Goal: Task Accomplishment & Management: Manage account settings

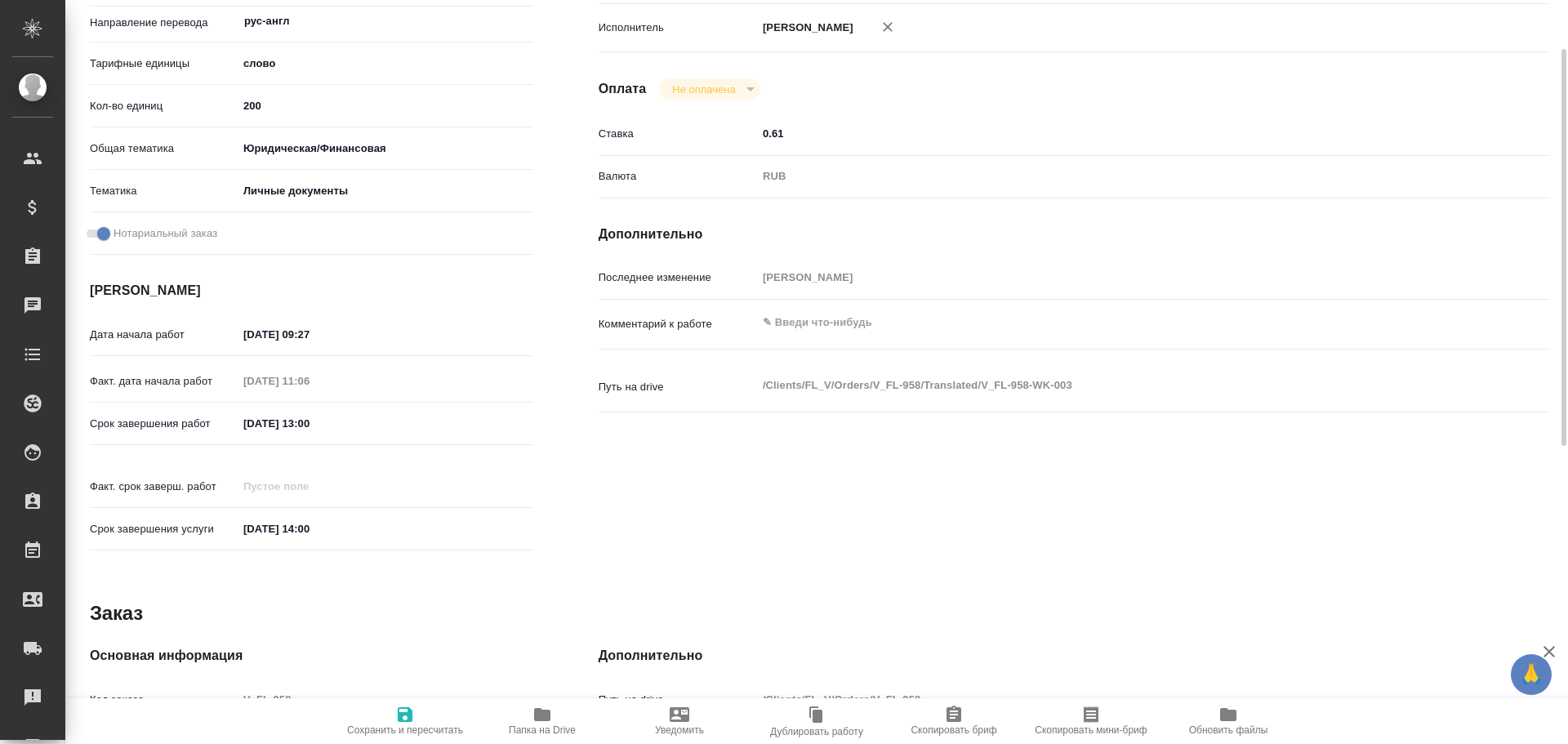
scroll to position [245, 0]
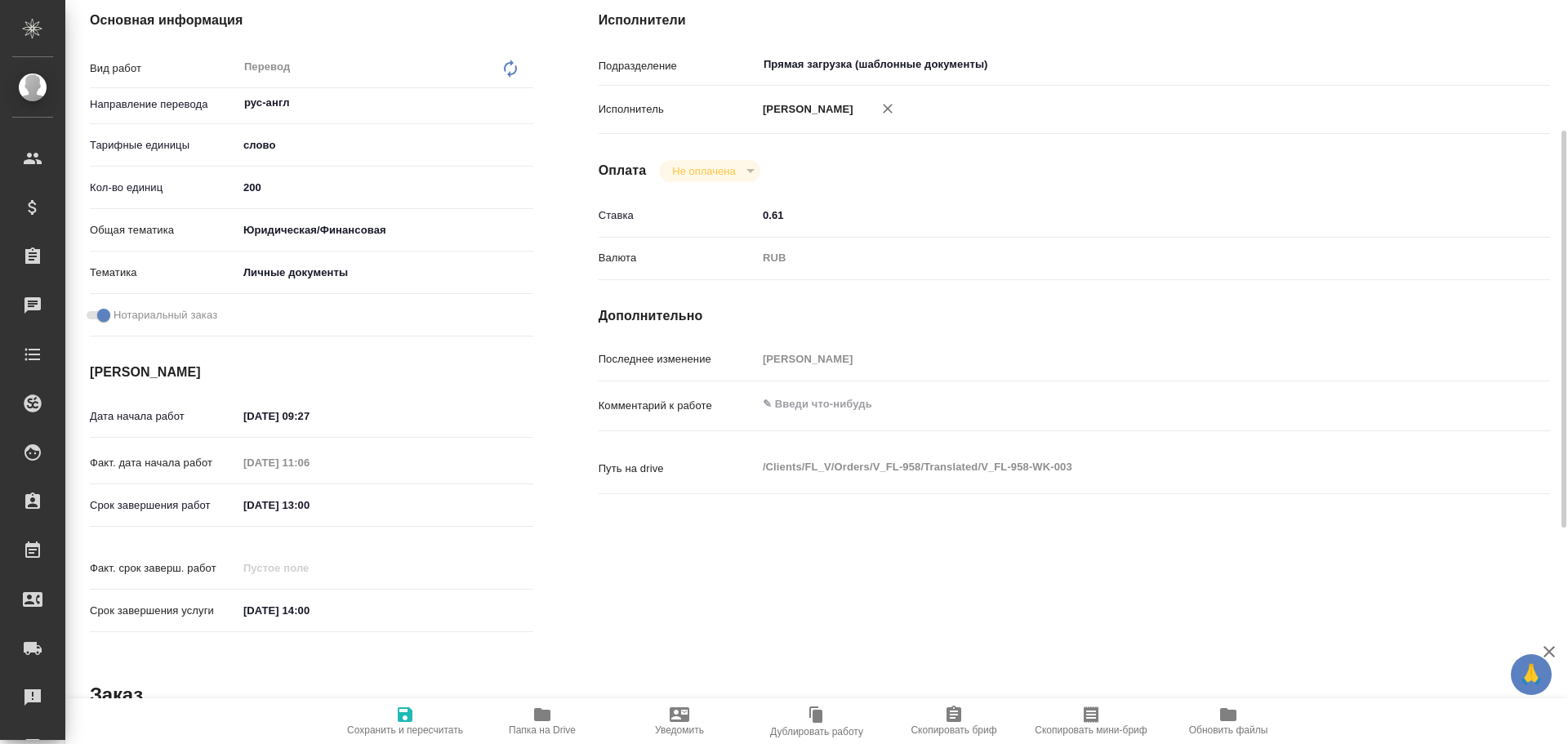
click at [791, 407] on textarea at bounding box center [1113, 404] width 714 height 27
type textarea "2 СОР + 2 штампа"
click at [414, 718] on icon "button" at bounding box center [405, 715] width 20 height 20
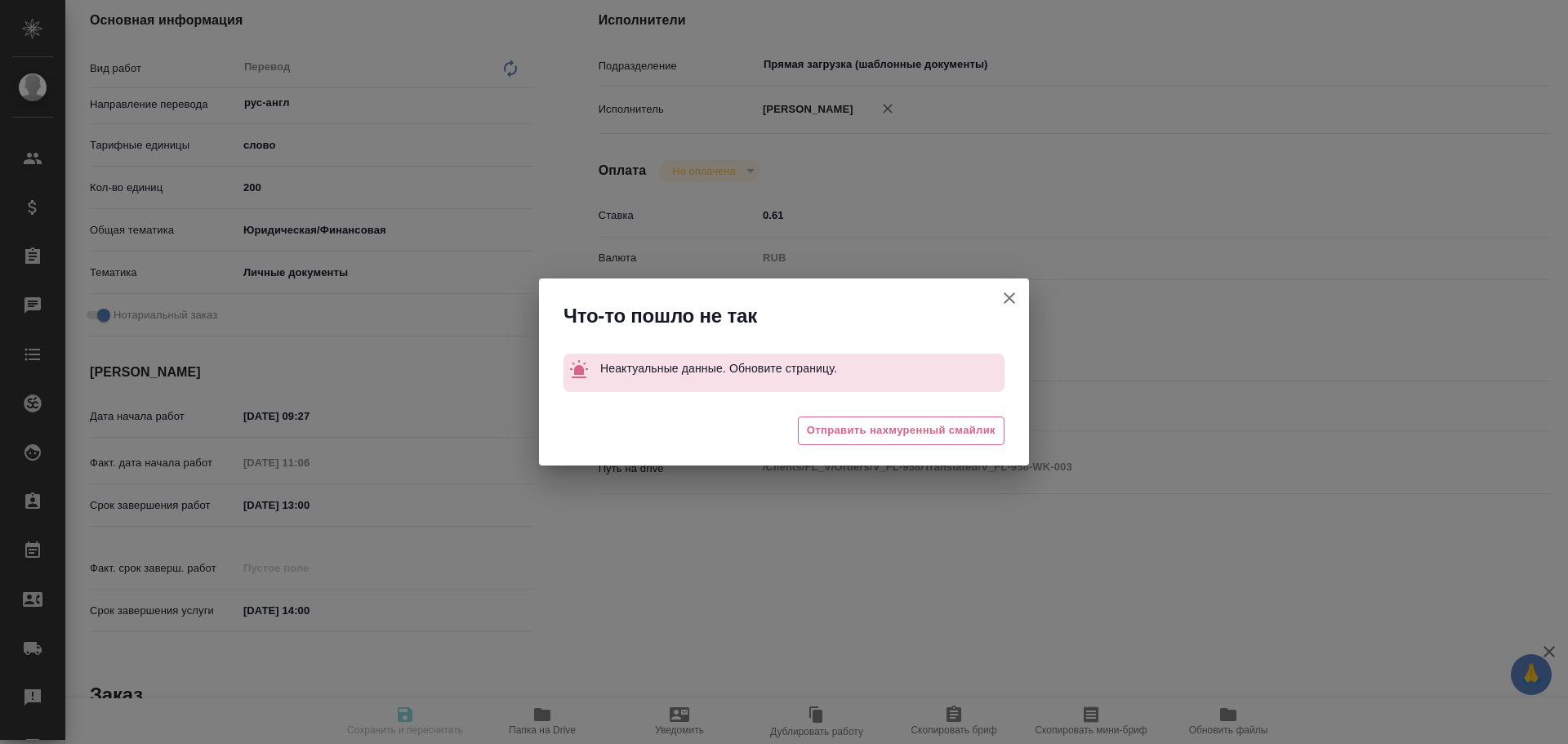
type input "inProgress"
type input "рус-англ"
type input "5a8b1489cc6b4906c91bfd90"
type input "200"
type input "yr-fn"
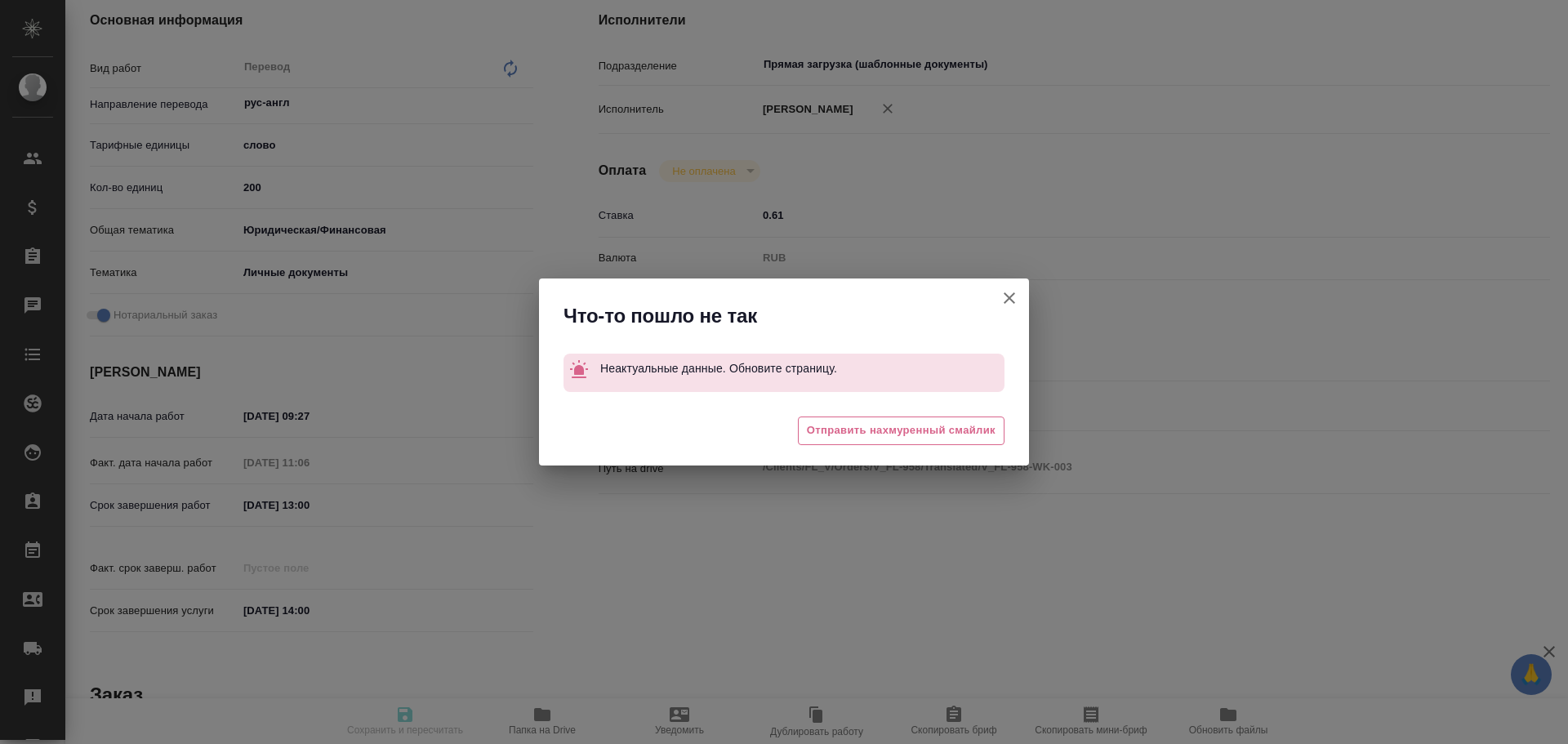
type input "5a8b8b956a9677013d343cfe"
checkbox input "true"
type input "29.09.2025 09:27"
type input "06.10.2025 11:06"
type input "07.10.2025 13:00"
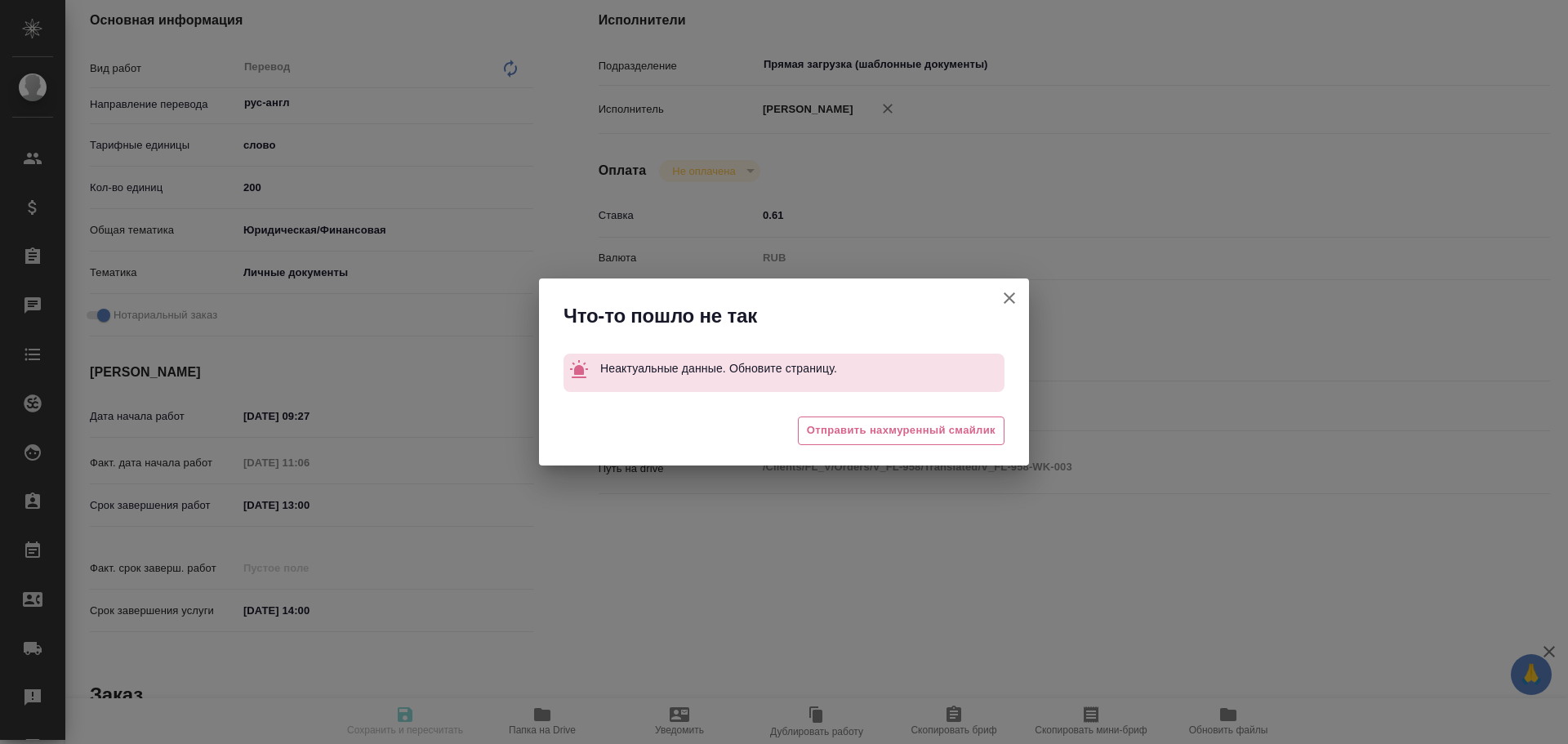
type input "07.10.2025 14:00"
type input "Прямая загрузка (шаблонные документы)"
type input "notPayed"
type input "0.61"
type input "RUB"
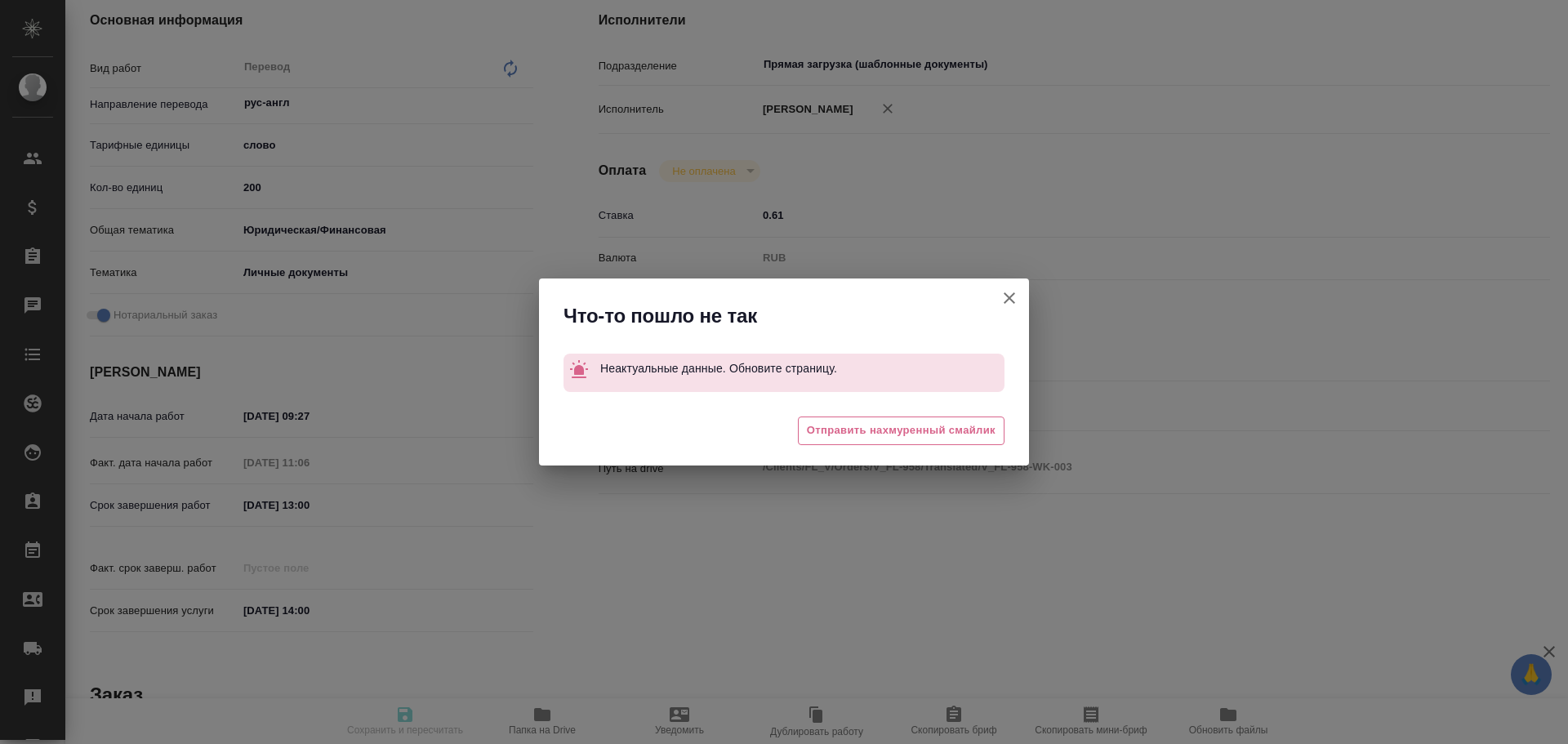
type input "Гусев Александр"
type input "V_FL-958"
type input "Перевод станд. несрочный"
type input "Постредактура машинного перевода, Приёмка по качеству, Корректура, Редактура, П…"
type input "Прохорова Анастасия, Богомолова Анастасия"
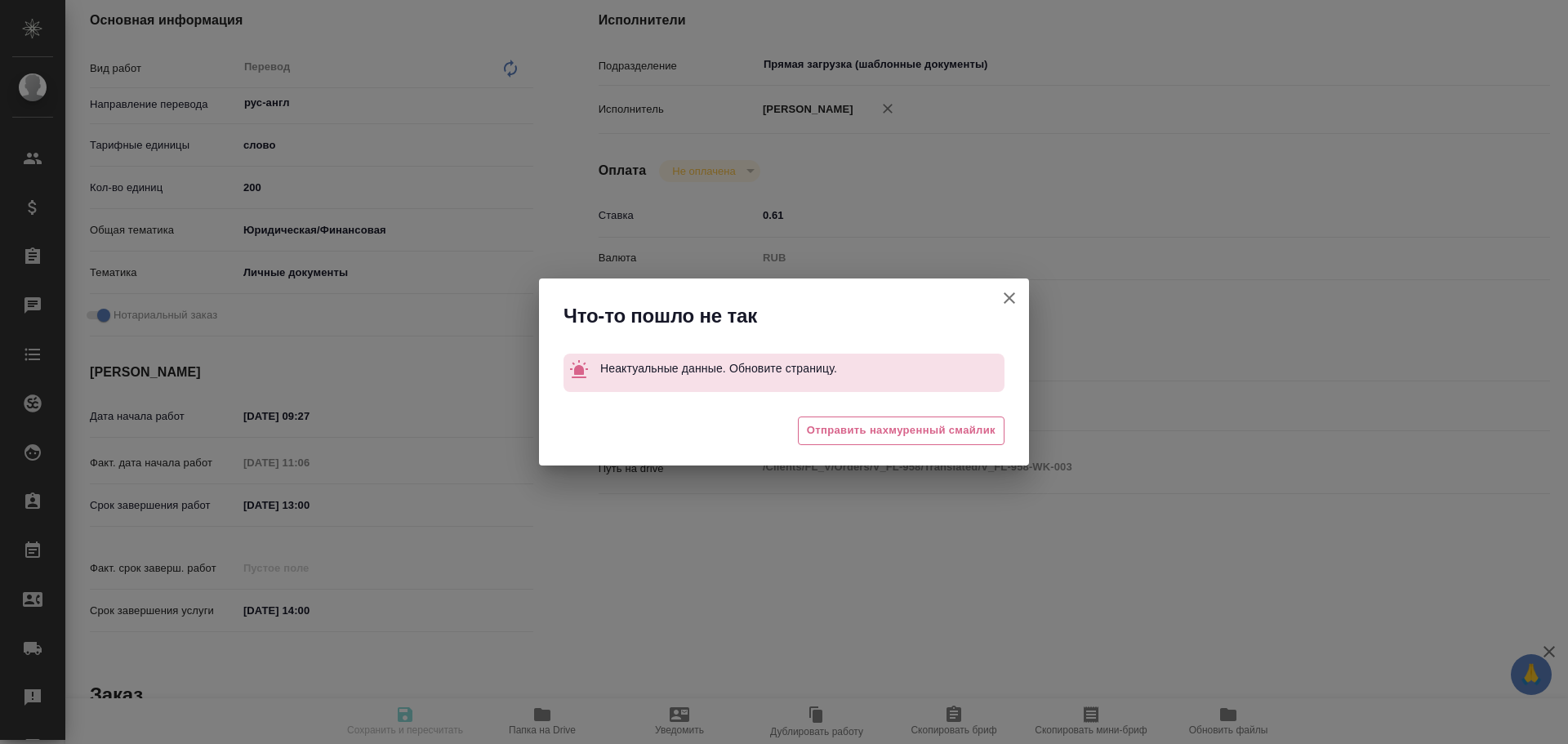
type input "/Clients/FL_V/Orders/V_FL-958"
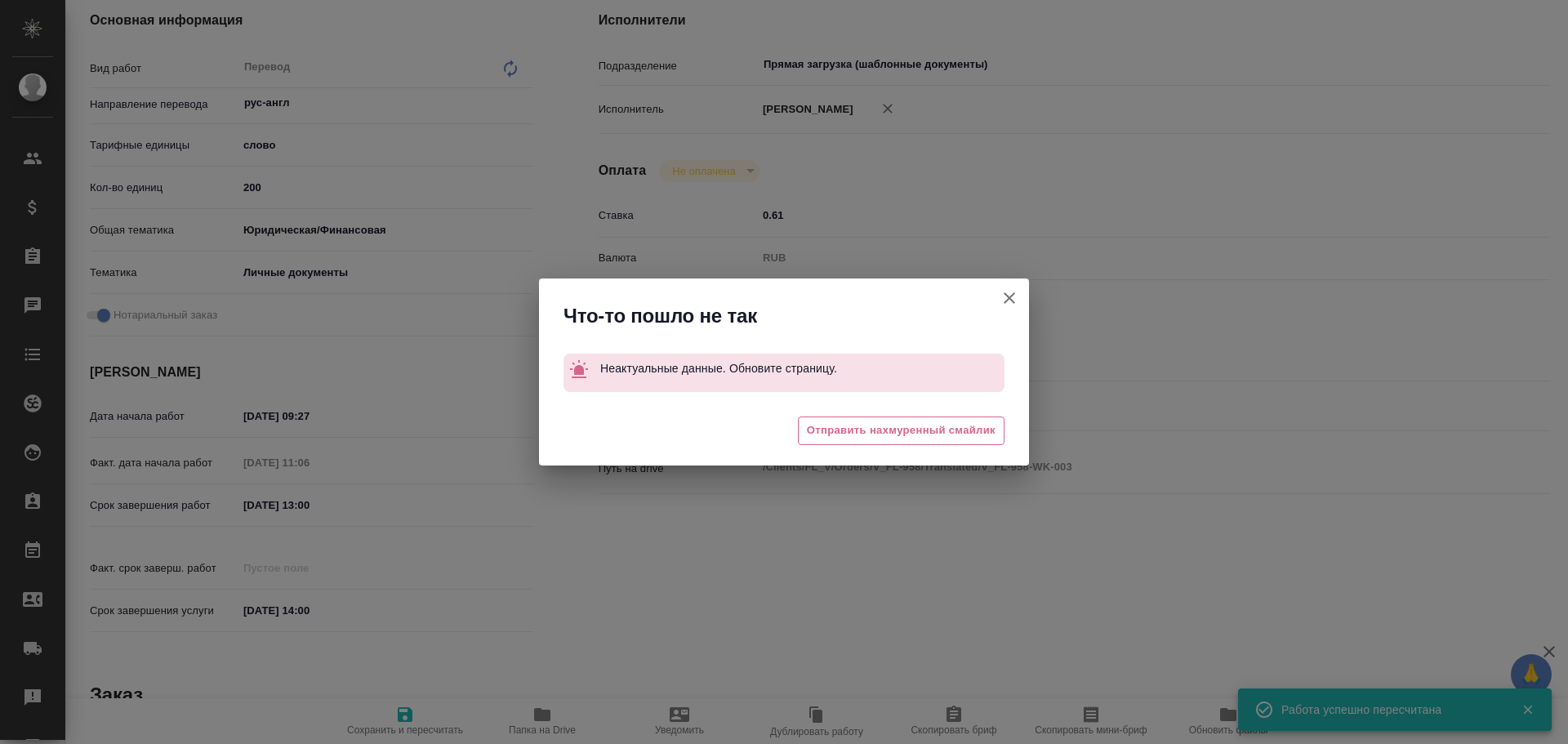
click at [1019, 312] on button "[PERSON_NAME] детали заказа" at bounding box center [1010, 299] width 39 height 39
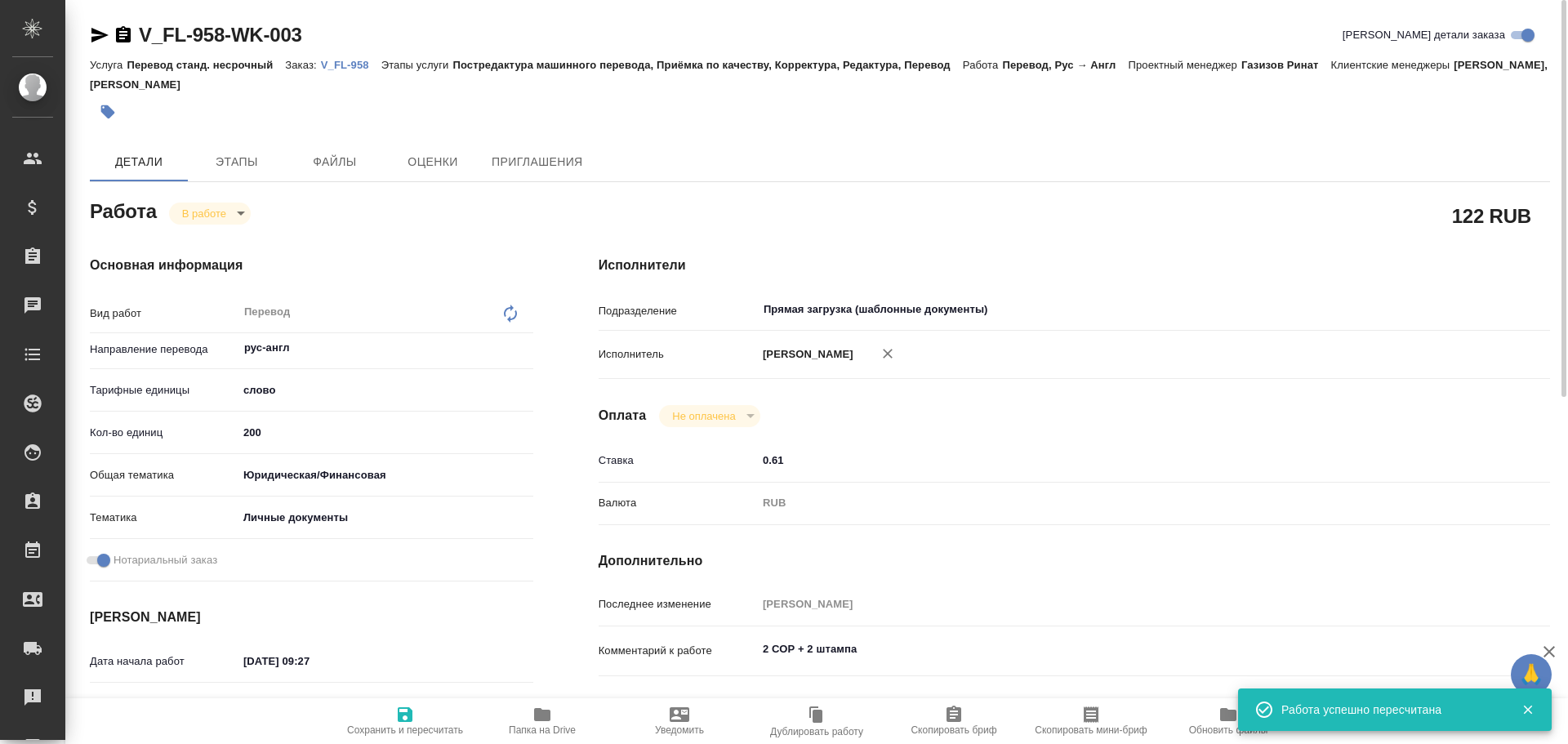
scroll to position [327, 0]
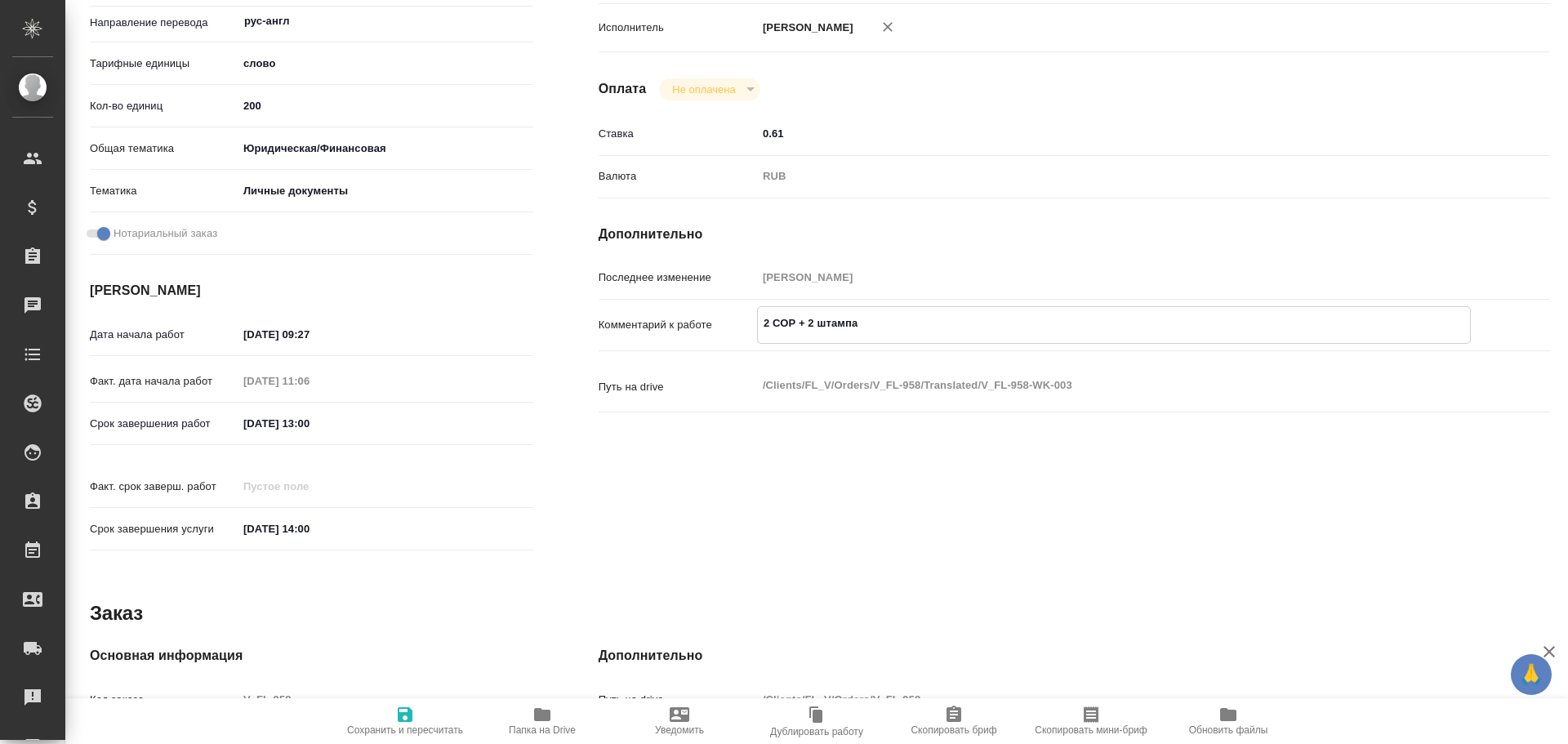
click at [817, 334] on textarea "2 СОР + 2 штампа" at bounding box center [1113, 324] width 712 height 27
type textarea "2 СОР + 2 штампа"
click at [394, 705] on button "Сохранить и пересчитать" at bounding box center [405, 721] width 137 height 45
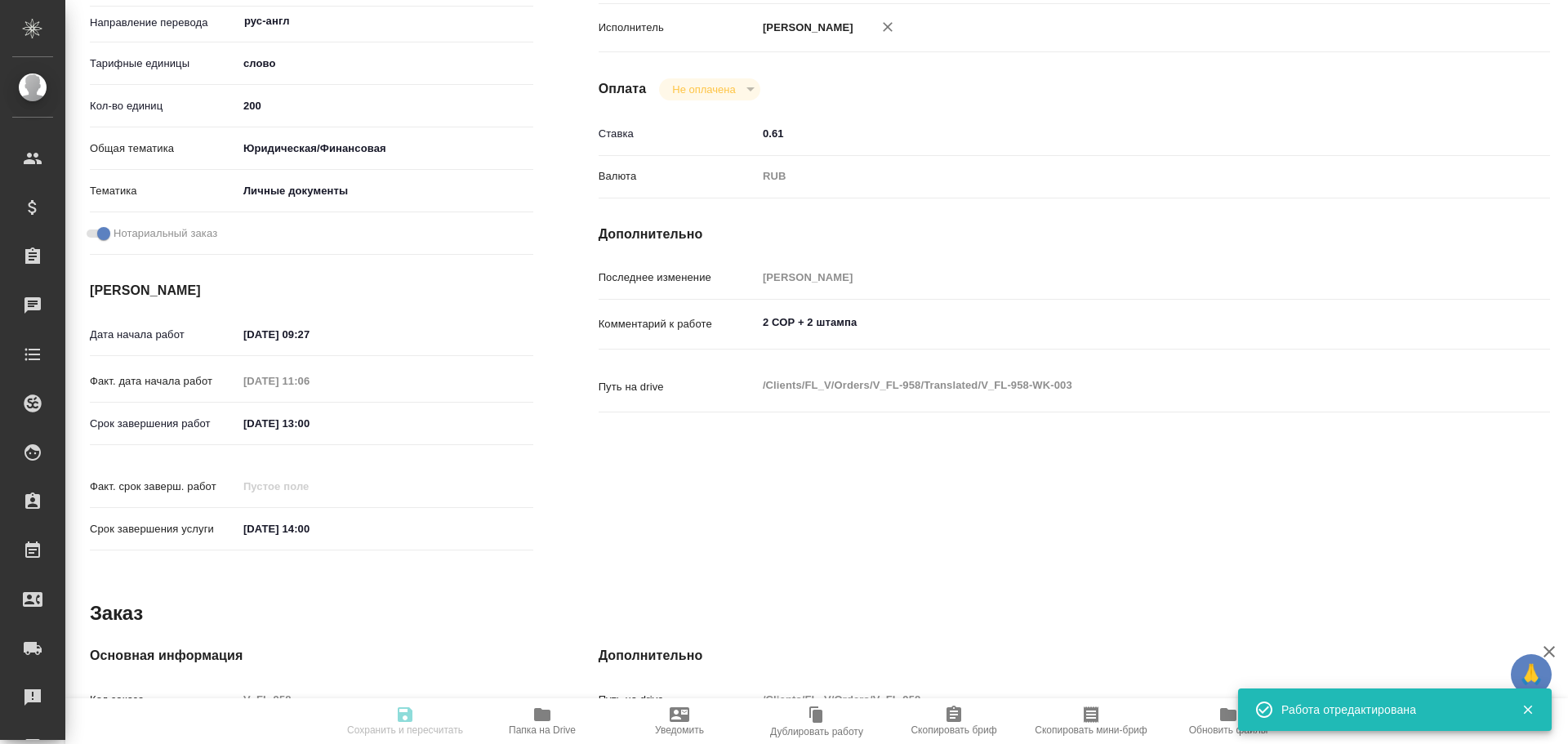
type input "inProgress"
type input "рус-англ"
type input "5a8b1489cc6b4906c91bfd90"
type input "200"
type input "yr-fn"
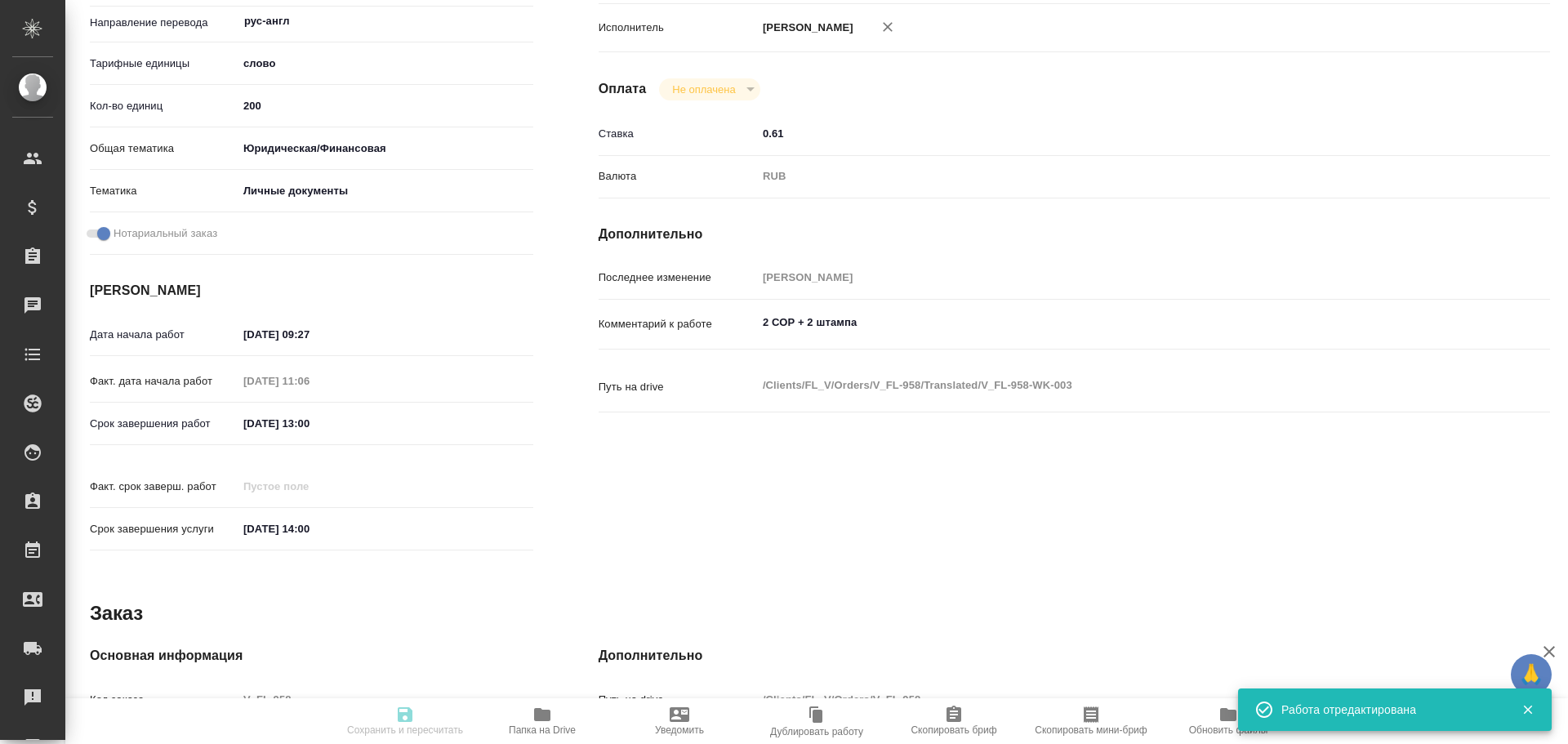
type input "5a8b8b956a9677013d343cfe"
checkbox input "true"
type input "29.09.2025 09:27"
type input "06.10.2025 11:06"
type input "07.10.2025 13:00"
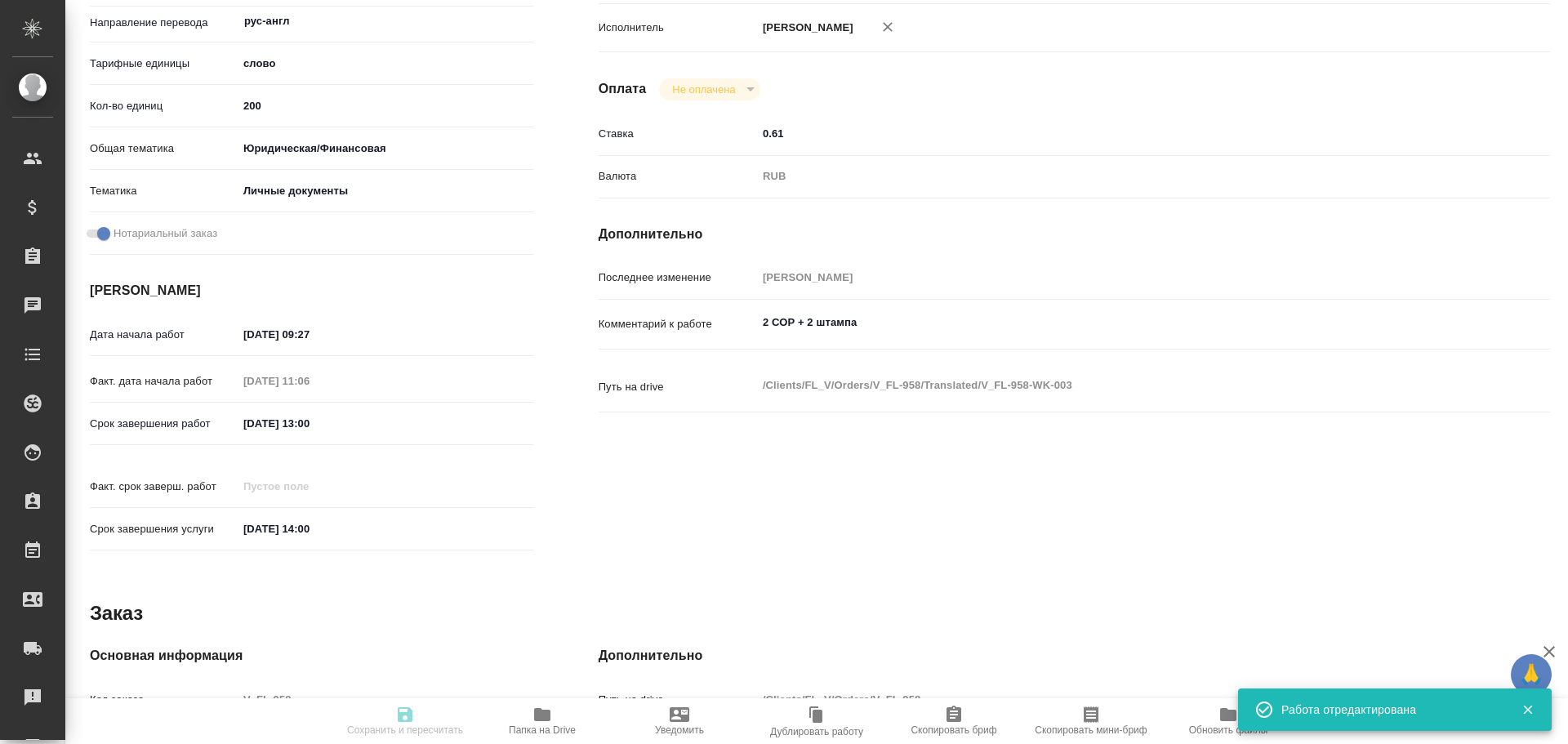
type input "07.10.2025 14:00"
type input "Прямая загрузка (шаблонные документы)"
type input "notPayed"
type input "0.61"
type input "RUB"
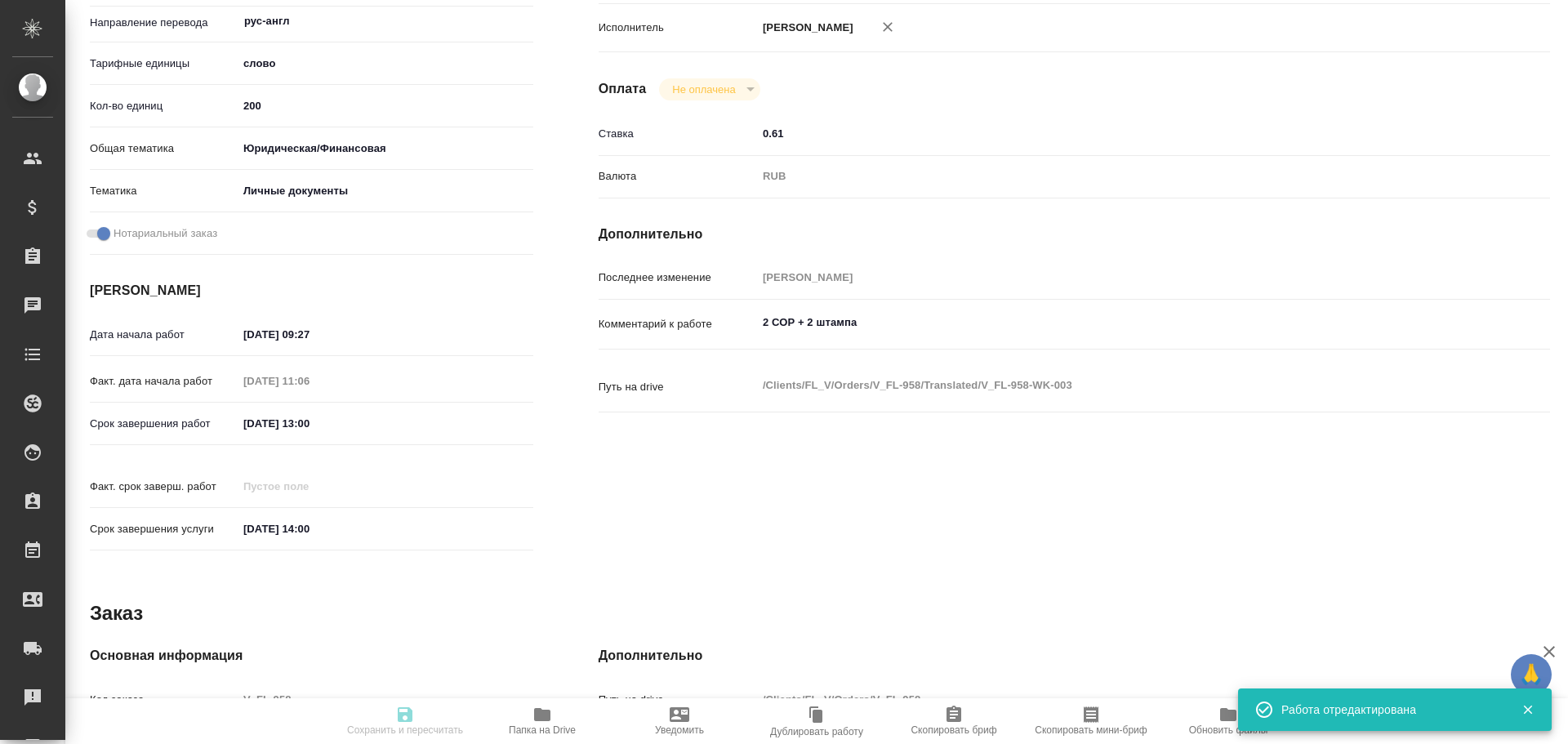
type input "Гусев Александр"
type input "V_FL-958"
type input "Перевод станд. несрочный"
type input "Постредактура машинного перевода, Приёмка по качеству, Корректура, Редактура, П…"
type input "Прохорова Анастасия, Богомолова Анастасия"
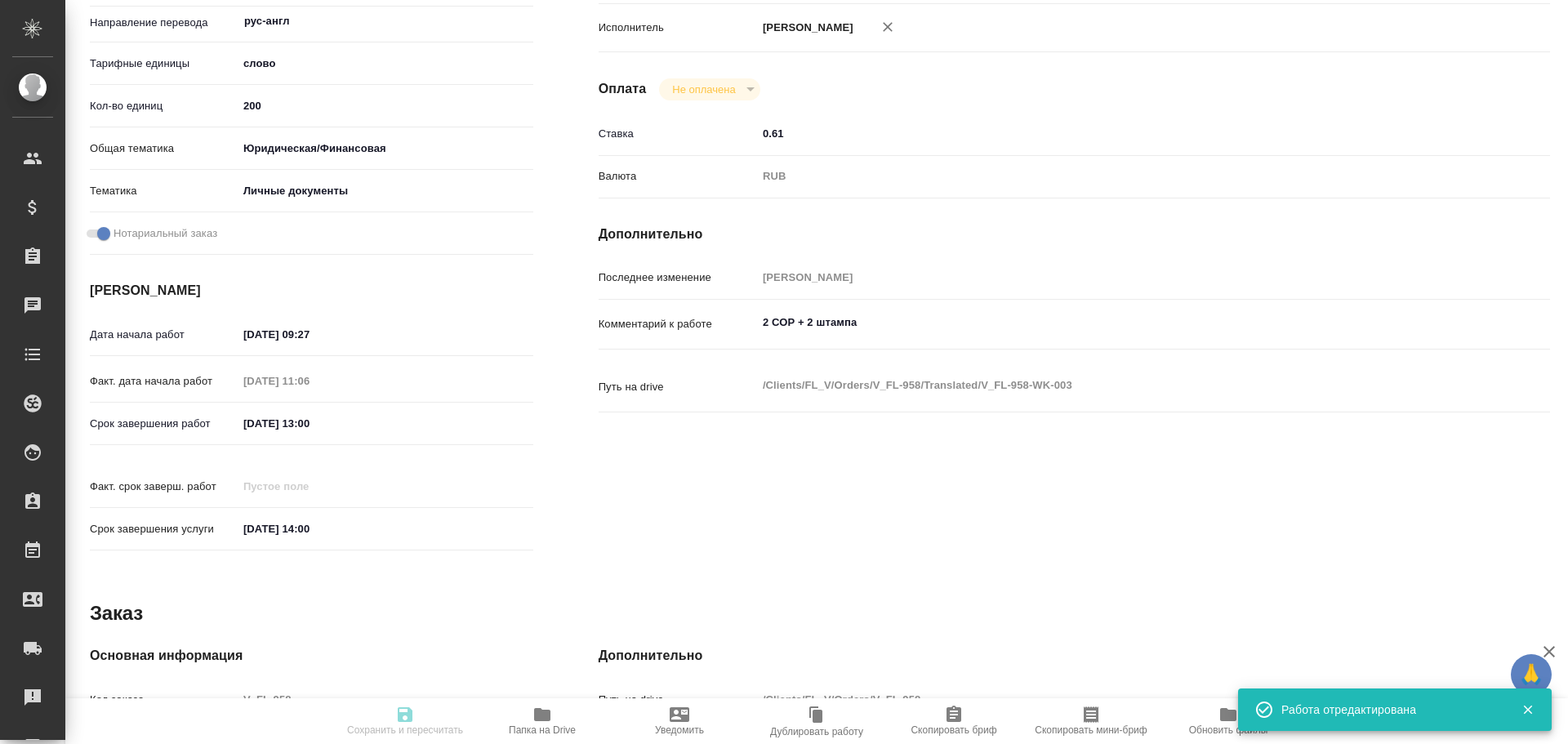
type input "/Clients/FL_V/Orders/V_FL-958"
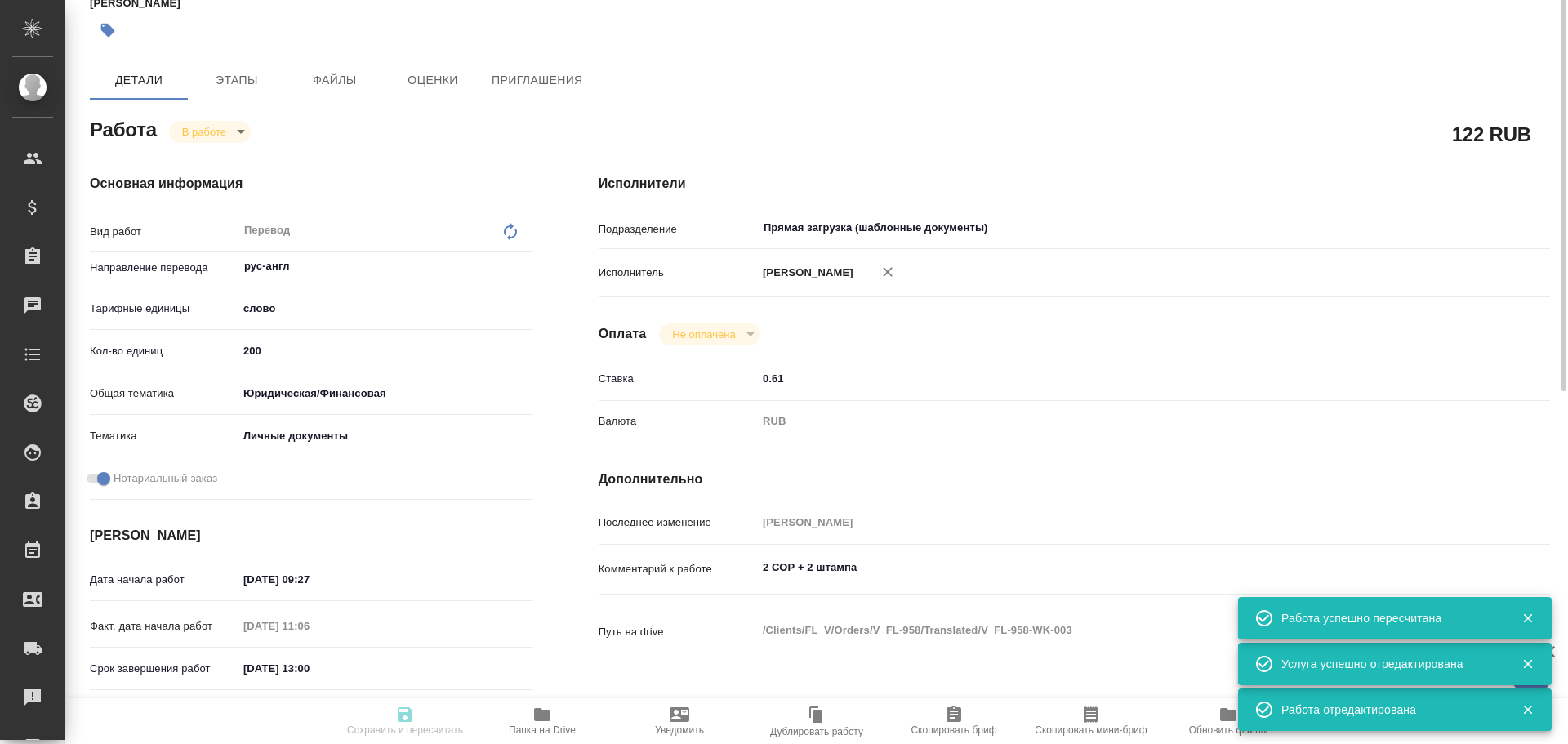
type input "inProgress"
type input "рус-англ"
type input "5a8b1489cc6b4906c91bfd90"
type input "200"
type input "yr-fn"
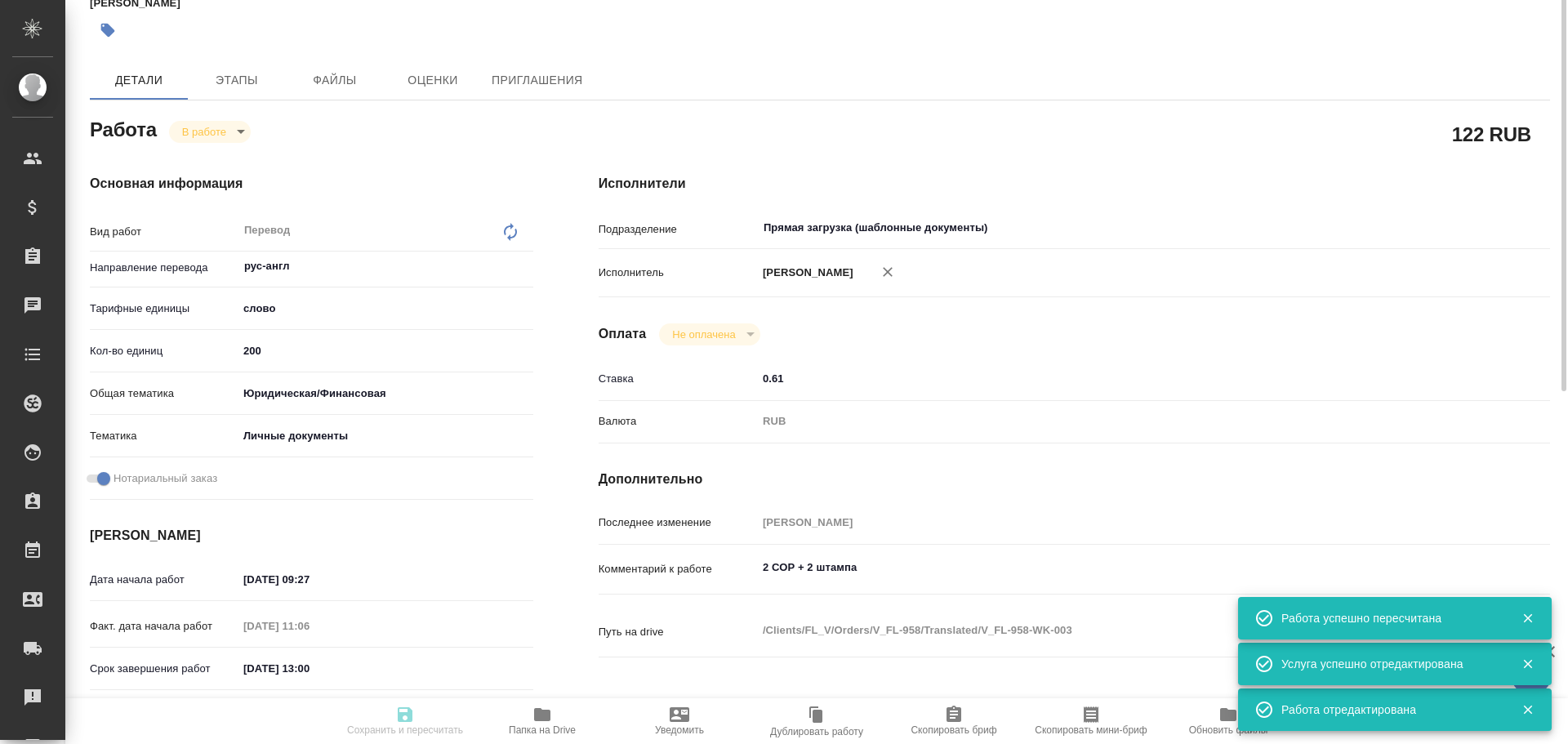
type input "5a8b8b956a9677013d343cfe"
checkbox input "true"
type input "29.09.2025 09:27"
type input "06.10.2025 11:06"
type input "07.10.2025 13:00"
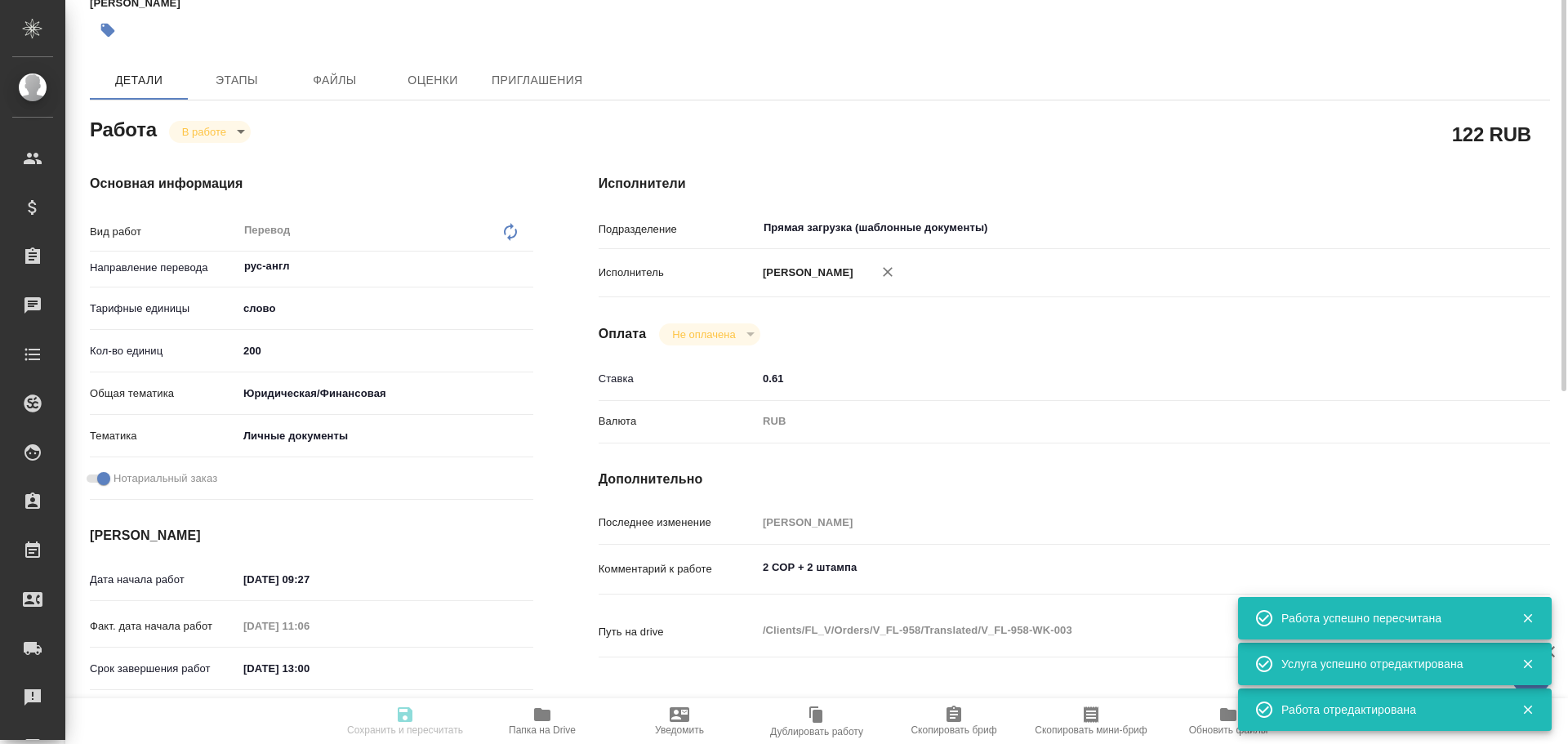
type input "07.10.2025 14:00"
type input "Прямая загрузка (шаблонные документы)"
type input "notPayed"
type input "0.61"
type input "RUB"
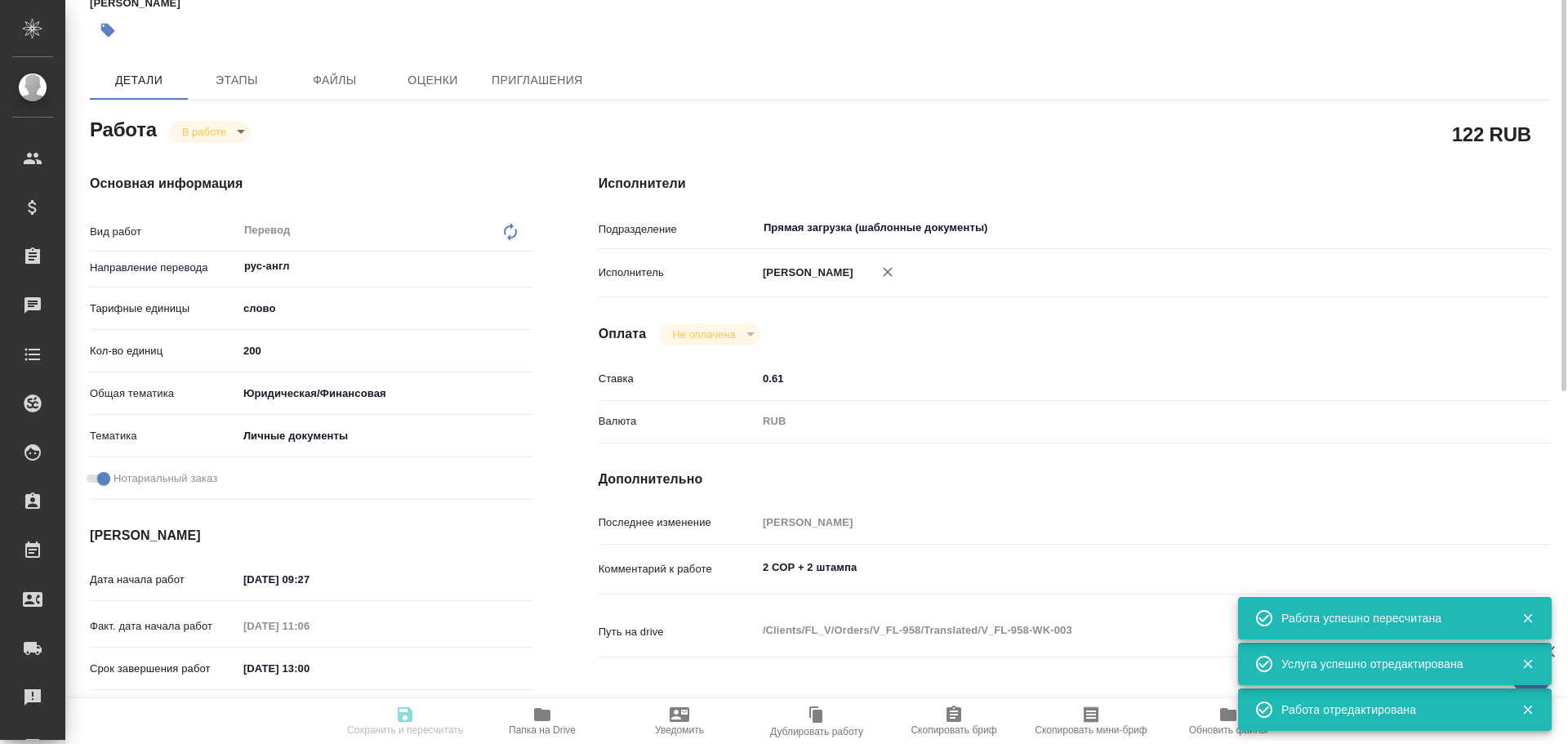
type input "Гусев Александр"
type input "V_FL-958"
type input "Перевод станд. несрочный"
type input "Постредактура машинного перевода, Приёмка по качеству, Корректура, Редактура, П…"
type input "Прохорова Анастасия, Богомолова Анастасия"
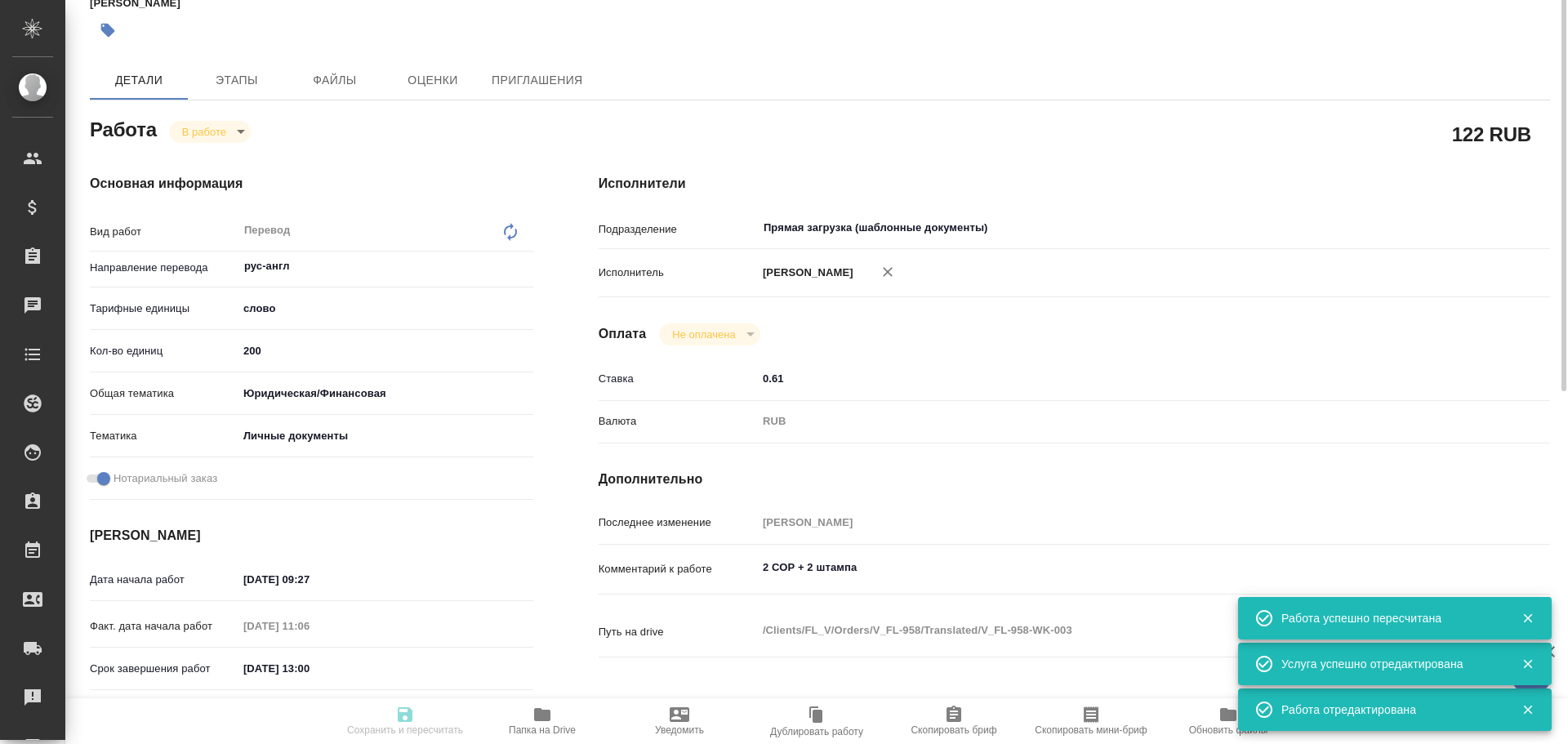
type input "/Clients/FL_V/Orders/V_FL-958"
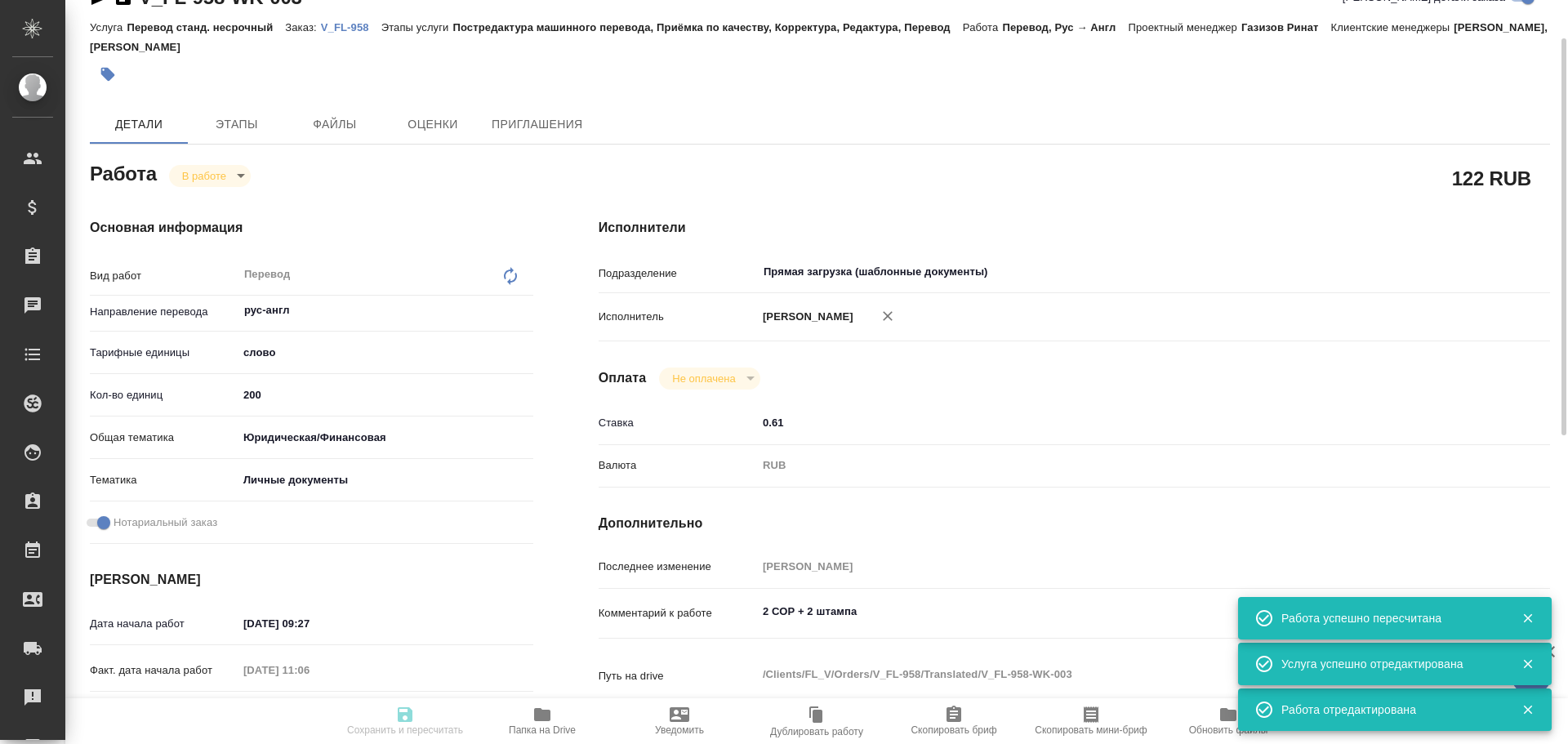
scroll to position [0, 0]
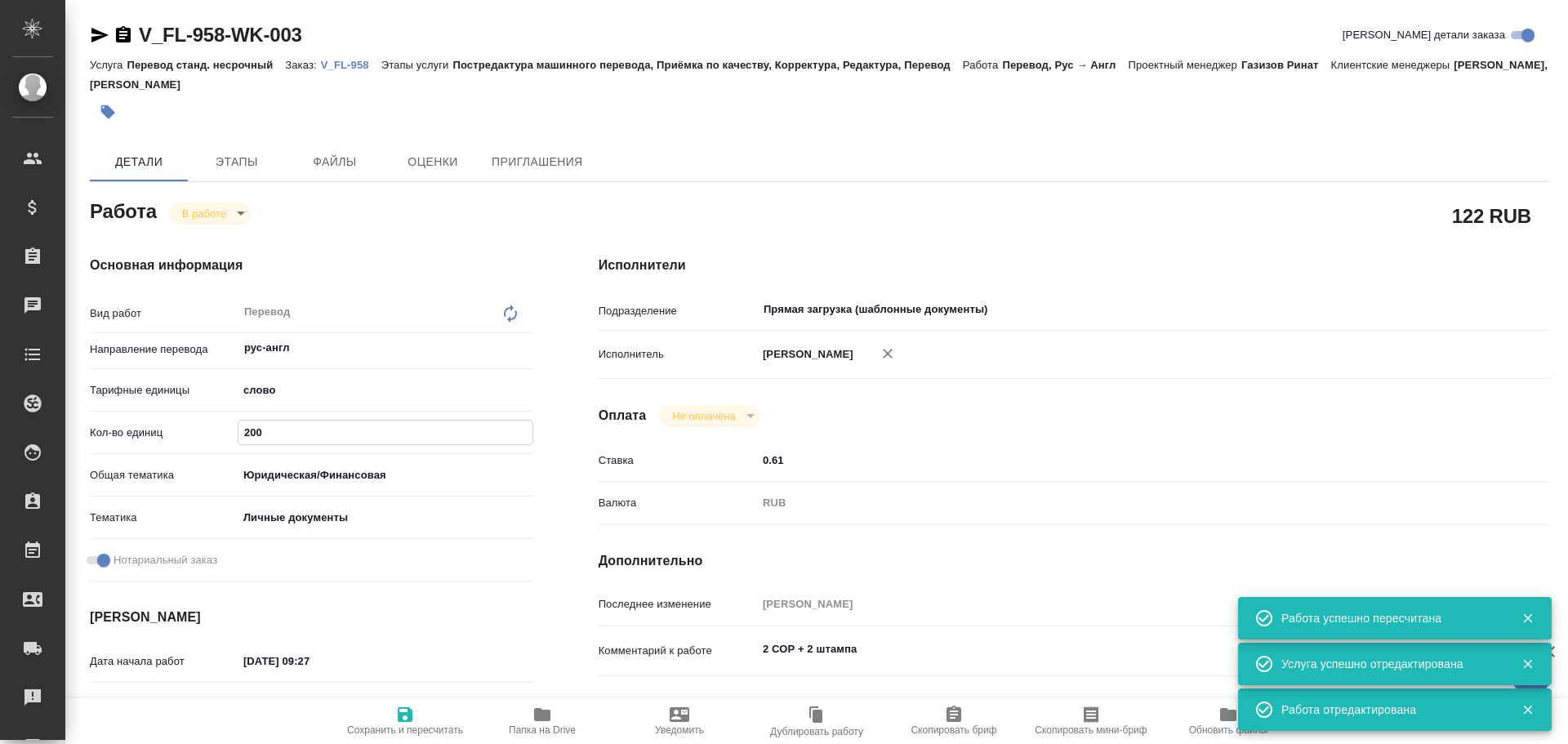
click at [251, 428] on input "200" at bounding box center [385, 432] width 294 height 24
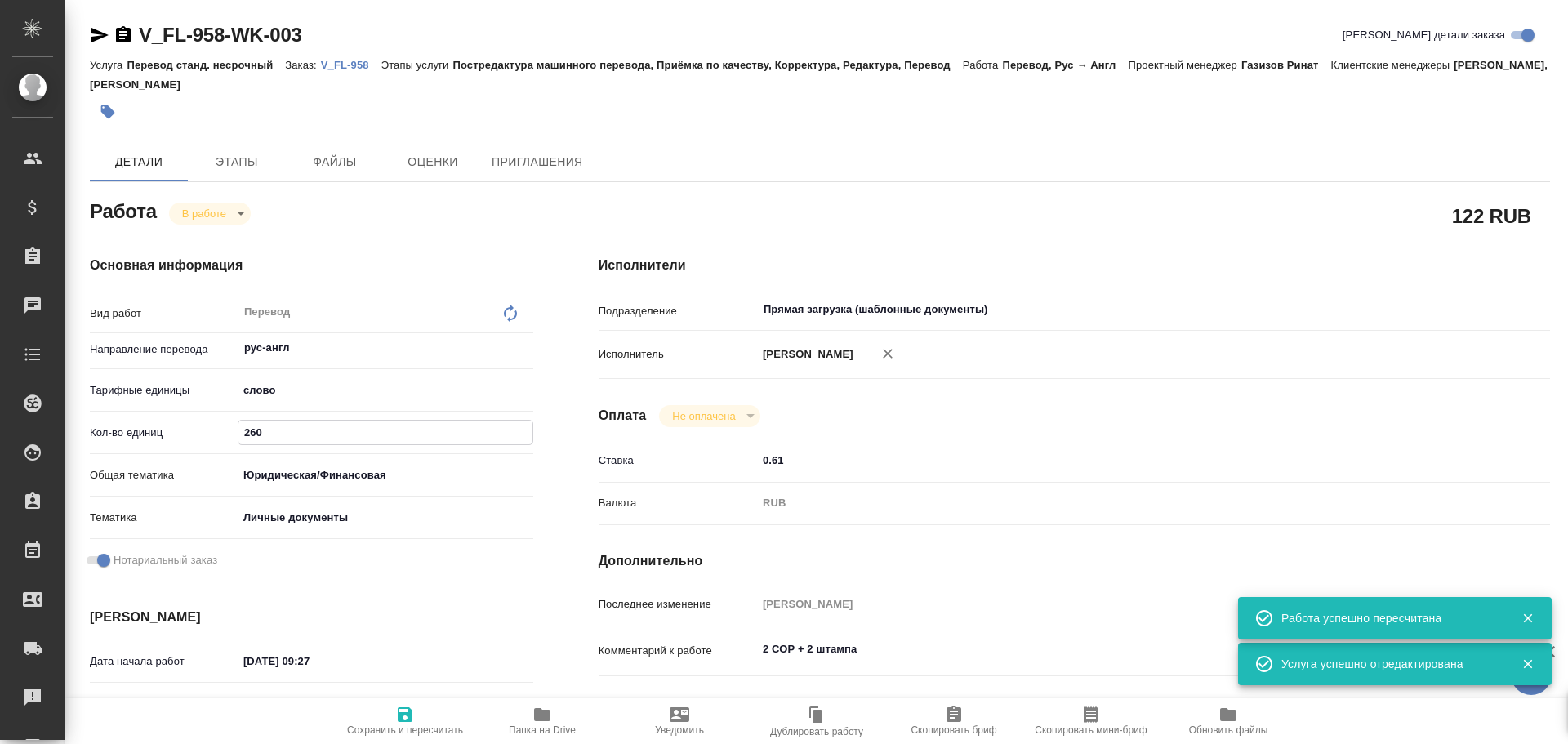
type input "260"
click at [390, 709] on span "Сохранить и пересчитать" at bounding box center [405, 721] width 118 height 31
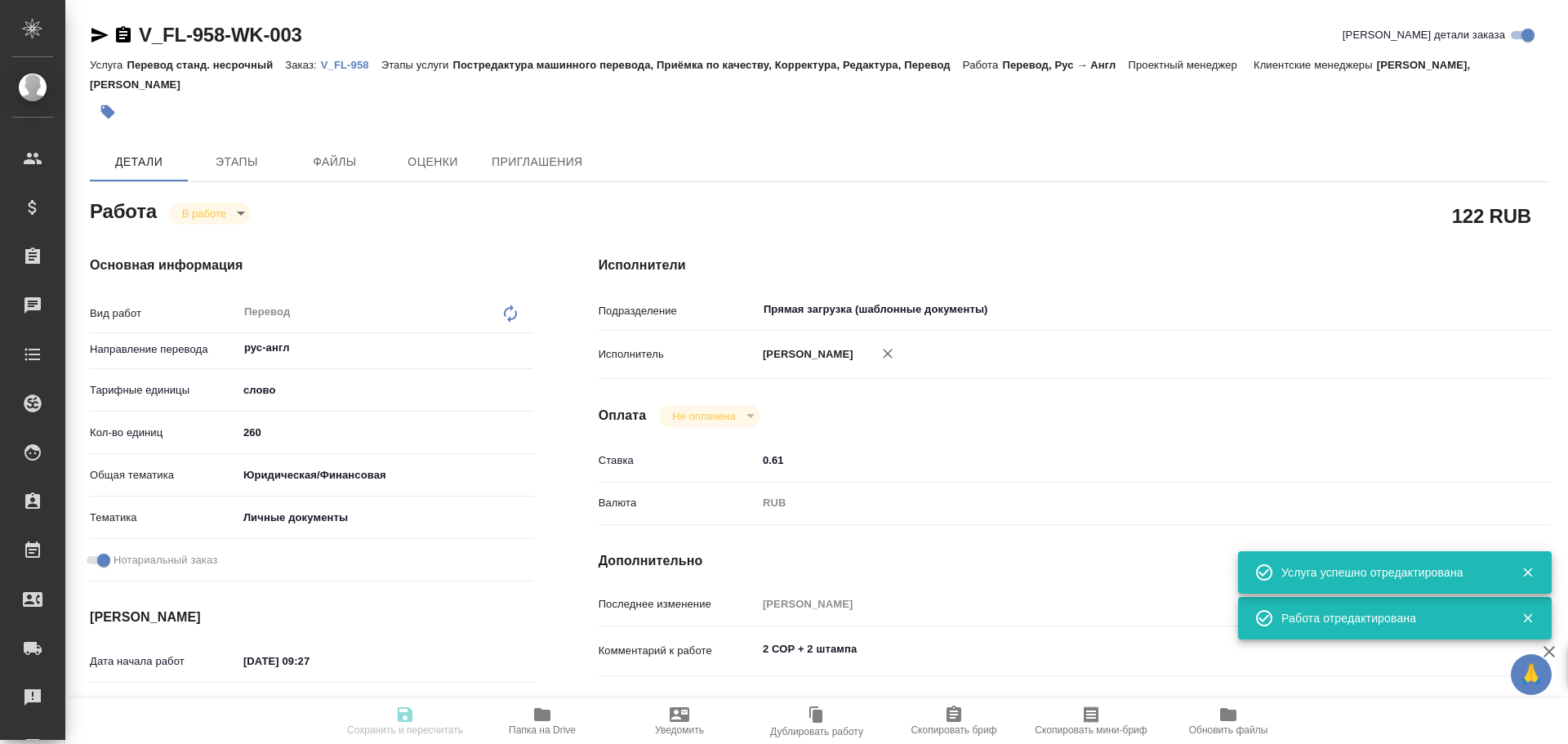
type input "inProgress"
type input "рус-англ"
type input "5a8b1489cc6b4906c91bfd90"
type input "260"
type input "yr-fn"
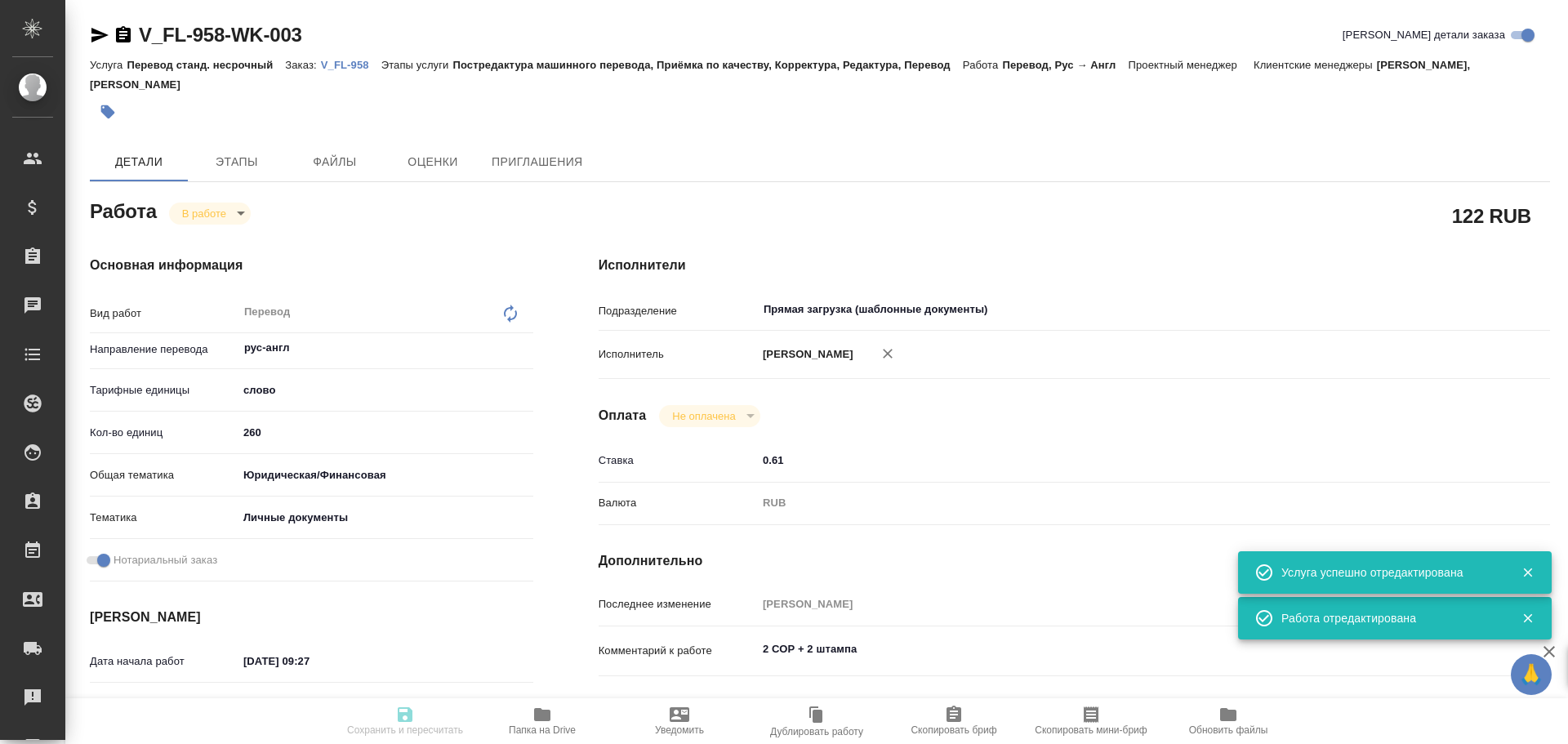
type input "5a8b8b956a9677013d343cfe"
checkbox input "true"
type input "29.09.2025 09:27"
type input "06.10.2025 11:06"
type input "07.10.2025 13:00"
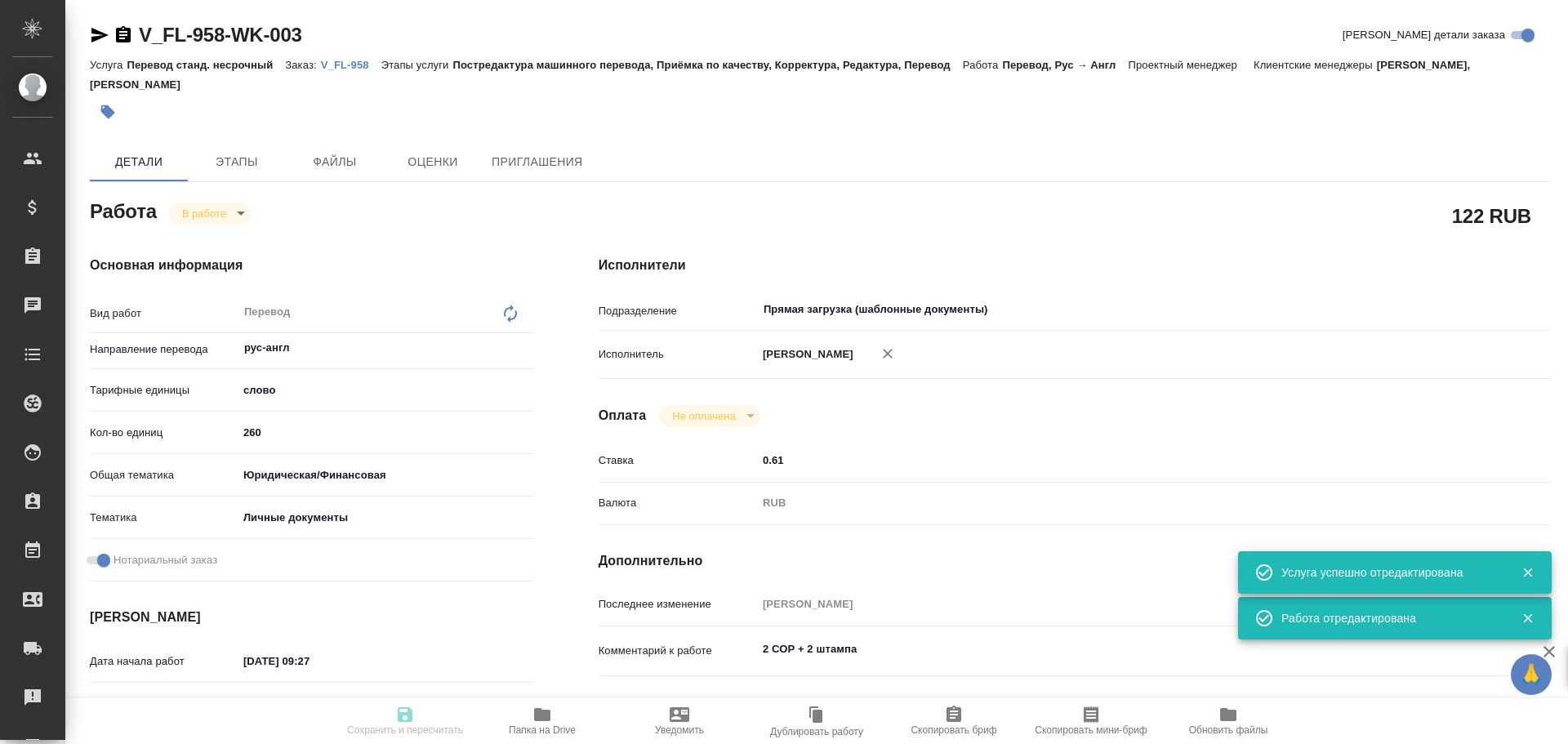
type input "07.10.2025 14:00"
type input "Прямая загрузка (шаблонные документы)"
type input "notPayed"
type input "0.61"
type input "RUB"
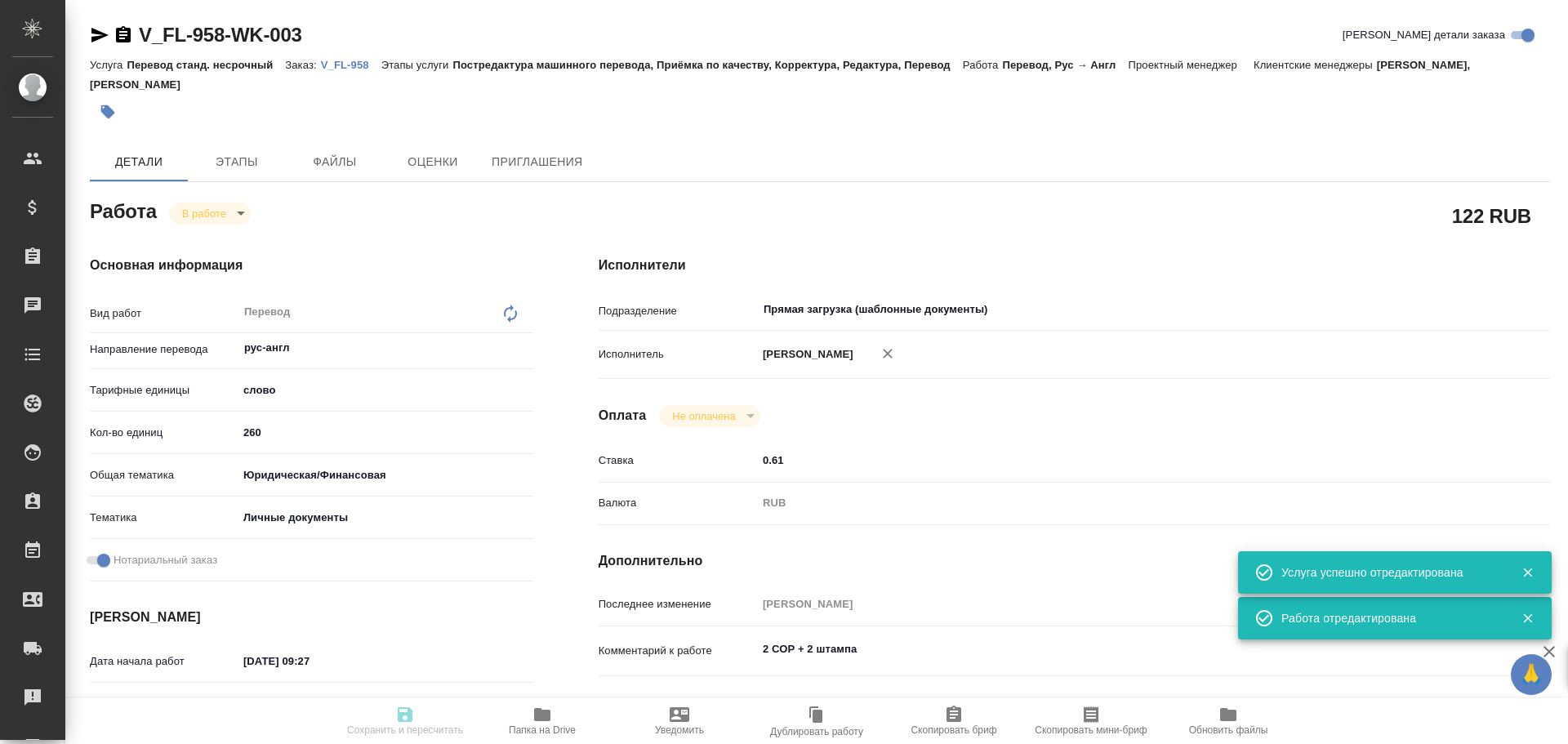
type input "Гусев Александр"
type input "V_FL-958"
type input "Перевод станд. несрочный"
type input "Постредактура машинного перевода, Приёмка по качеству, Корректура, Редактура, П…"
type input "Прохорова Анастасия, Богомолова Анастасия"
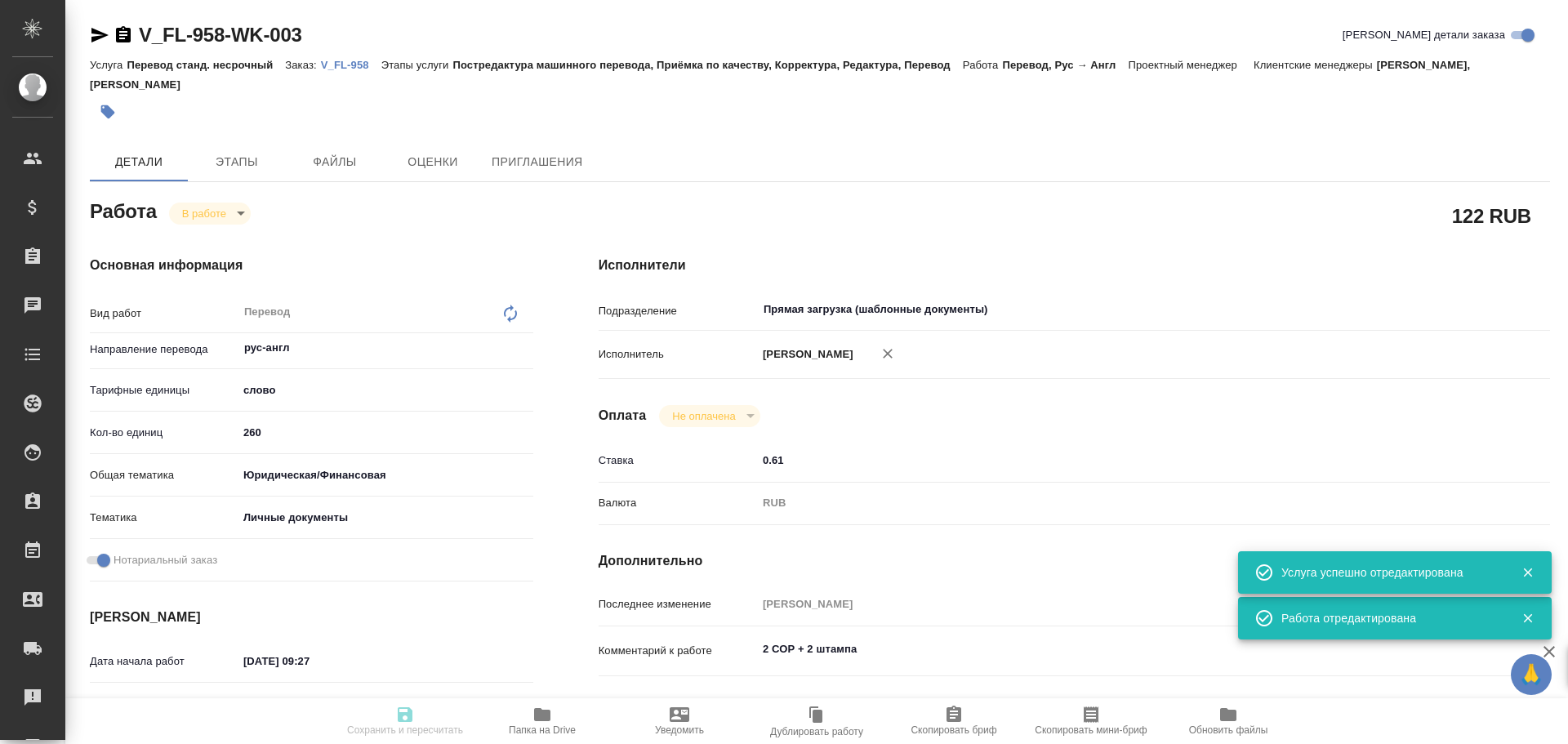
type input "/Clients/FL_V/Orders/V_FL-958"
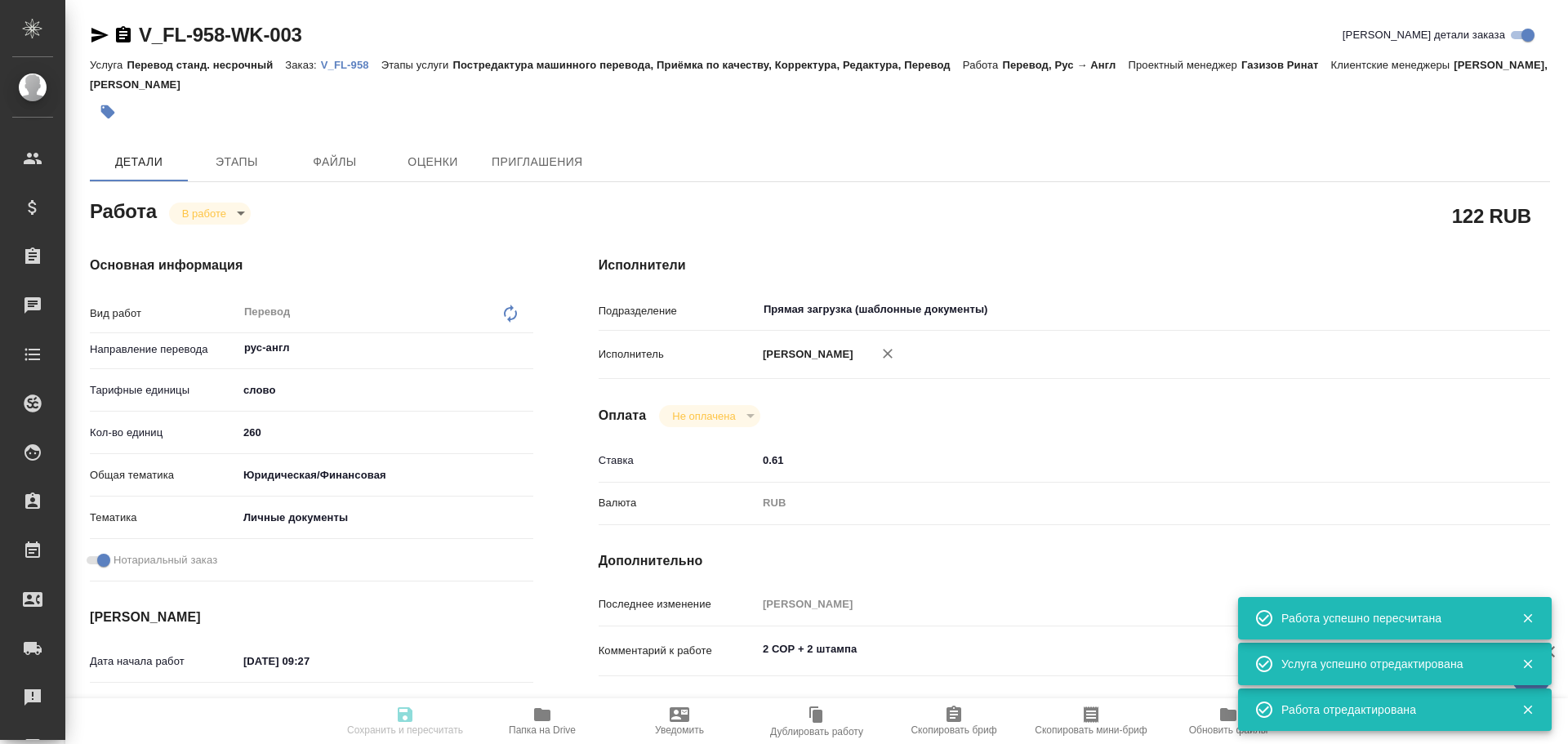
type input "inProgress"
type input "рус-англ"
type input "5a8b1489cc6b4906c91bfd90"
type input "260"
type input "yr-fn"
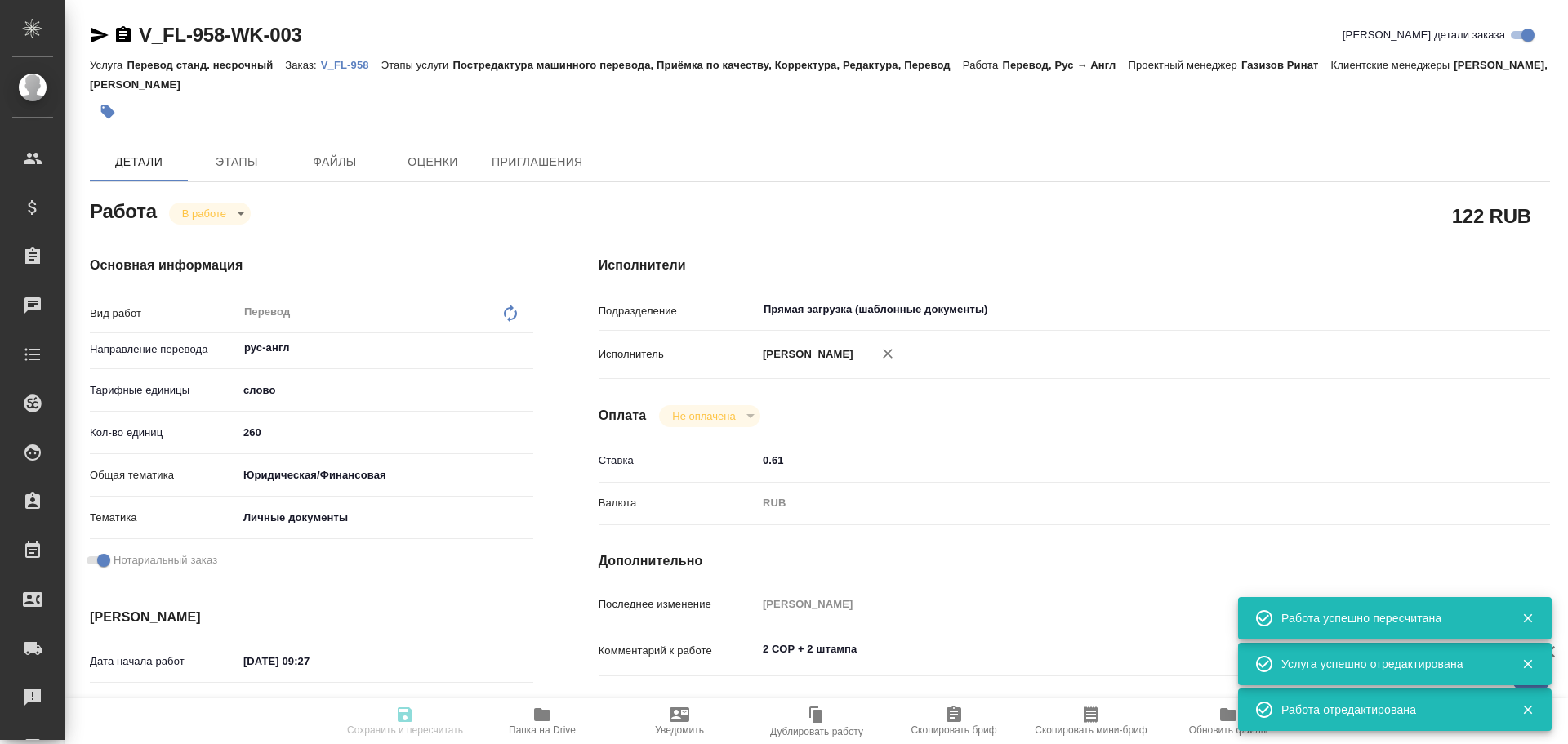
type input "5a8b8b956a9677013d343cfe"
checkbox input "true"
type input "29.09.2025 09:27"
type input "06.10.2025 11:06"
type input "07.10.2025 13:00"
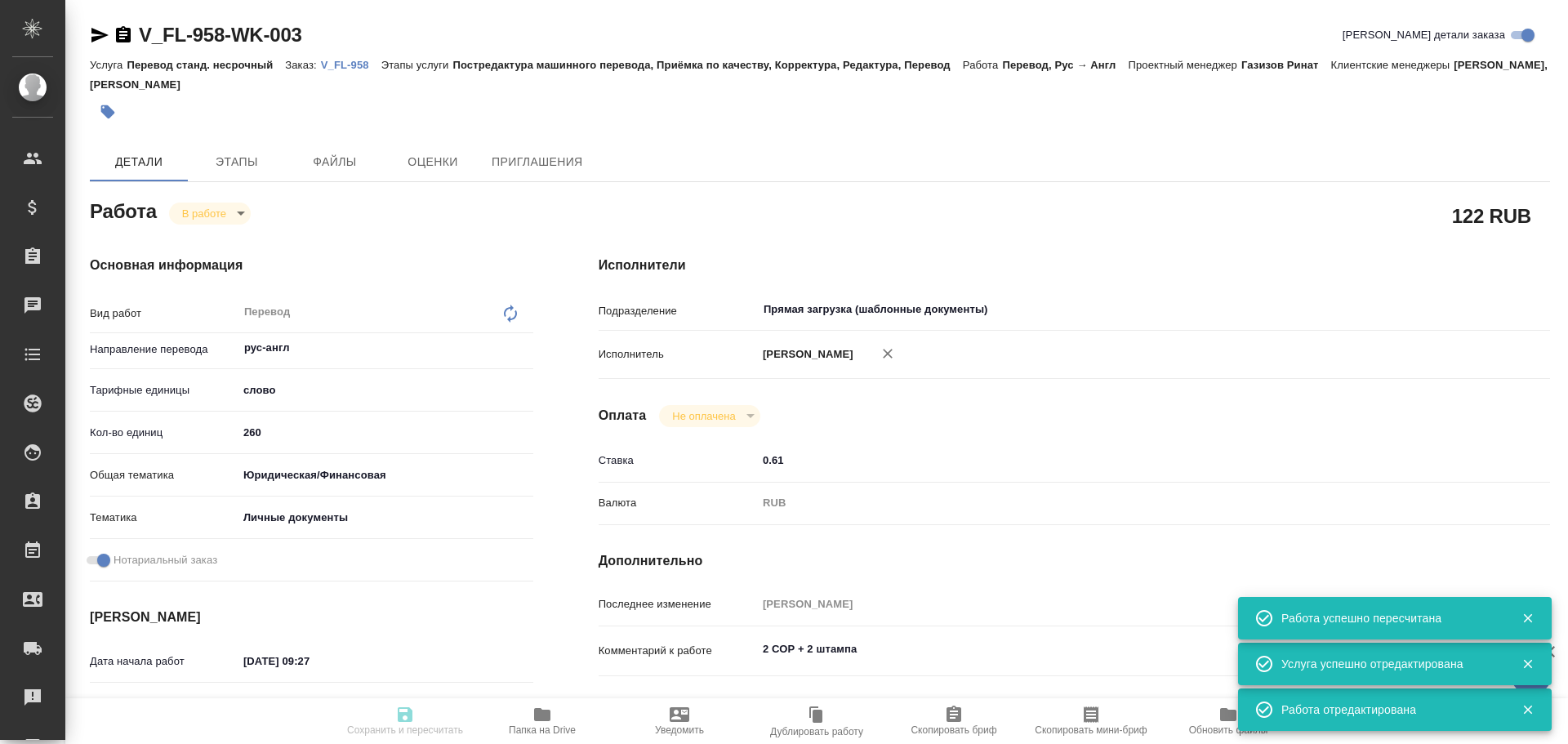
type input "07.10.2025 14:00"
type input "Прямая загрузка (шаблонные документы)"
type input "notPayed"
type input "0.61"
type input "RUB"
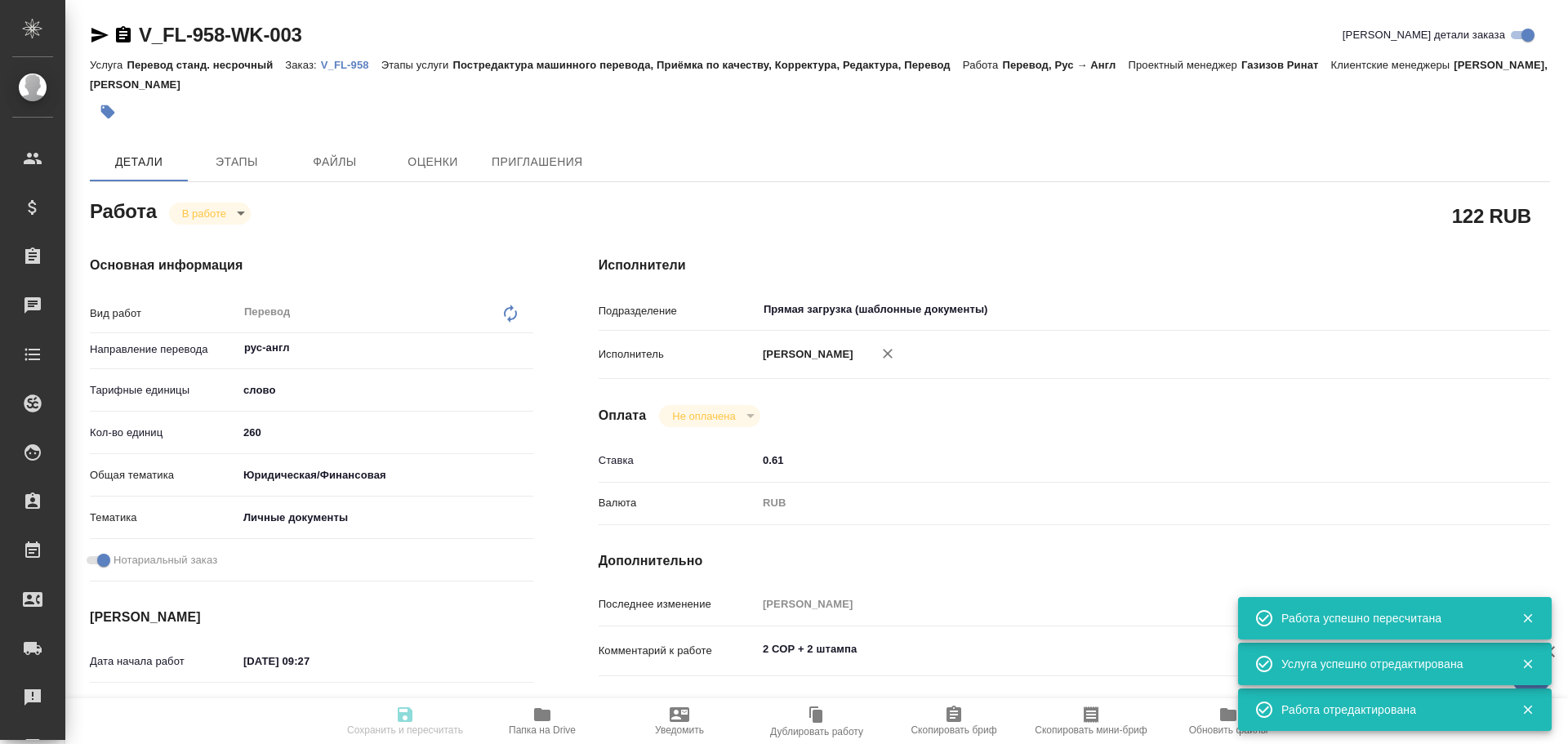
type input "Гусев Александр"
type input "V_FL-958"
type input "Перевод станд. несрочный"
type input "Постредактура машинного перевода, Приёмка по качеству, Корректура, Редактура, П…"
type input "Прохорова Анастасия, Богомолова Анастасия"
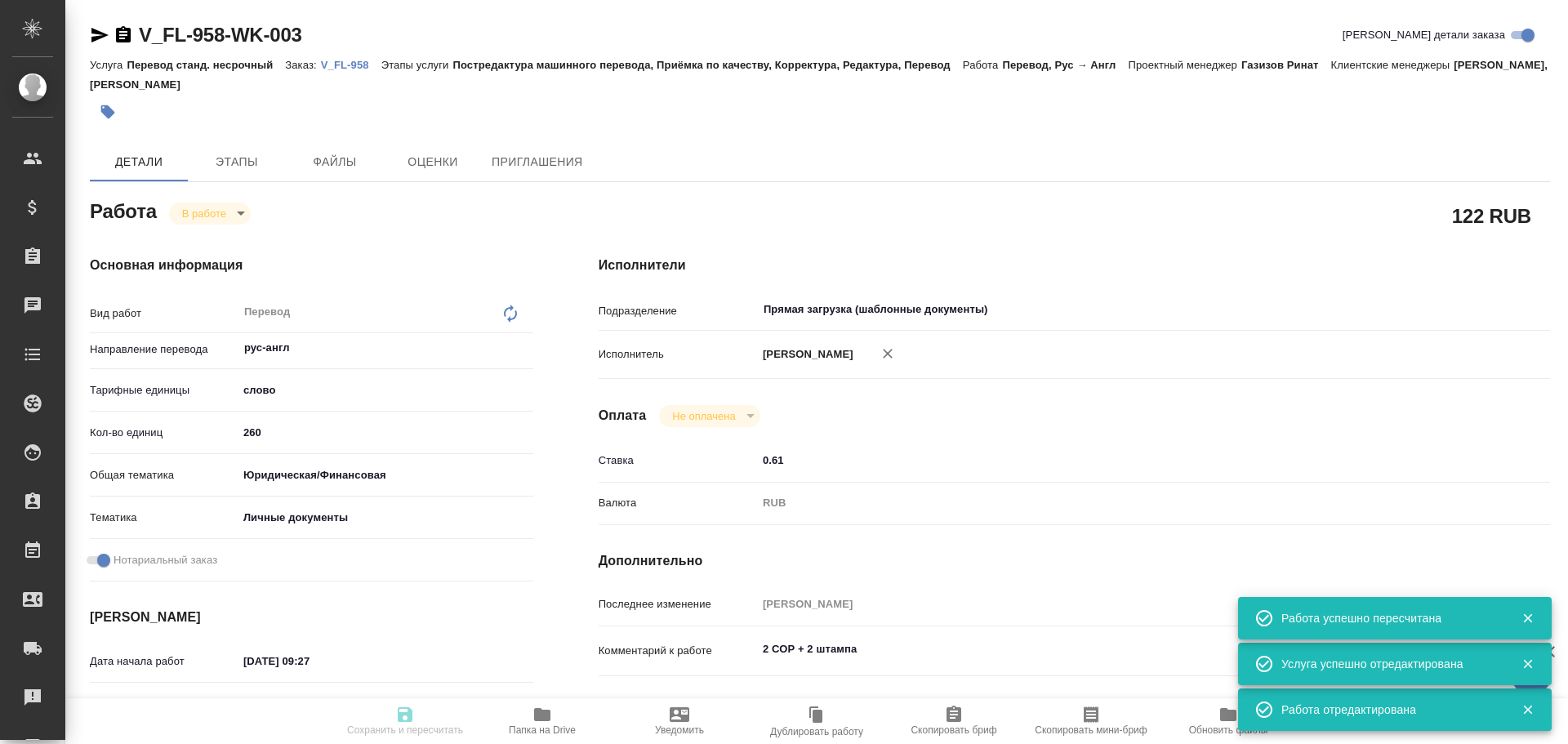
type input "/Clients/FL_V/Orders/V_FL-958"
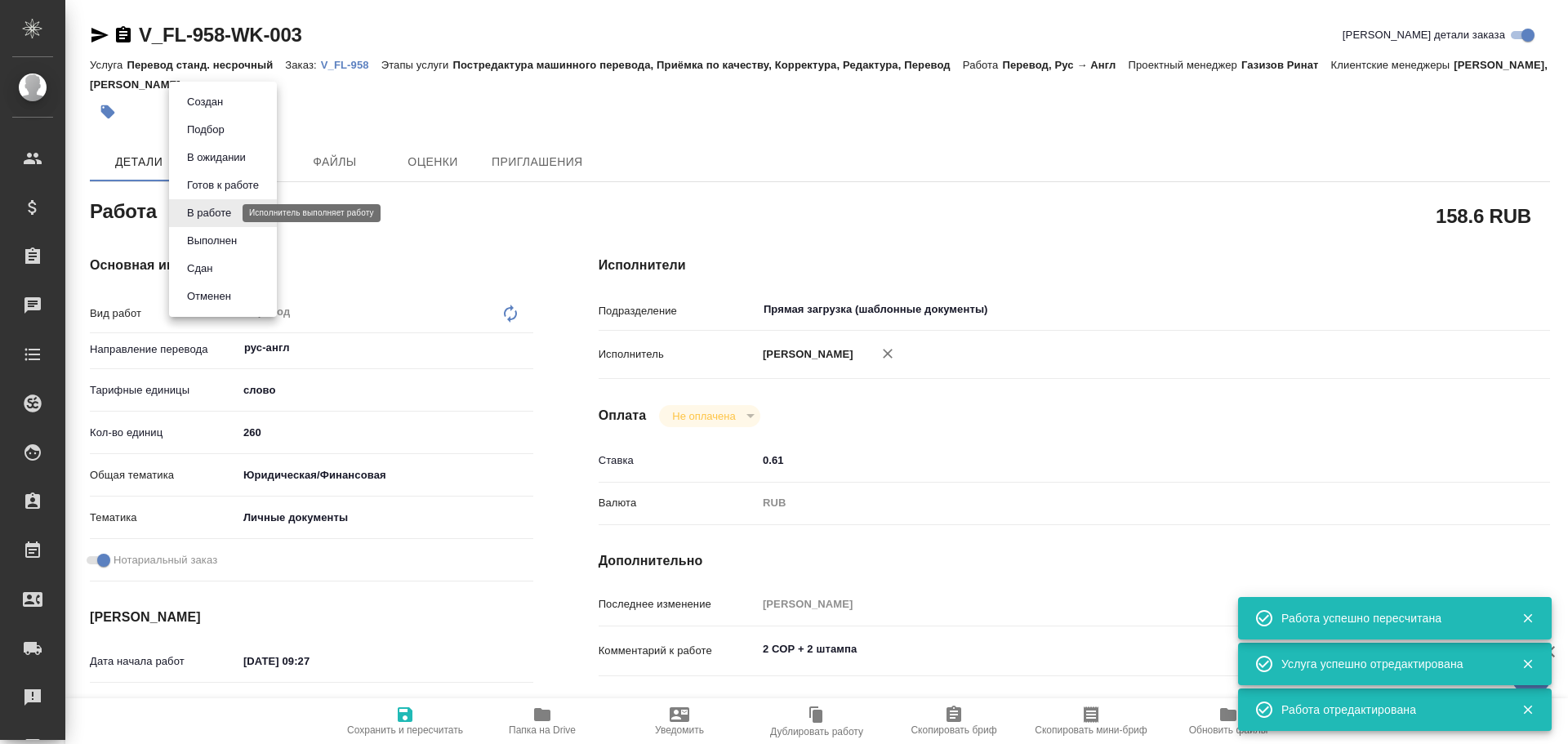
click at [217, 219] on body "🙏 .cls-1 fill:#fff; AWATERA Gusev Alexandr Клиенты Спецификации Заказы 0 Чаты T…" at bounding box center [784, 372] width 1568 height 744
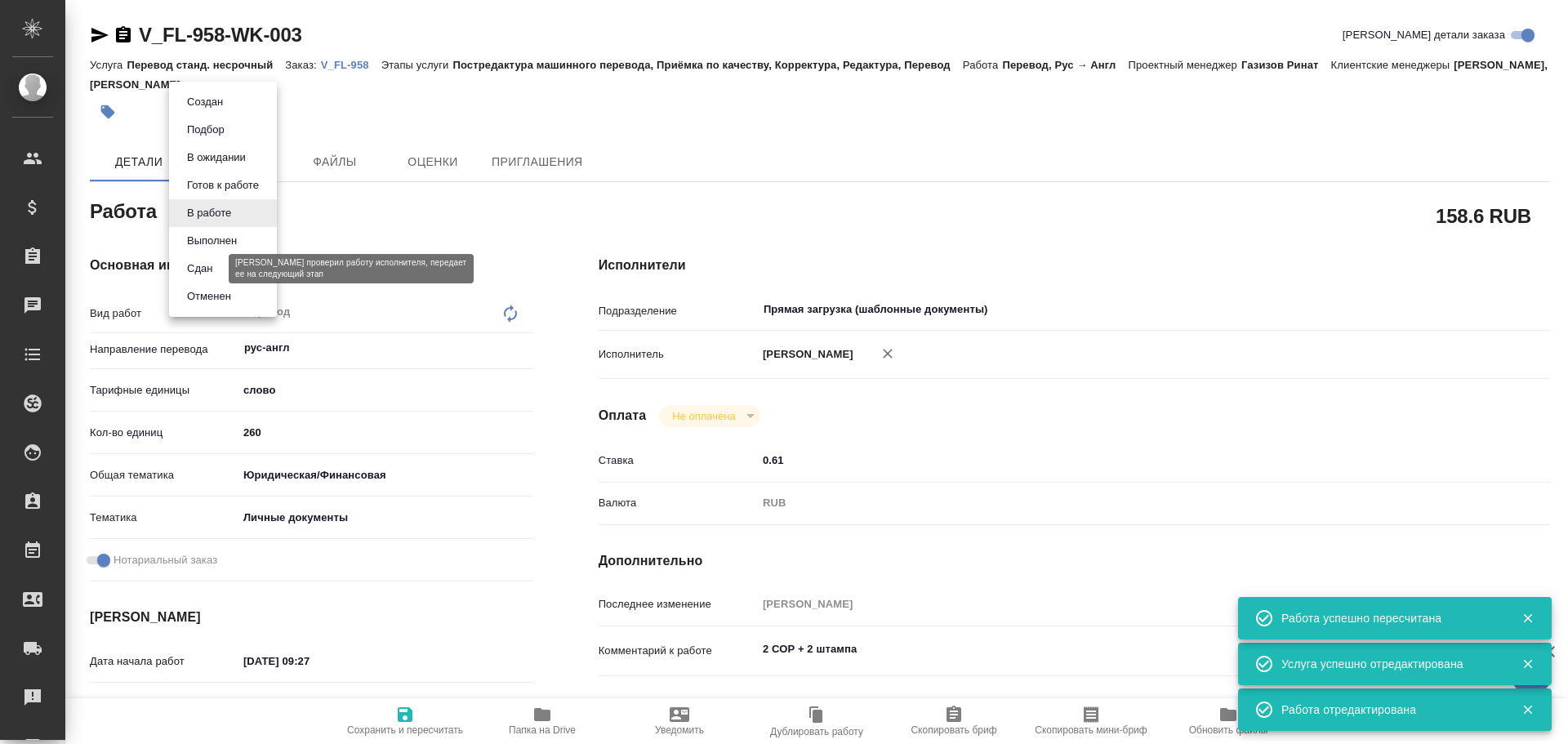
click at [200, 266] on button "Сдан" at bounding box center [199, 269] width 35 height 18
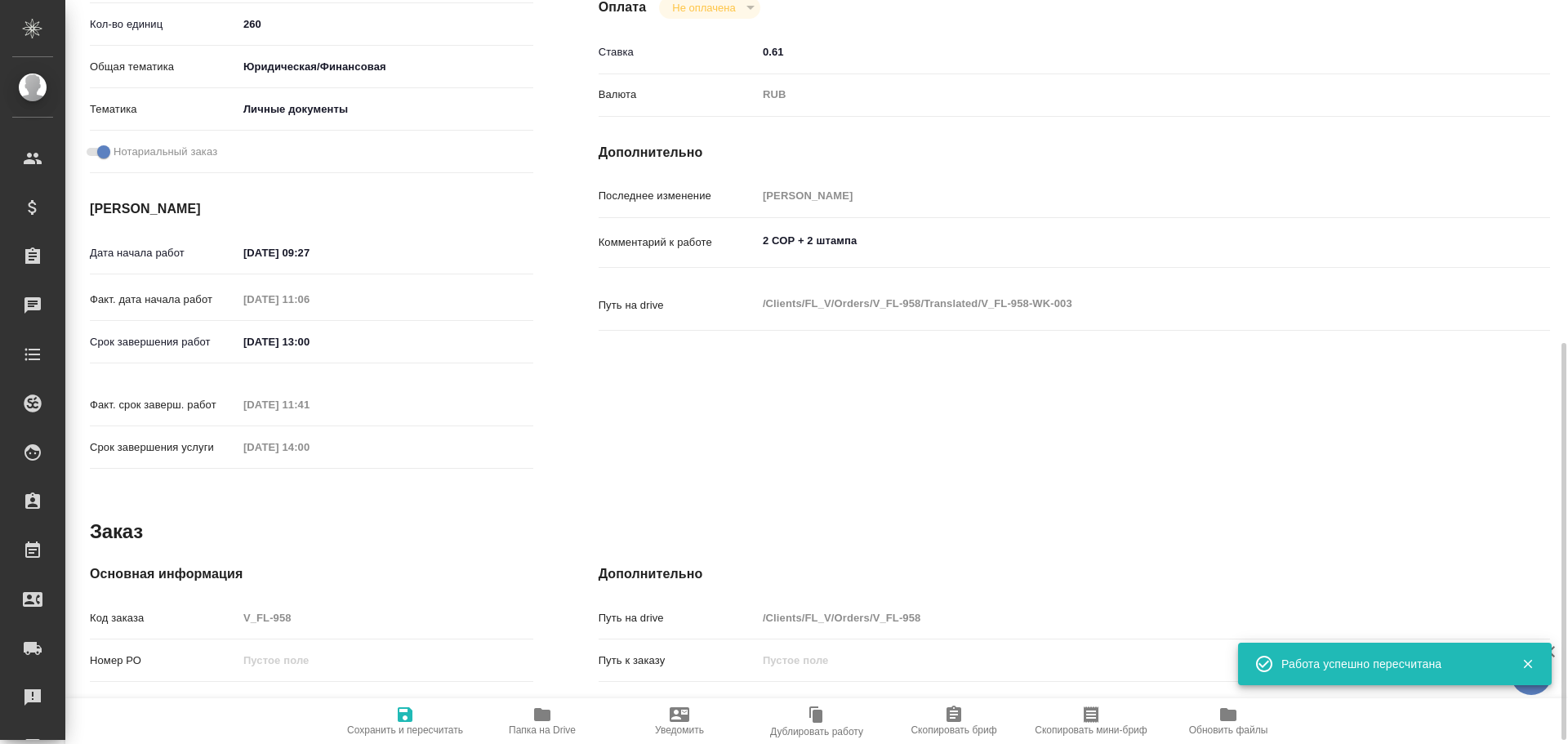
scroll to position [490, 0]
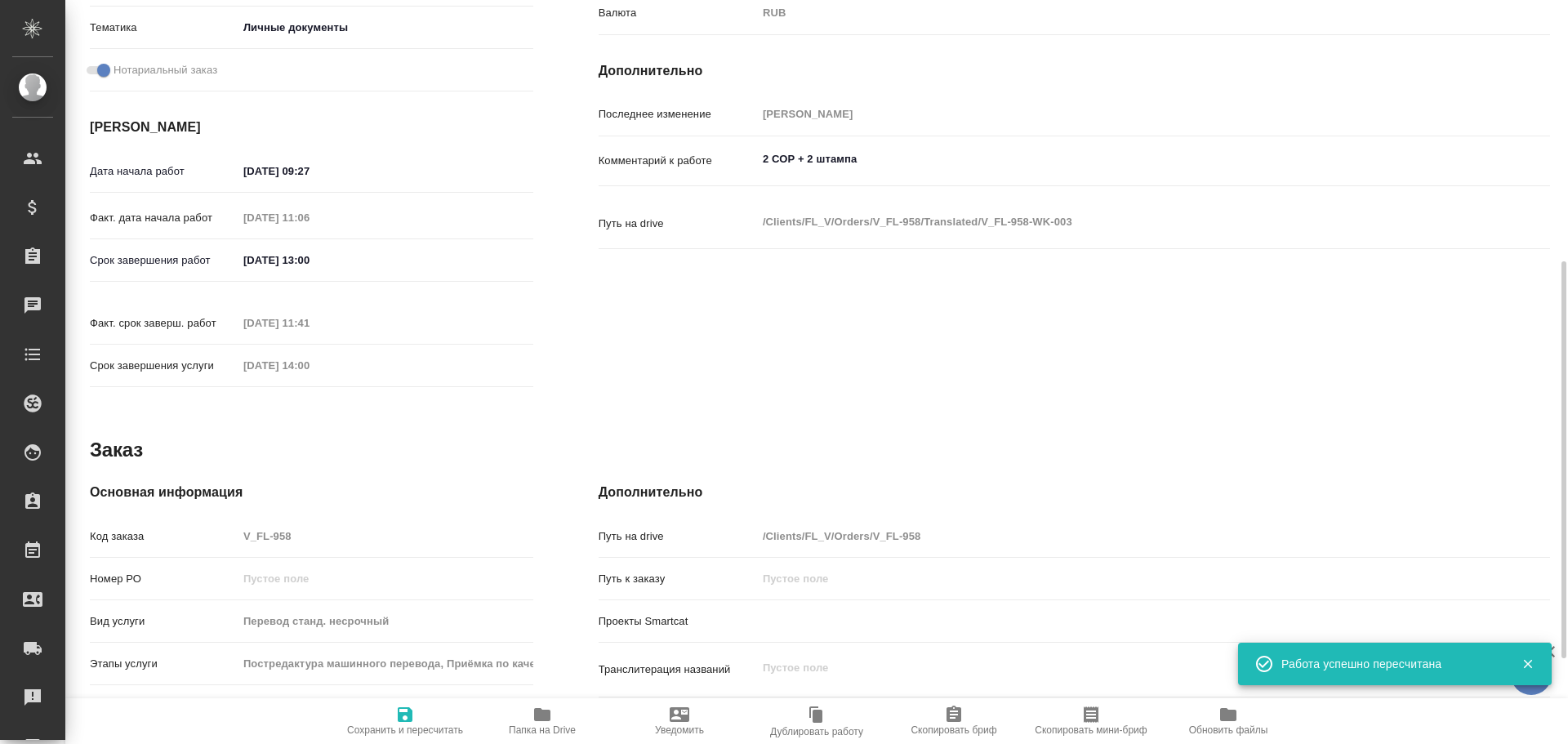
type textarea "x"
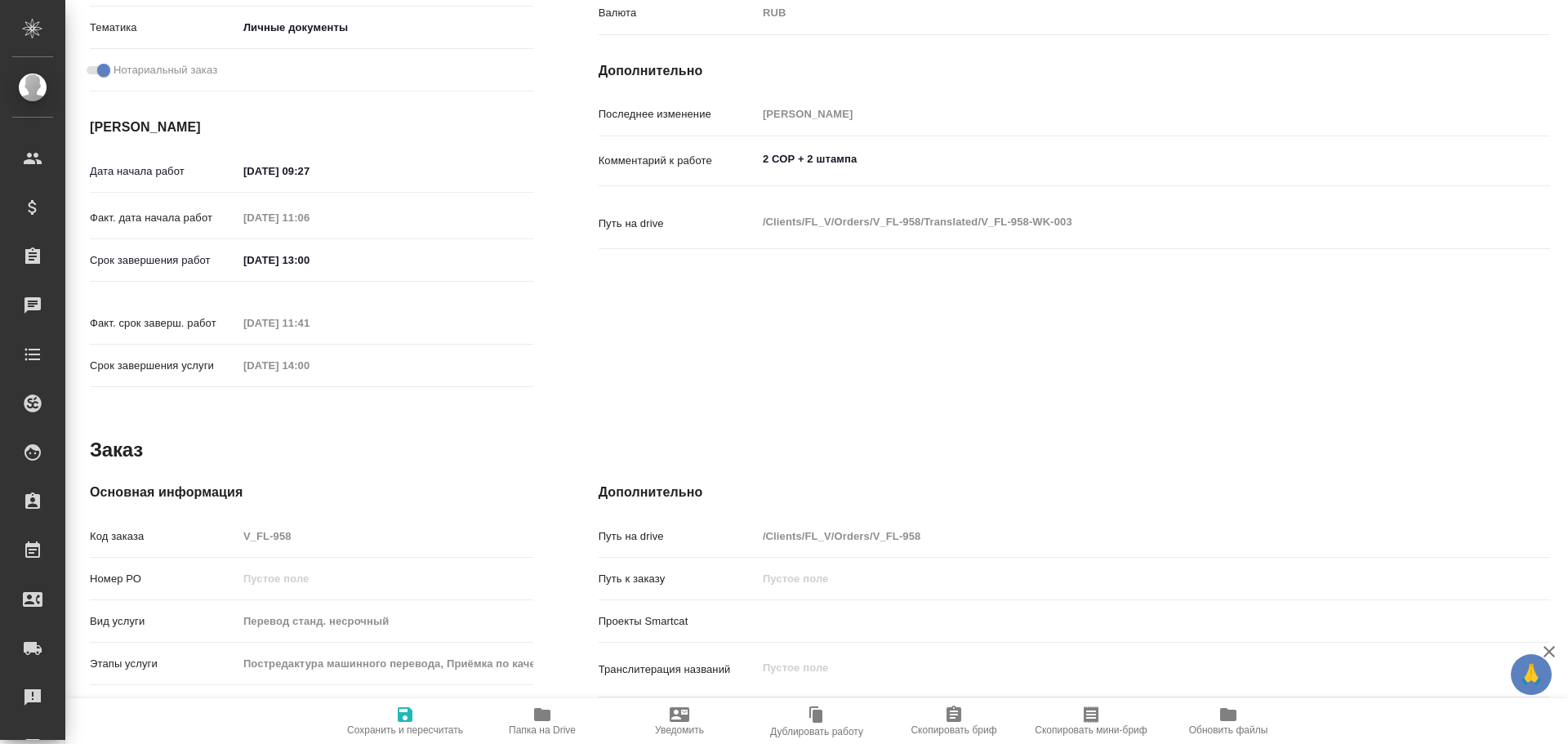
click at [216, 522] on div "Код заказа V_FL-958" at bounding box center [311, 535] width 443 height 28
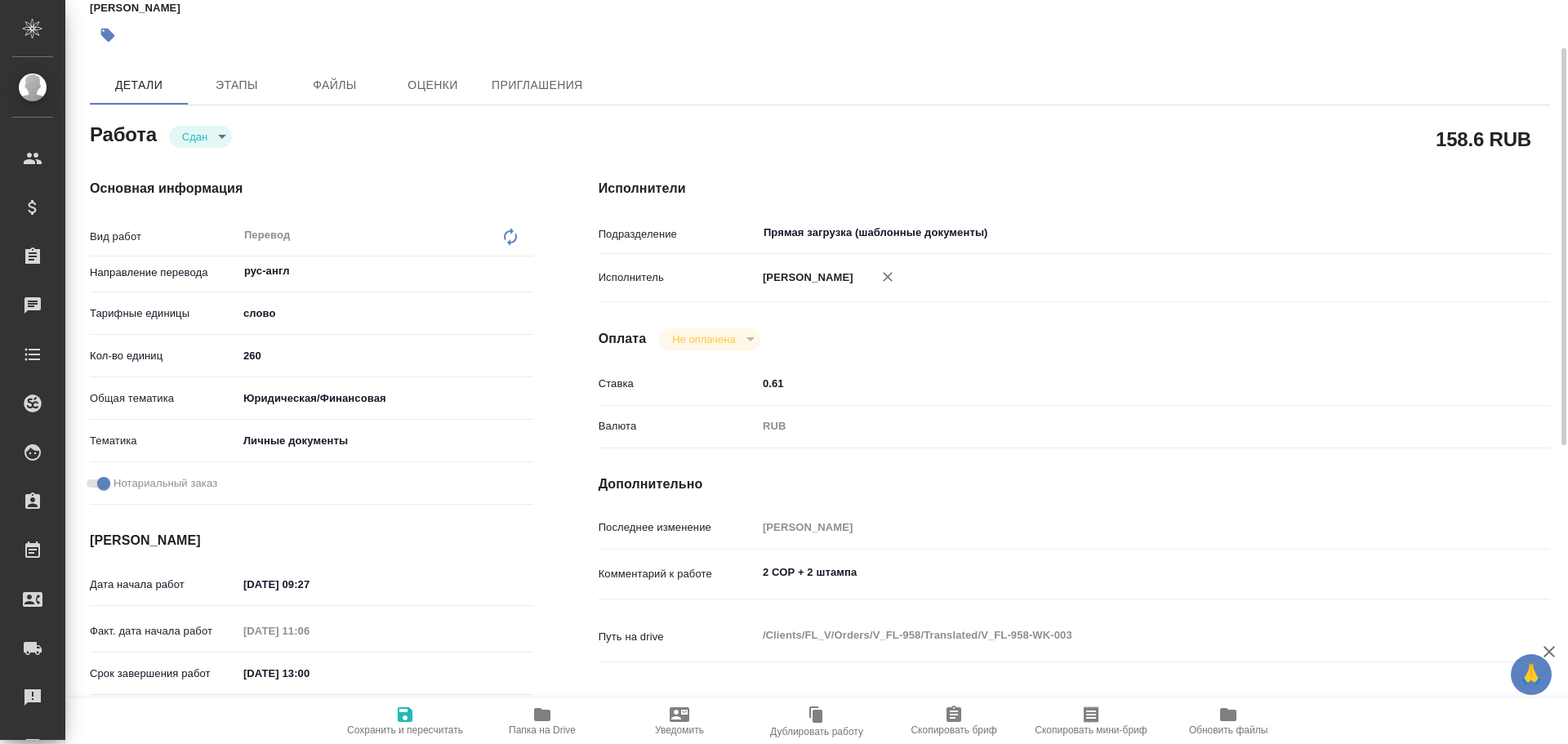
scroll to position [0, 0]
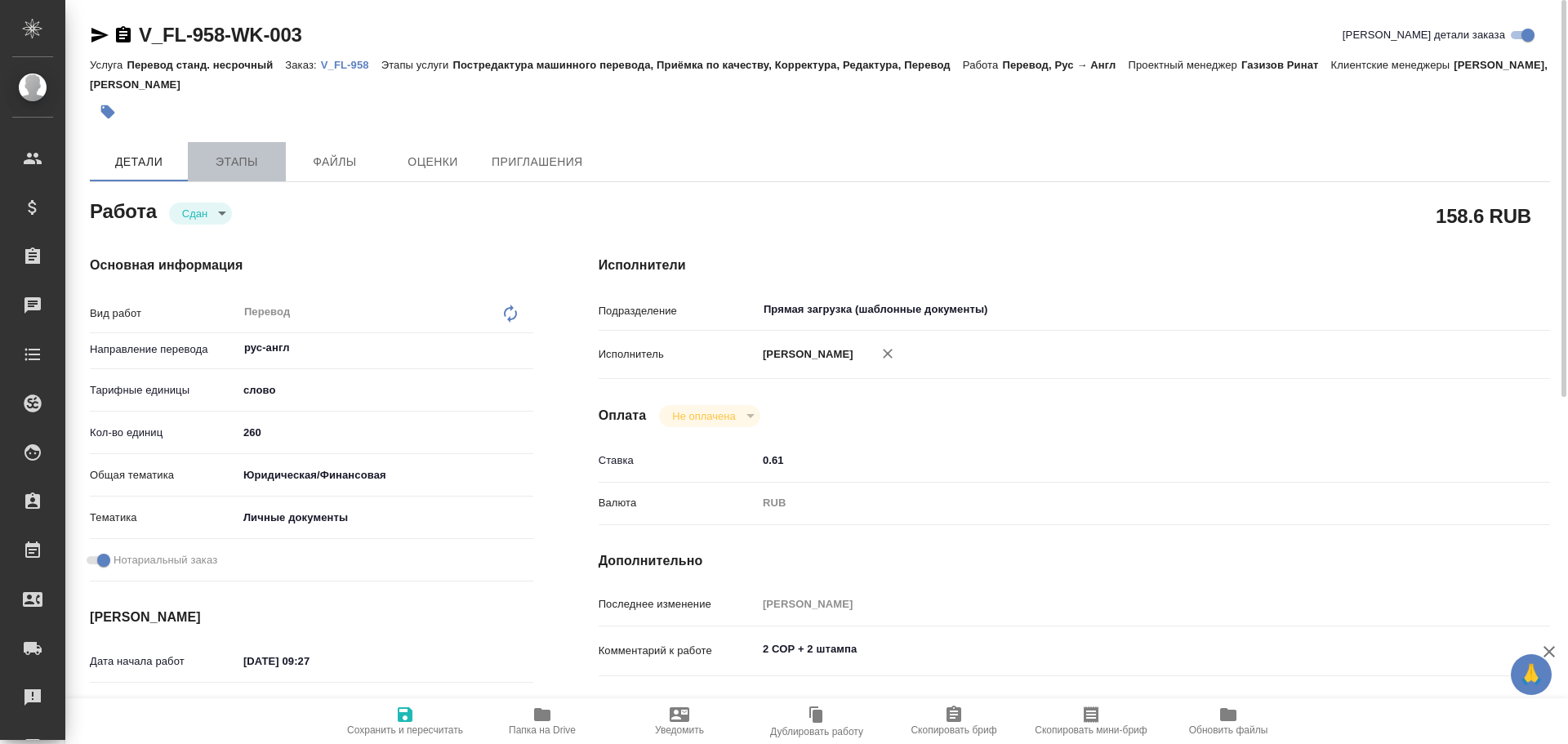
click at [220, 148] on button "Этапы" at bounding box center [237, 162] width 98 height 39
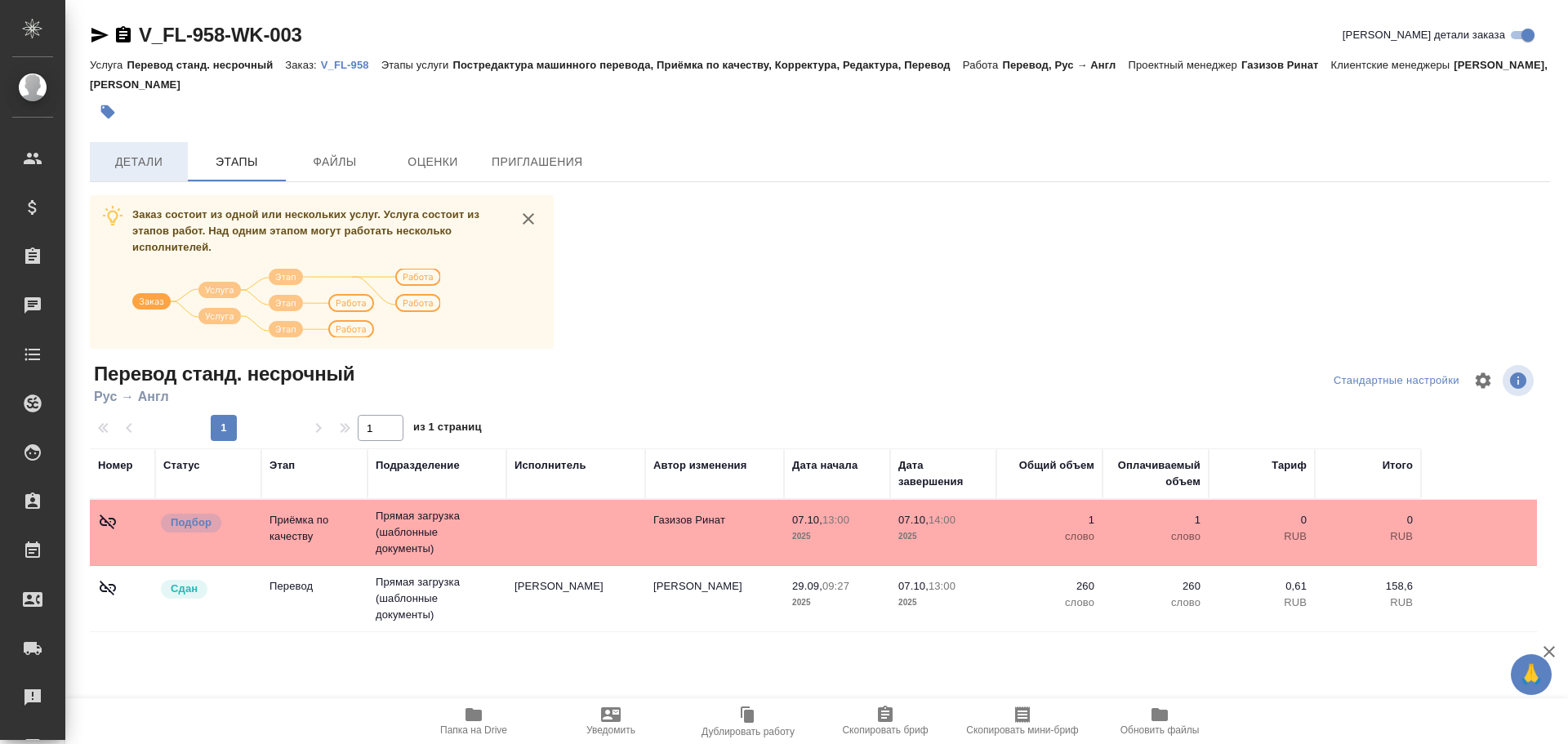
click at [162, 163] on span "Детали" at bounding box center [138, 162] width 78 height 21
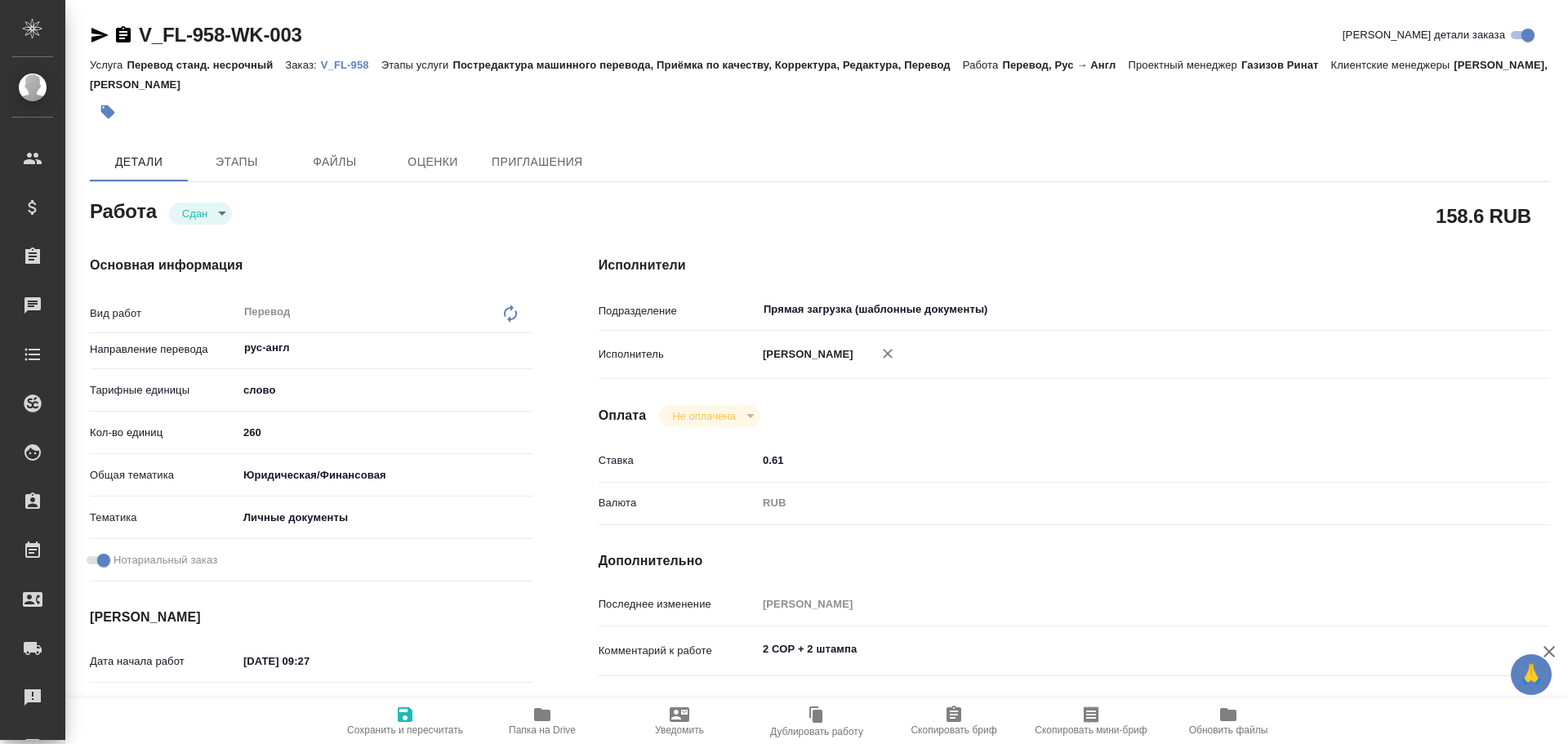
type textarea "x"
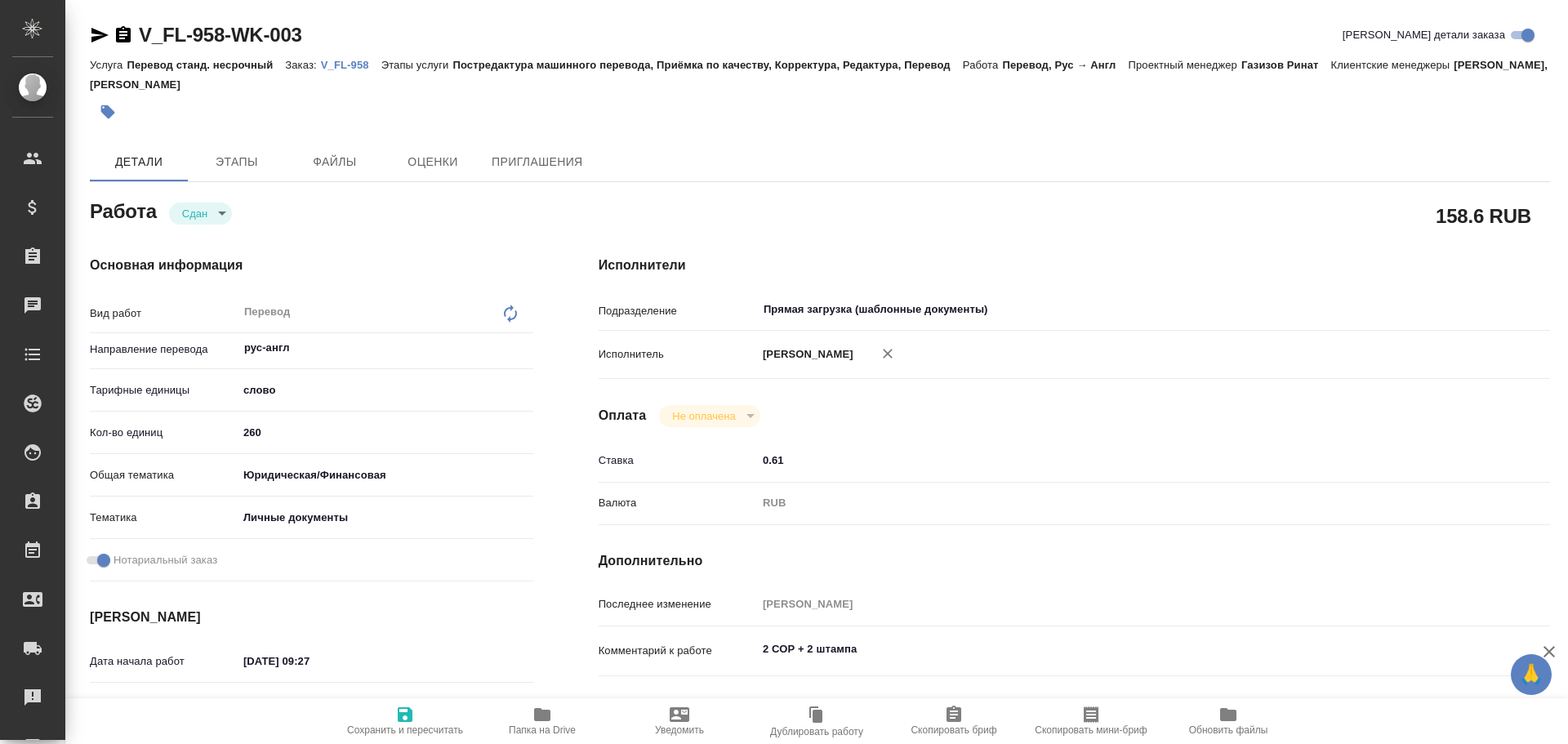
type textarea "x"
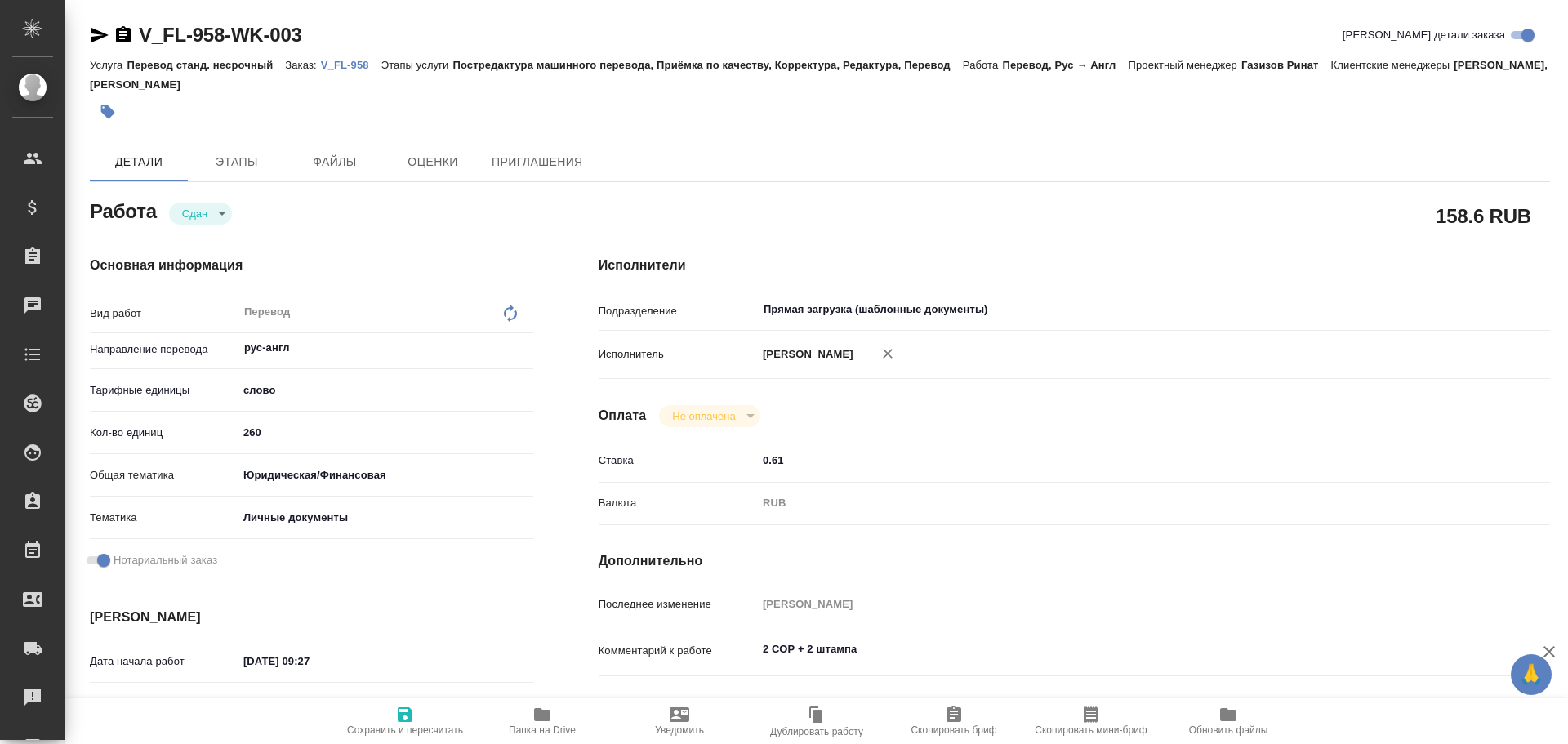
type textarea "x"
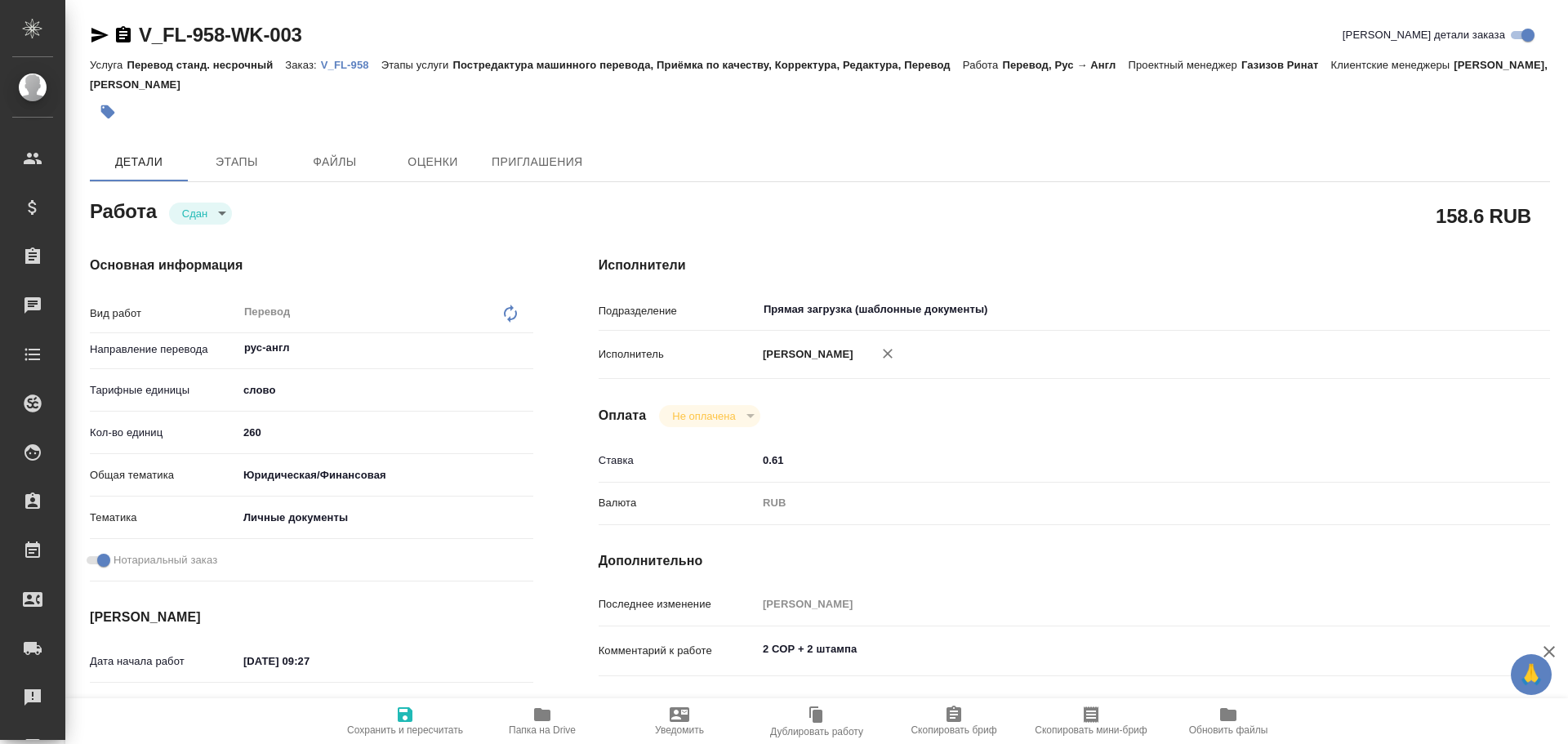
type textarea "x"
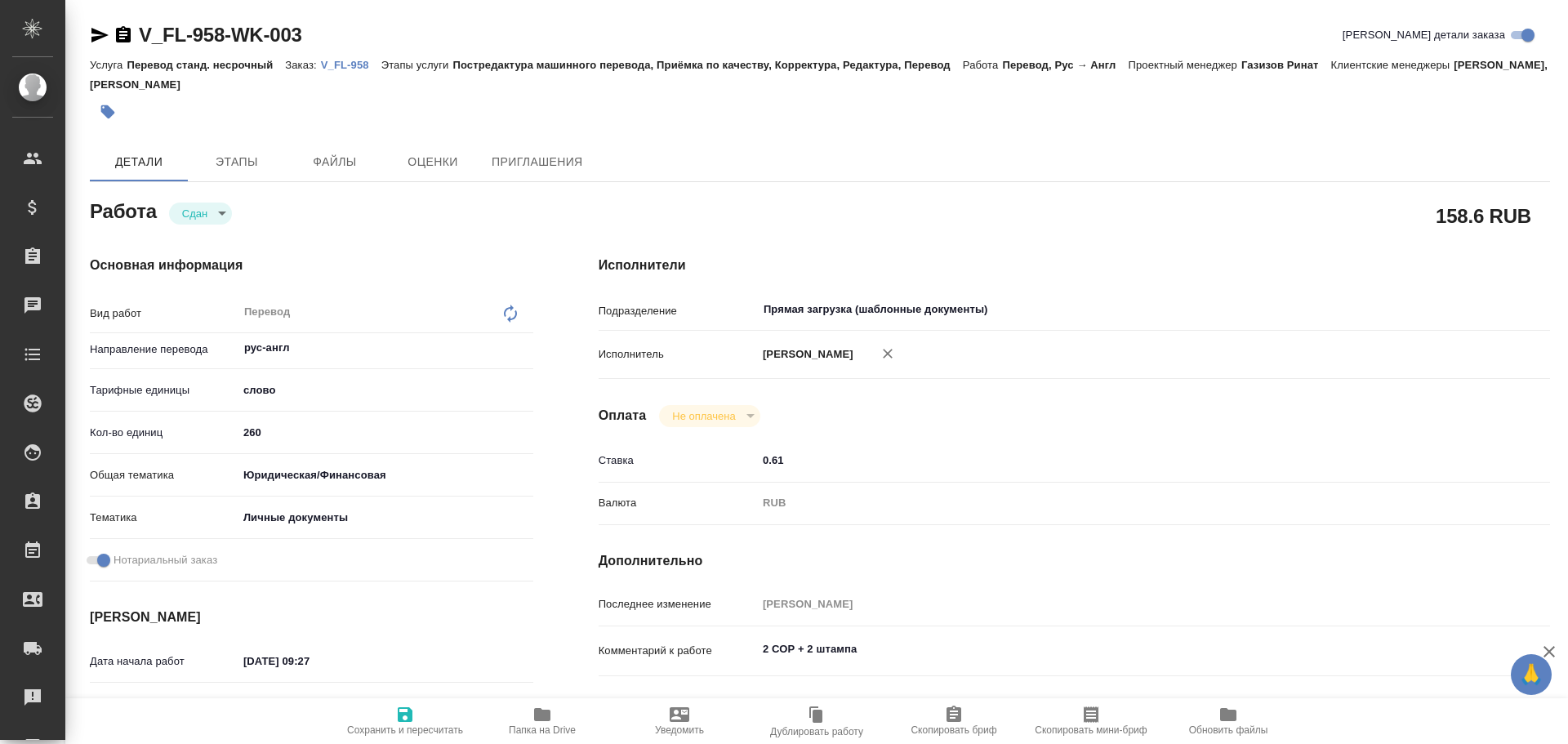
type textarea "x"
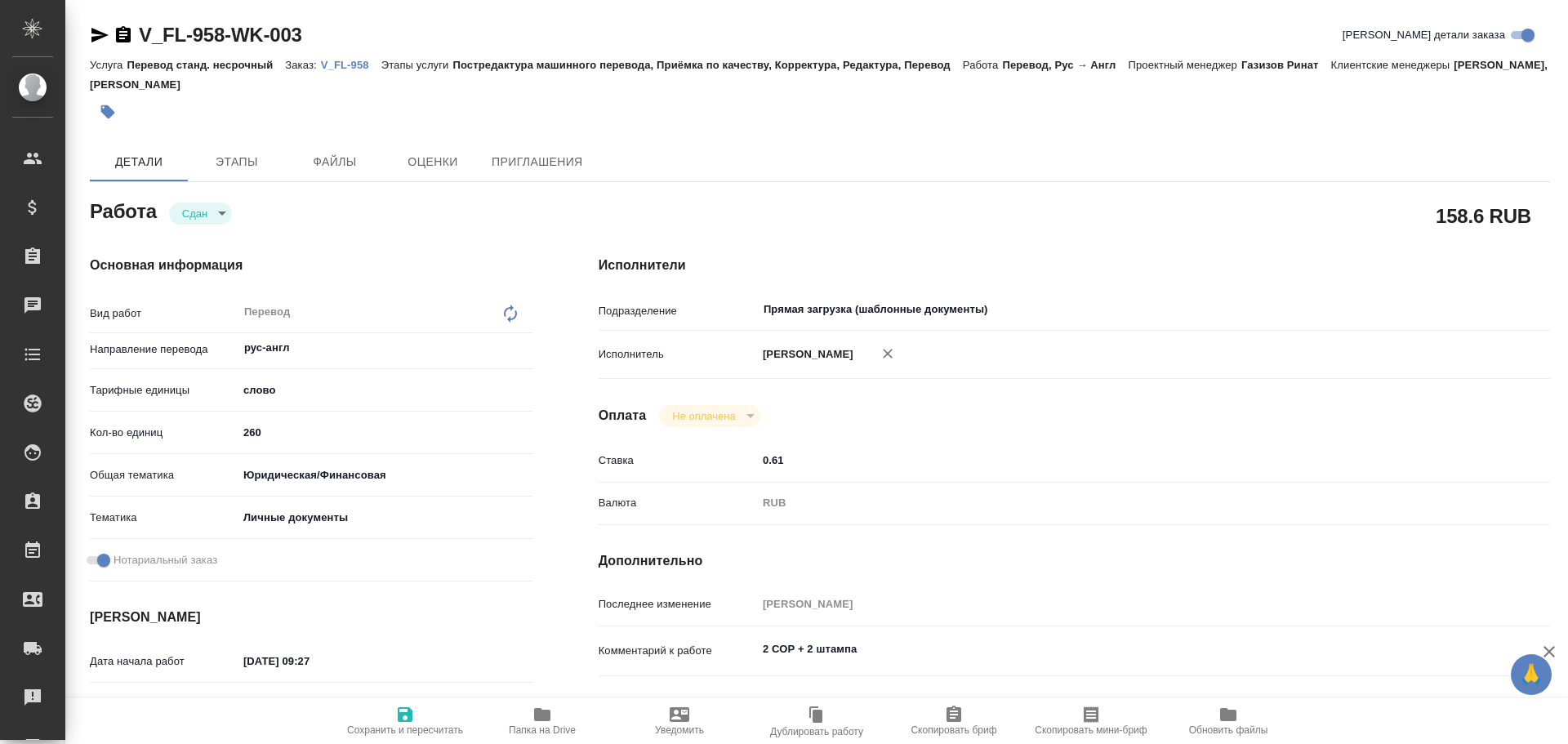
type textarea "x"
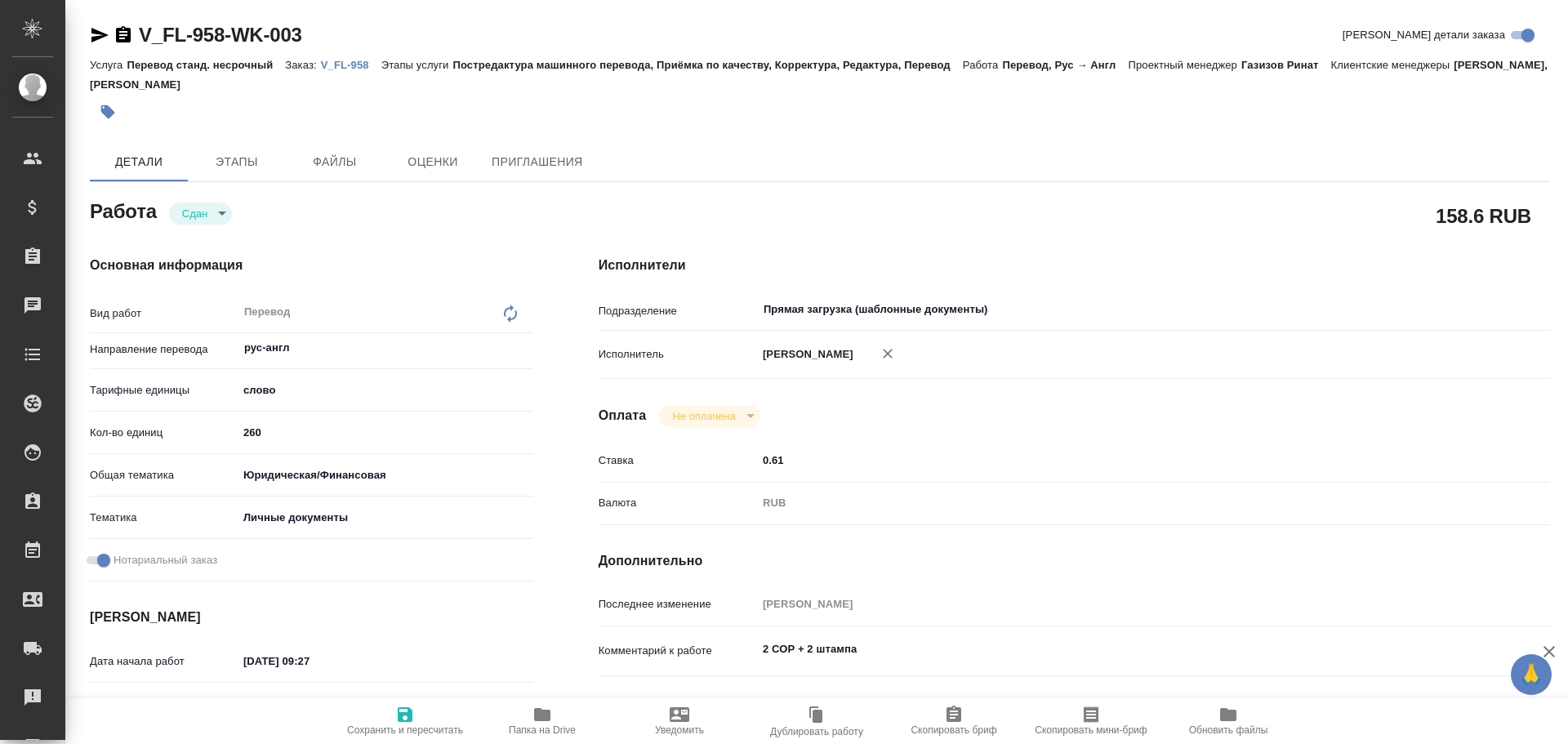
type textarea "x"
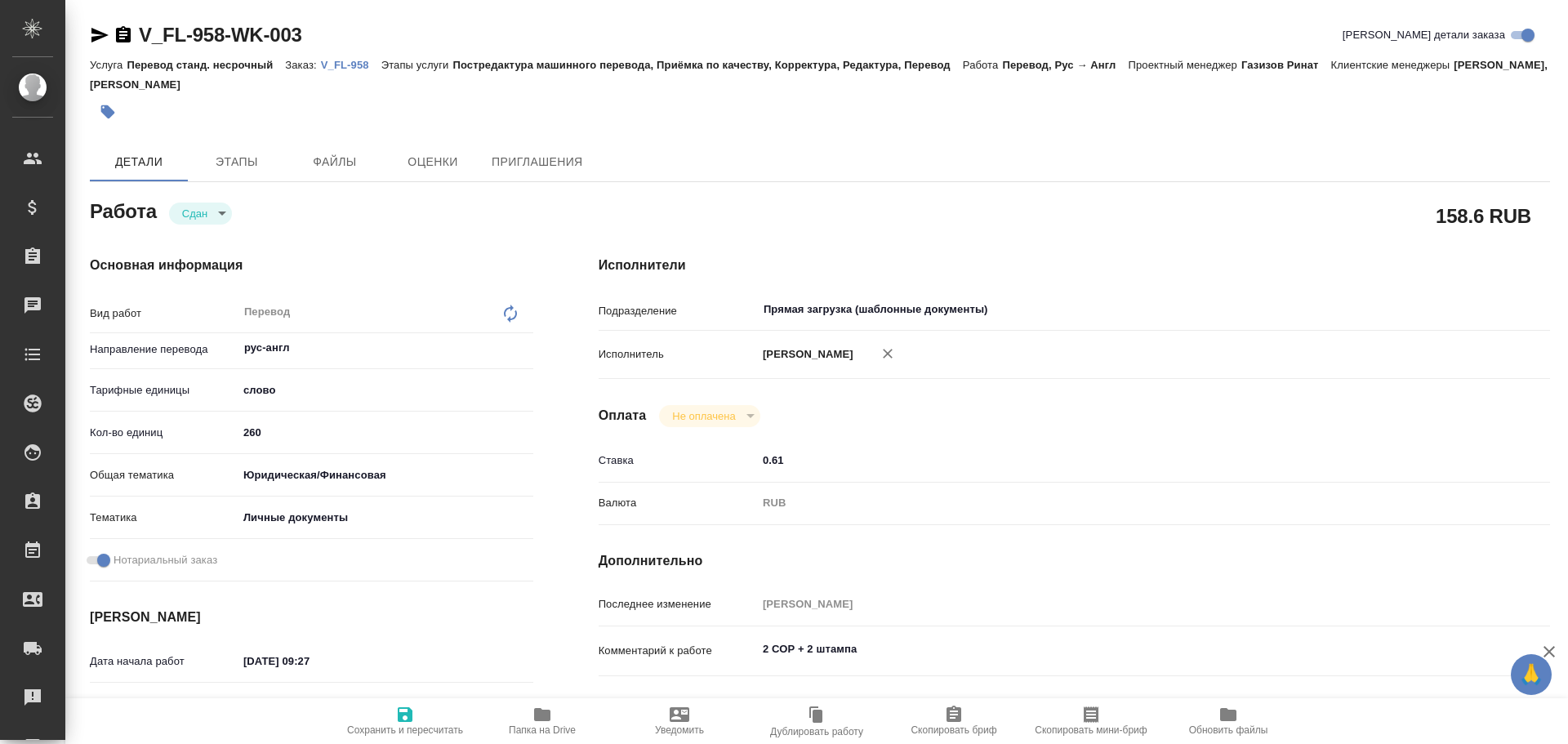
type textarea "x"
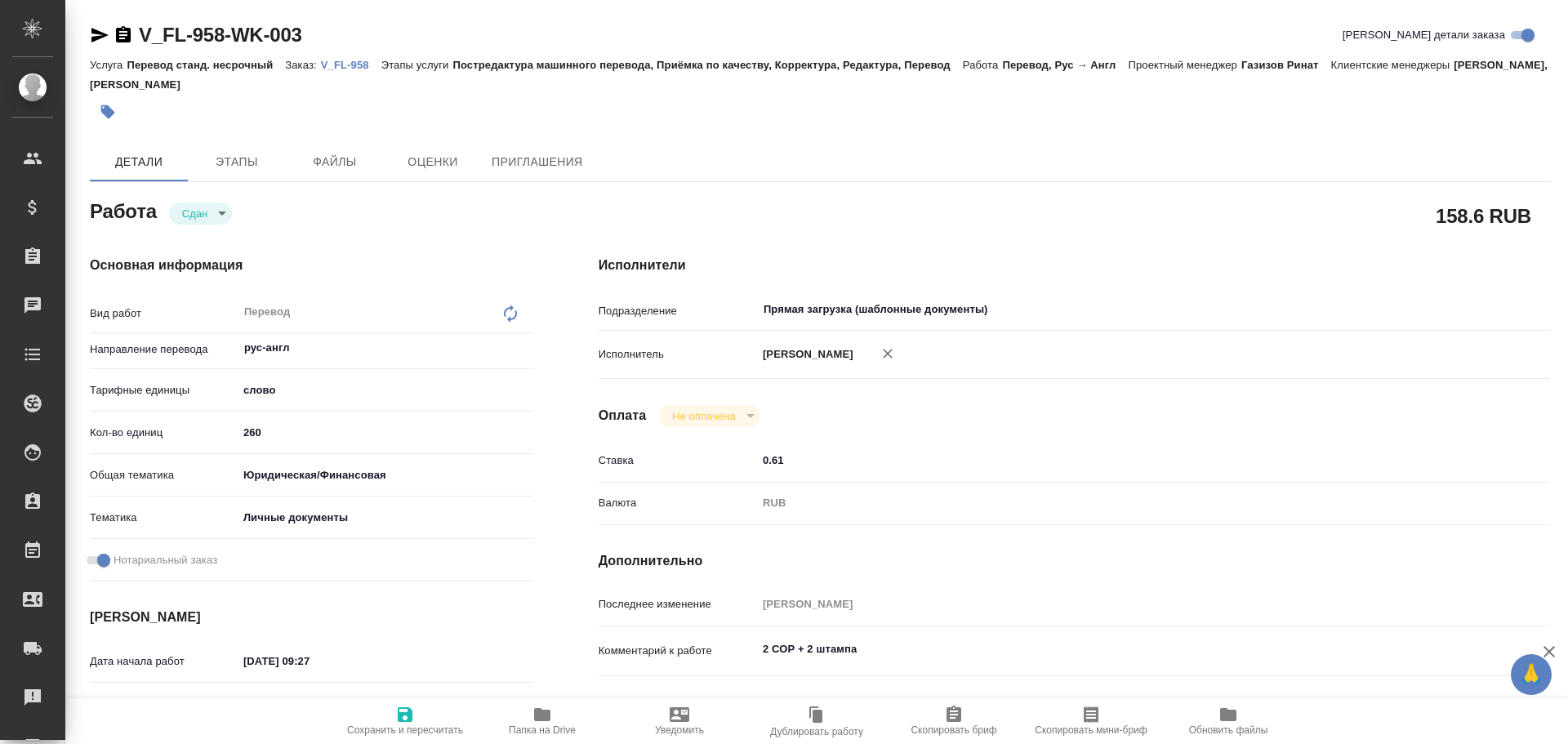
type textarea "x"
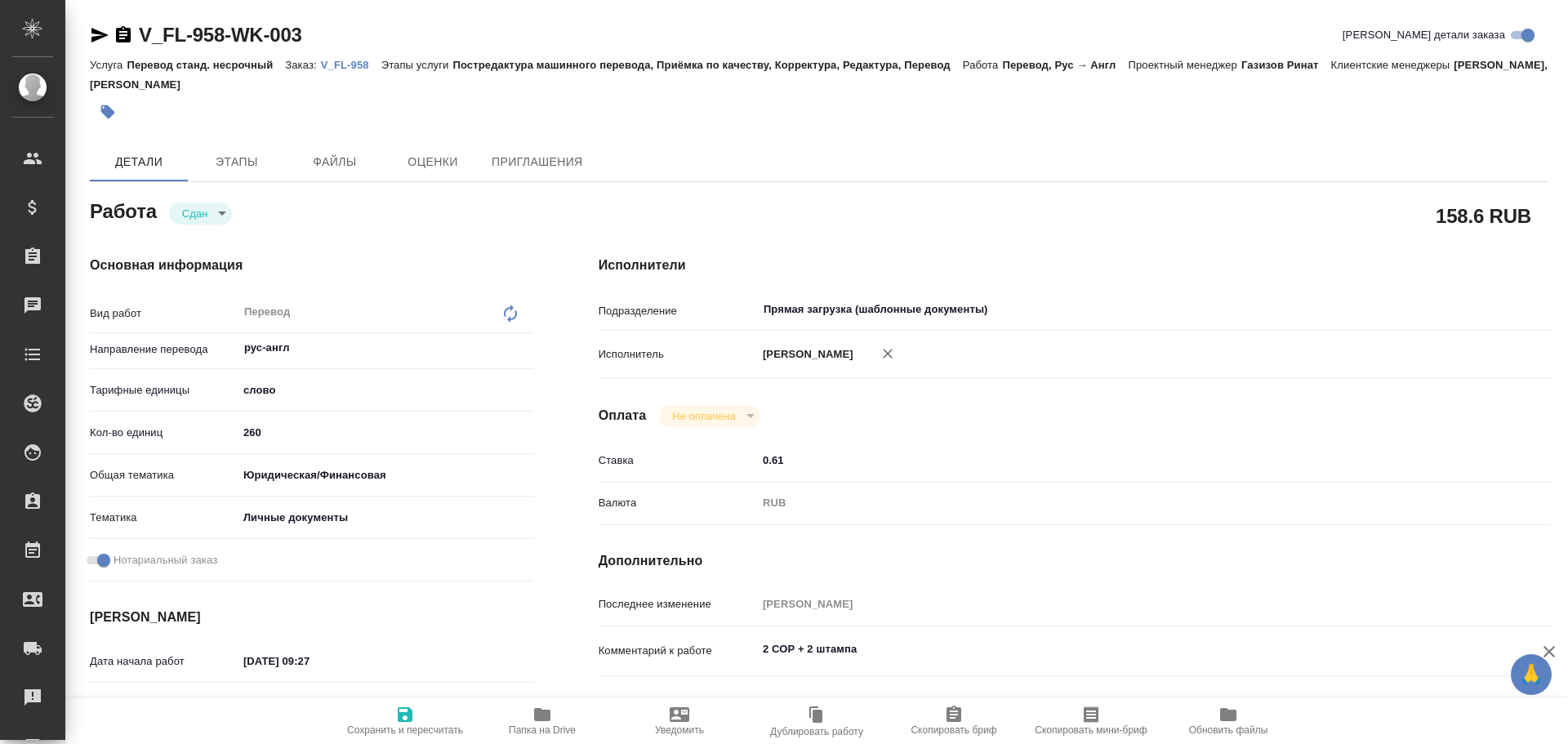
type textarea "x"
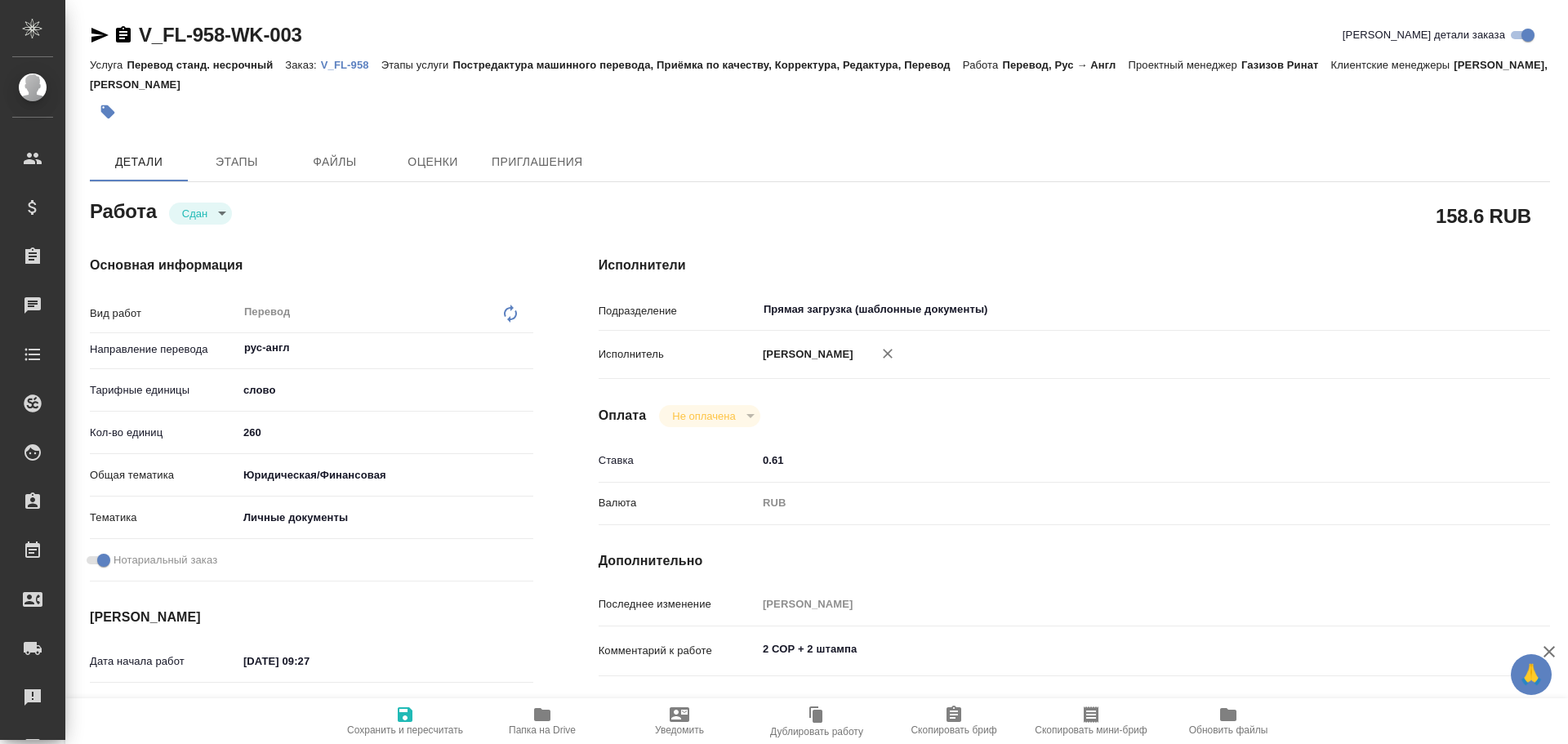
type textarea "x"
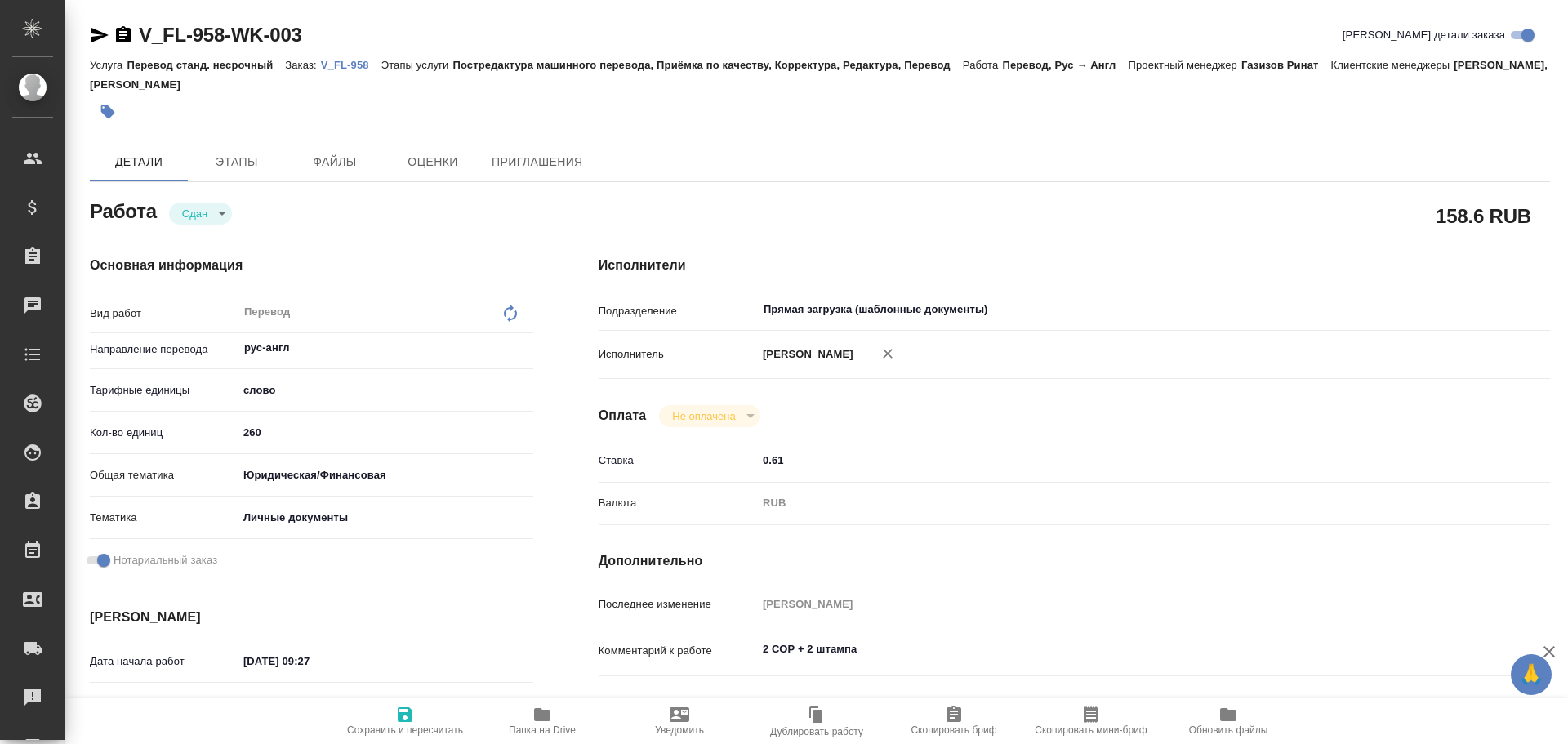
type textarea "x"
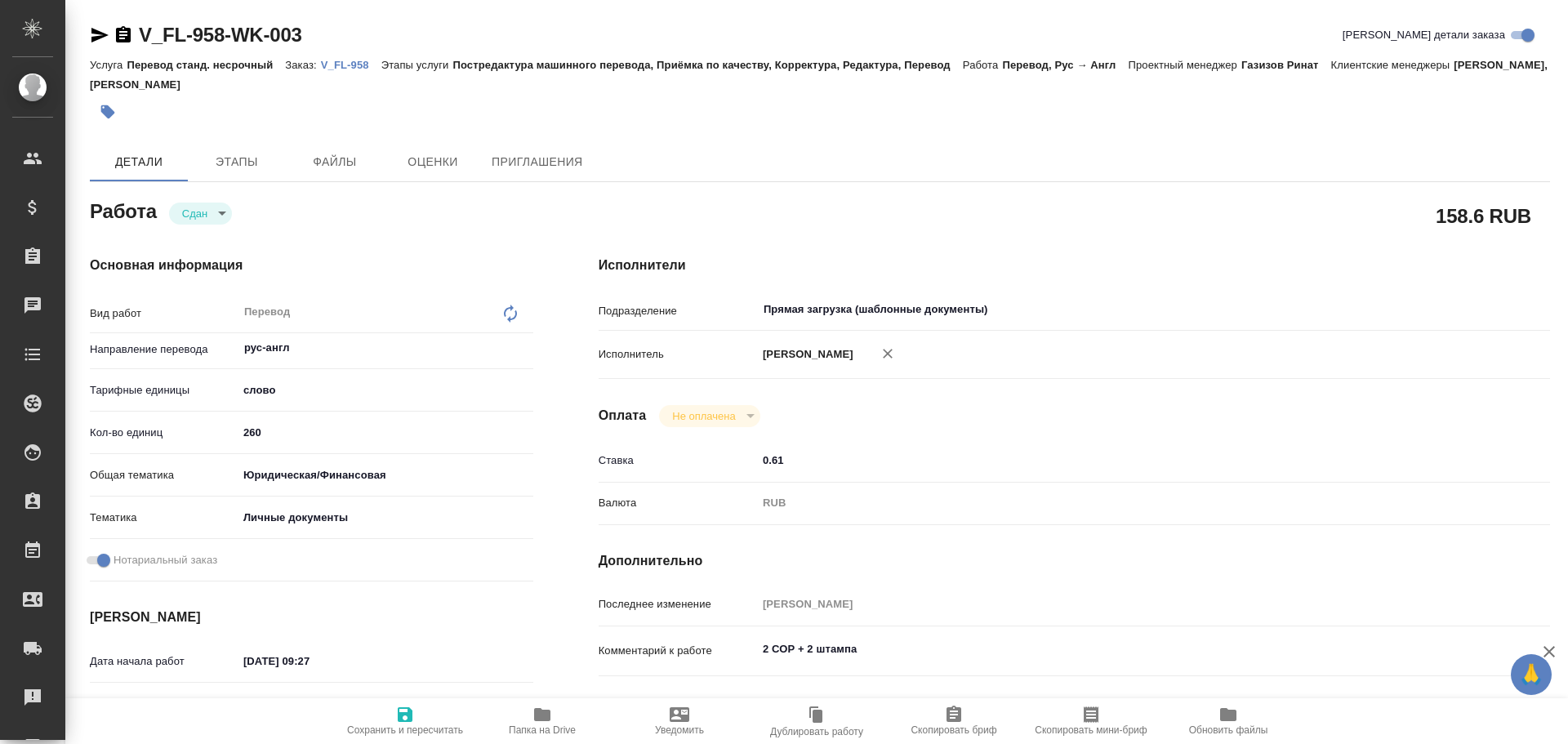
type textarea "x"
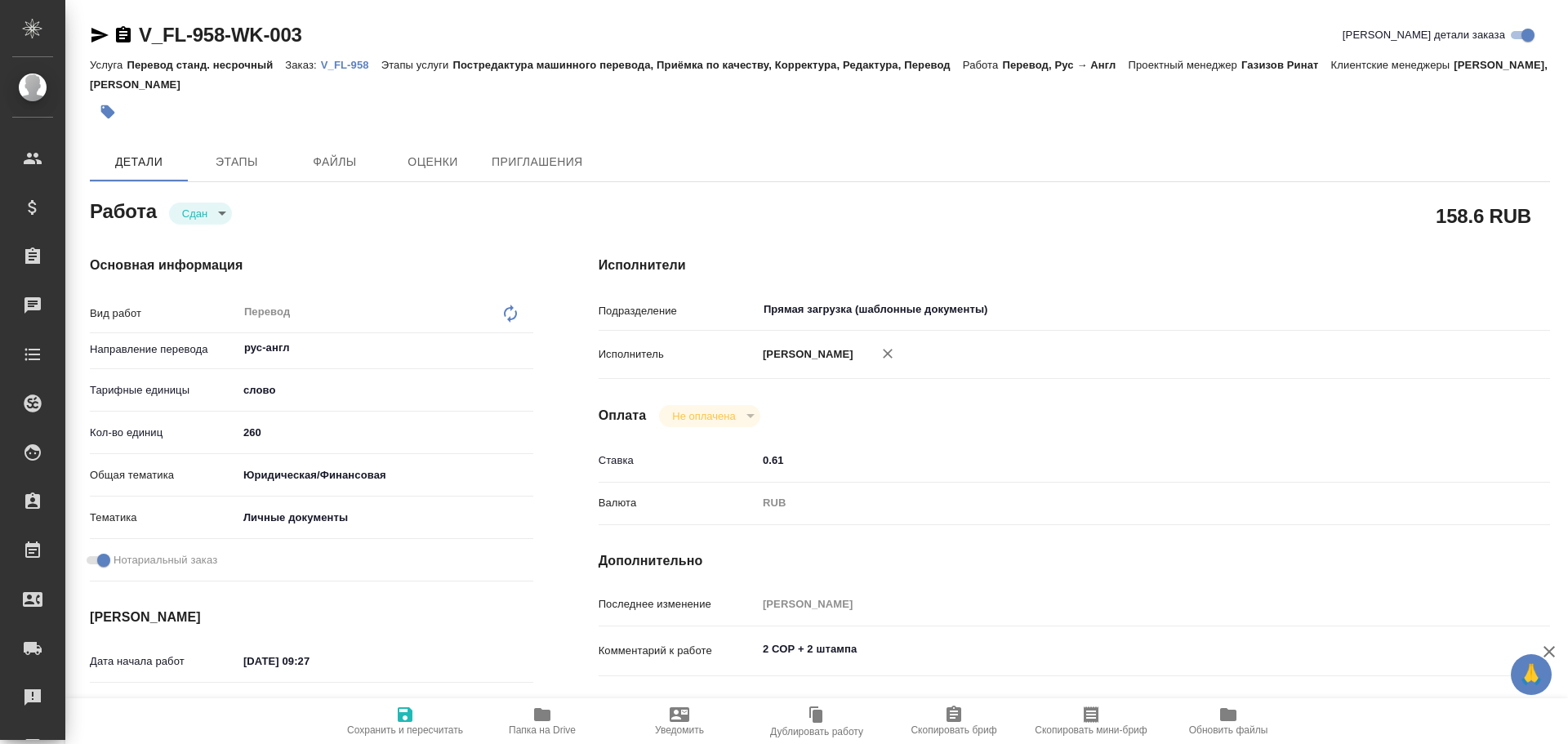
type textarea "x"
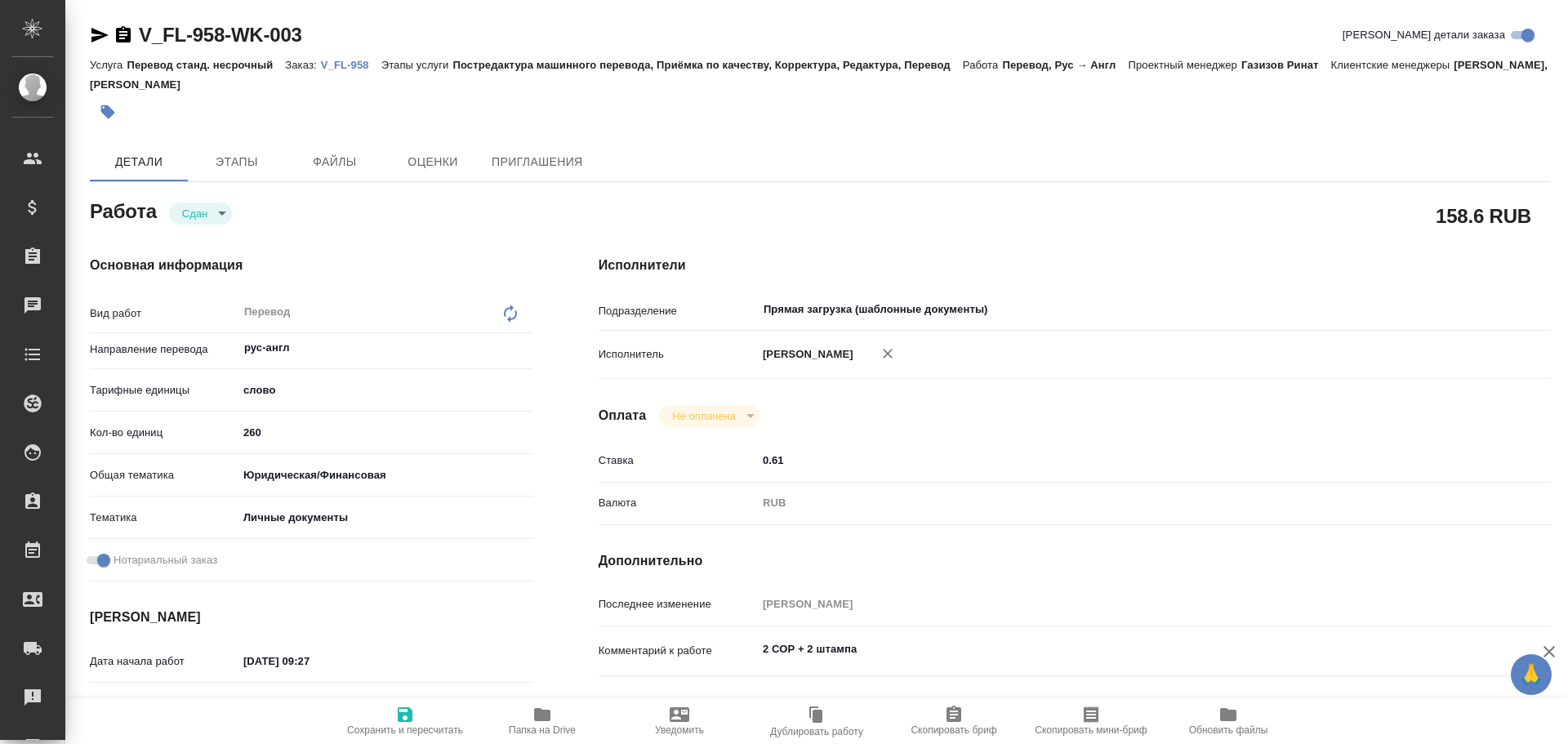
type textarea "x"
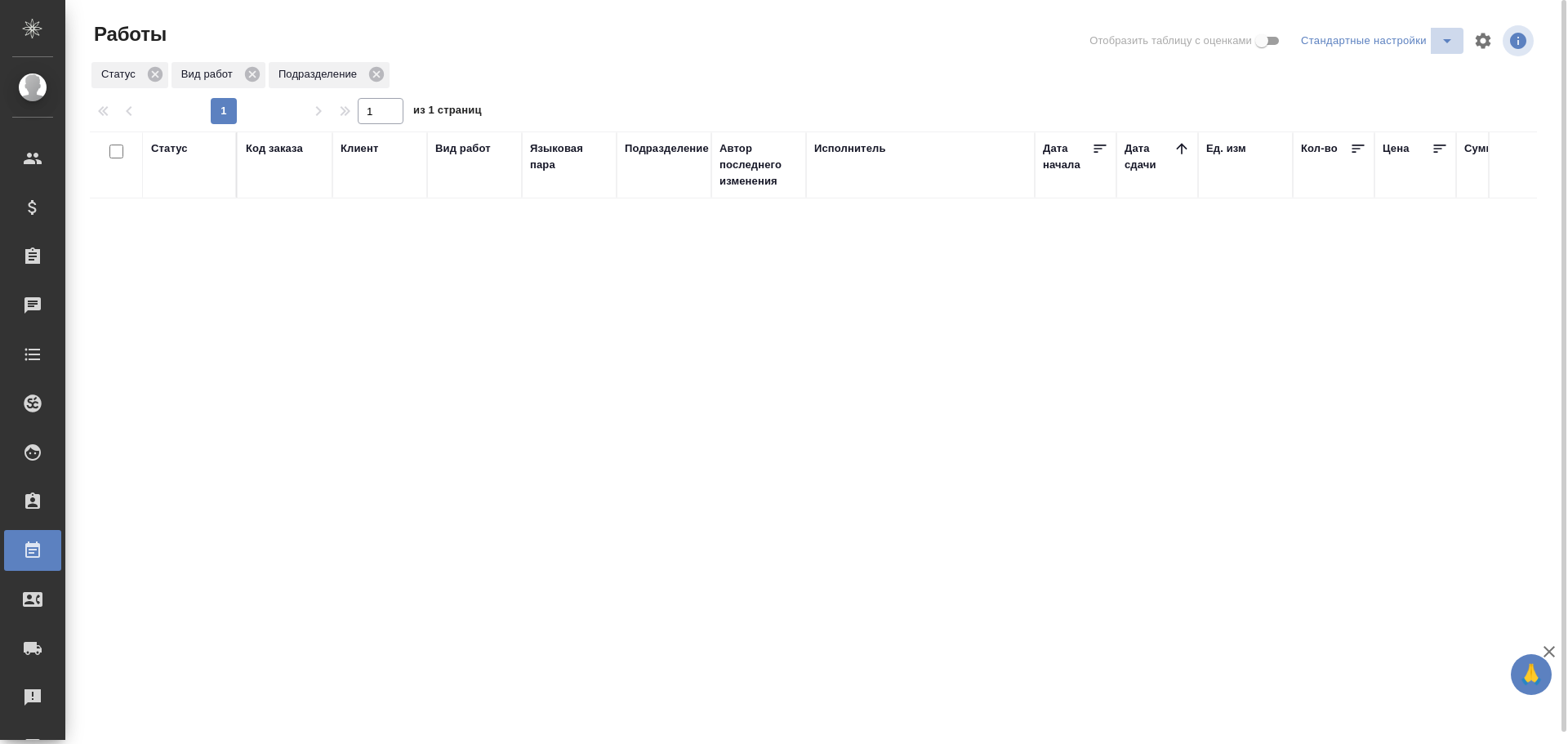
click at [1438, 33] on icon "split button" at bounding box center [1447, 40] width 20 height 20
click at [1386, 76] on li "Мои, в работе" at bounding box center [1380, 73] width 166 height 26
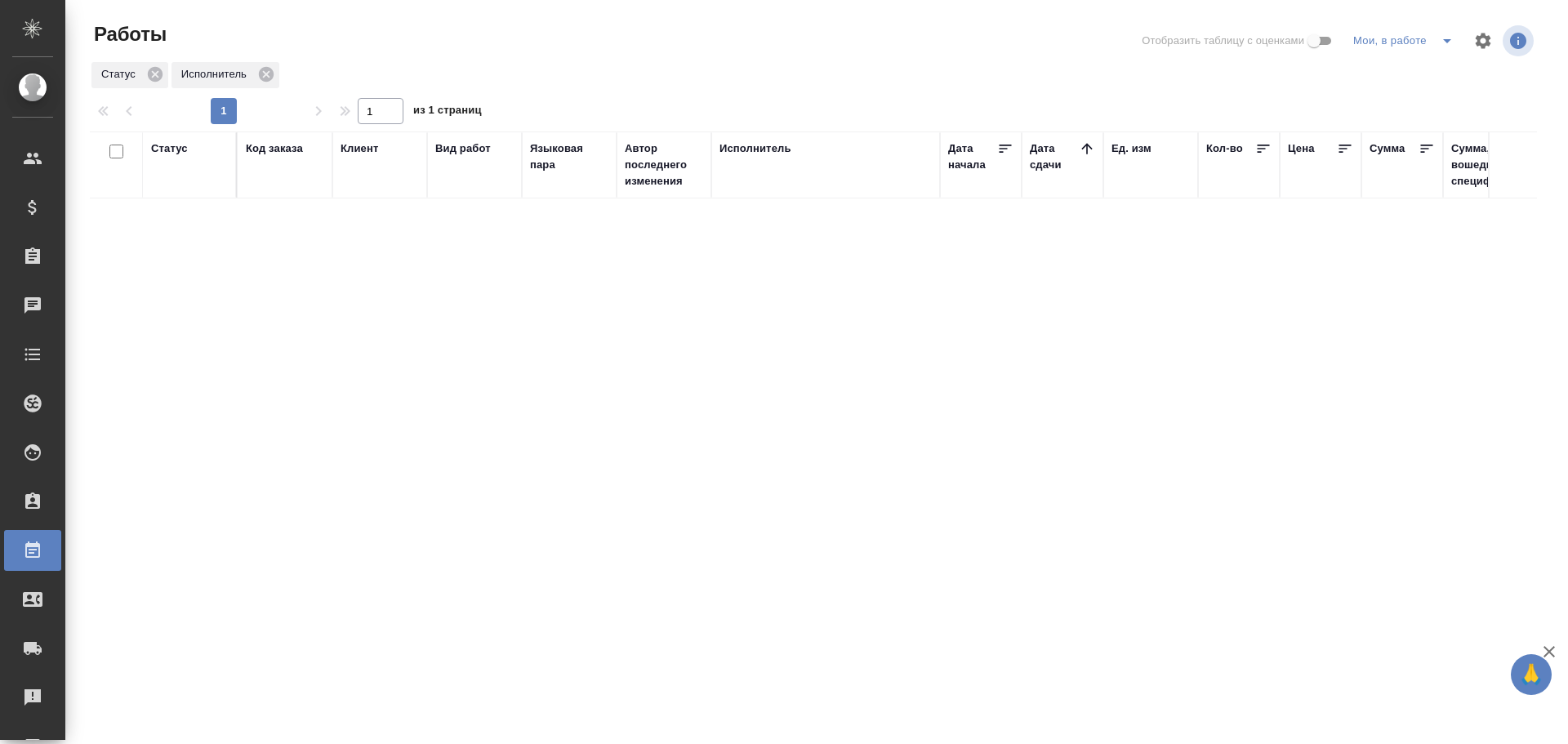
click at [1438, 39] on icon "split button" at bounding box center [1447, 40] width 20 height 20
click at [1402, 68] on li "Стандартные настройки" at bounding box center [1406, 73] width 157 height 26
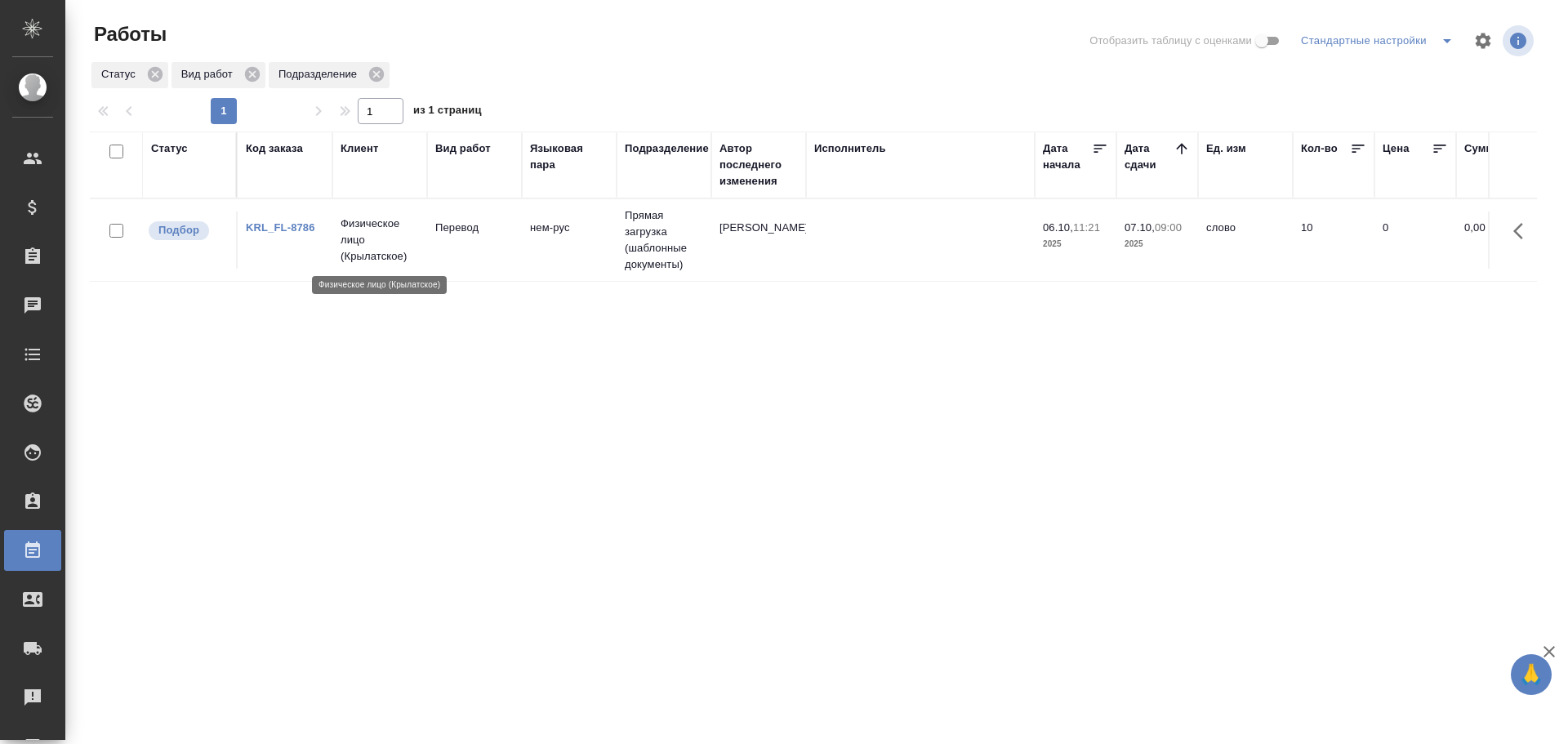
click at [416, 249] on p "Физическое лицо (Крылатское)" at bounding box center [379, 239] width 78 height 49
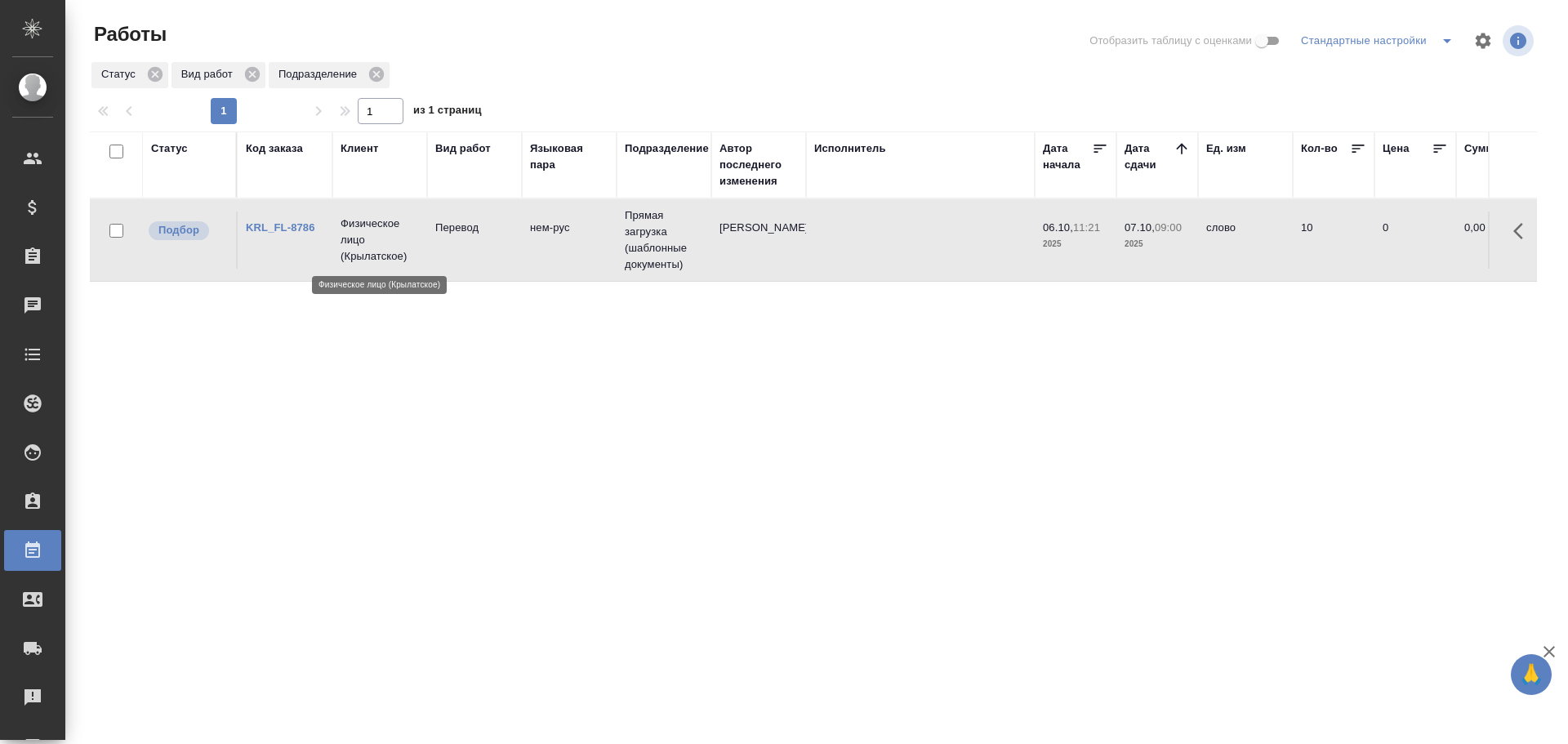
click at [416, 249] on p "Физическое лицо (Крылатское)" at bounding box center [379, 239] width 78 height 49
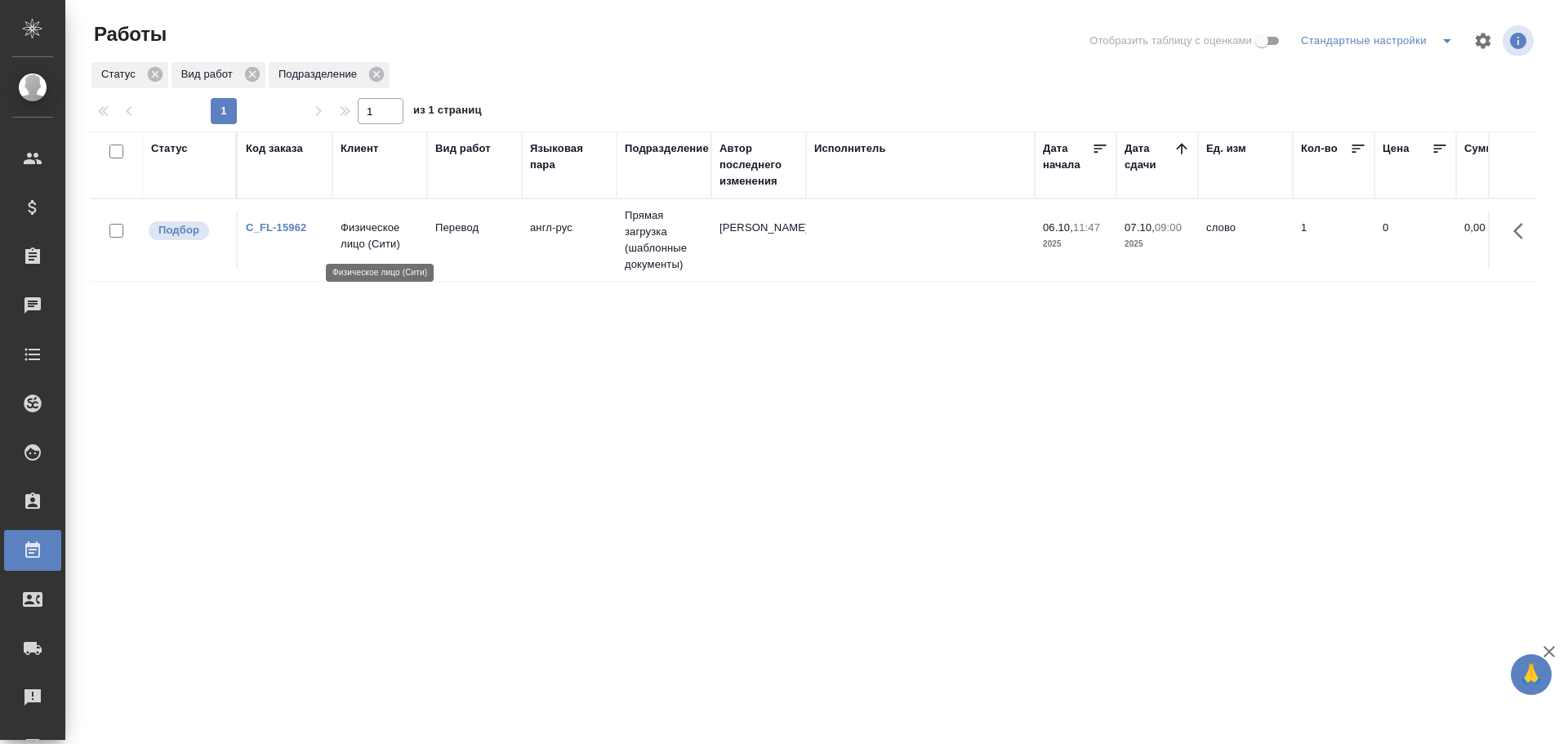
click at [409, 248] on p "Физическое лицо (Сити)" at bounding box center [379, 236] width 78 height 33
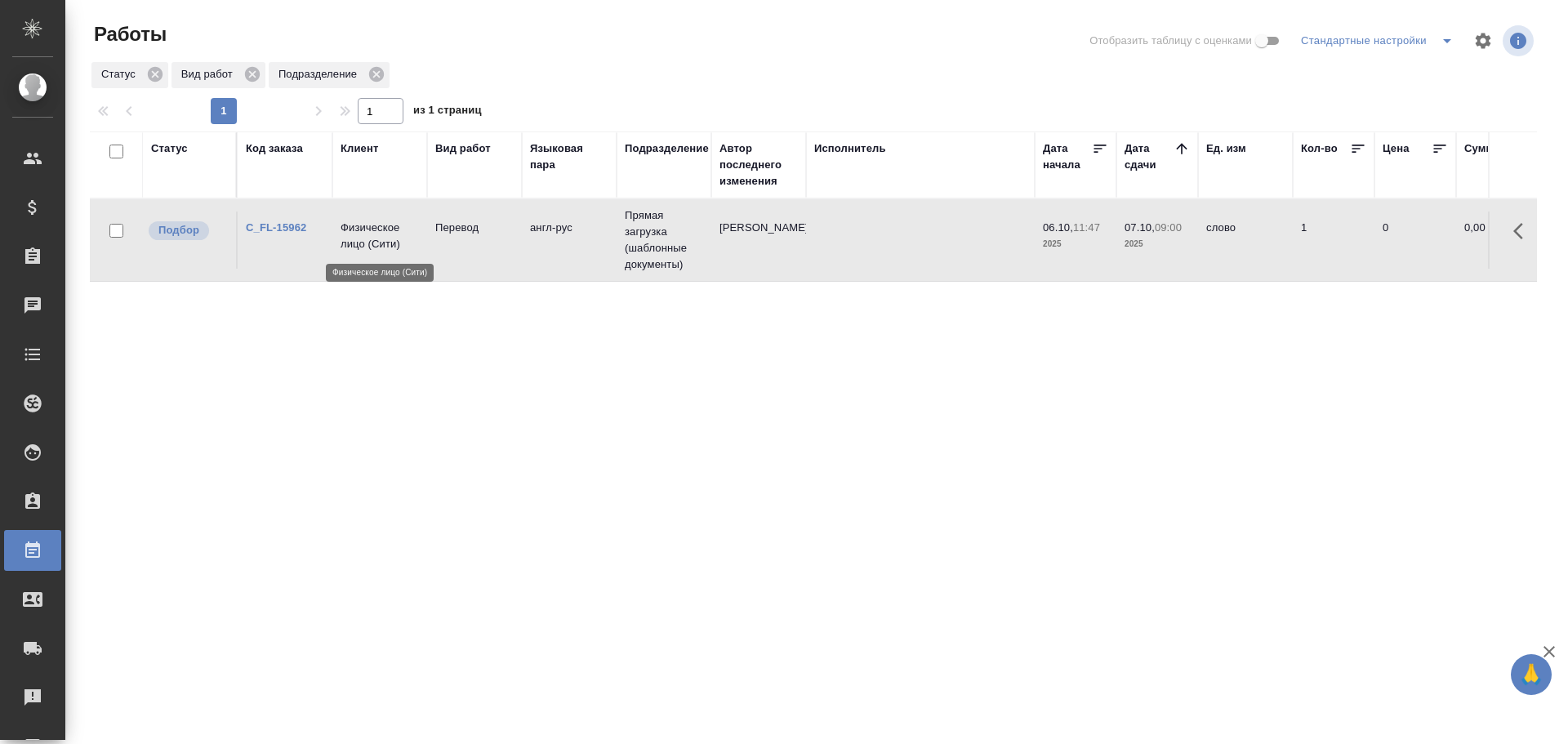
click at [409, 248] on p "Физическое лицо (Сити)" at bounding box center [379, 236] width 78 height 33
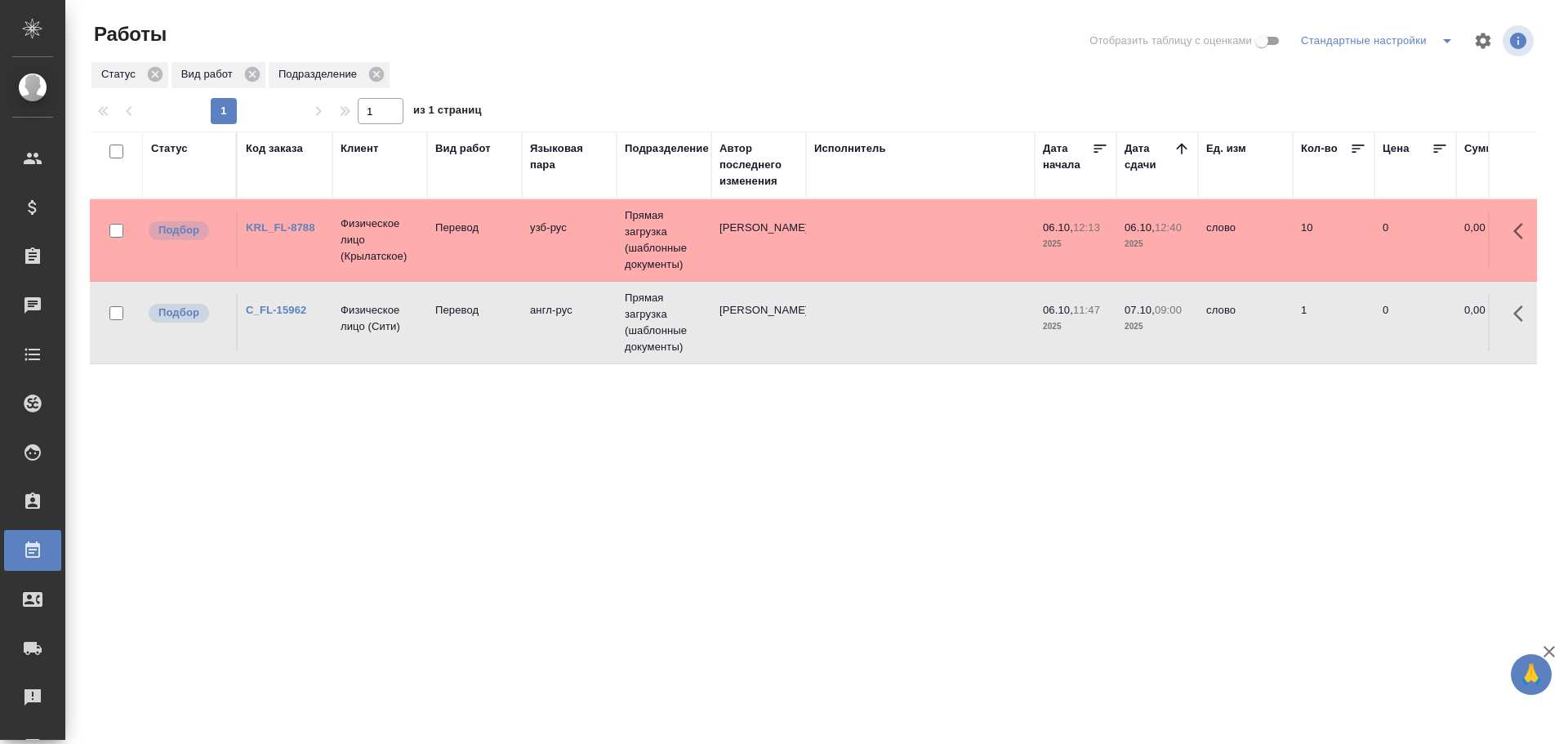
click at [544, 247] on td "узб-рус" at bounding box center [569, 240] width 94 height 57
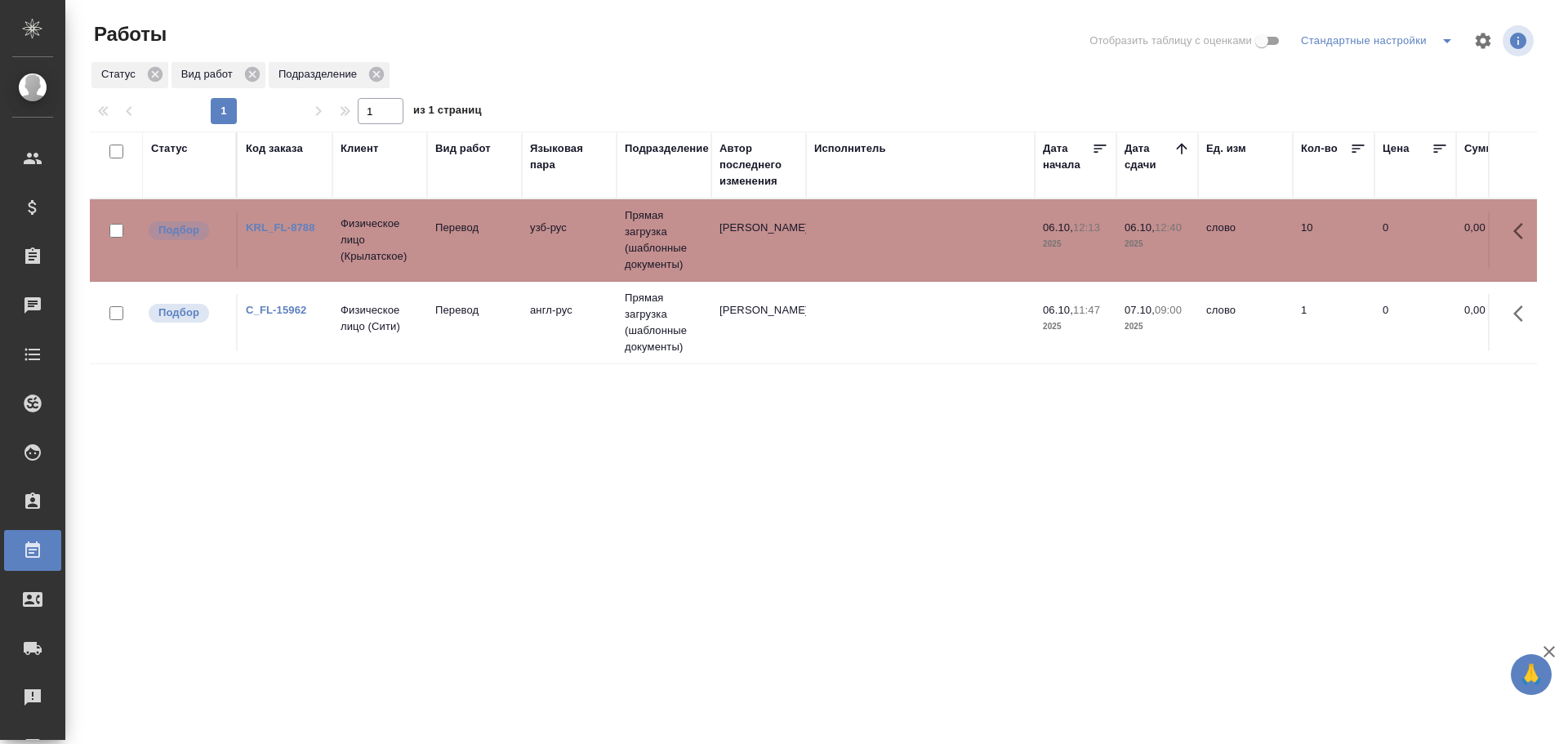
click at [544, 247] on td "узб-рус" at bounding box center [569, 240] width 94 height 57
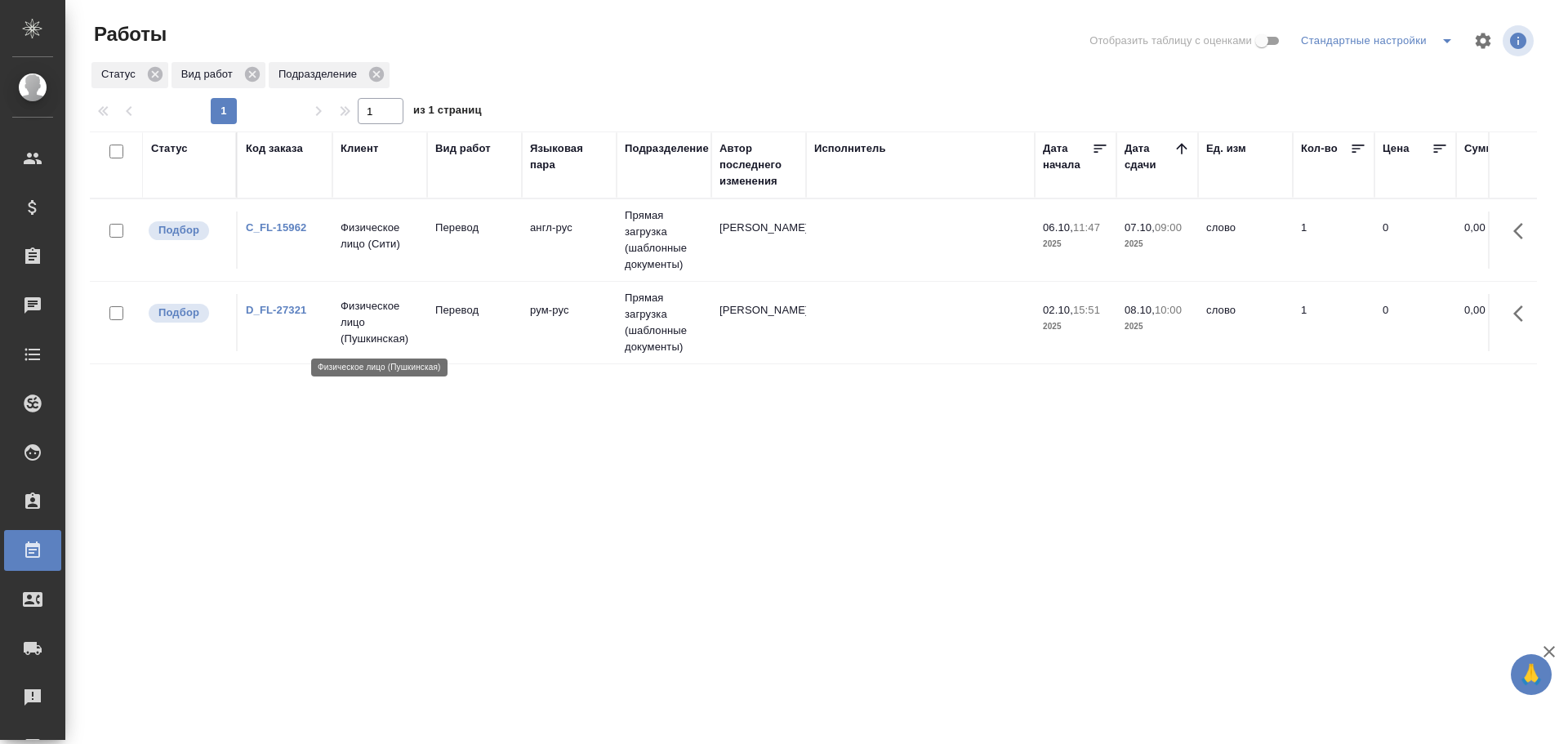
click at [406, 343] on p "Физическое лицо (Пушкинская)" at bounding box center [379, 322] width 78 height 49
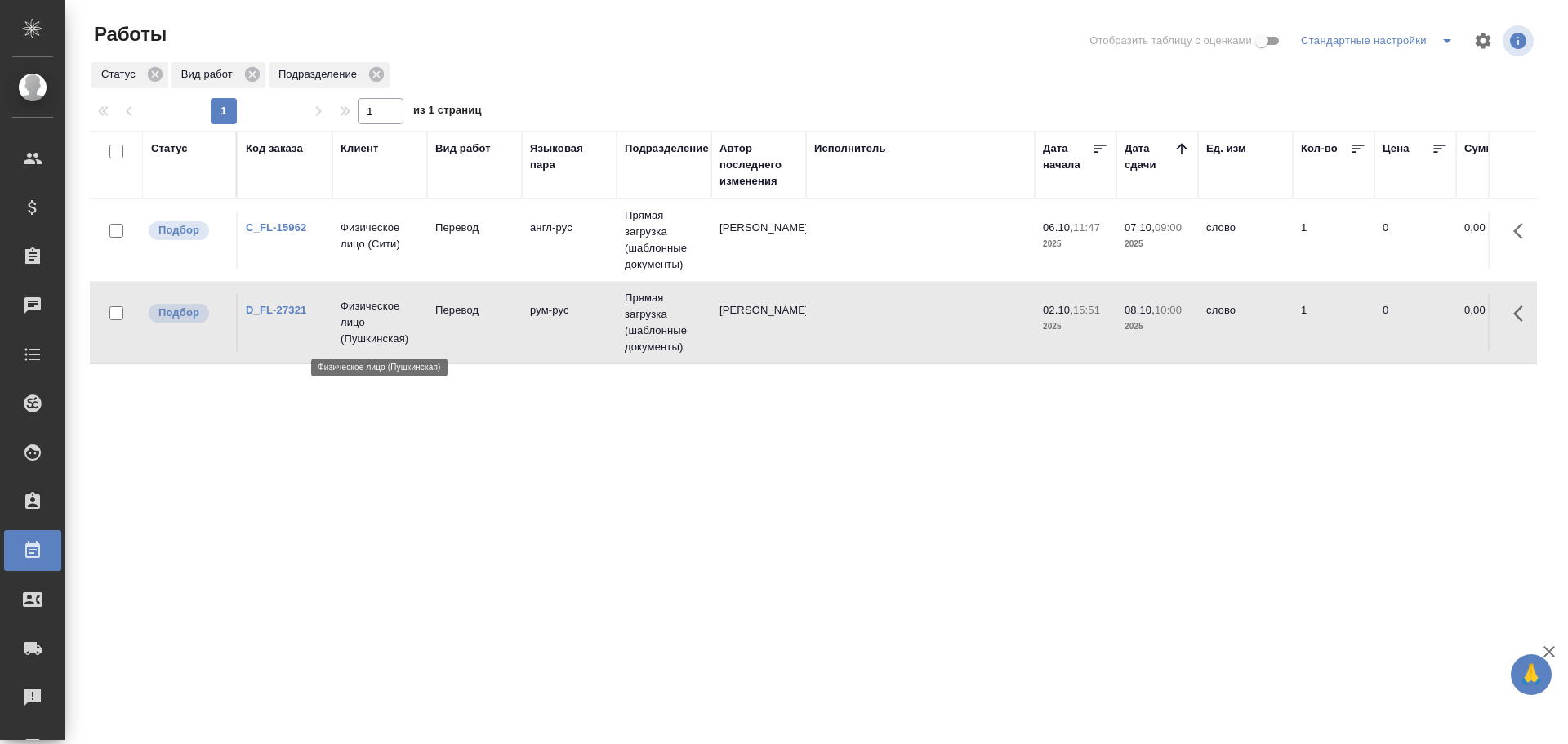
click at [406, 343] on p "Физическое лицо (Пушкинская)" at bounding box center [379, 322] width 78 height 49
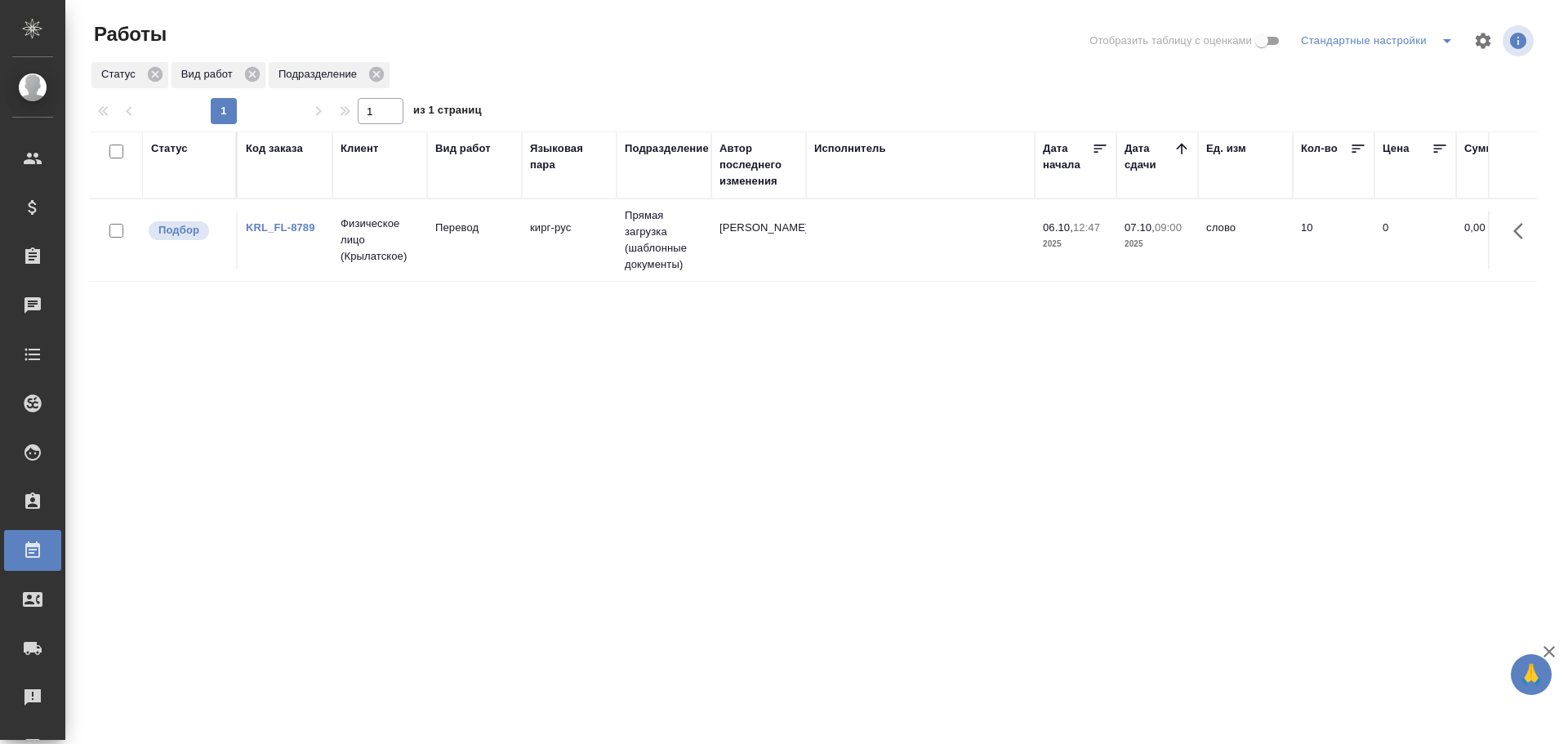
click at [653, 244] on td "Прямая загрузка (шаблонные документы)" at bounding box center [664, 239] width 94 height 82
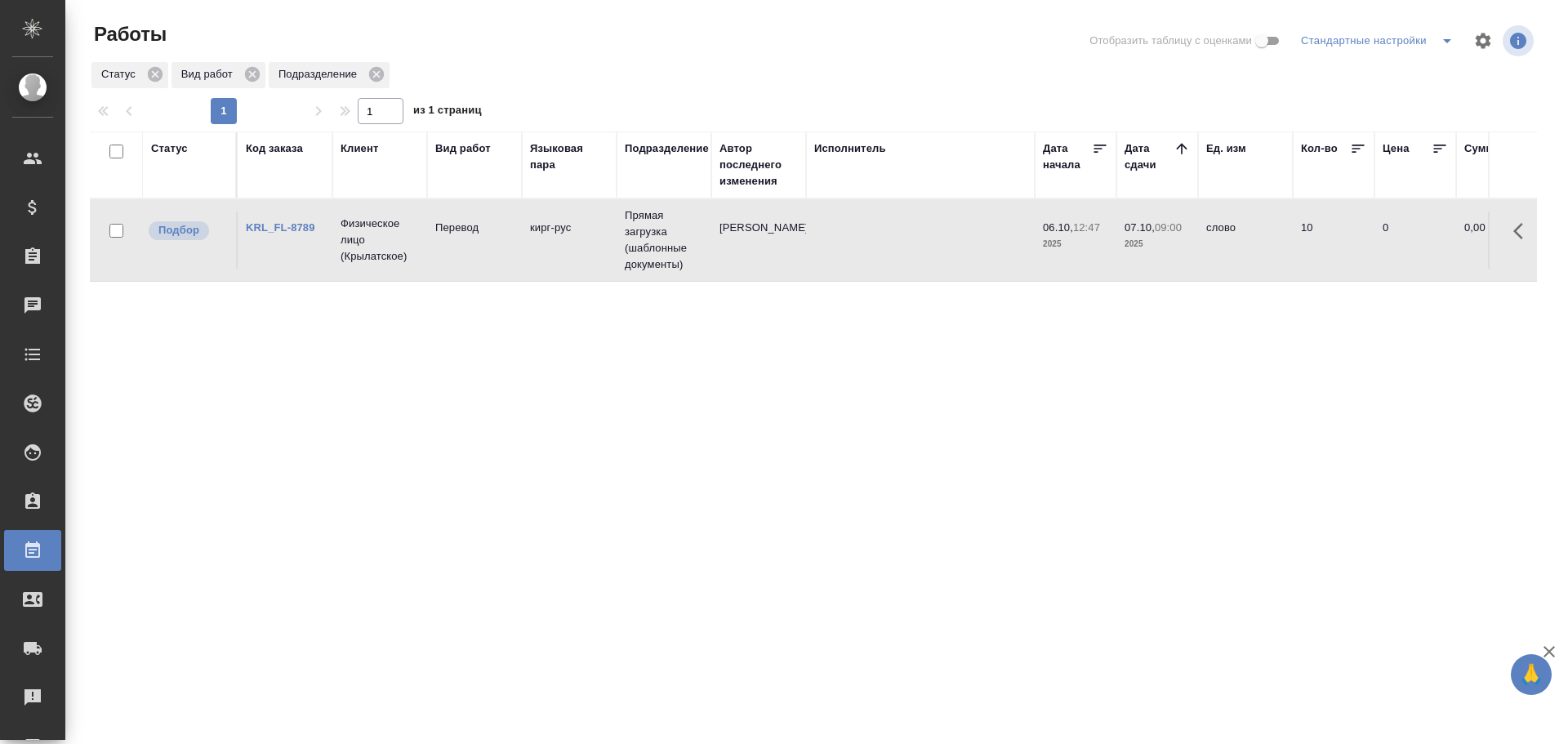
click at [653, 244] on td "Прямая загрузка (шаблонные документы)" at bounding box center [664, 239] width 94 height 82
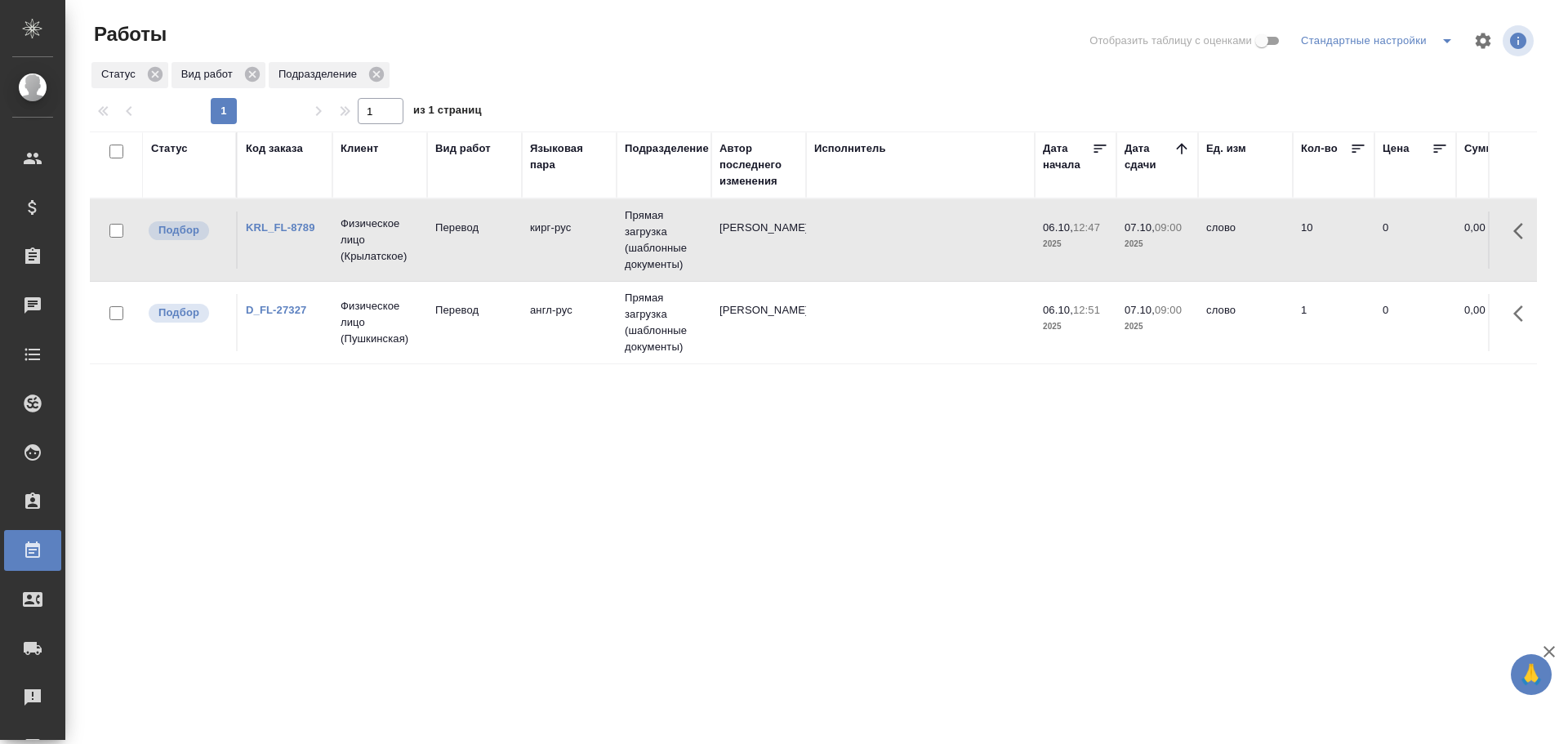
drag, startPoint x: 407, startPoint y: 743, endPoint x: 476, endPoint y: 323, distance: 425.6
click at [476, 323] on div "Статус Код заказа Клиент Вид работ Языковая пара Подразделение Автор последнего…" at bounding box center [813, 438] width 1447 height 613
click at [476, 323] on td "Перевод" at bounding box center [474, 323] width 94 height 57
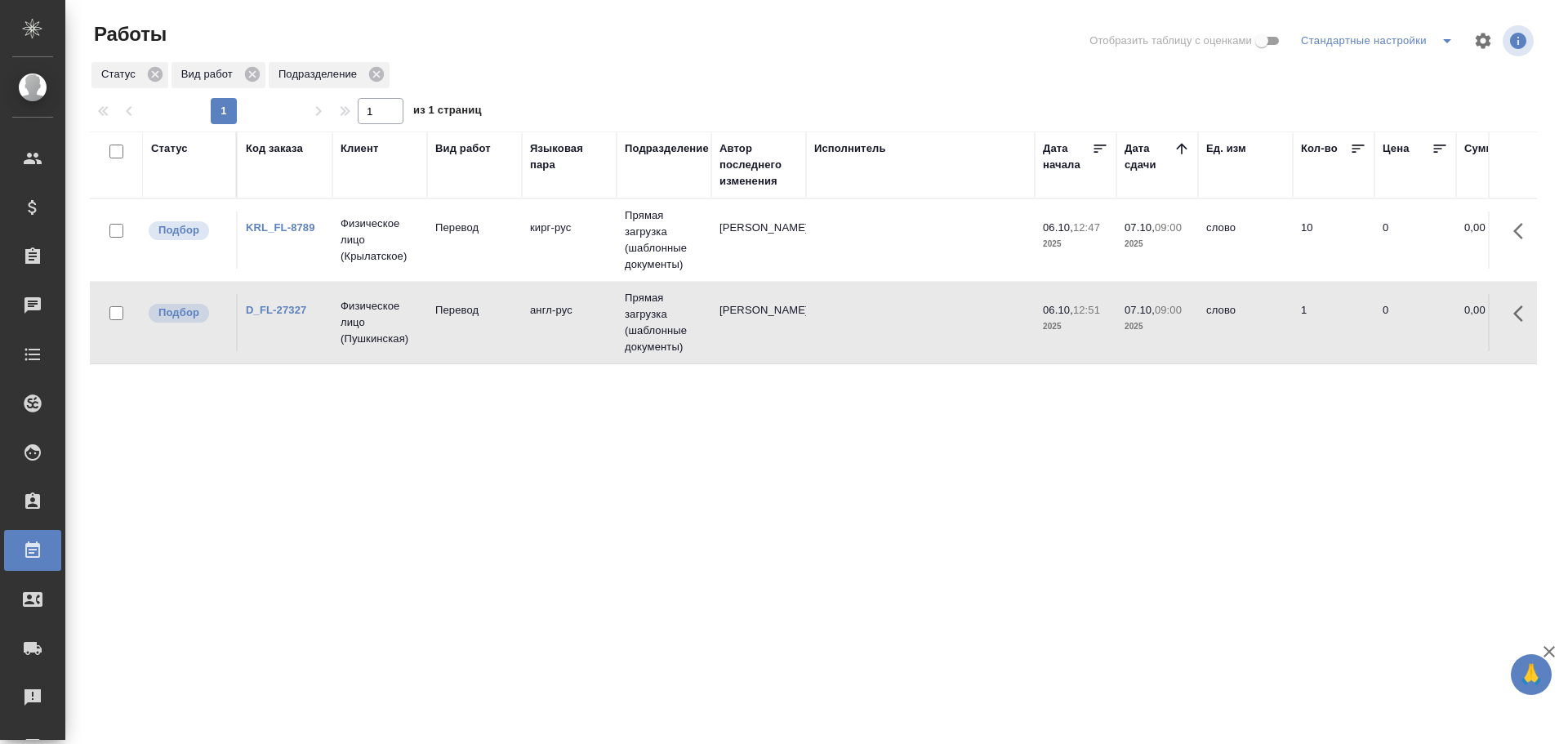
click at [476, 323] on td "Перевод" at bounding box center [474, 323] width 94 height 57
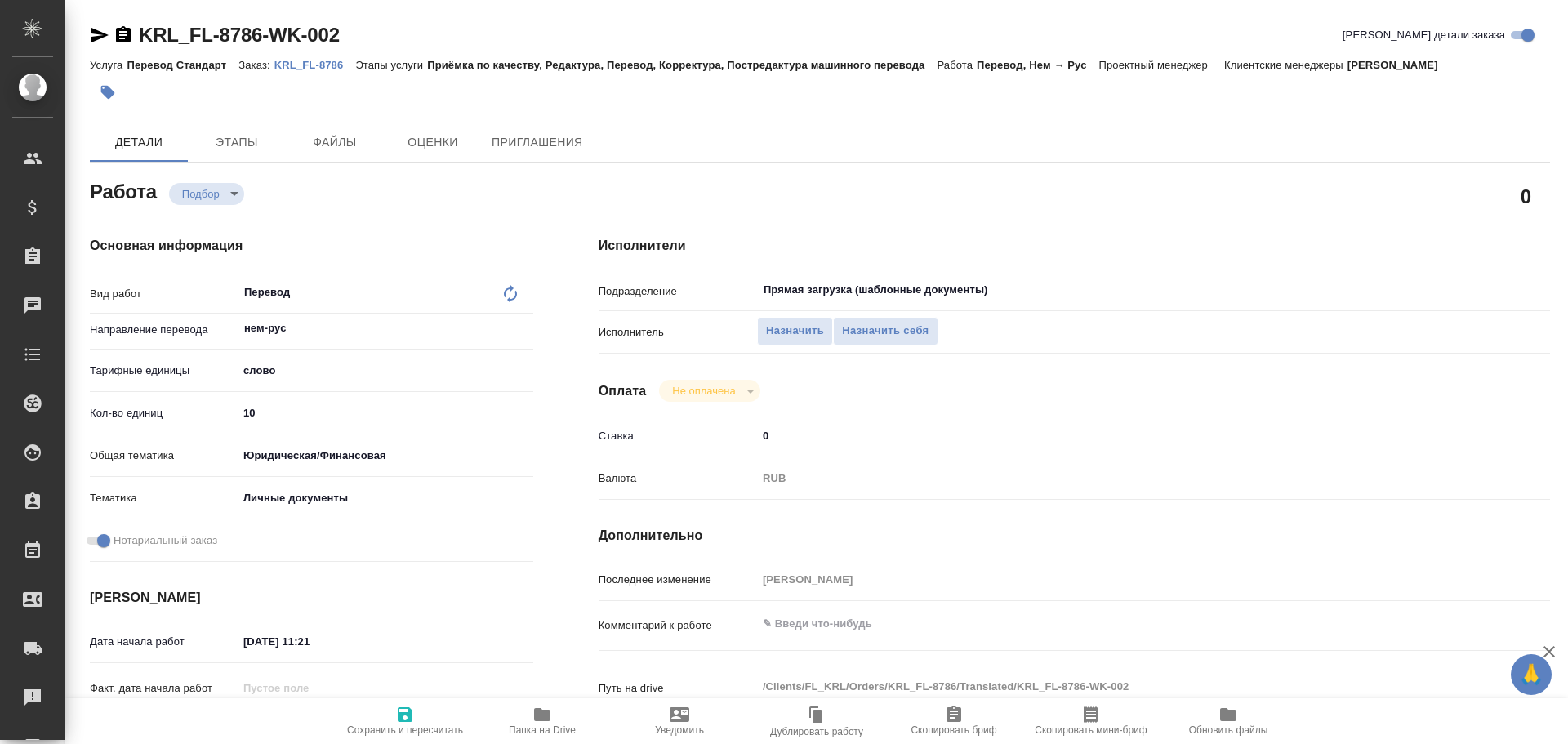
type textarea "x"
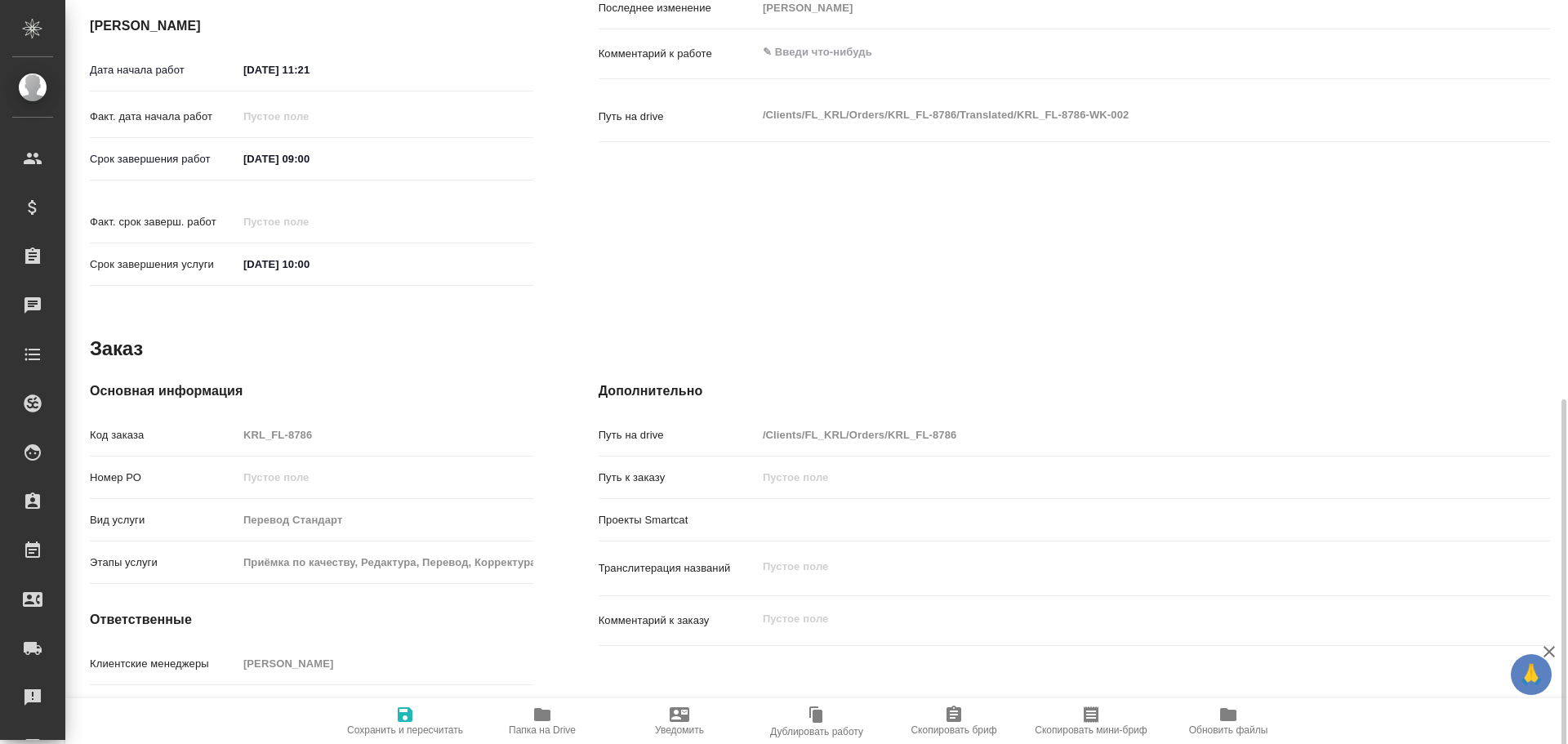
scroll to position [630, 0]
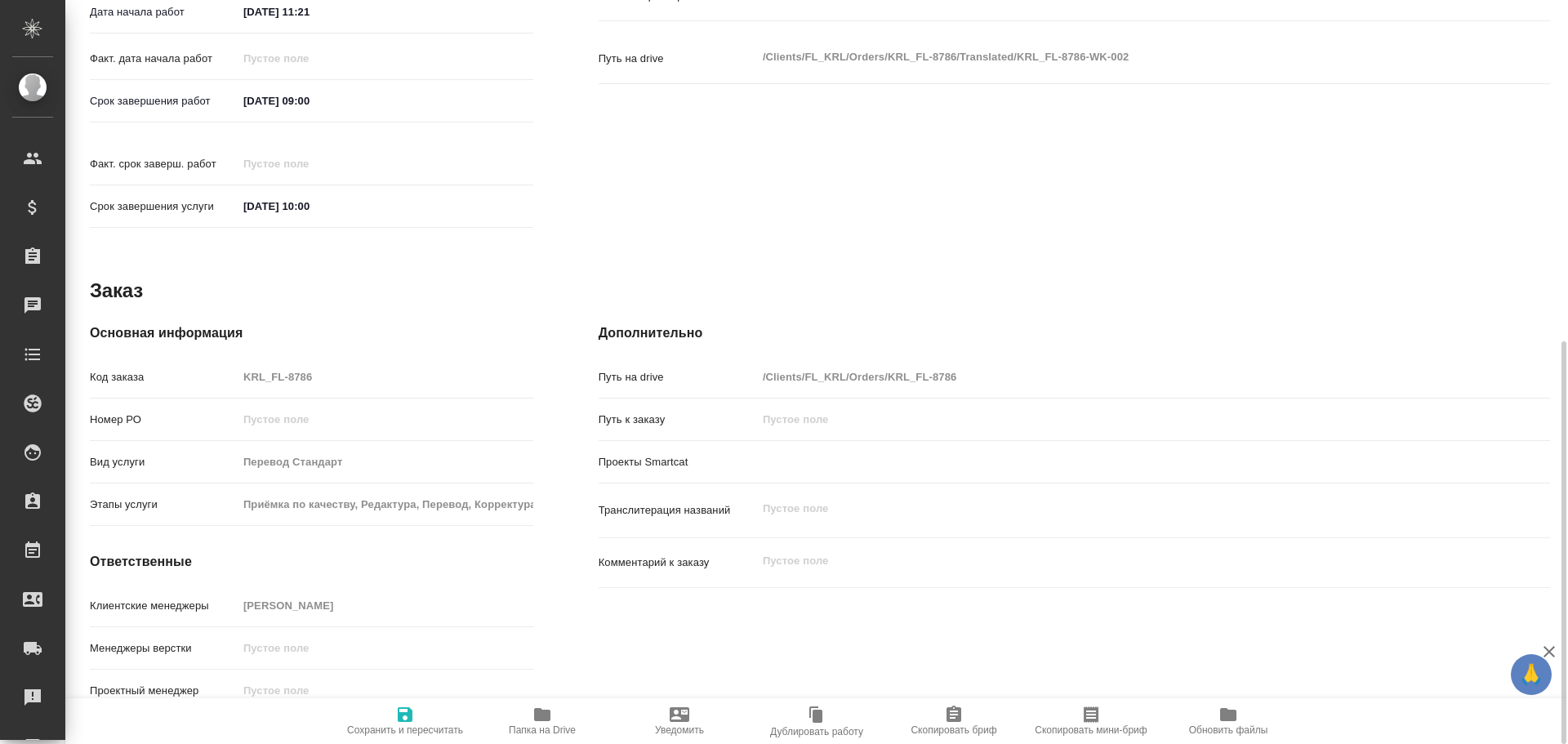
type textarea "x"
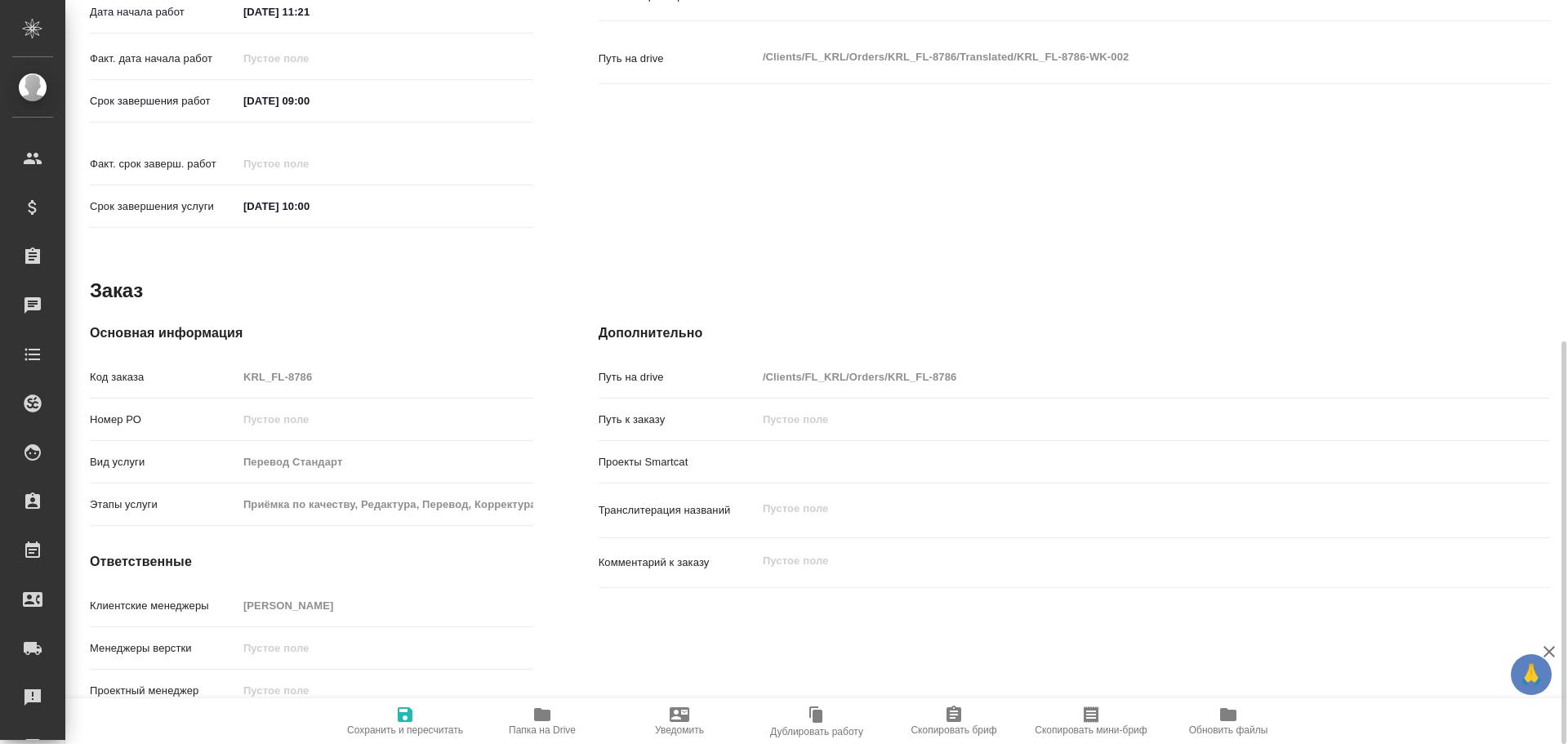
type textarea "x"
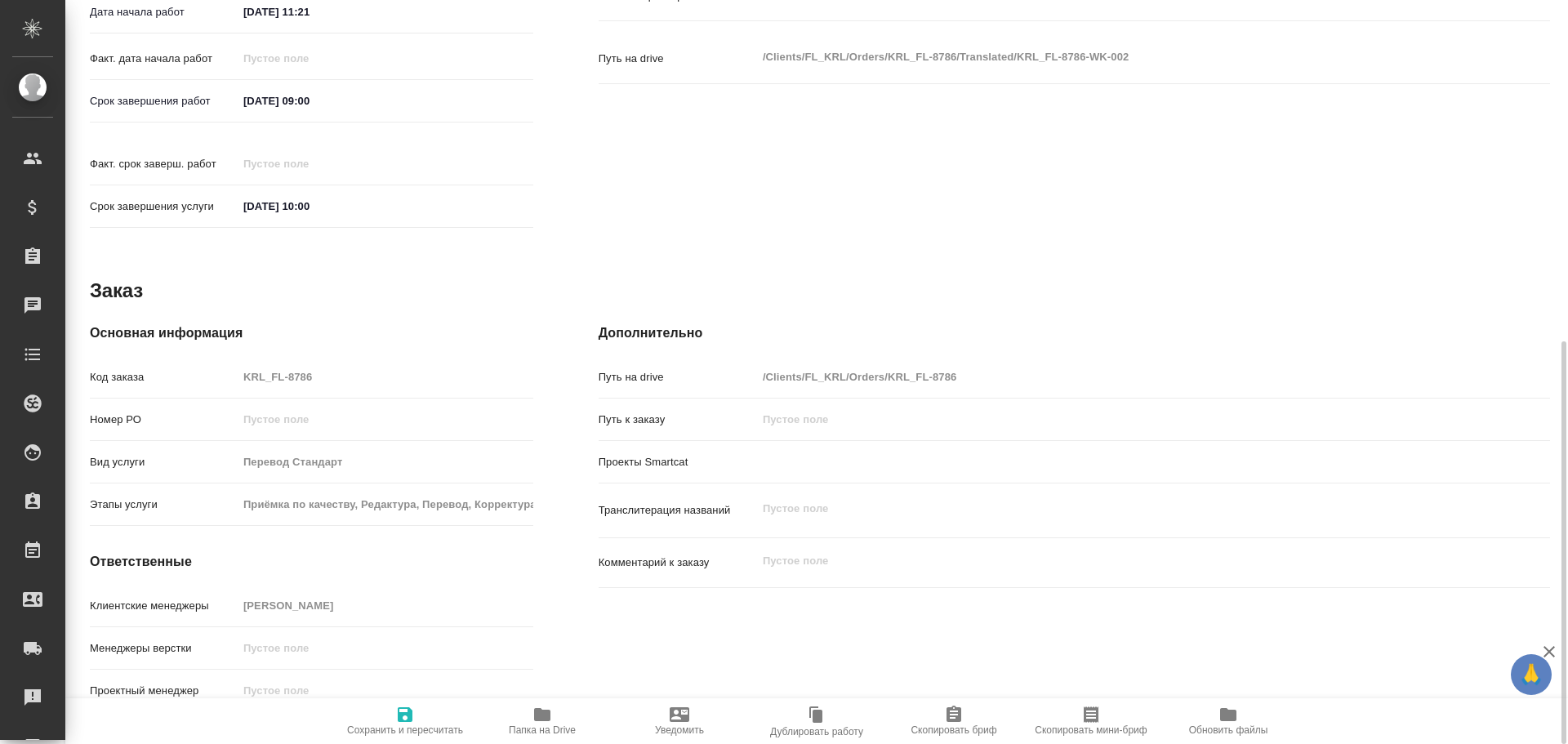
click at [534, 711] on icon "button" at bounding box center [542, 715] width 20 height 20
type textarea "x"
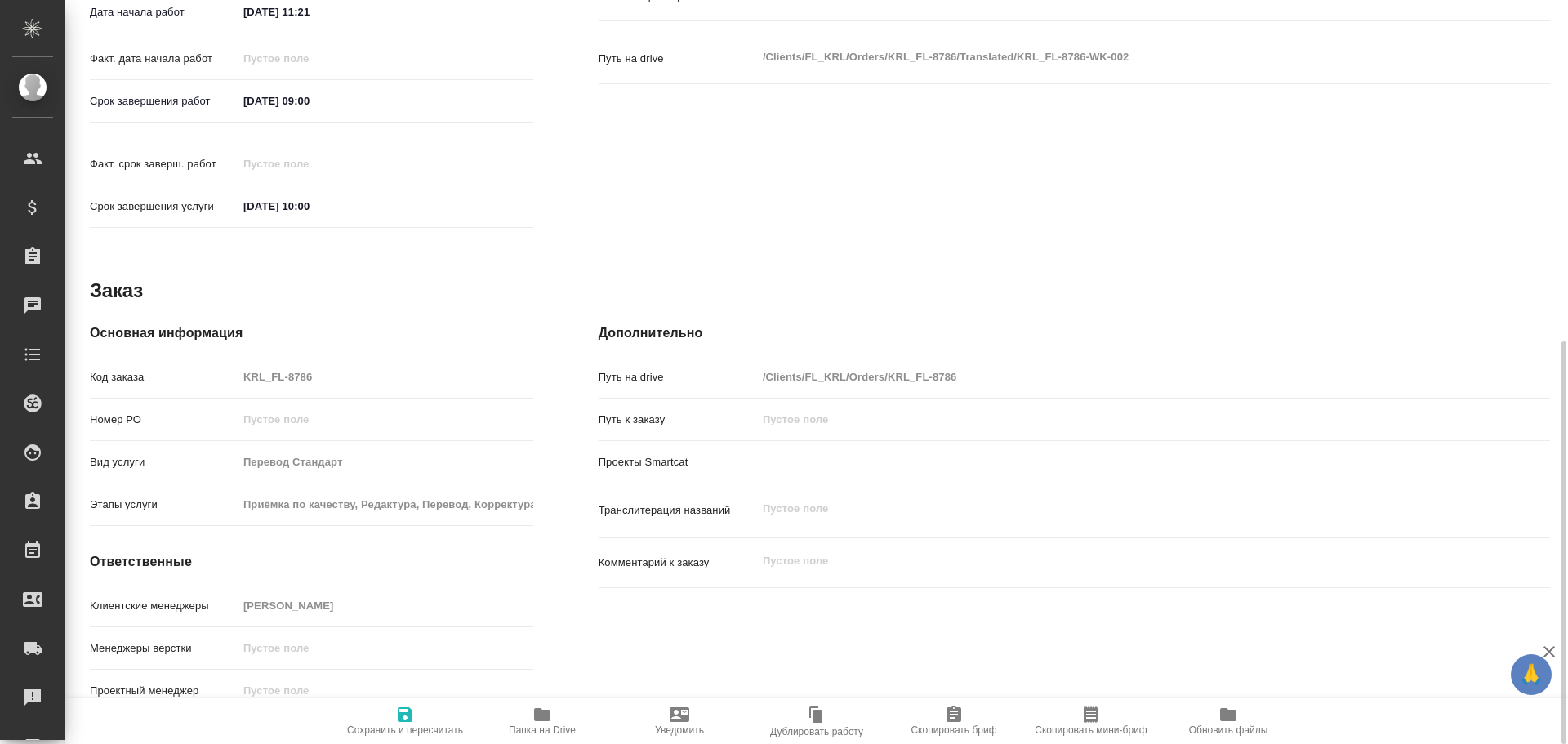
type textarea "x"
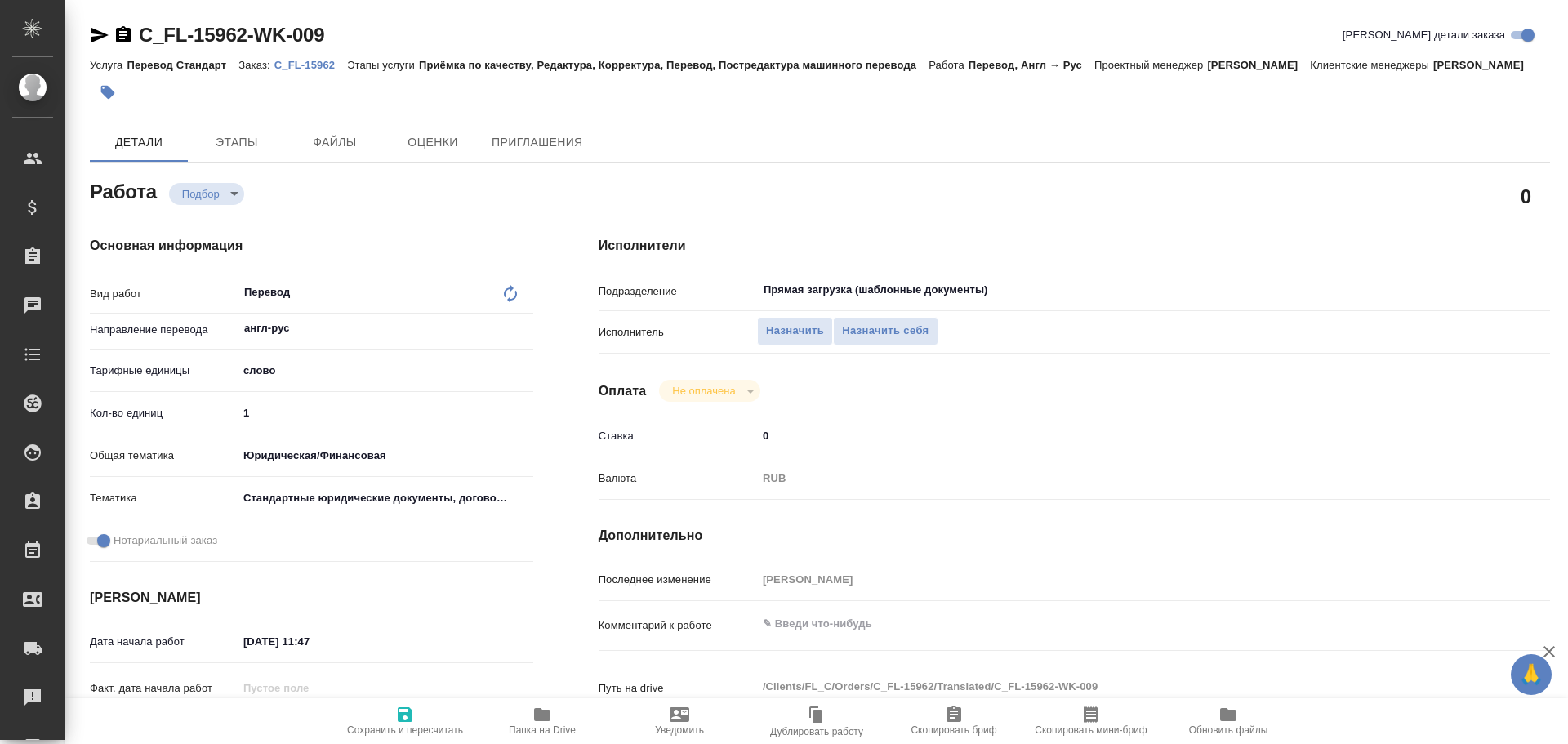
type textarea "x"
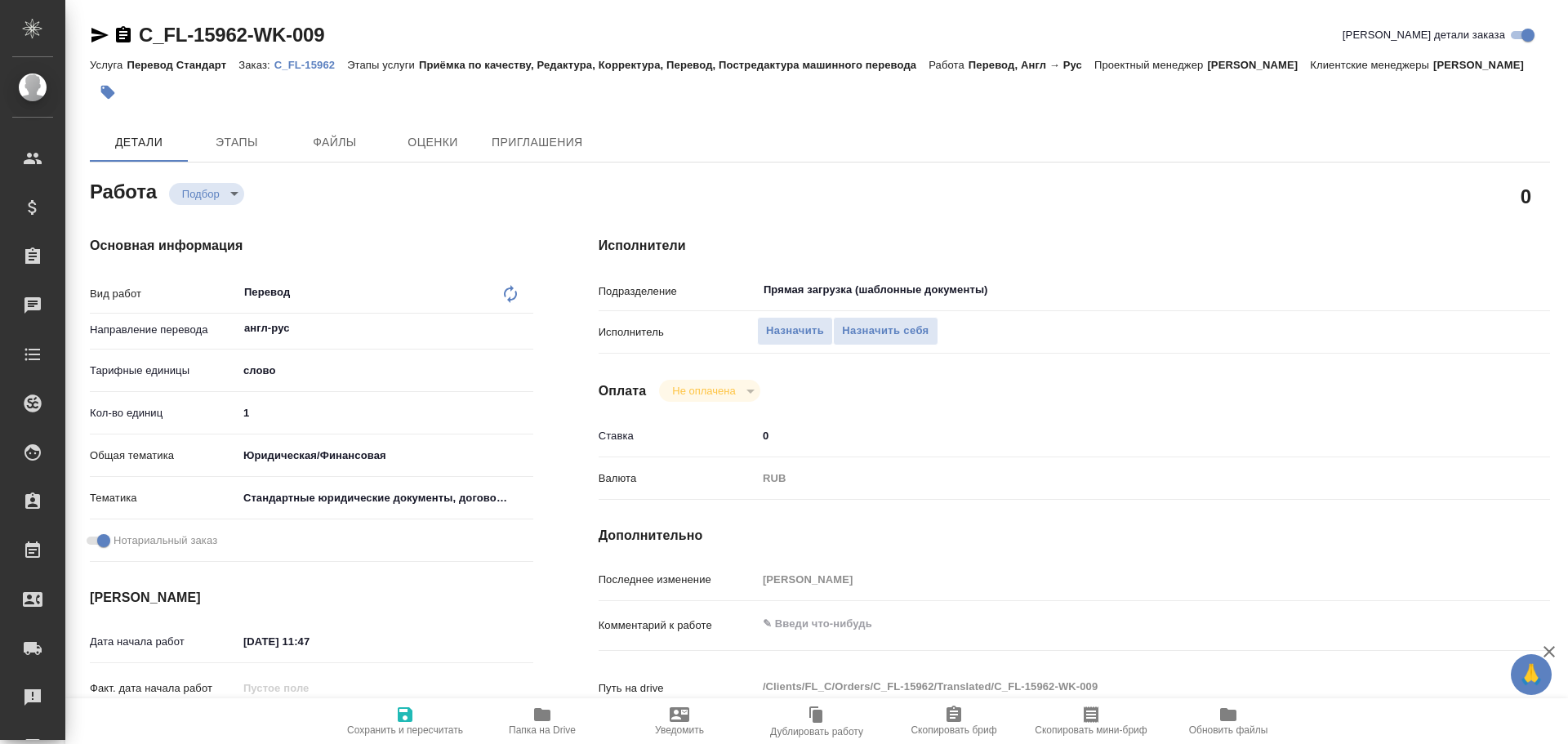
type textarea "x"
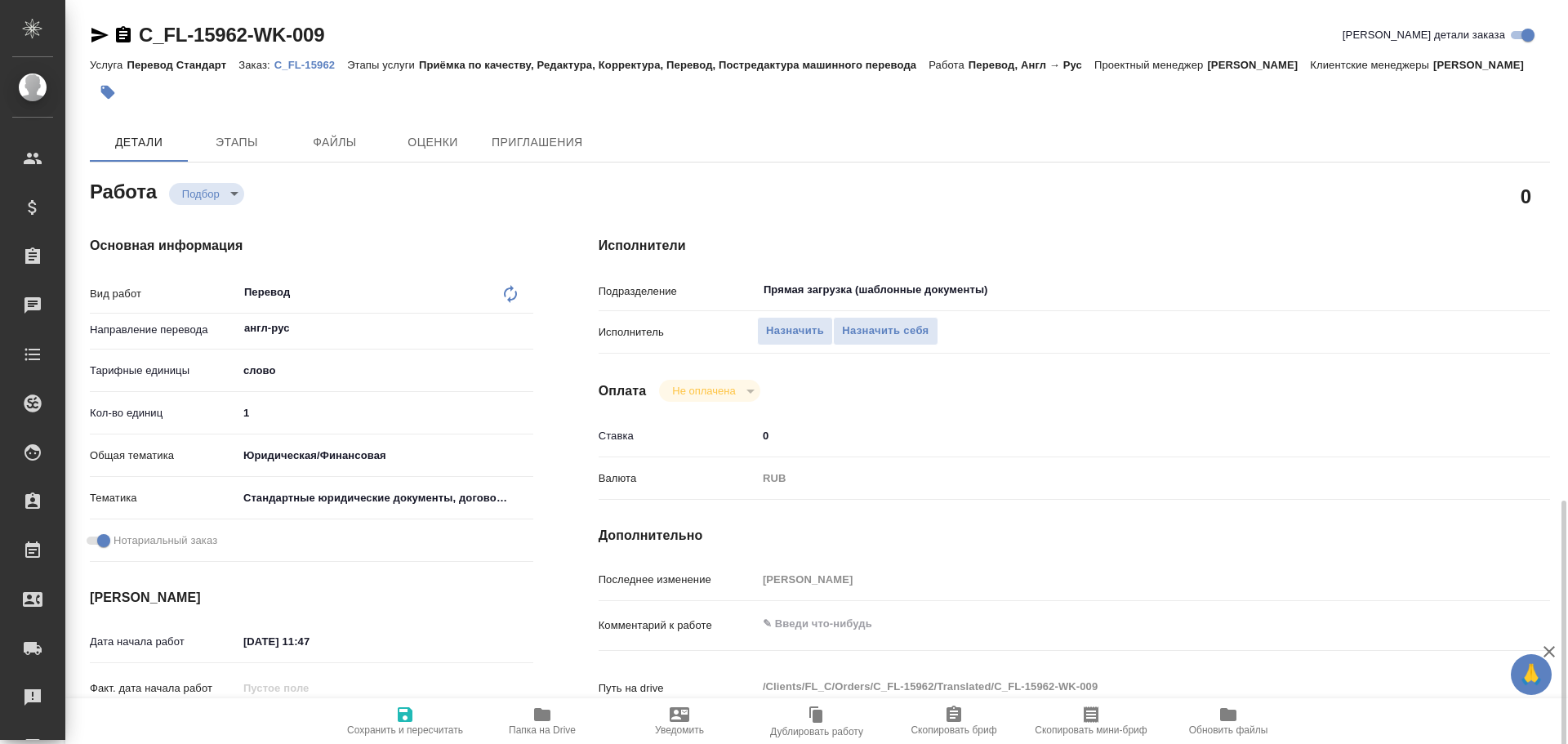
scroll to position [650, 0]
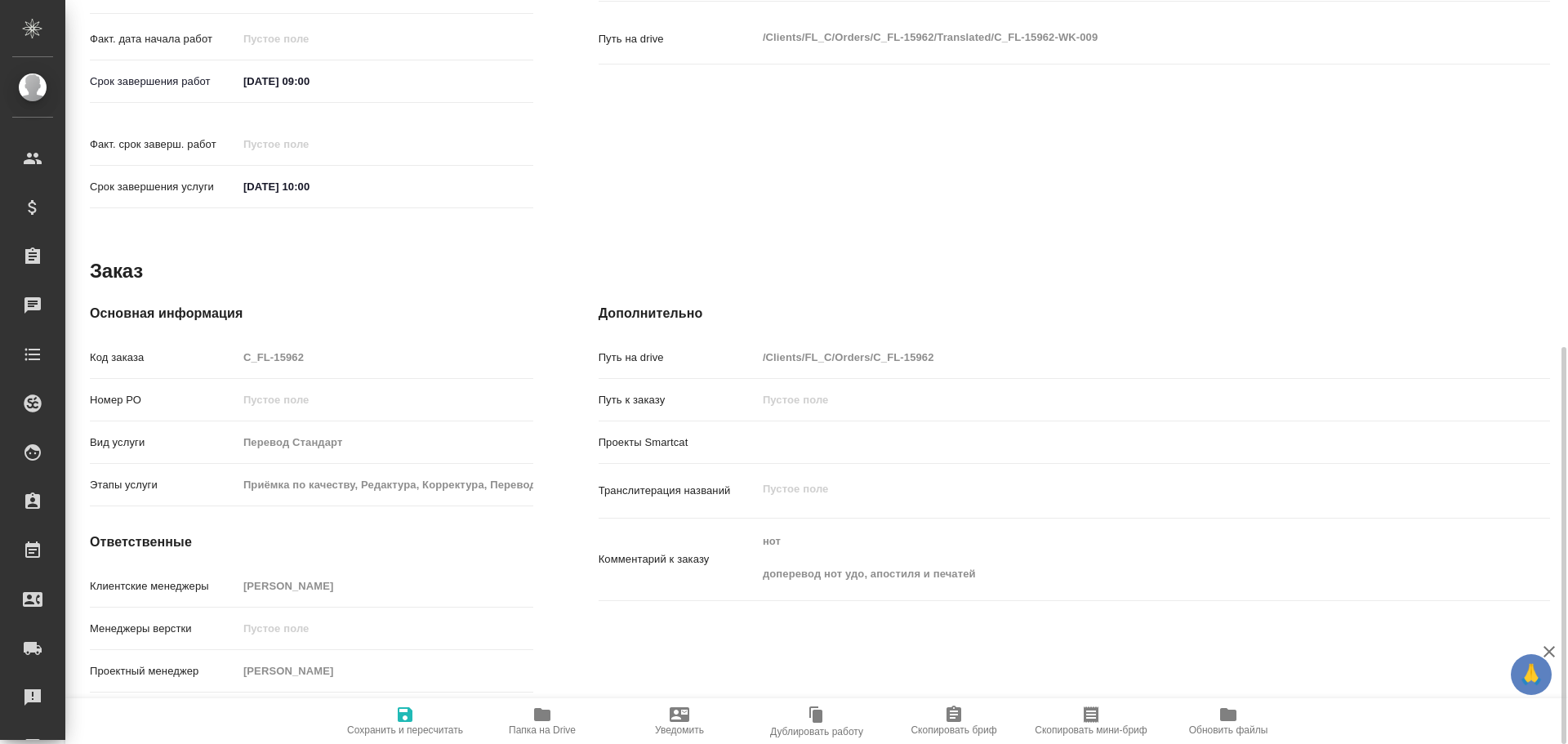
type textarea "x"
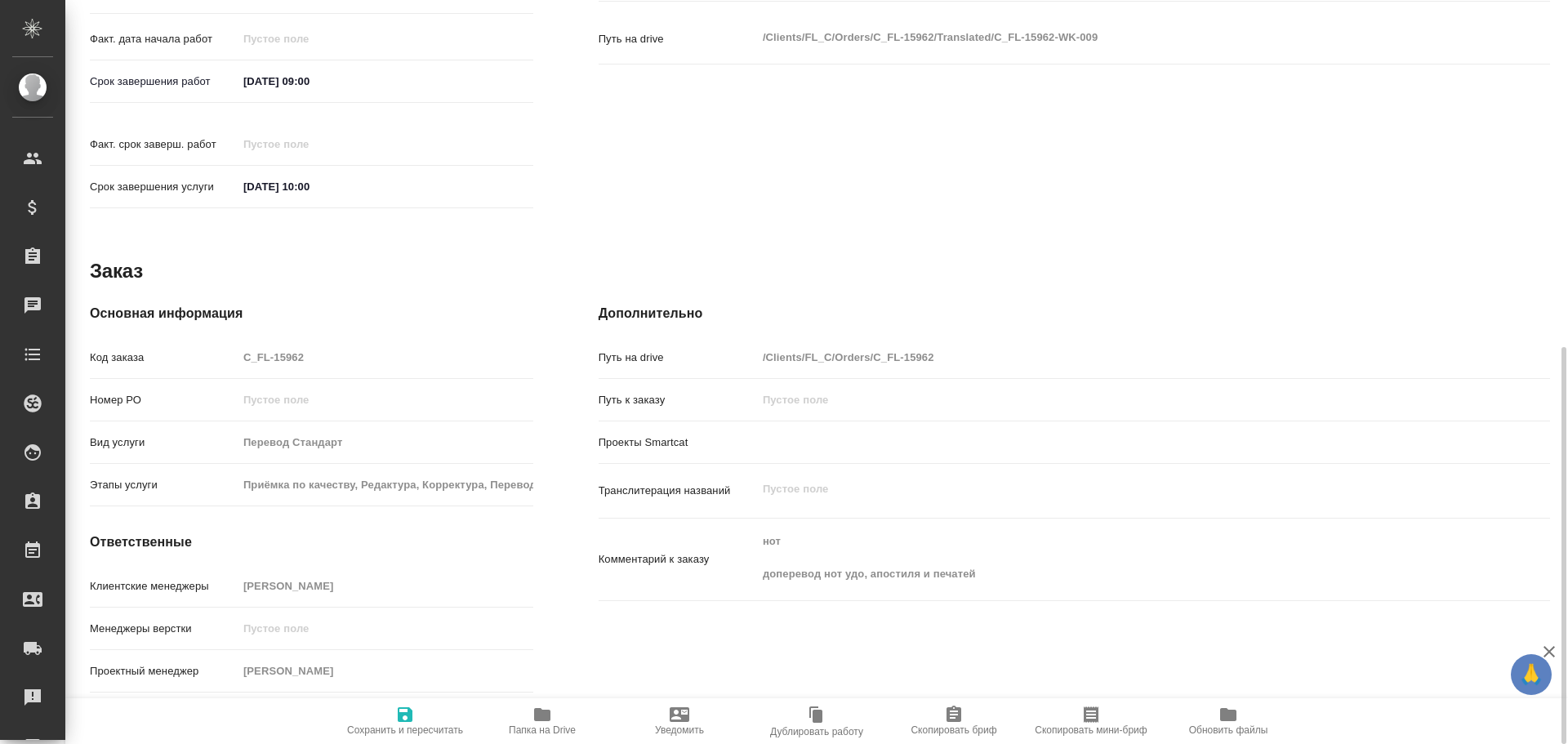
type textarea "x"
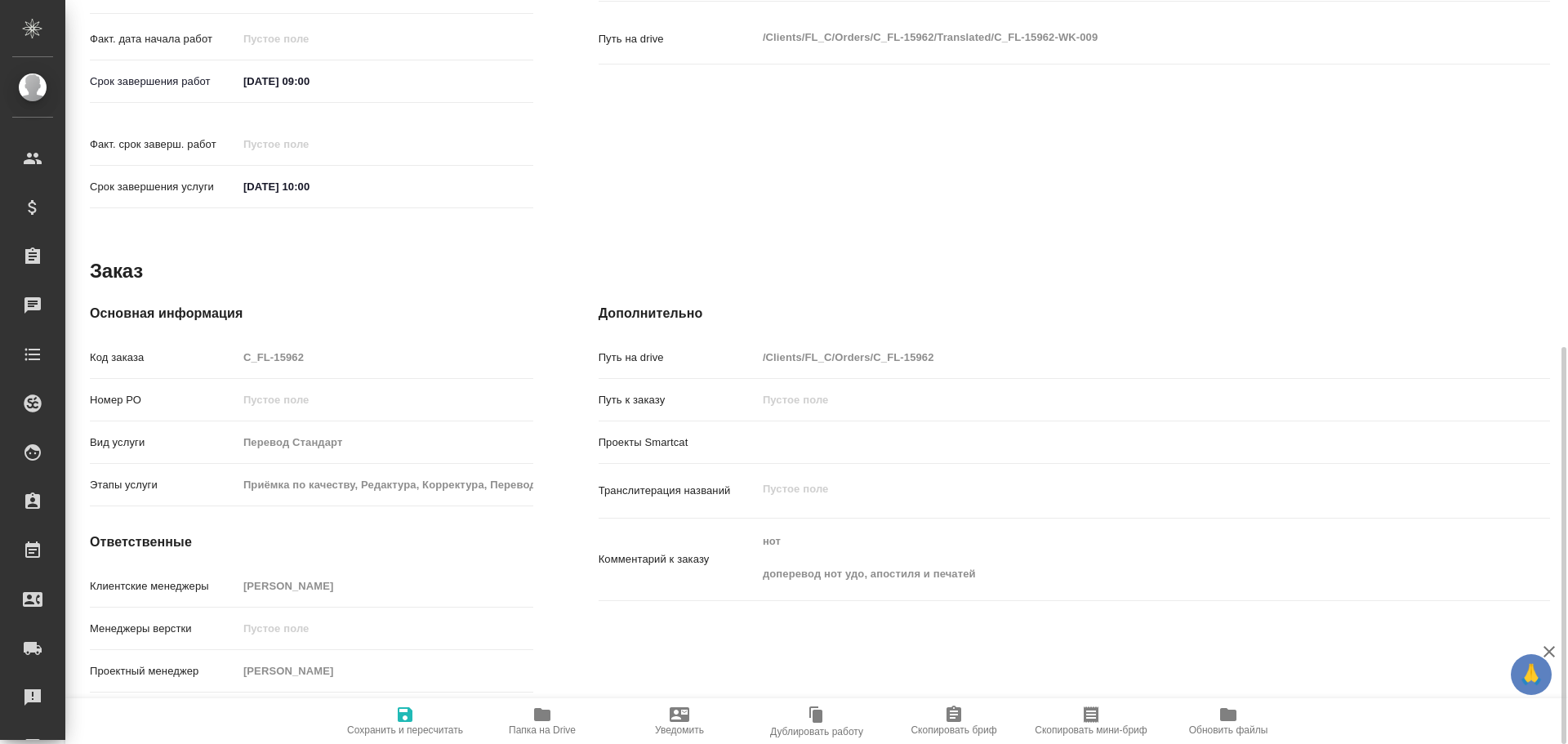
type textarea "x"
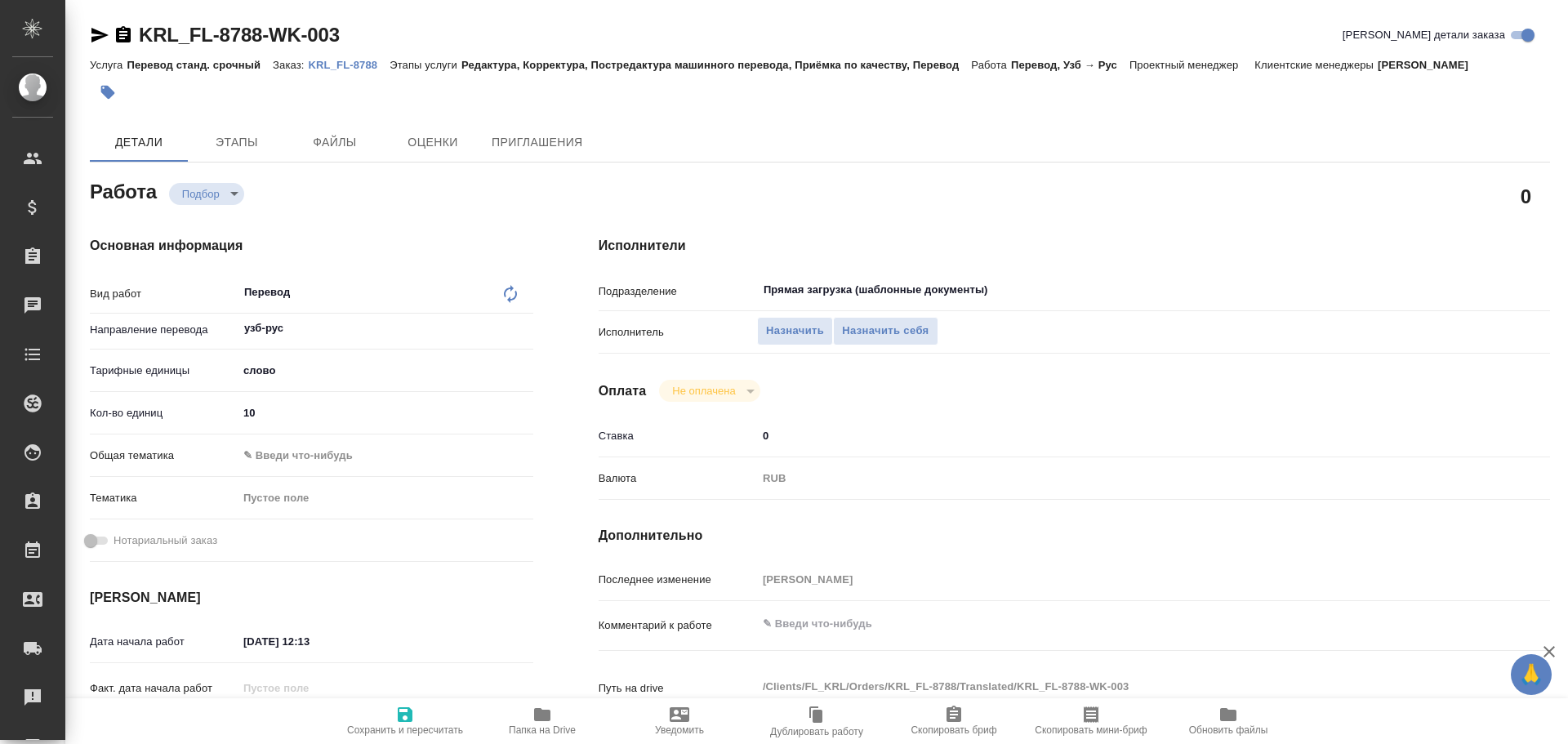
type textarea "x"
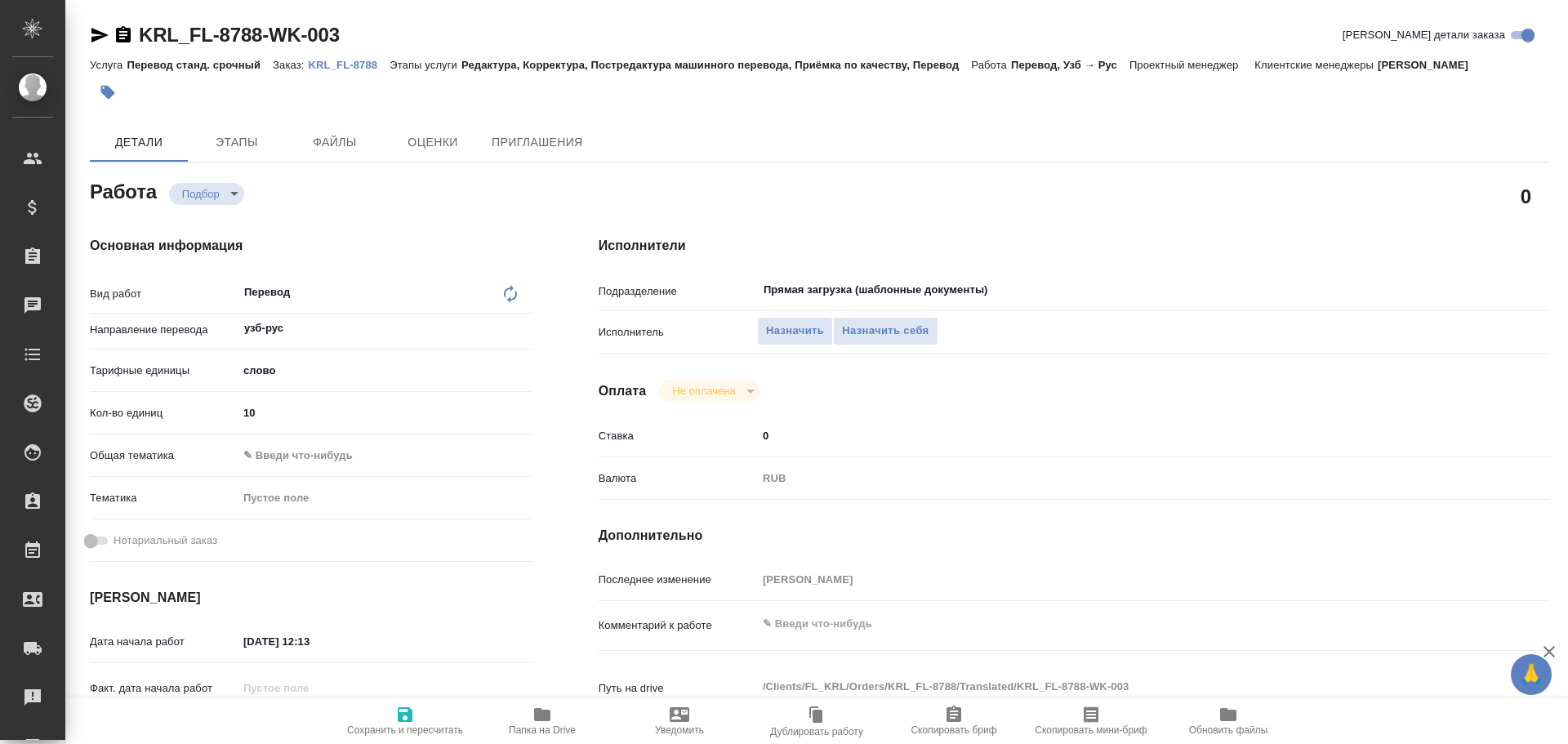
scroll to position [630, 0]
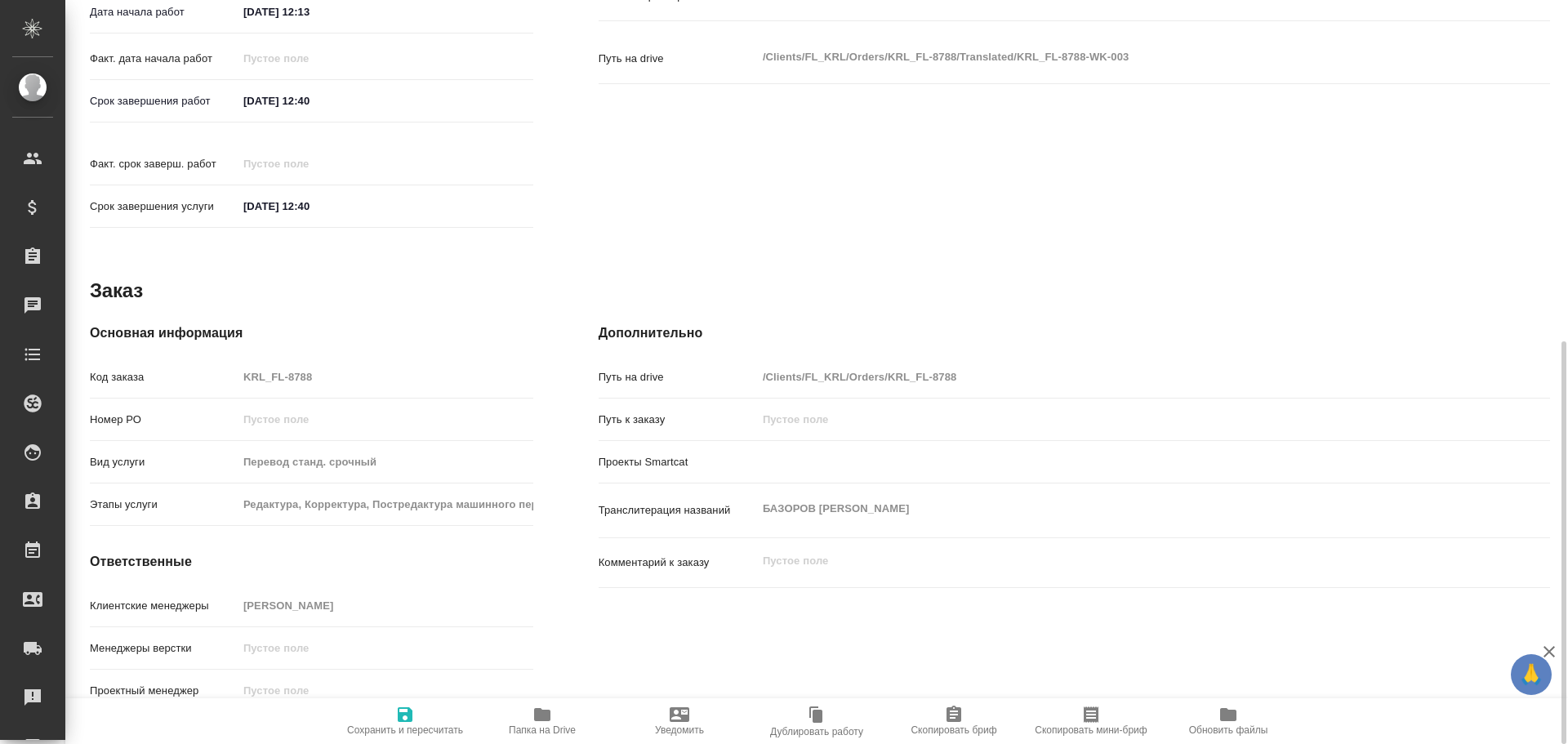
type textarea "x"
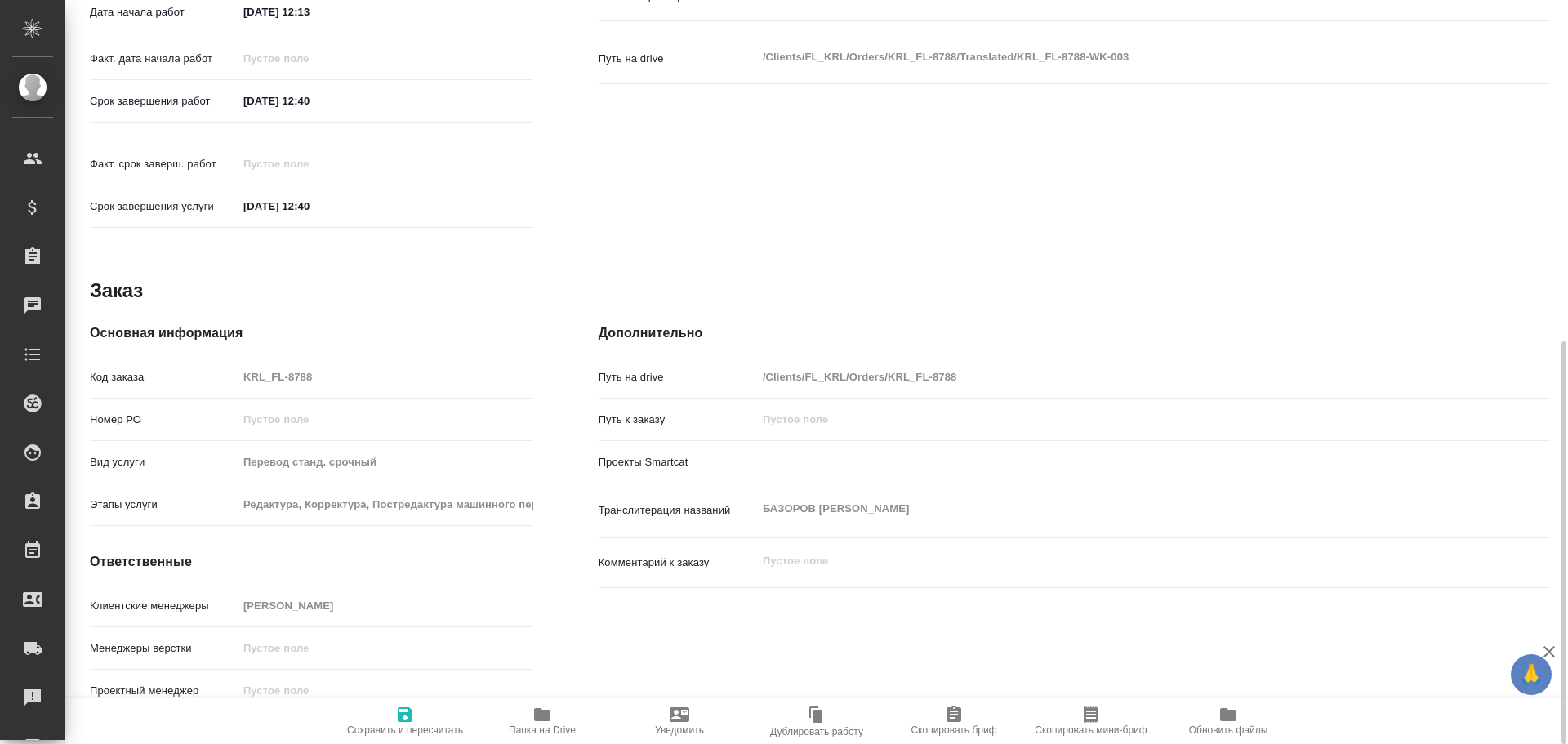
type textarea "x"
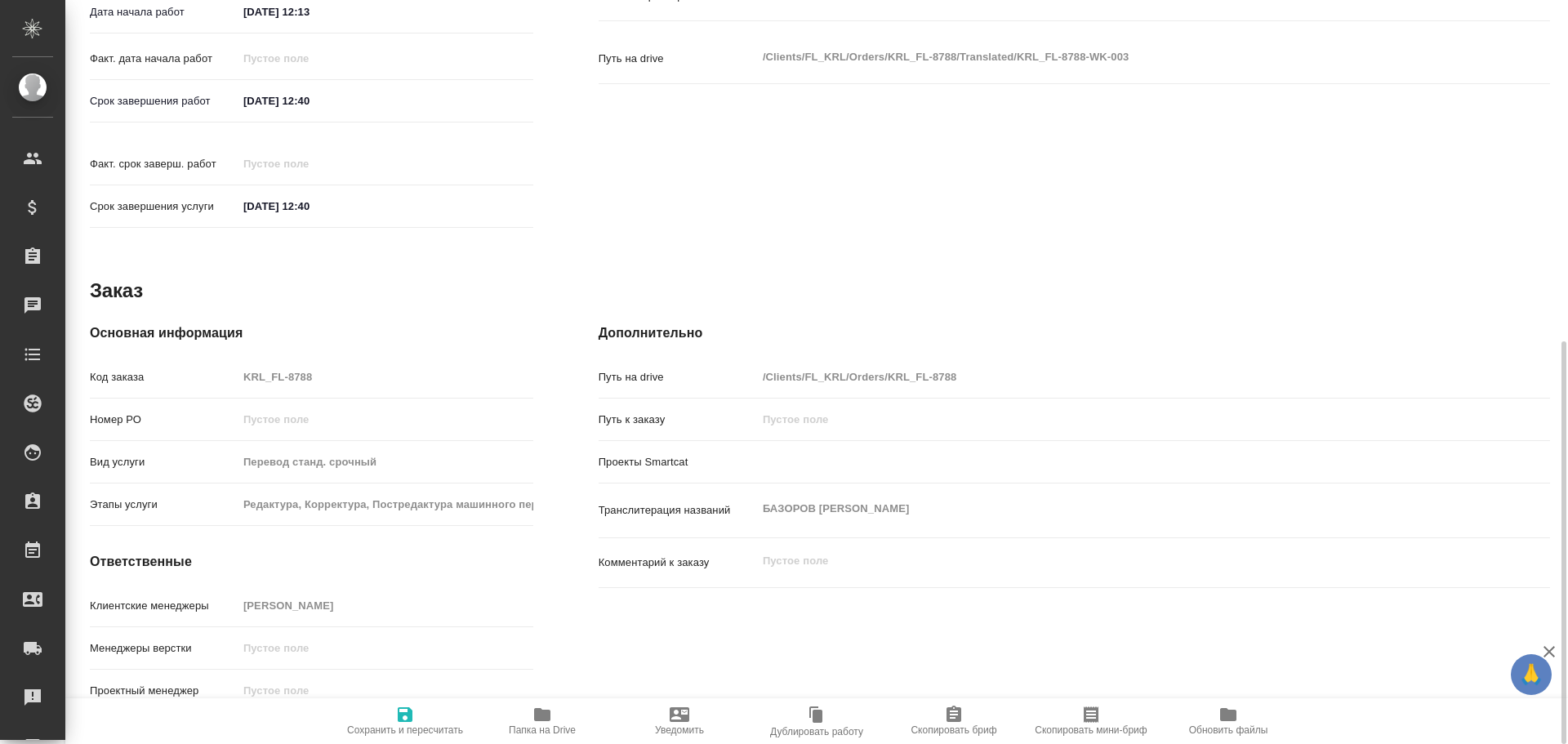
type textarea "x"
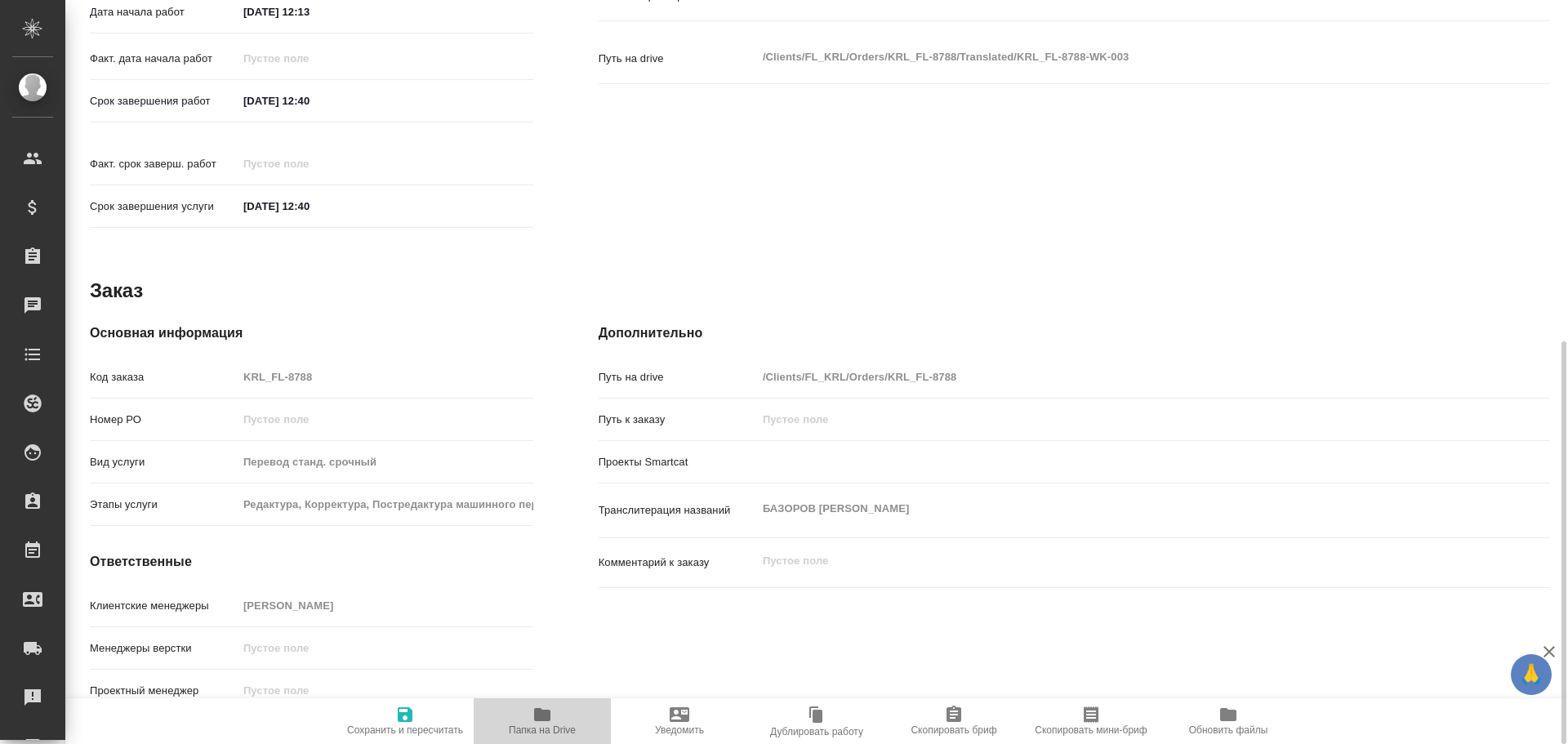
click at [560, 719] on span "Папка на Drive" at bounding box center [542, 721] width 118 height 31
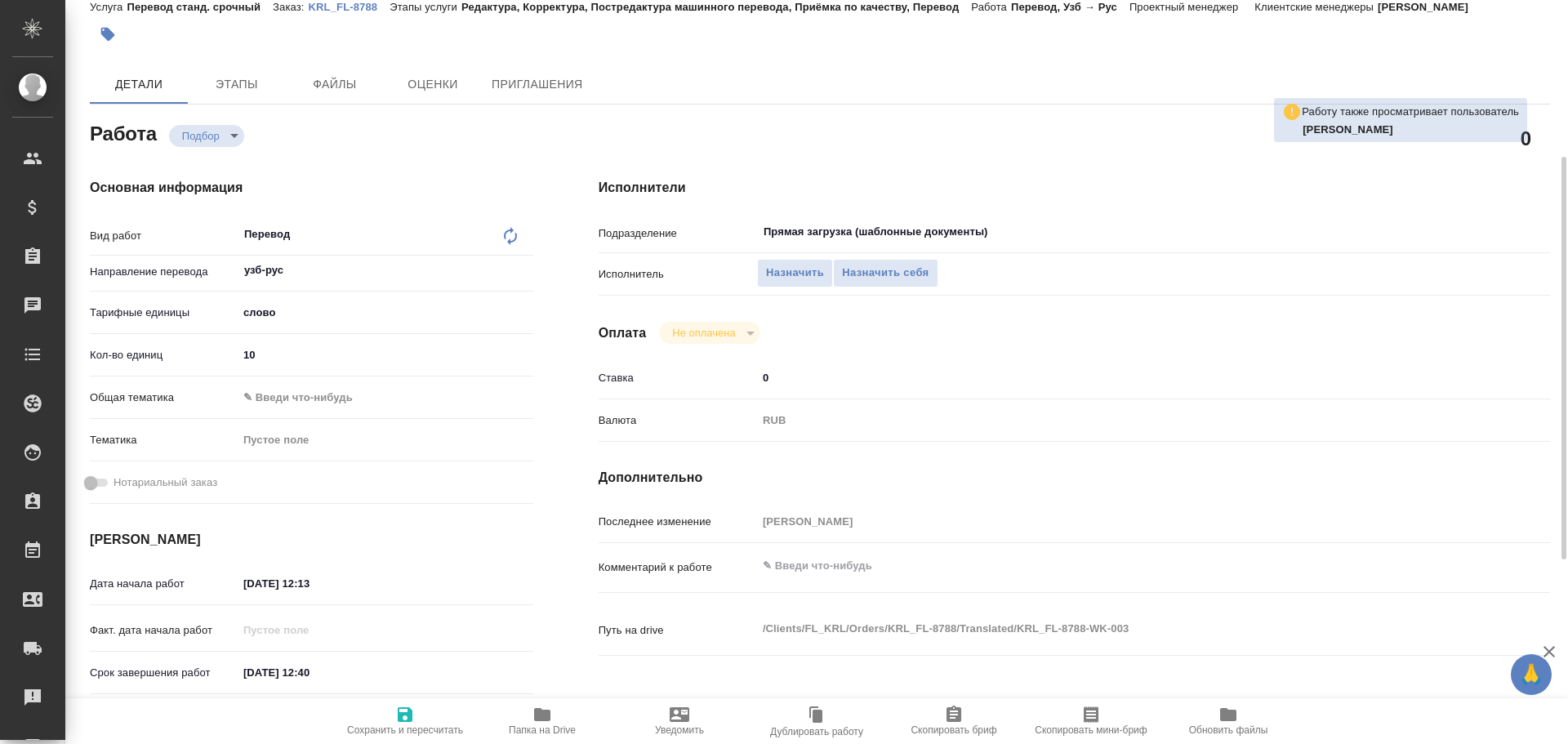
scroll to position [0, 0]
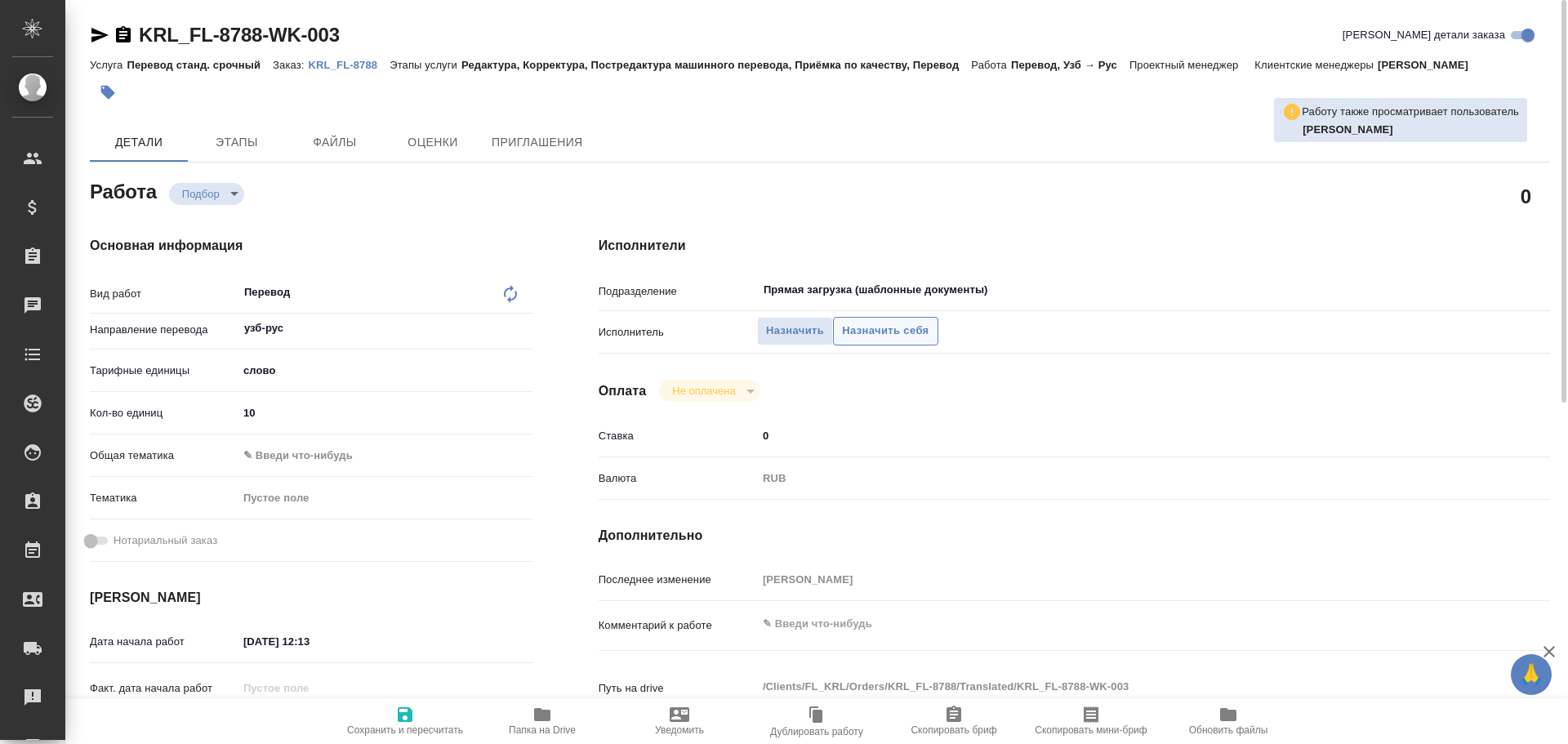
click at [865, 331] on span "Назначить себя" at bounding box center [885, 331] width 87 height 19
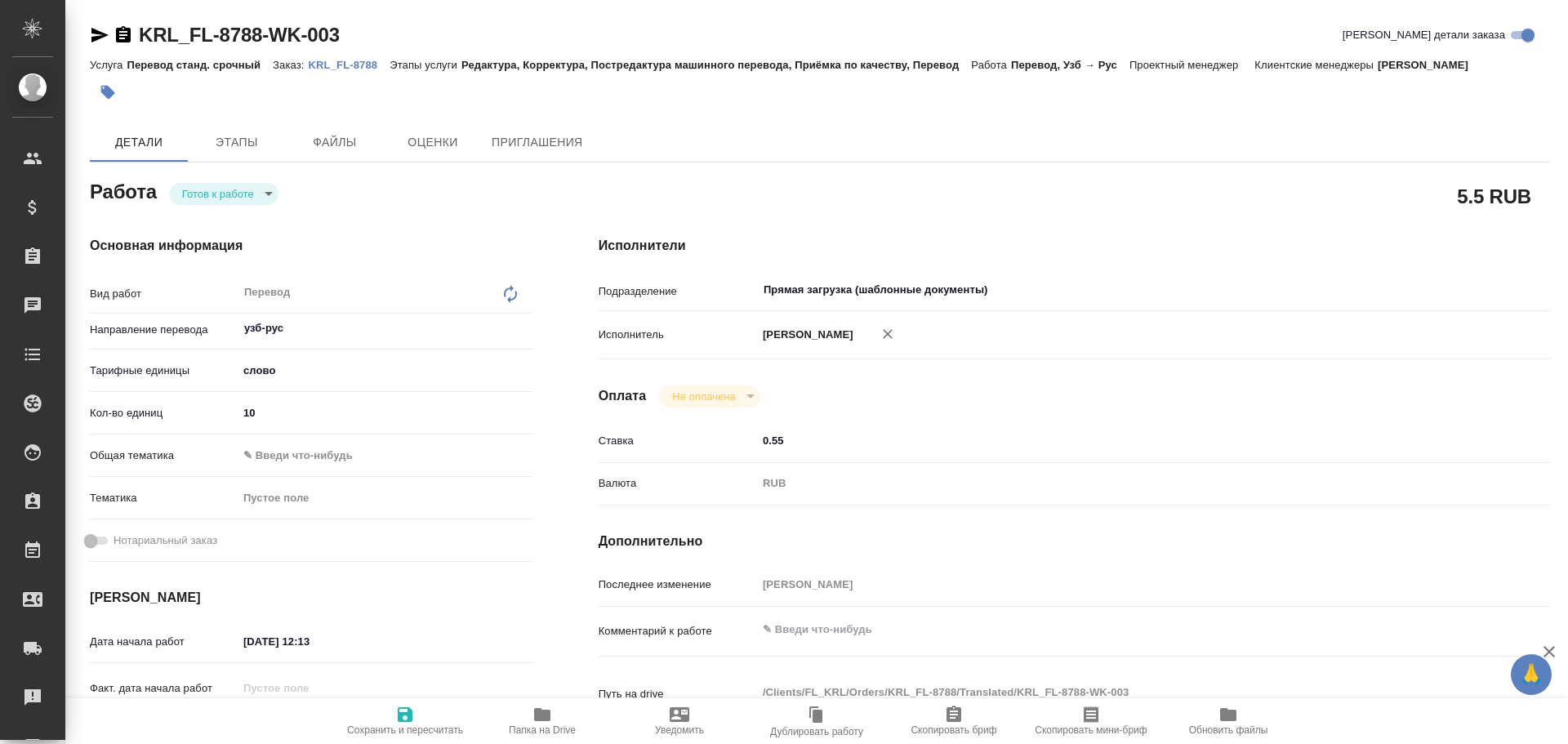
type textarea "x"
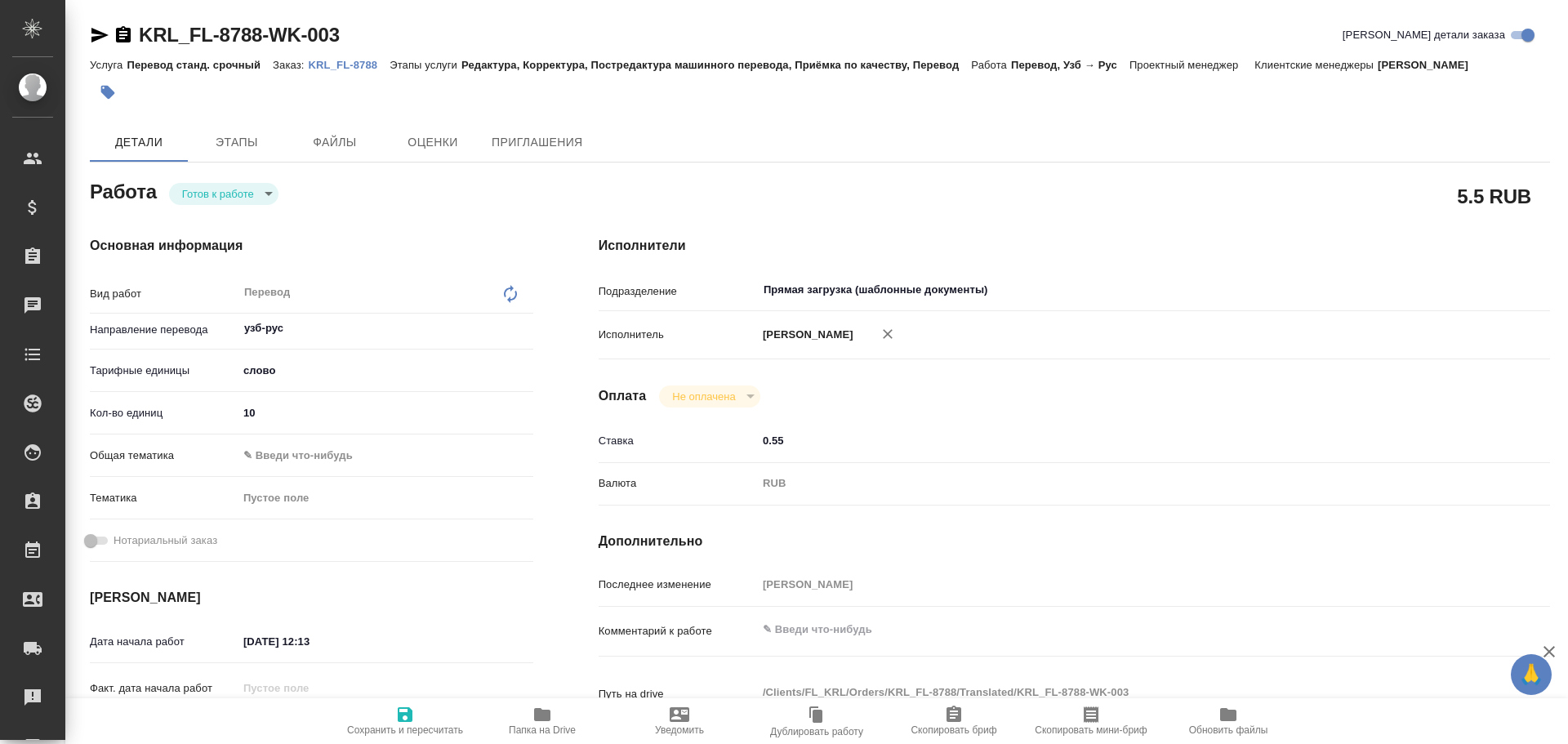
type textarea "x"
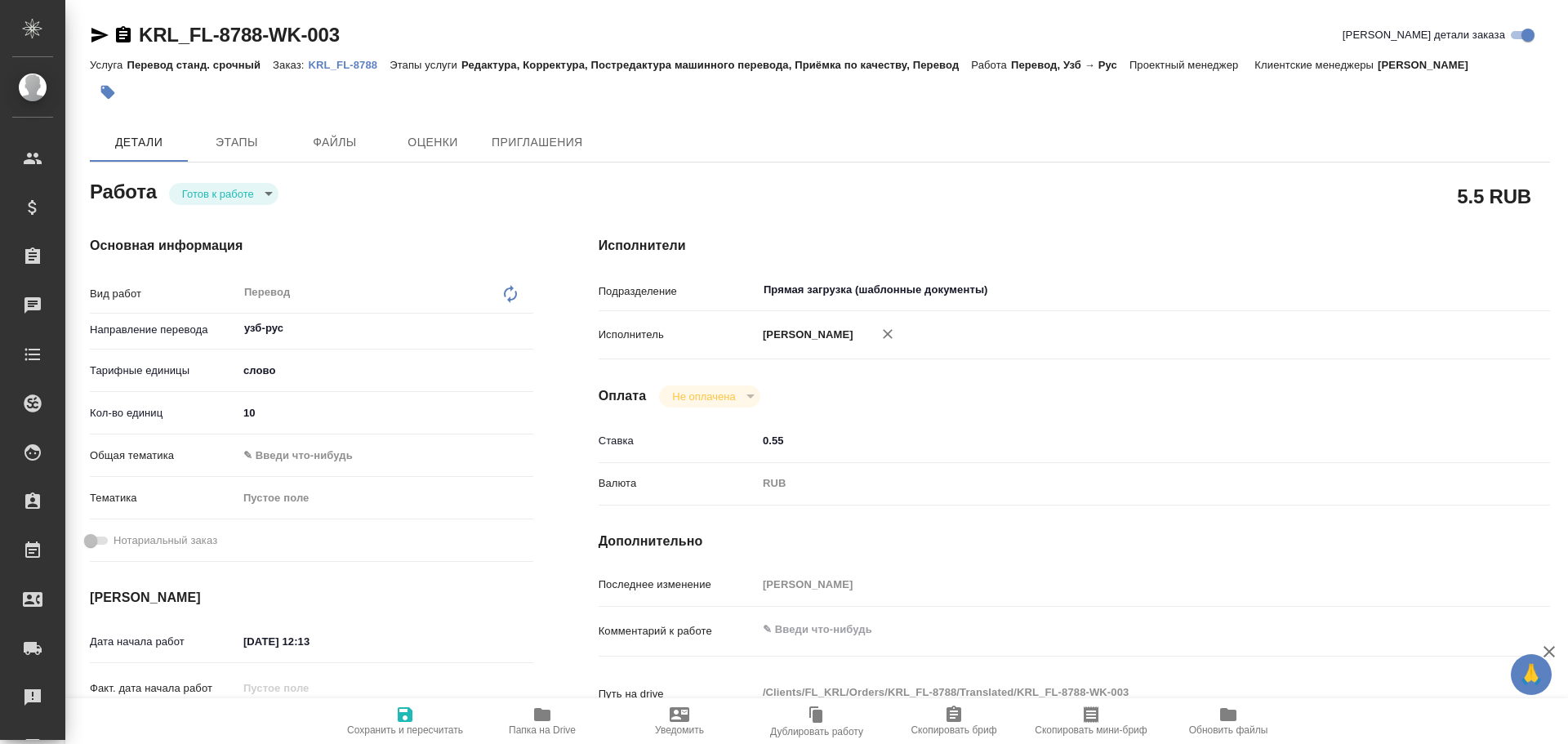
type textarea "x"
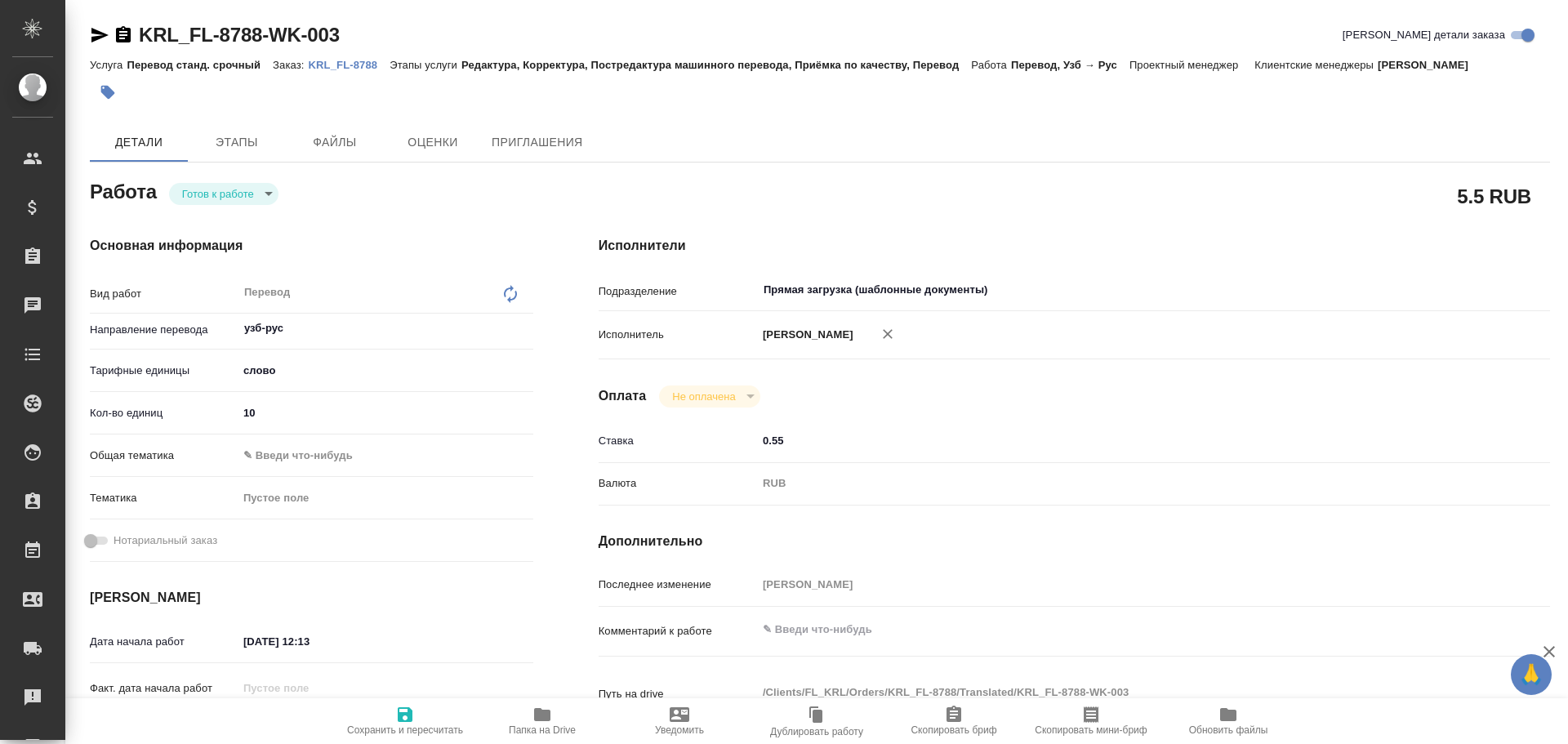
type textarea "x"
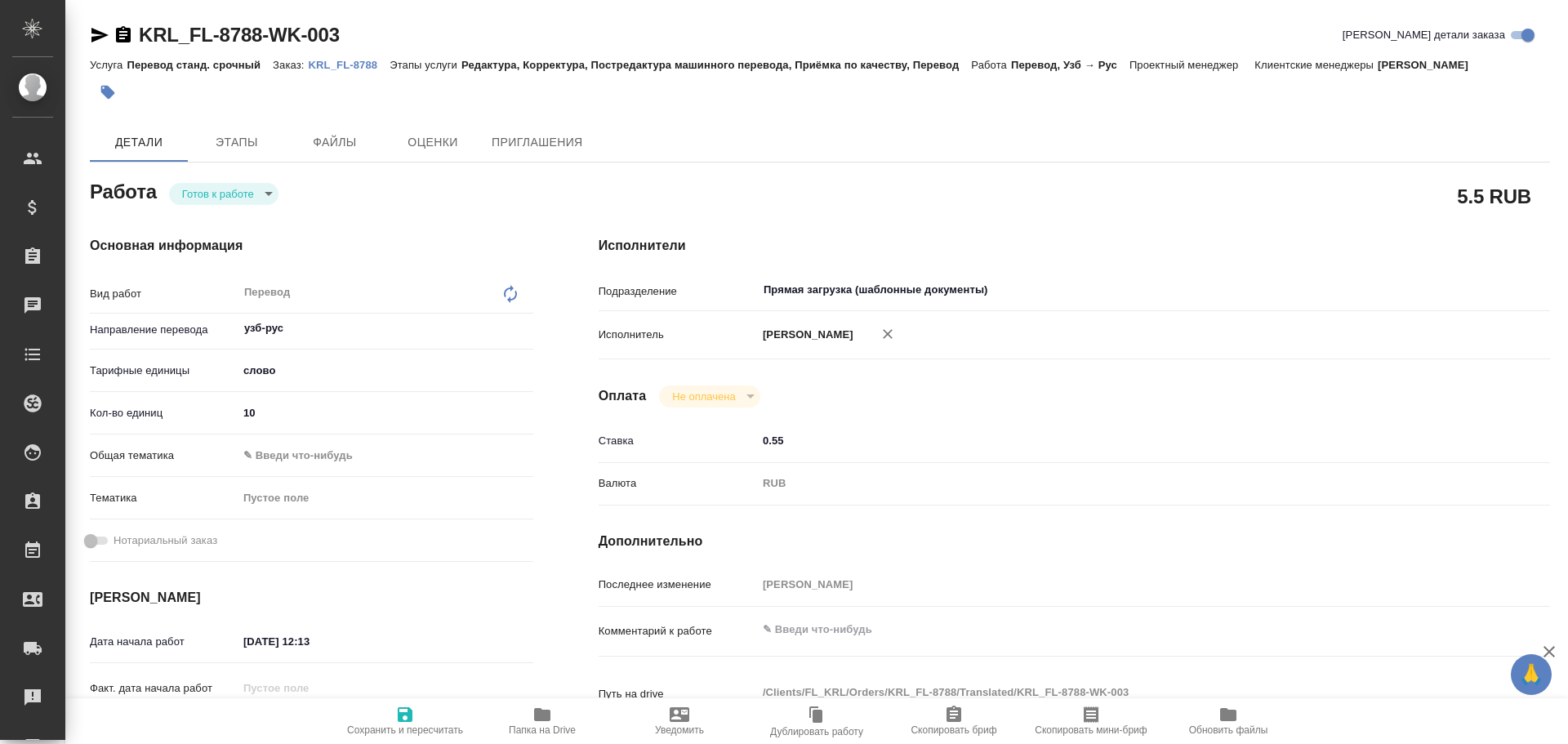
type textarea "x"
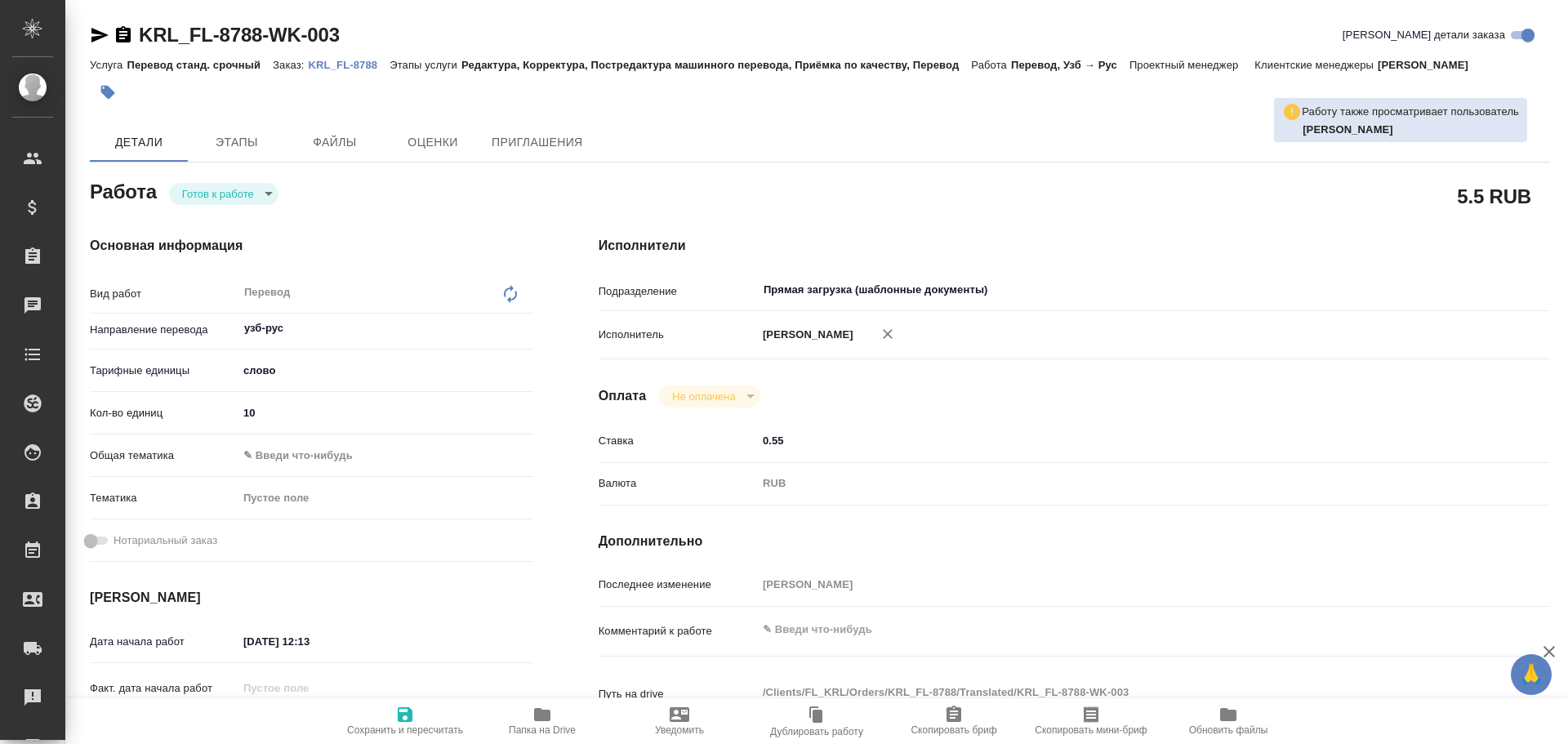
type textarea "x"
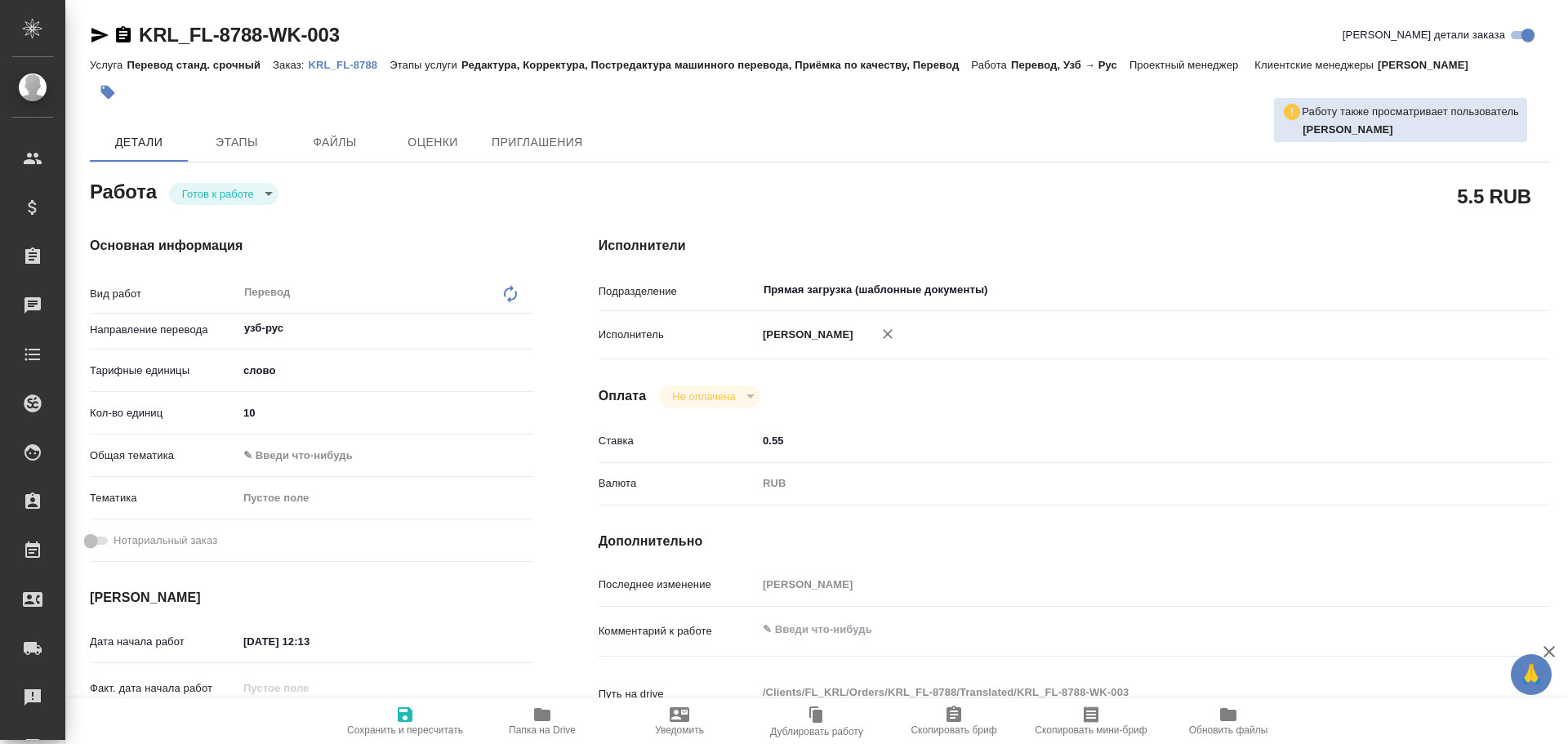
click at [263, 412] on input "10" at bounding box center [385, 413] width 296 height 24
type textarea "x"
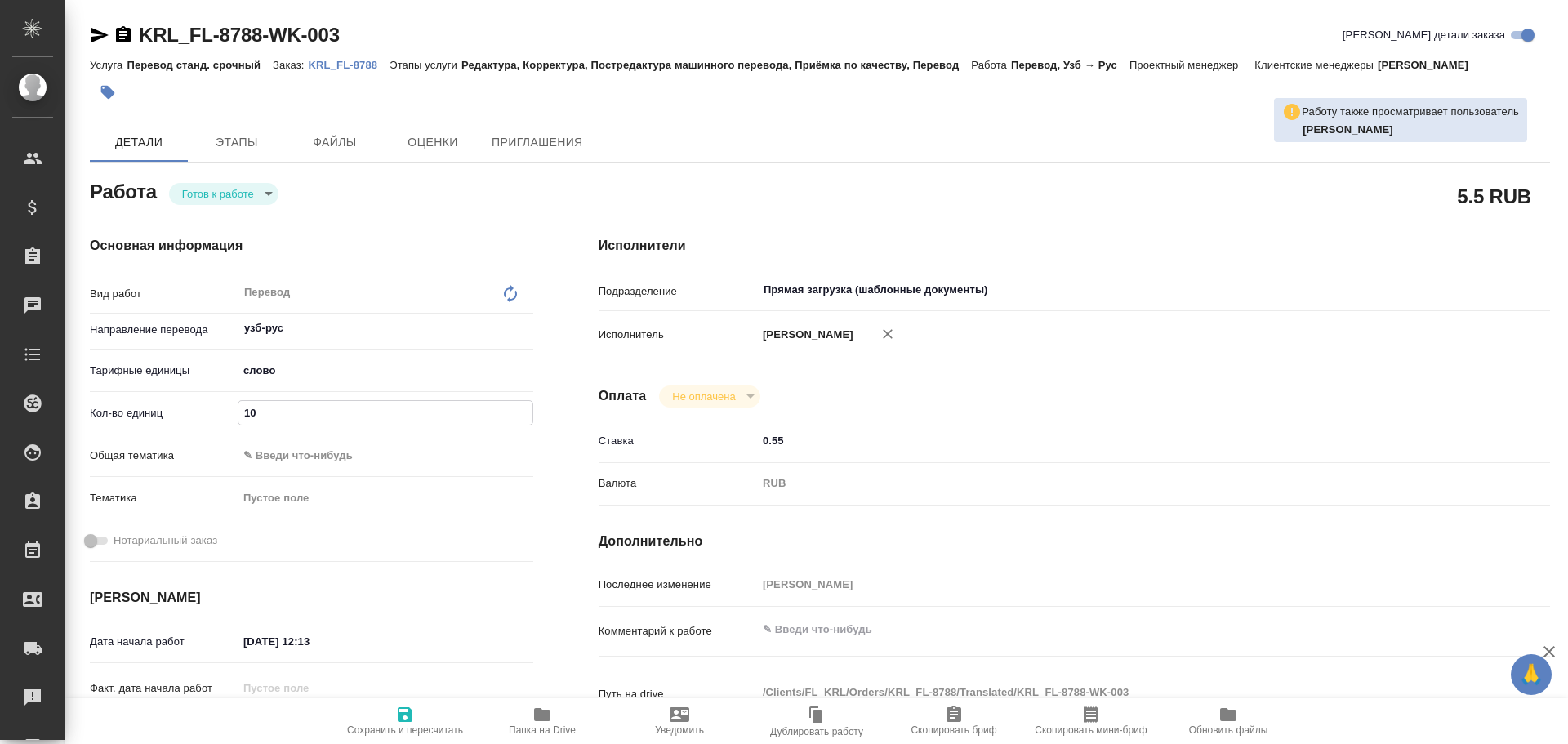
type textarea "x"
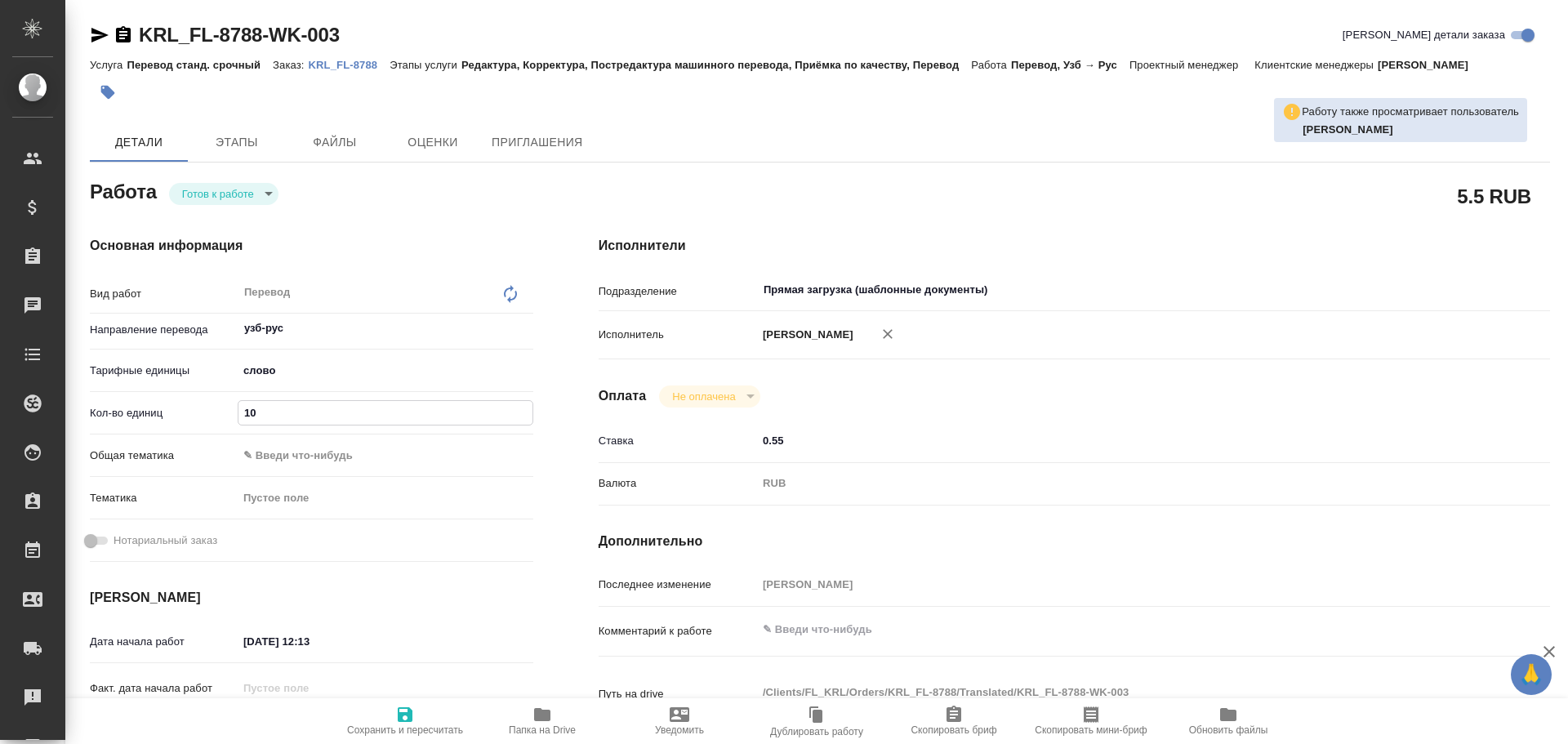
type textarea "x"
type input "100"
type textarea "x"
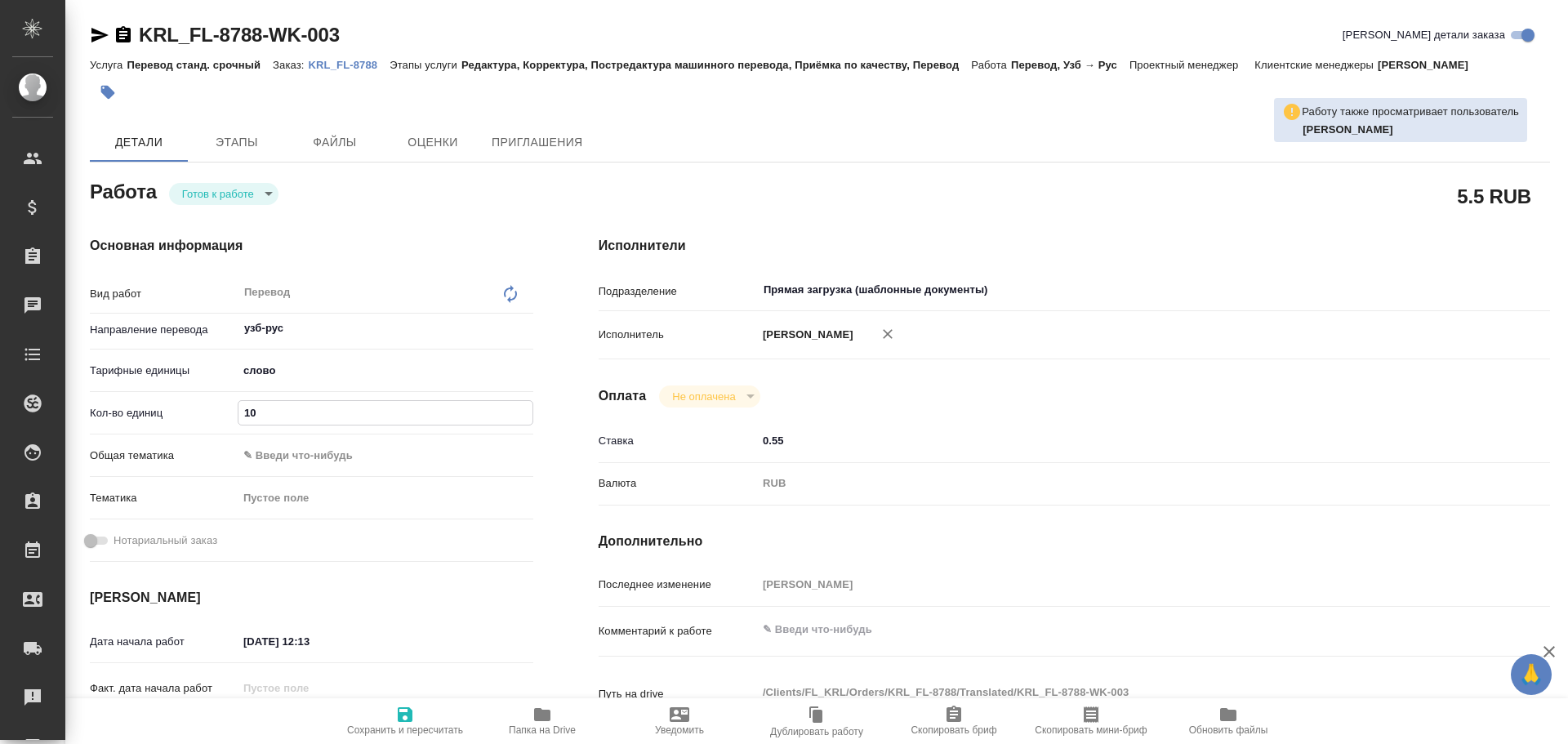
type textarea "x"
type input "100"
click at [411, 711] on icon "button" at bounding box center [405, 714] width 15 height 15
type textarea "x"
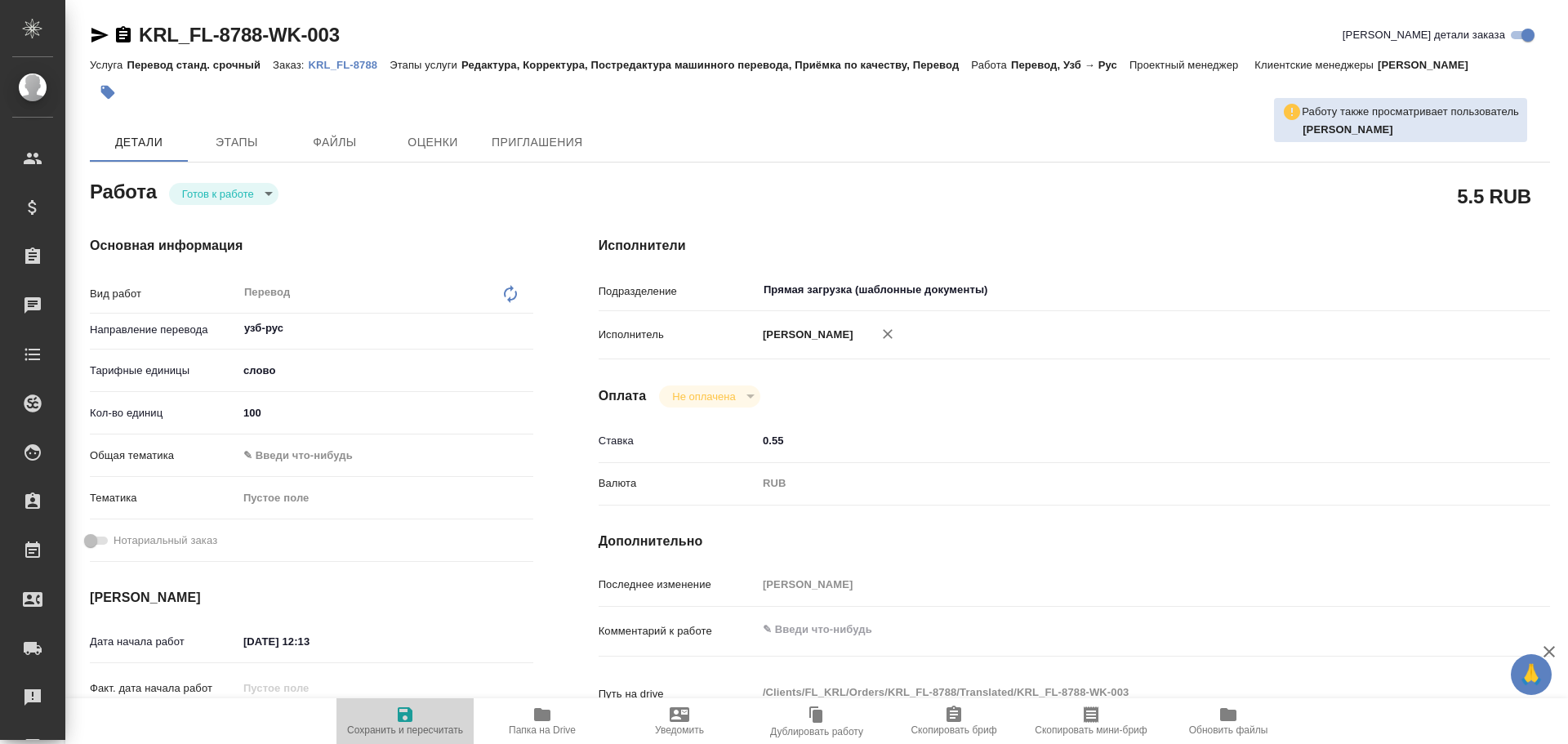
type textarea "x"
type input "readyForWork"
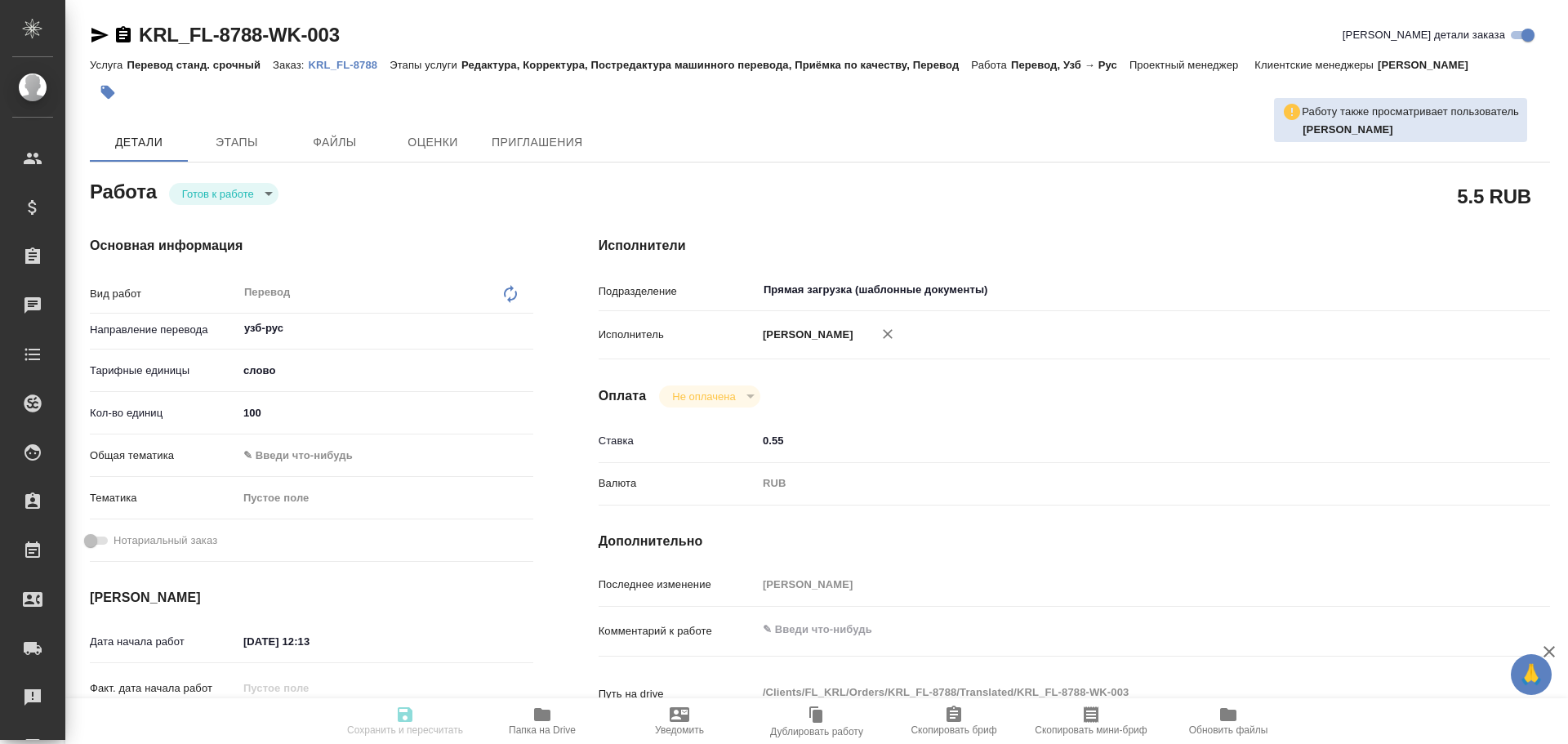
type textarea "Перевод"
type textarea "x"
type input "узб-рус"
type input "5a8b1489cc6b4906c91bfd90"
type input "100"
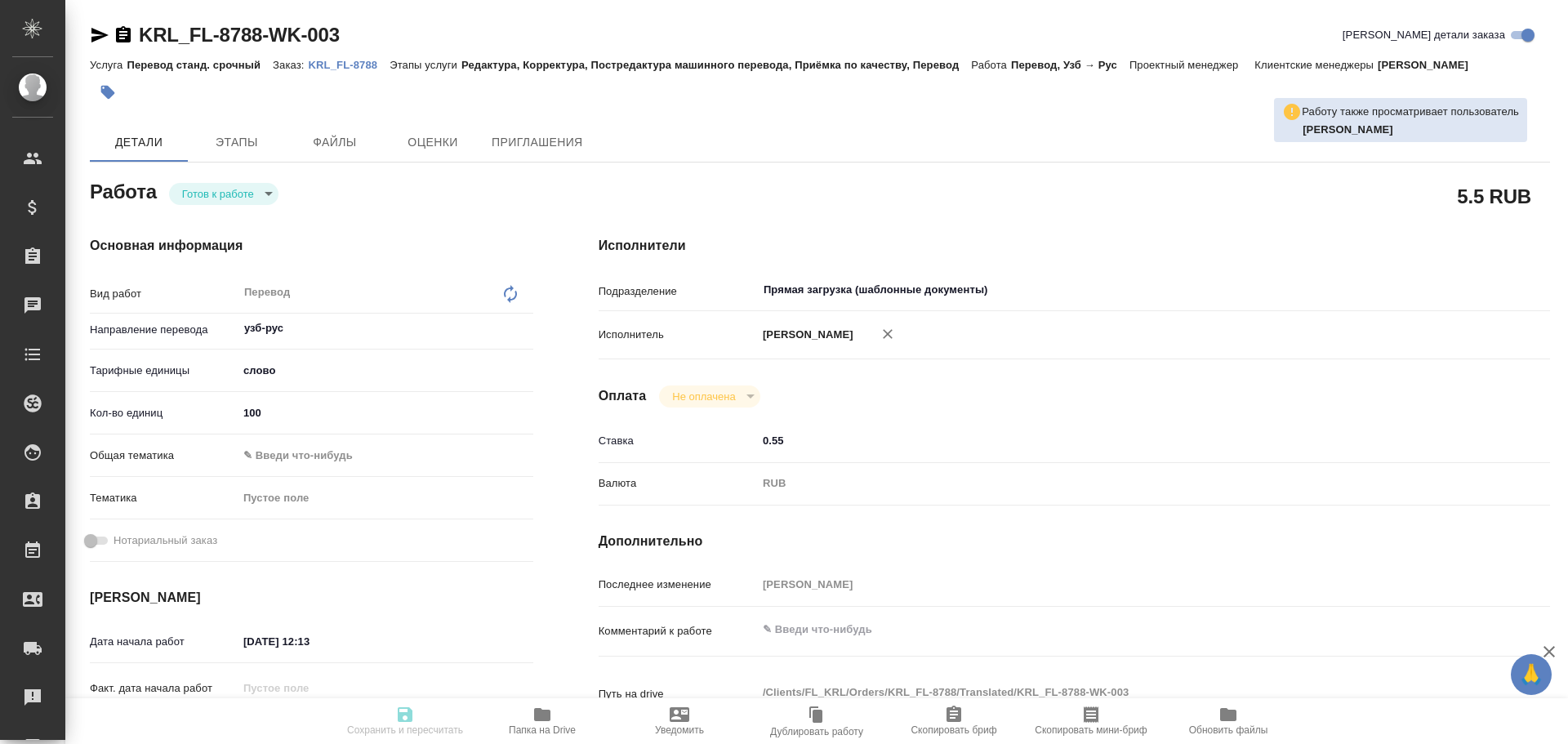
type input "06.10.2025 12:13"
type input "06.10.2025 12:40"
type input "Прямая загрузка (шаблонные документы)"
type input "notPayed"
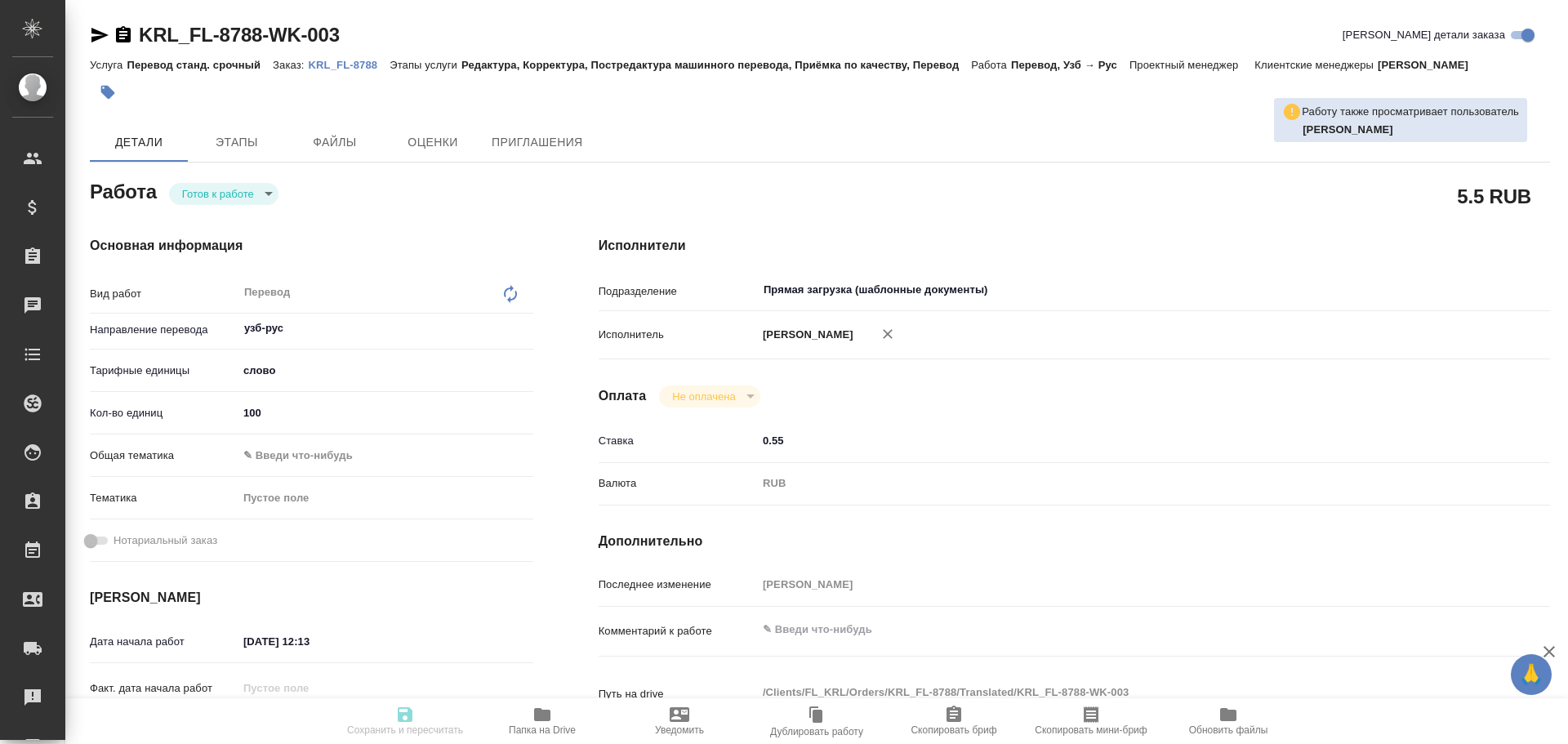
type input "0.55"
type input "RUB"
type input "Гусев Александр"
type textarea "x"
type textarea "/Clients/FL_KRL/Orders/KRL_FL-8788/Translated/KRL_FL-8788-WK-003"
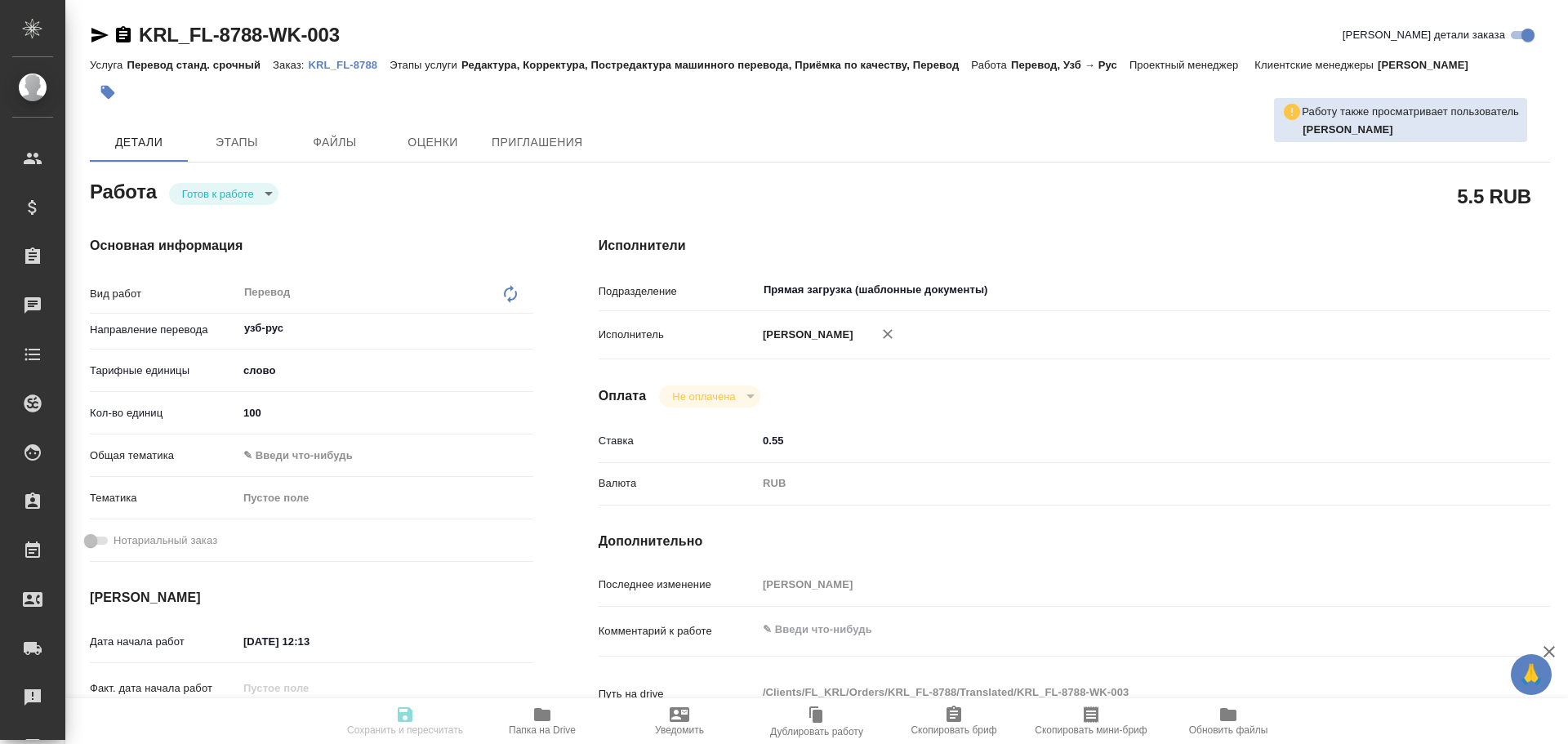
type textarea "x"
type input "KRL_FL-8788"
type input "Перевод станд. срочный"
type input "Редактура, Корректура, Постредактура машинного перевода, Приёмка по качеству, П…"
type input "Касымов Тимур"
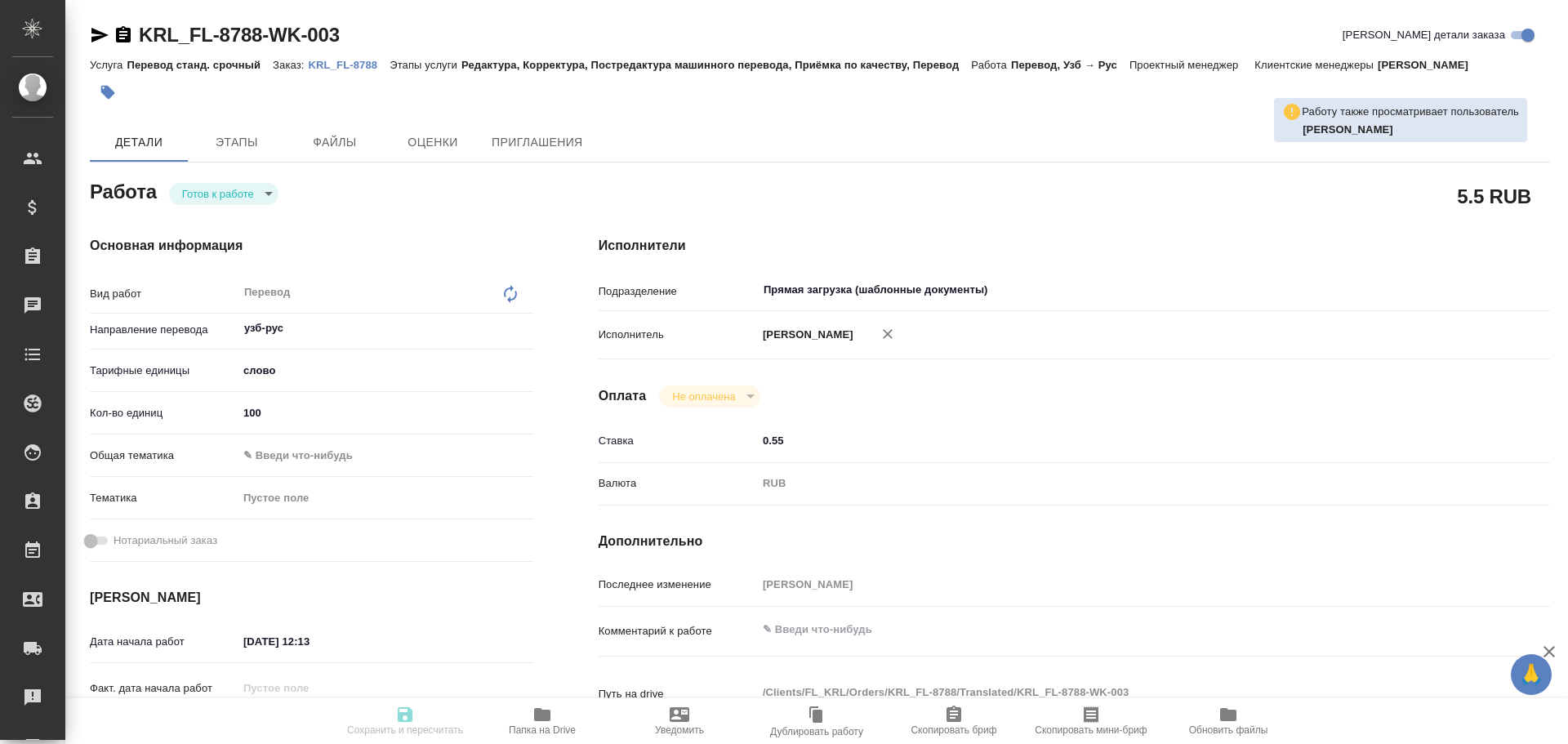
type input "/Clients/FL_KRL/Orders/KRL_FL-8788"
type textarea "БАЗОРОВ НАРКУЗИ ГАЙИРОВИЧ"
type textarea "x"
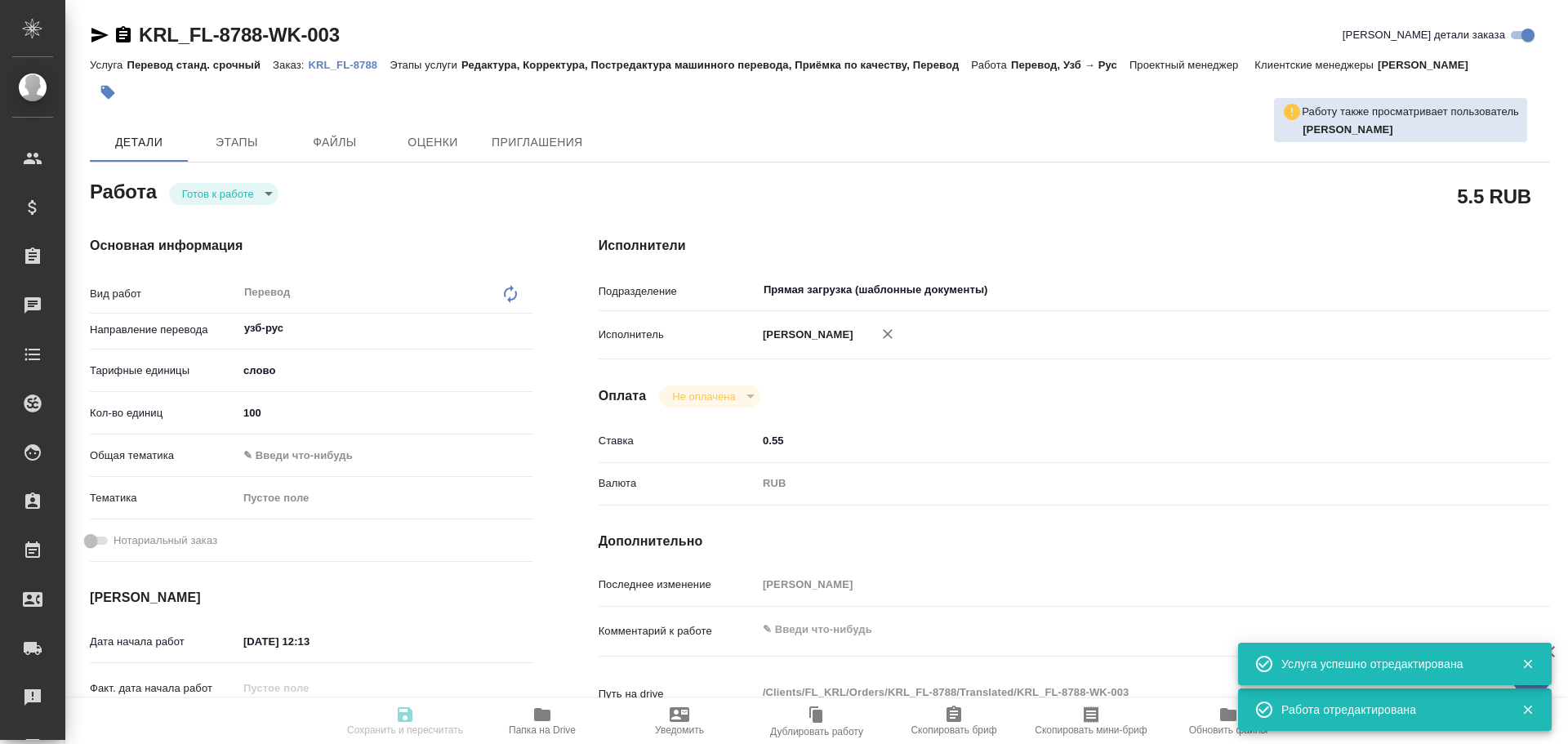
type textarea "x"
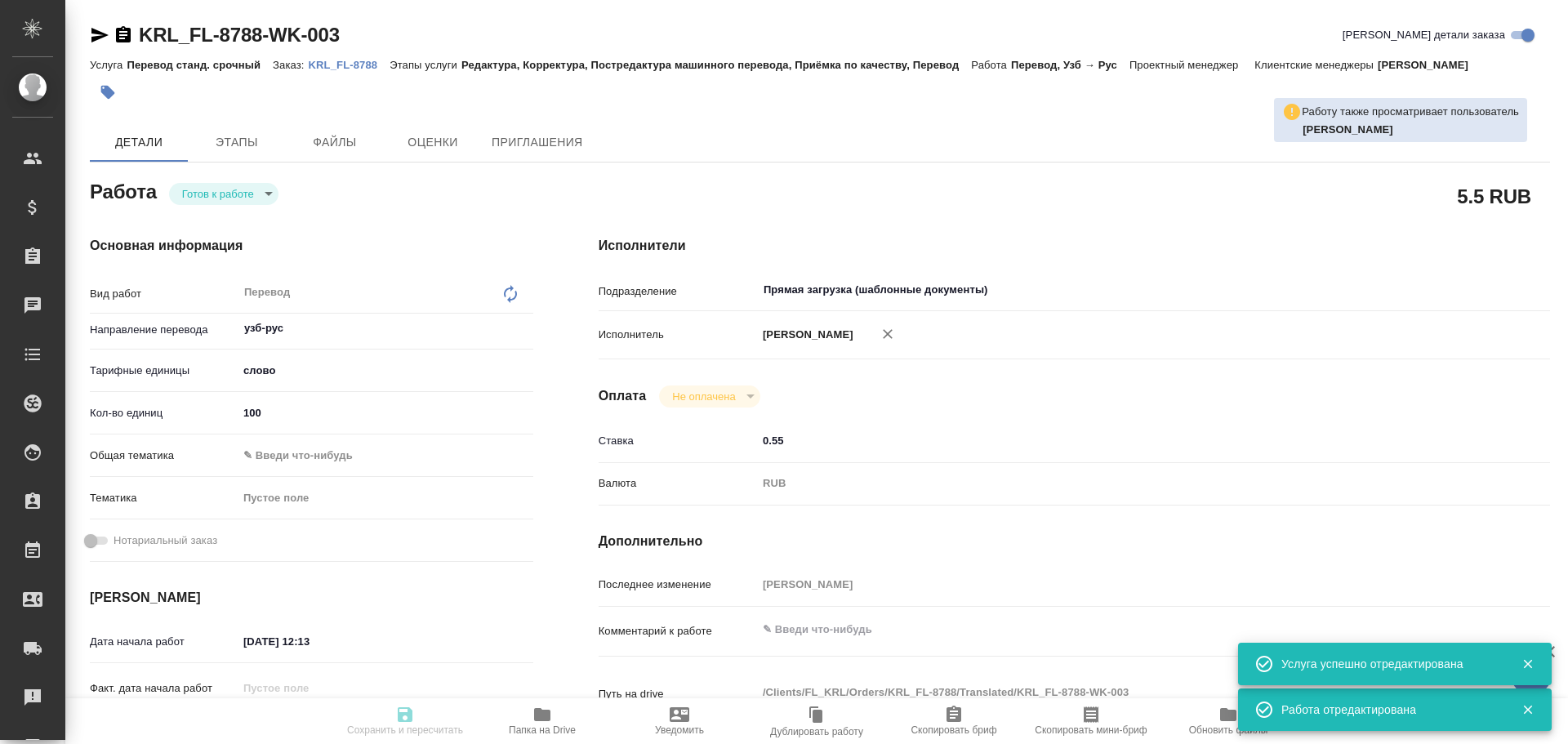
type textarea "x"
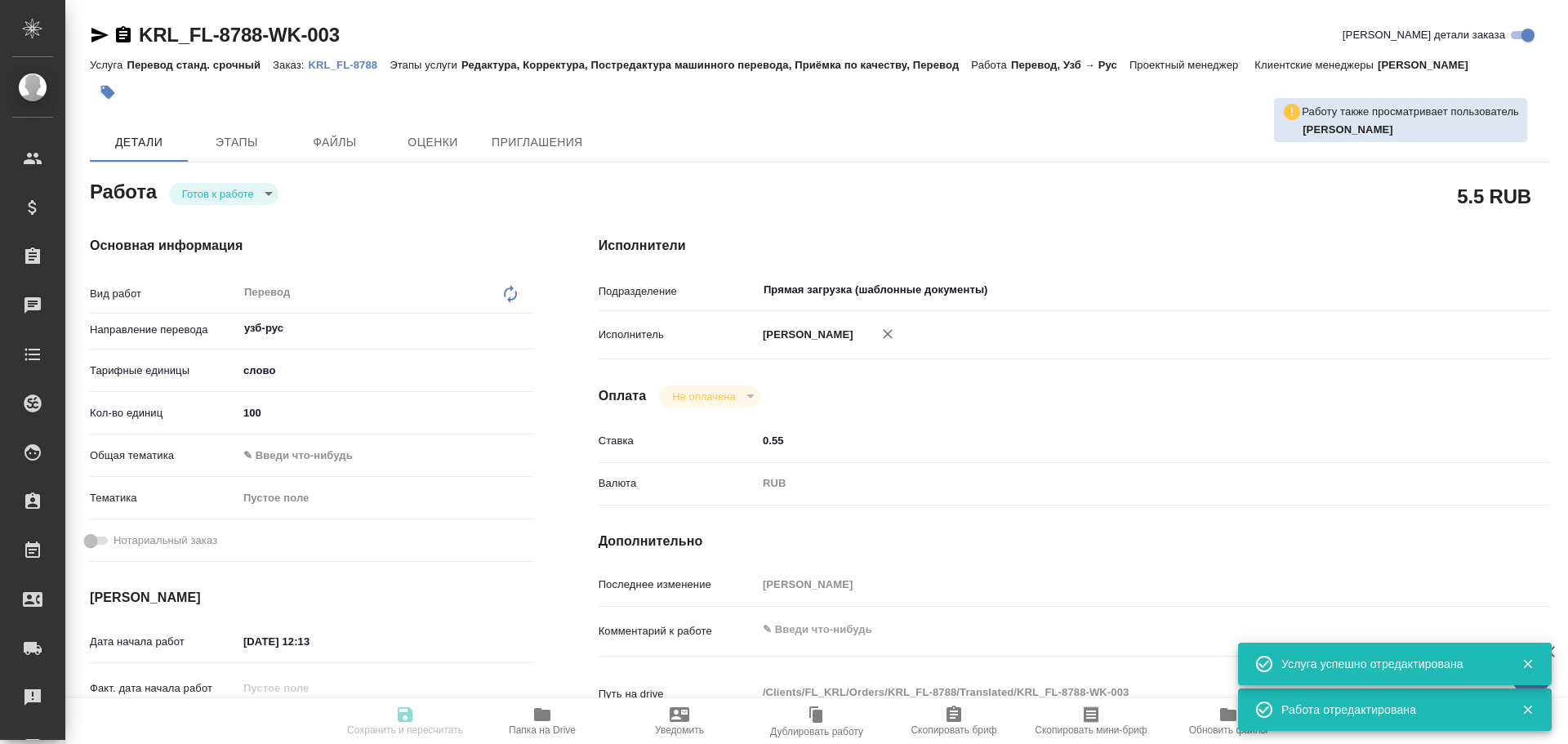
type textarea "x"
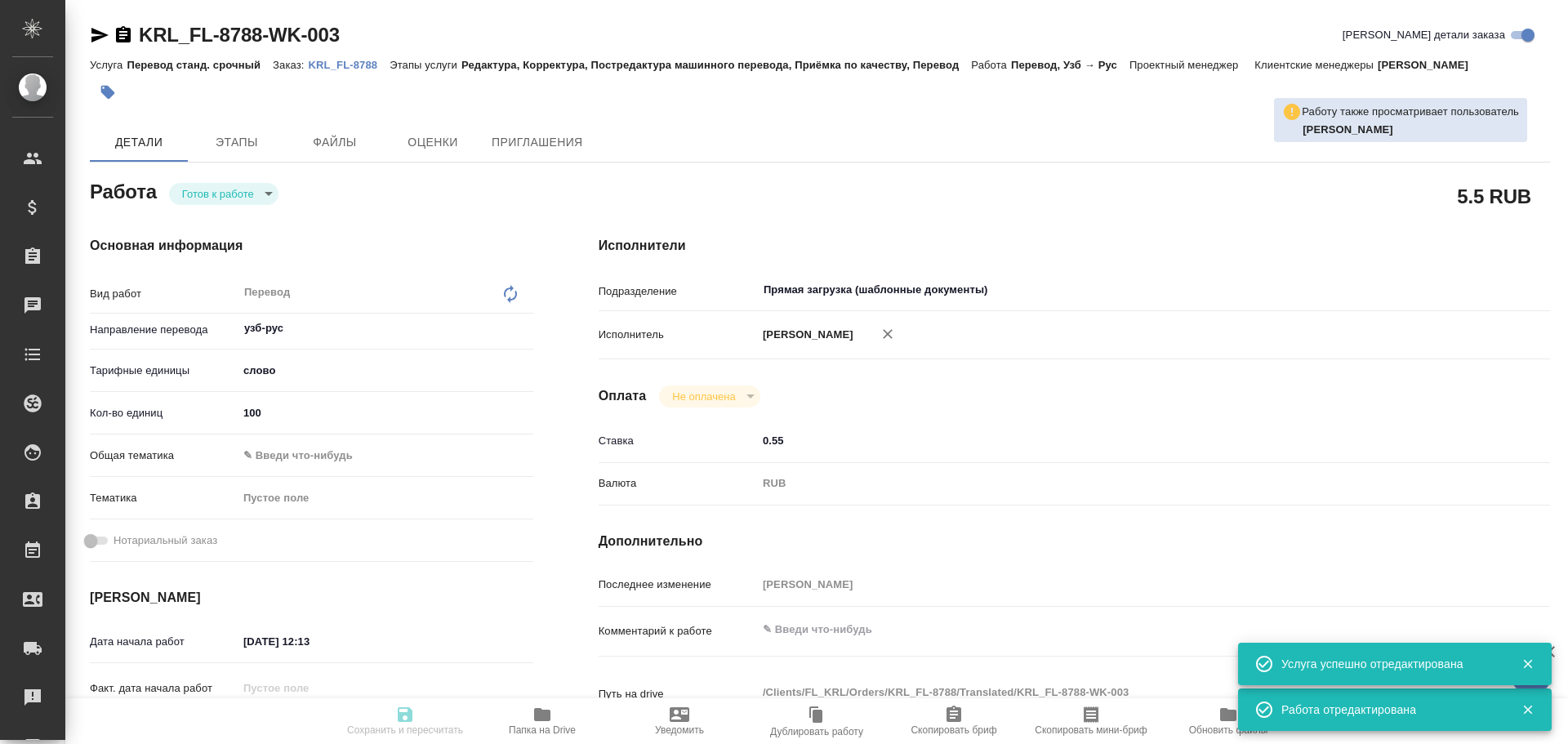
type textarea "x"
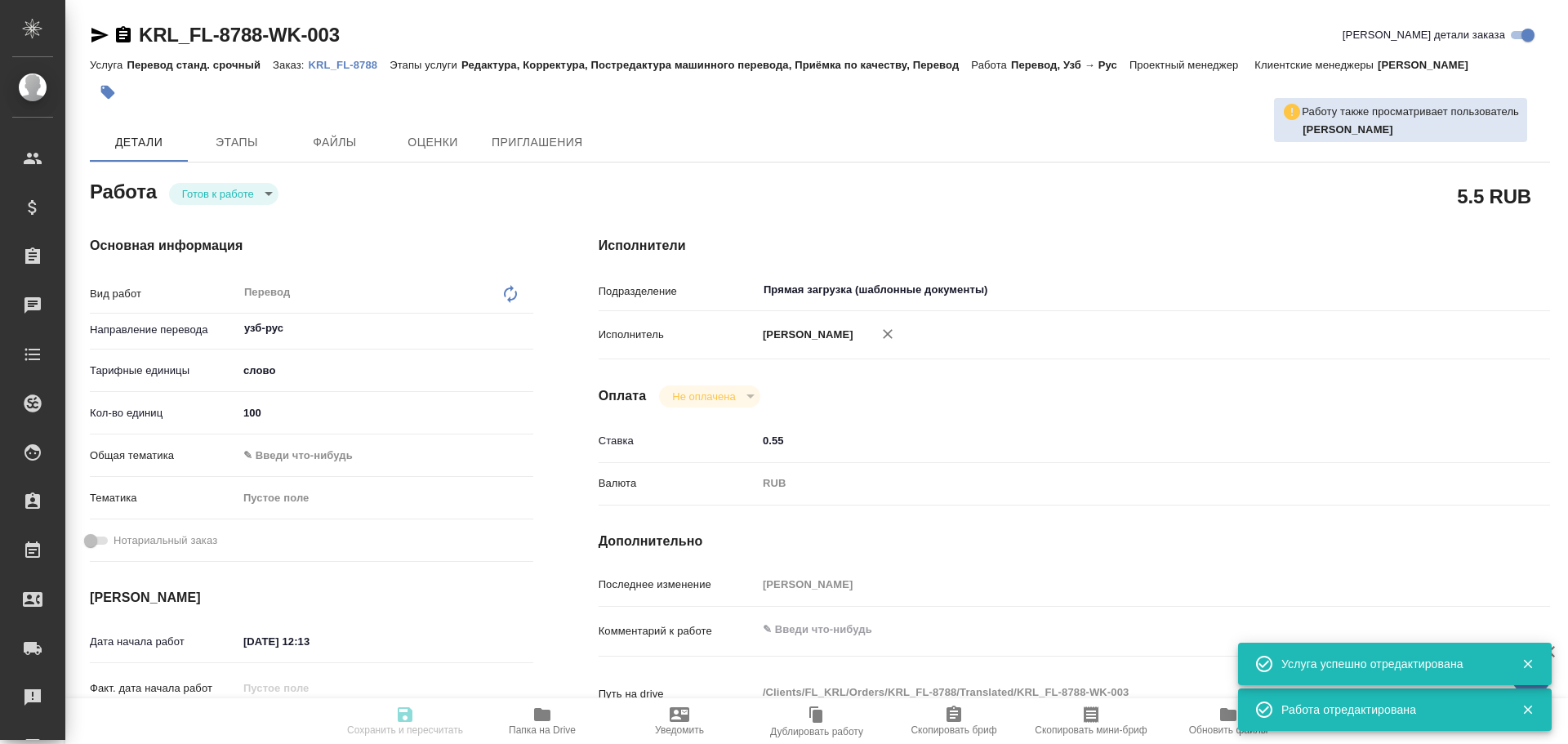
type textarea "x"
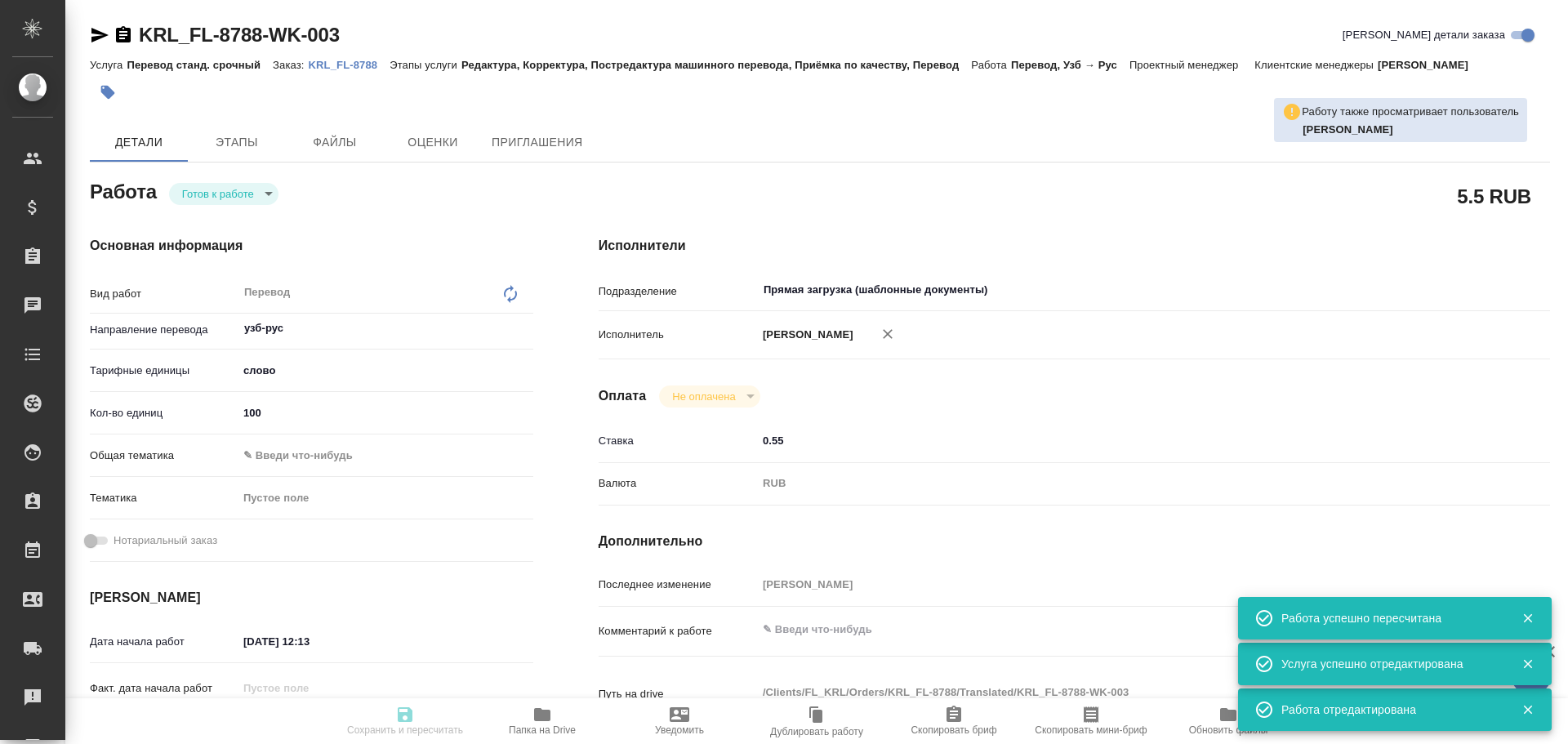
type input "readyForWork"
type textarea "Перевод"
type textarea "x"
type input "узб-рус"
type input "5a8b1489cc6b4906c91bfd90"
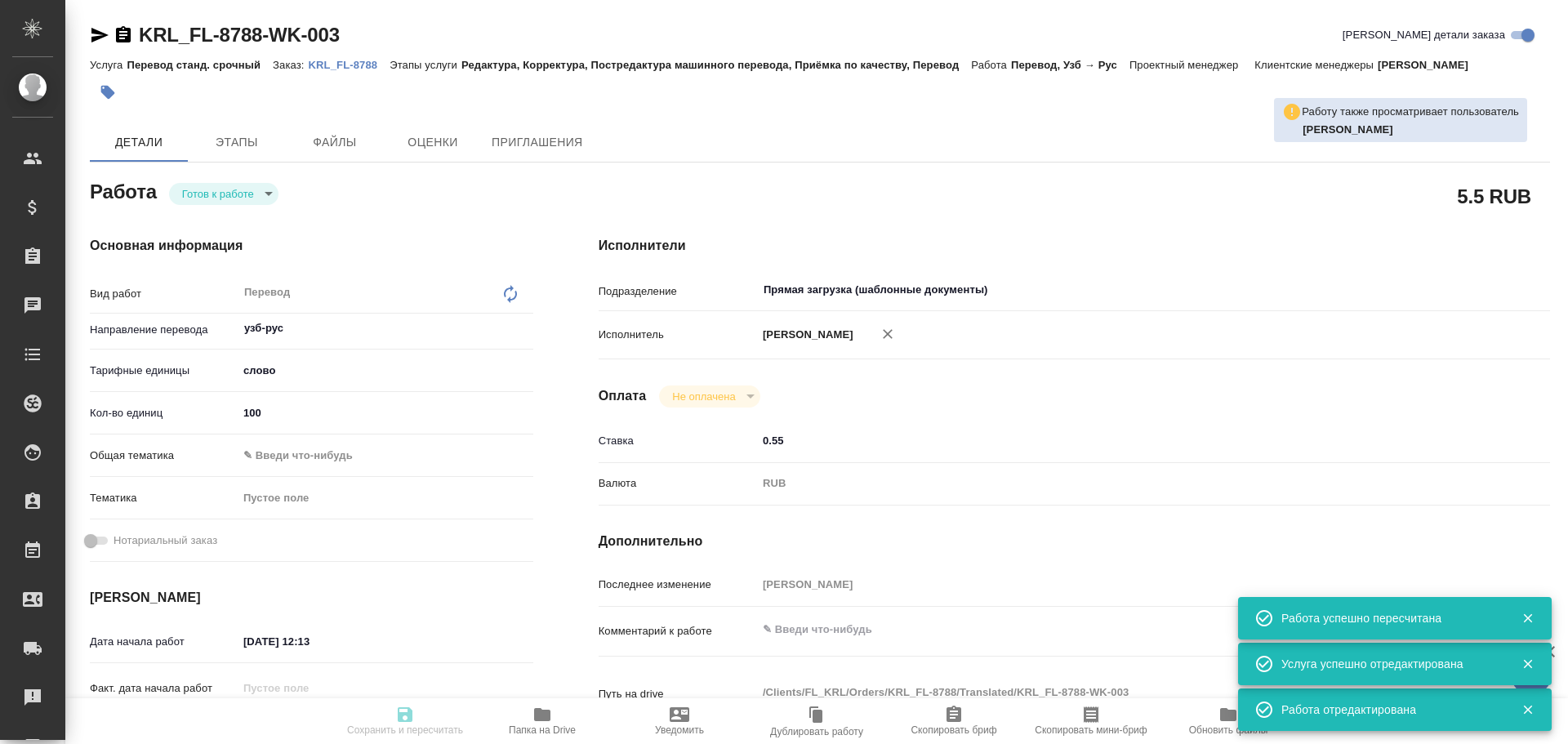
type input "100"
type input "06.10.2025 12:13"
type input "06.10.2025 12:40"
type input "Прямая загрузка (шаблонные документы)"
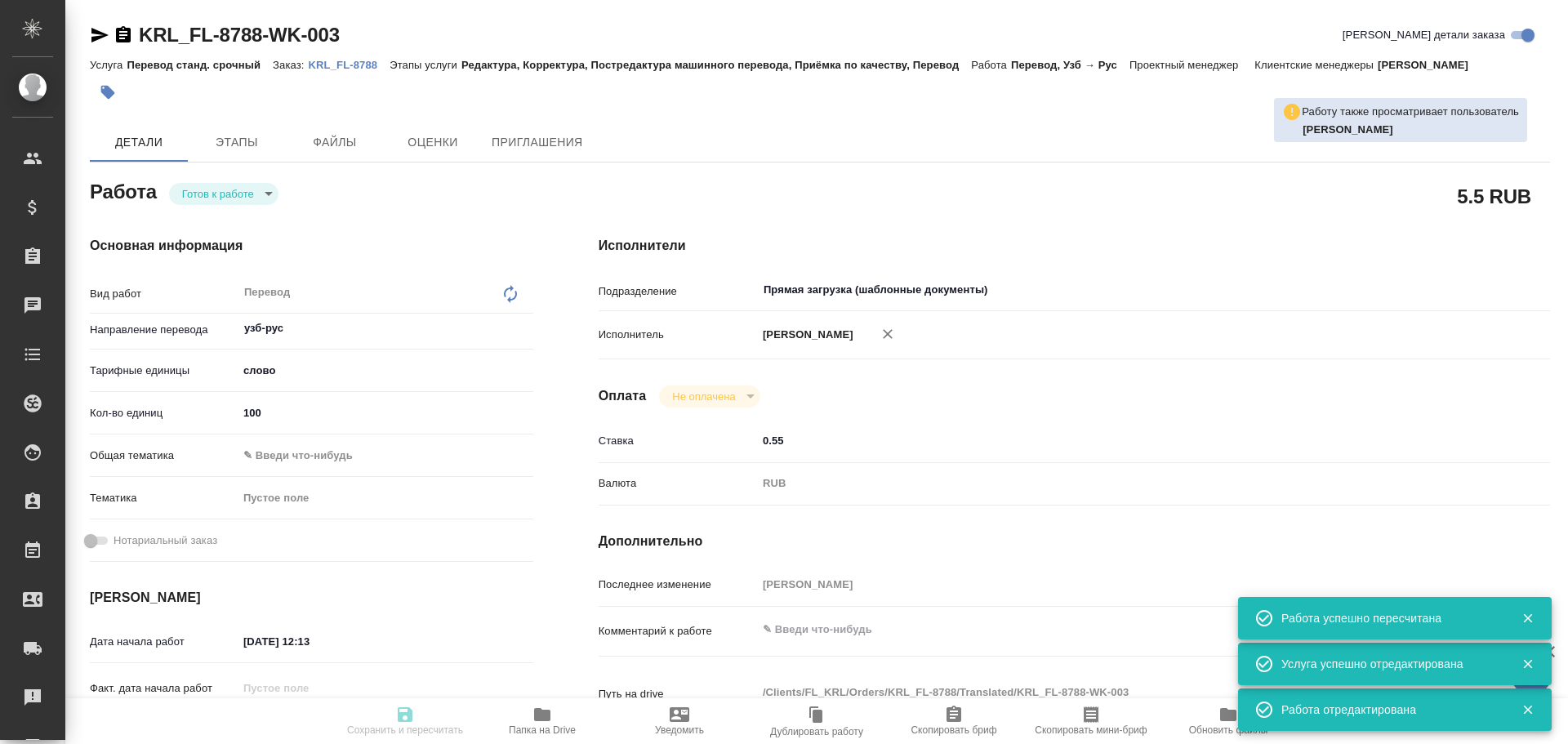
type input "notPayed"
type input "0.55"
type input "RUB"
type input "Гусев Александр"
type textarea "x"
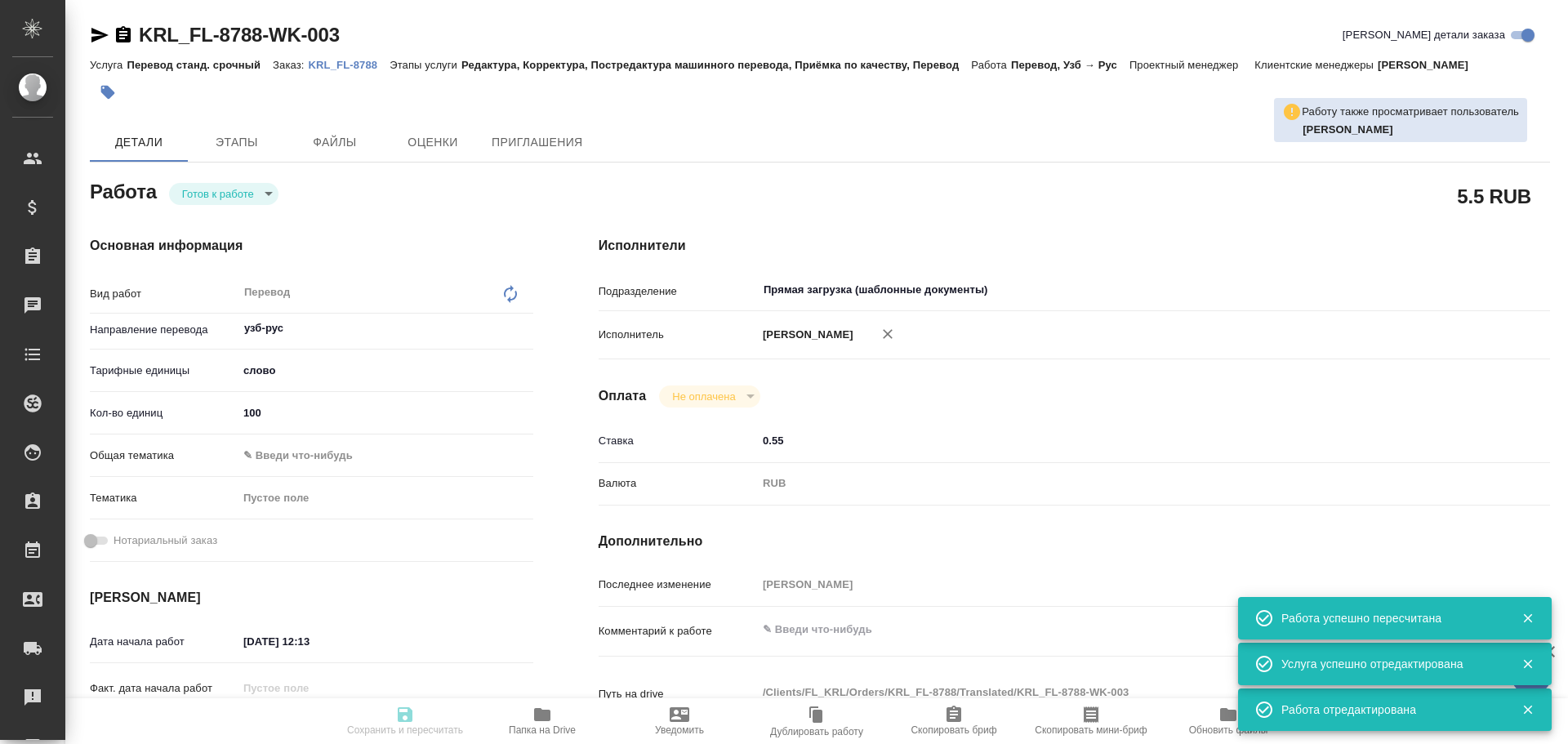
type textarea "/Clients/FL_KRL/Orders/KRL_FL-8788/Translated/KRL_FL-8788-WK-003"
type textarea "x"
type input "KRL_FL-8788"
type input "Перевод станд. срочный"
type input "Редактура, Корректура, Постредактура машинного перевода, Приёмка по качеству, П…"
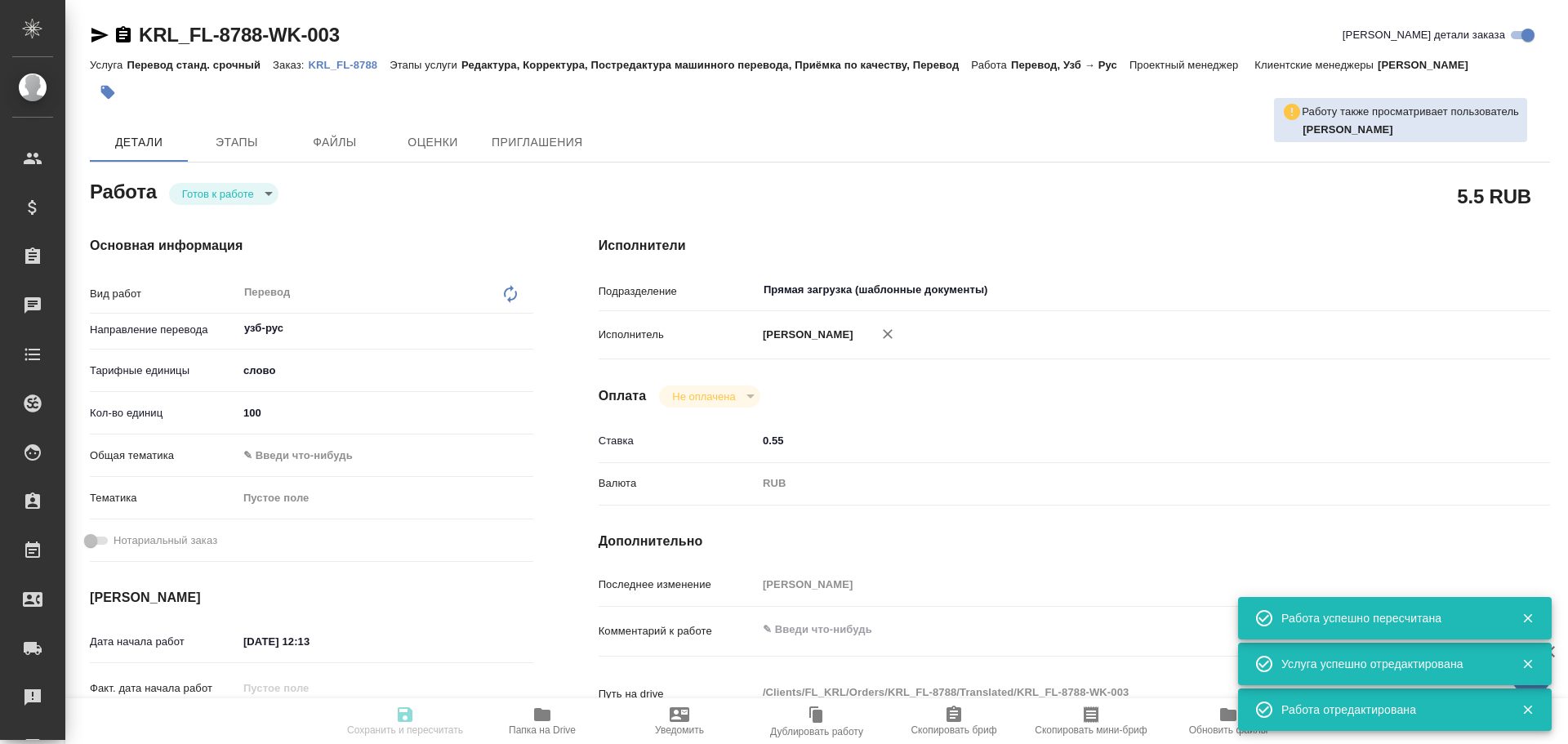
type input "Касымов Тимур"
type input "/Clients/FL_KRL/Orders/KRL_FL-8788"
type textarea "БАЗОРОВ НАРКУЗИ ГАЙИРОВИЧ"
type textarea "x"
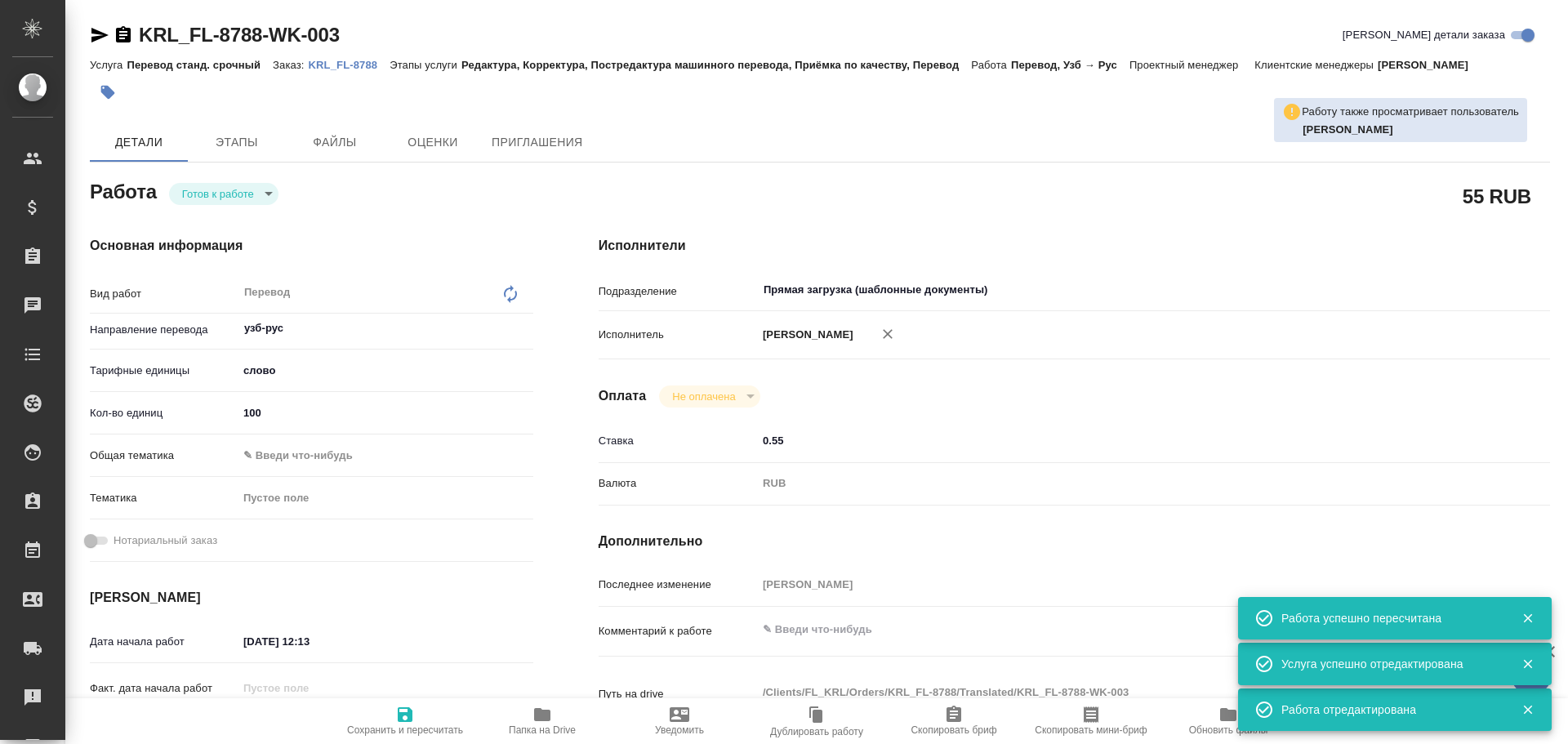
type textarea "x"
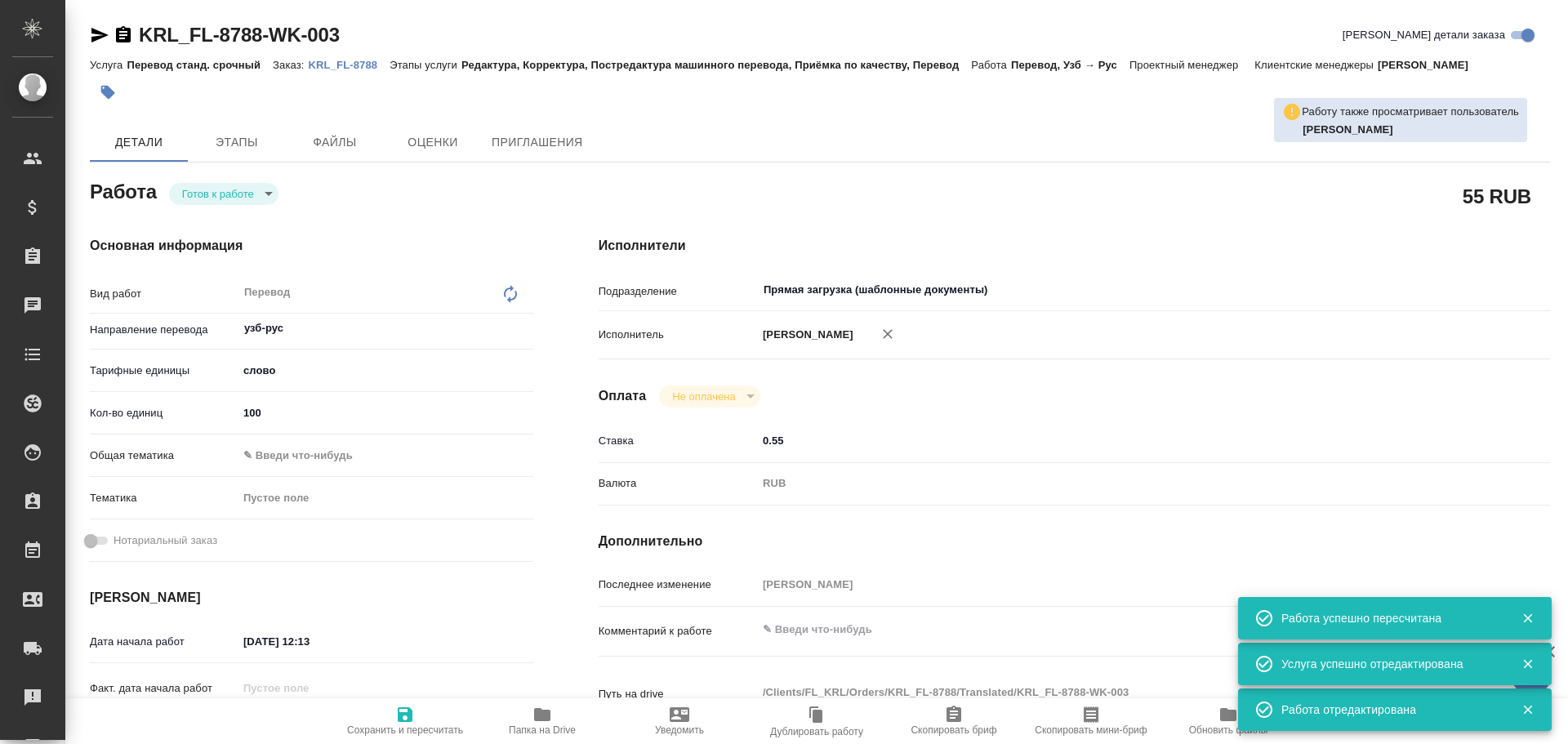
type textarea "x"
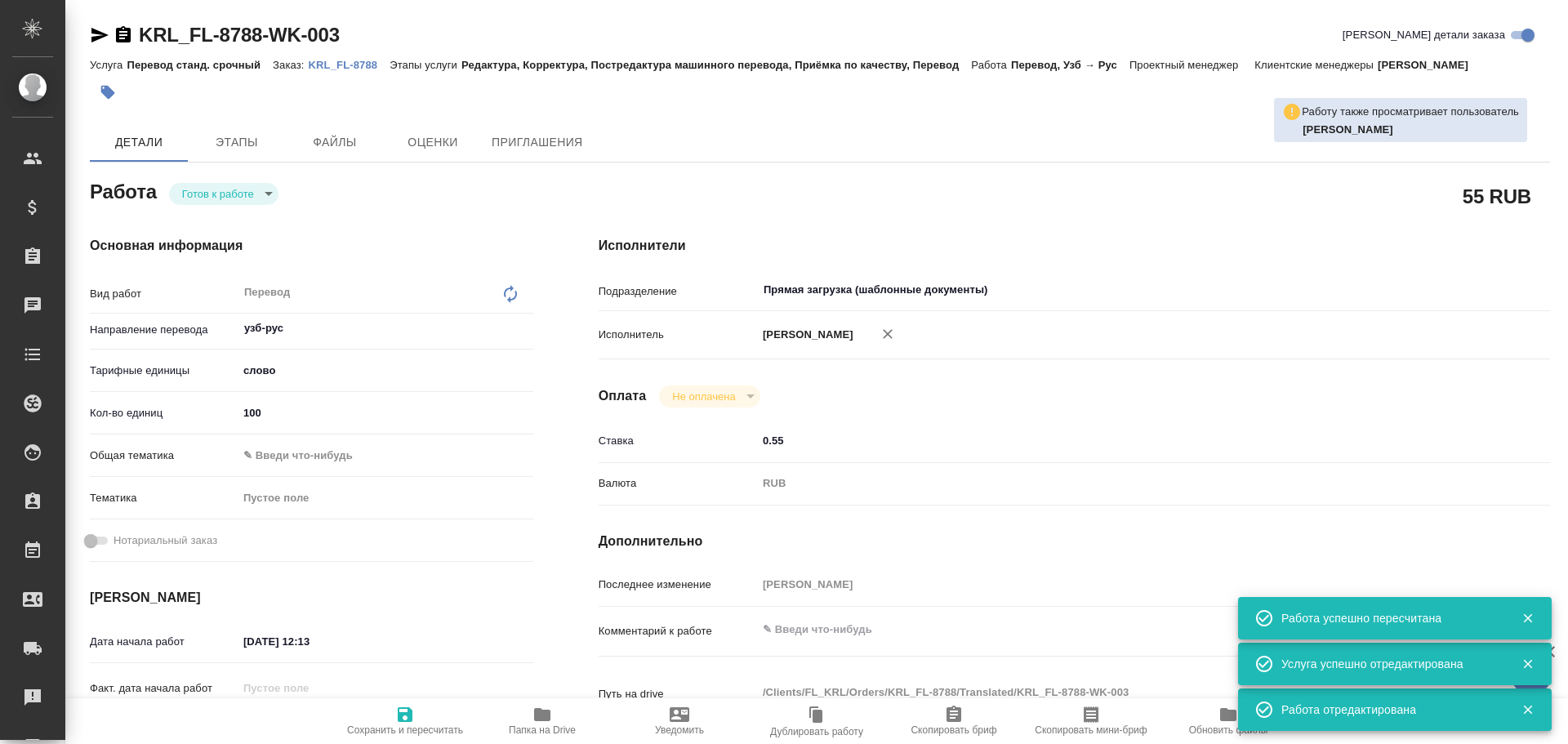
type textarea "x"
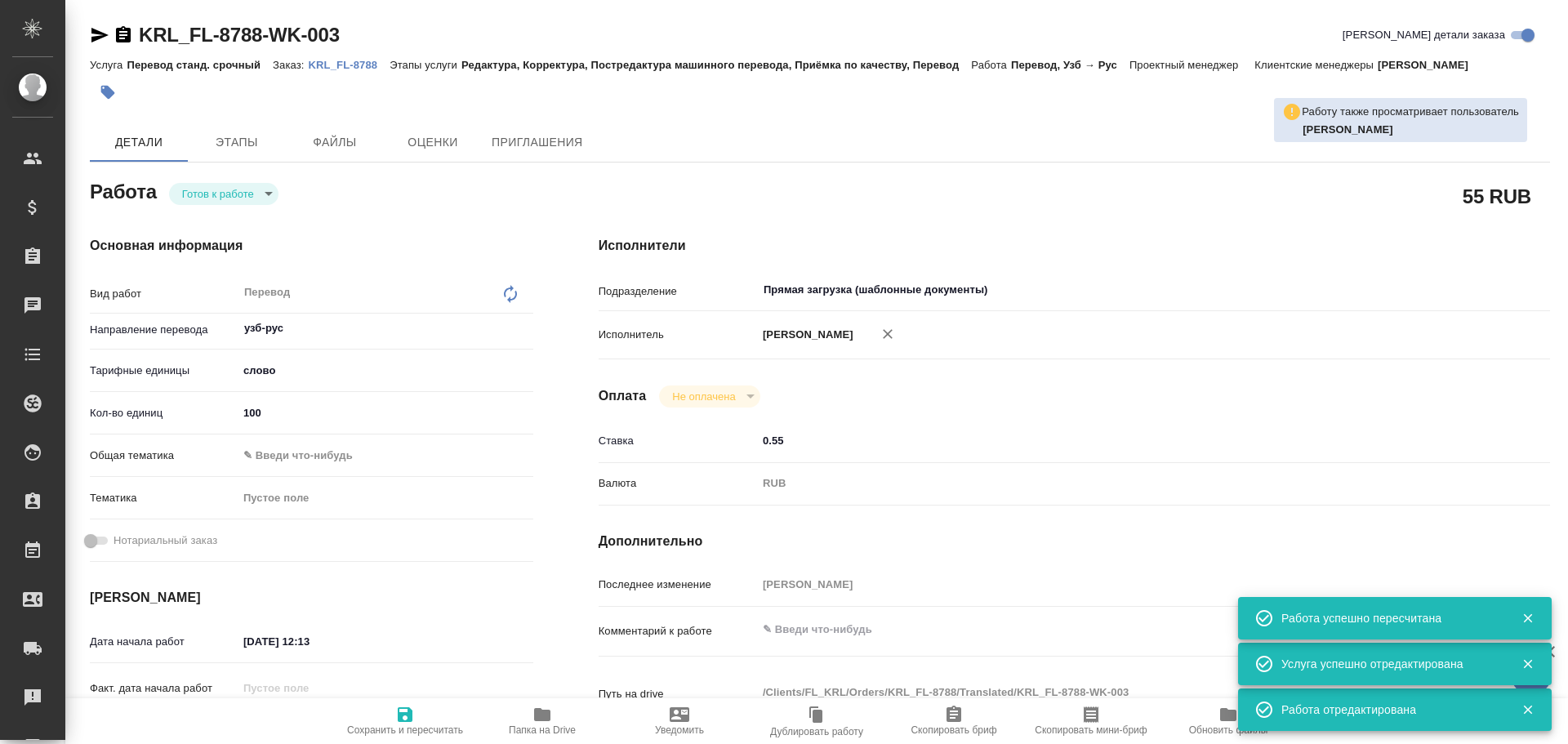
type textarea "x"
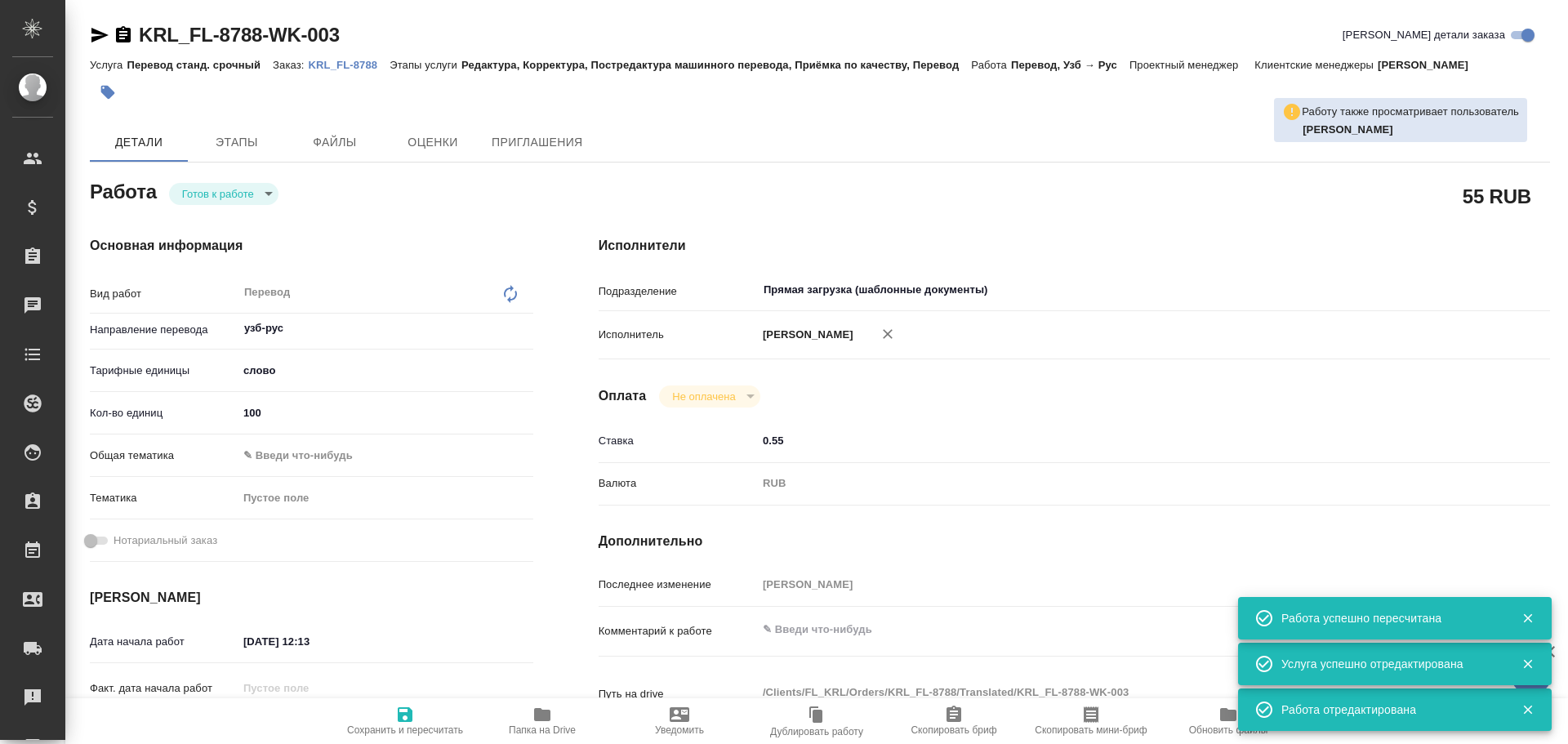
type textarea "x"
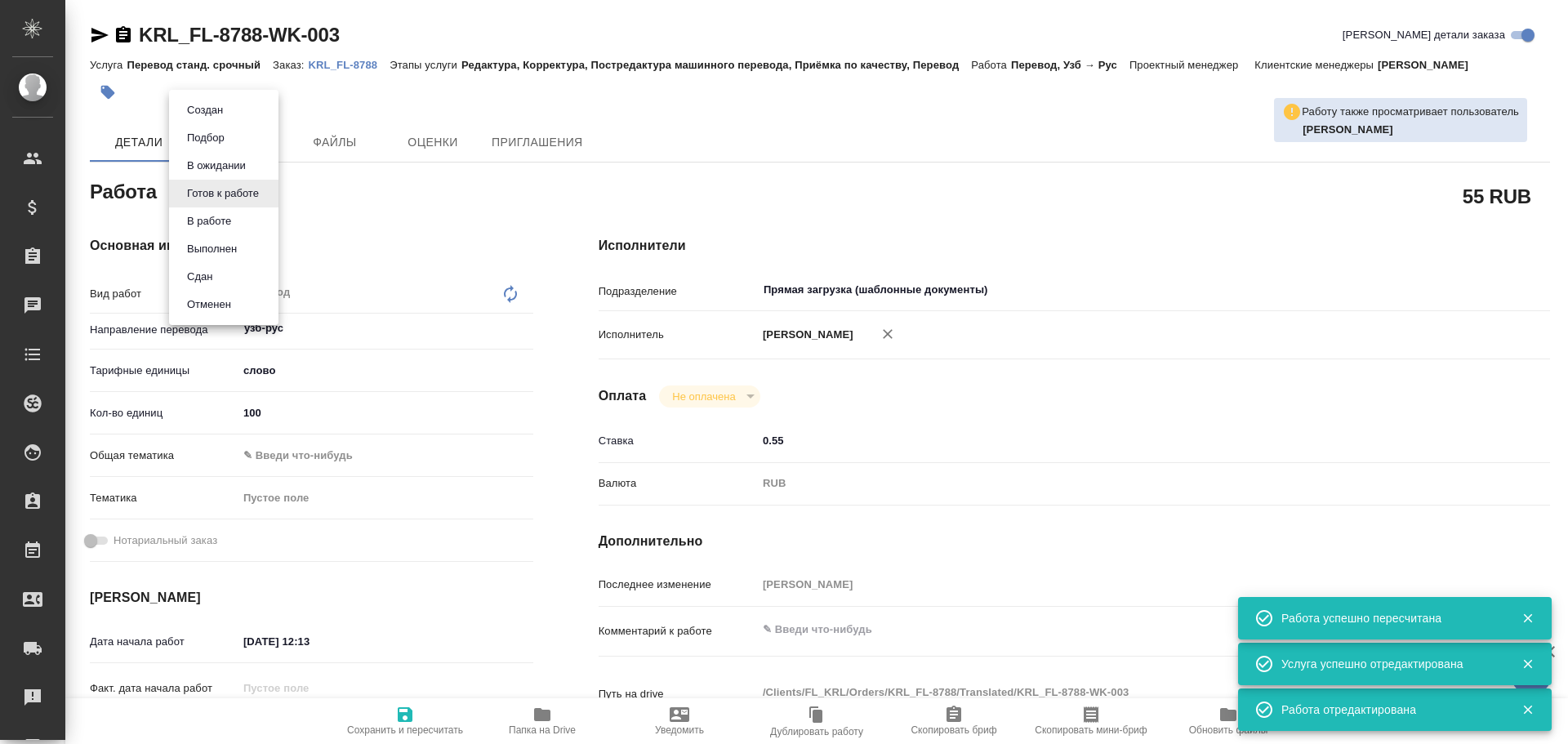
click at [230, 199] on body "🙏 .cls-1 fill:#fff; AWATERA Gusev Alexandr Клиенты Спецификации Заказы 0 Чаты T…" at bounding box center [784, 372] width 1568 height 744
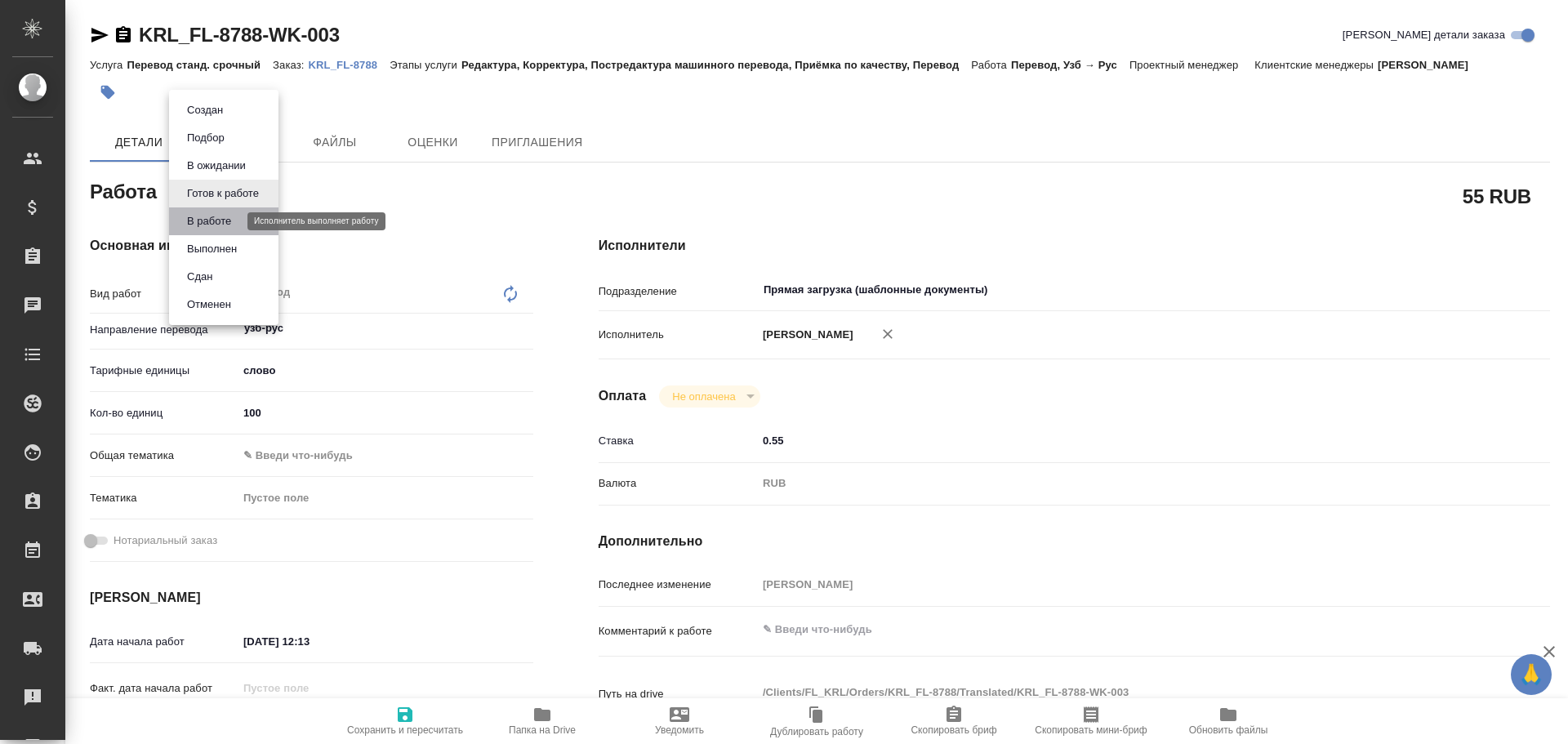
click at [214, 218] on button "В работе" at bounding box center [208, 221] width 54 height 18
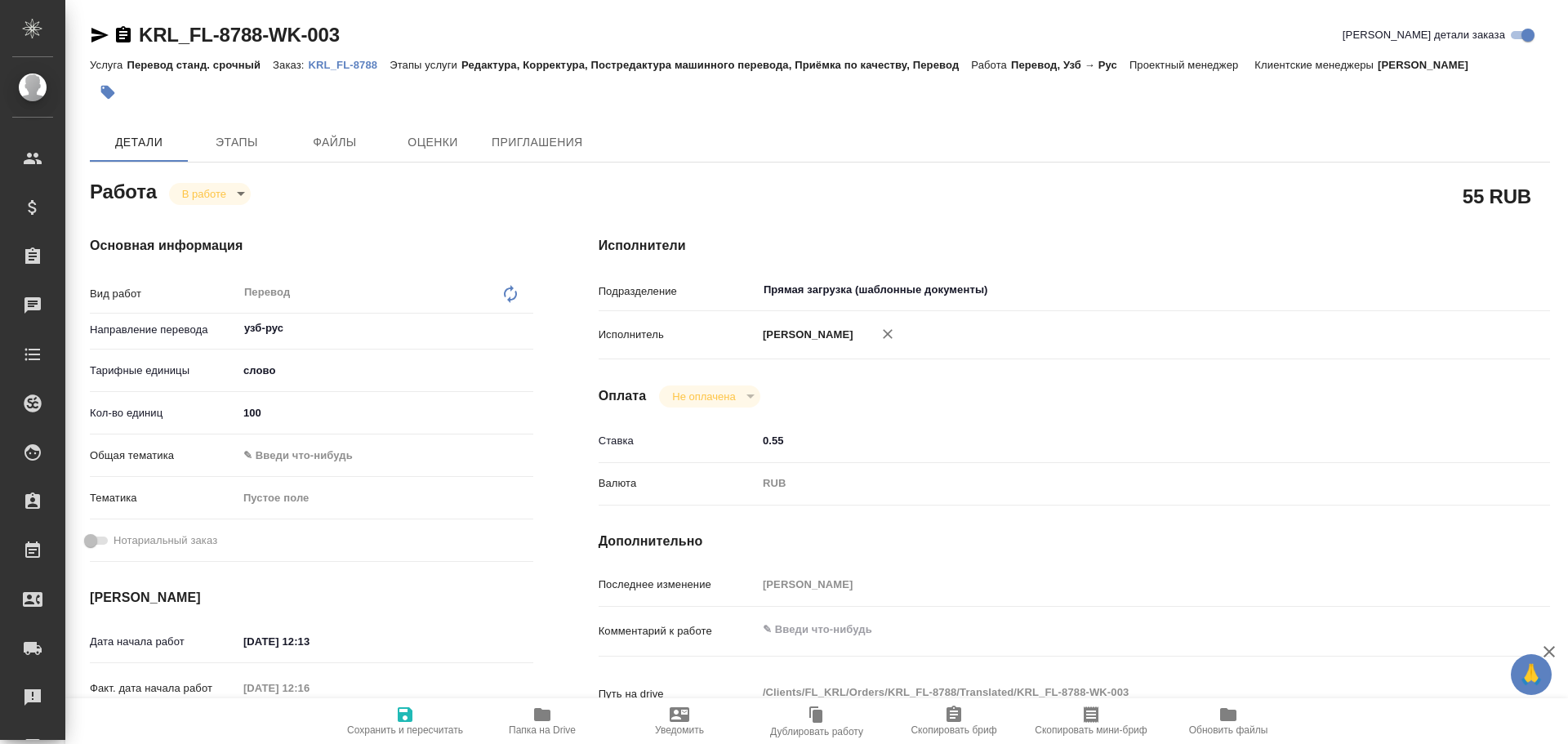
type textarea "x"
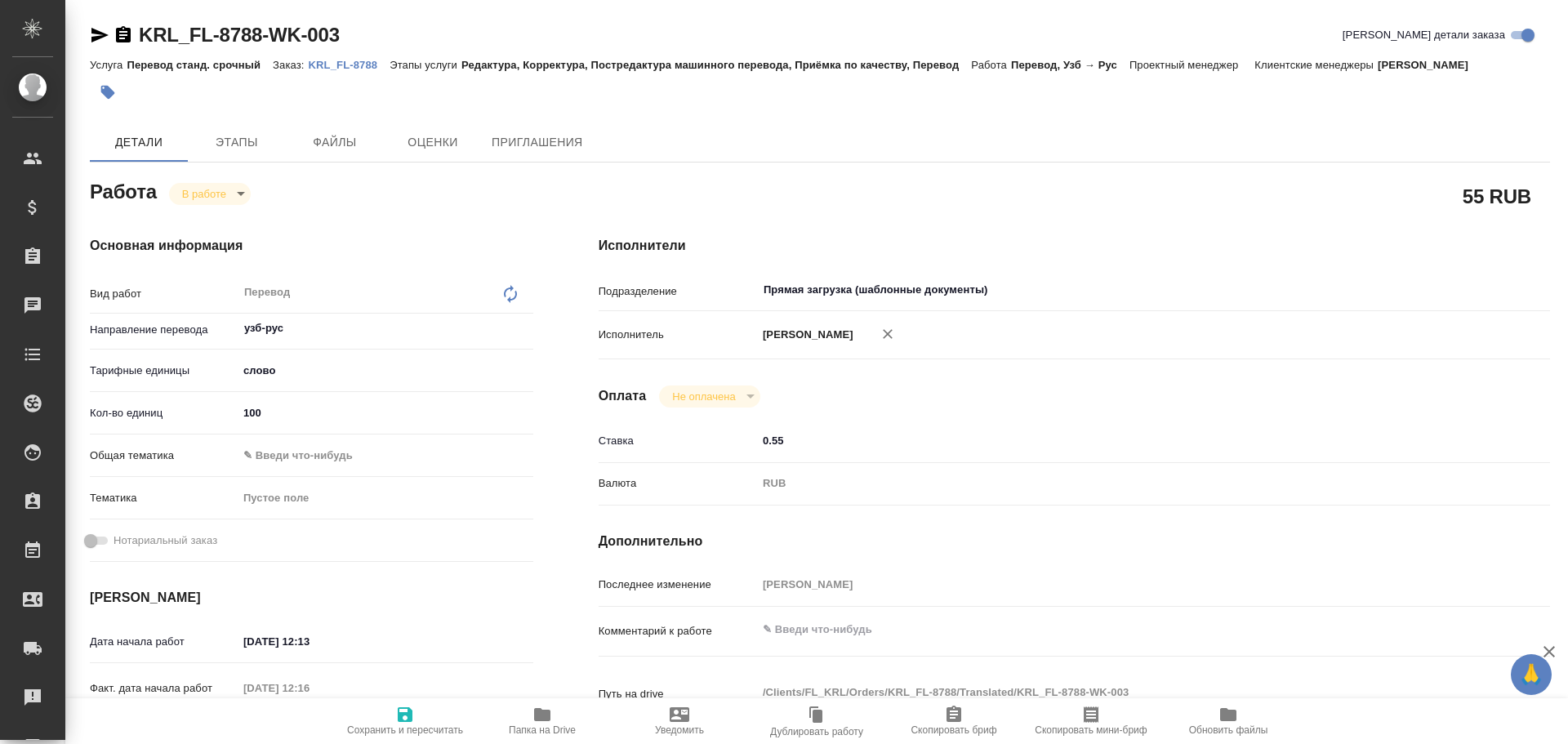
type textarea "x"
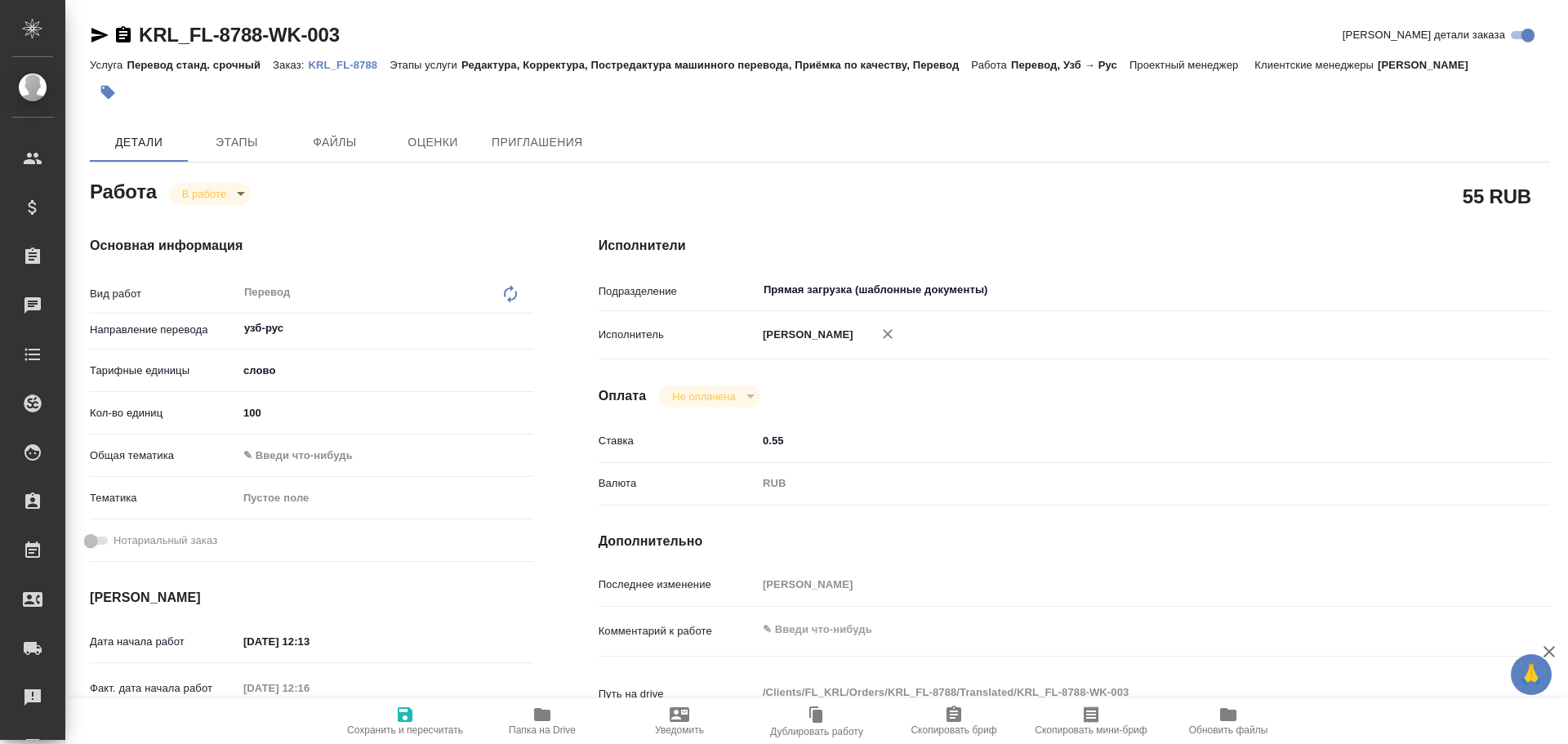
type textarea "x"
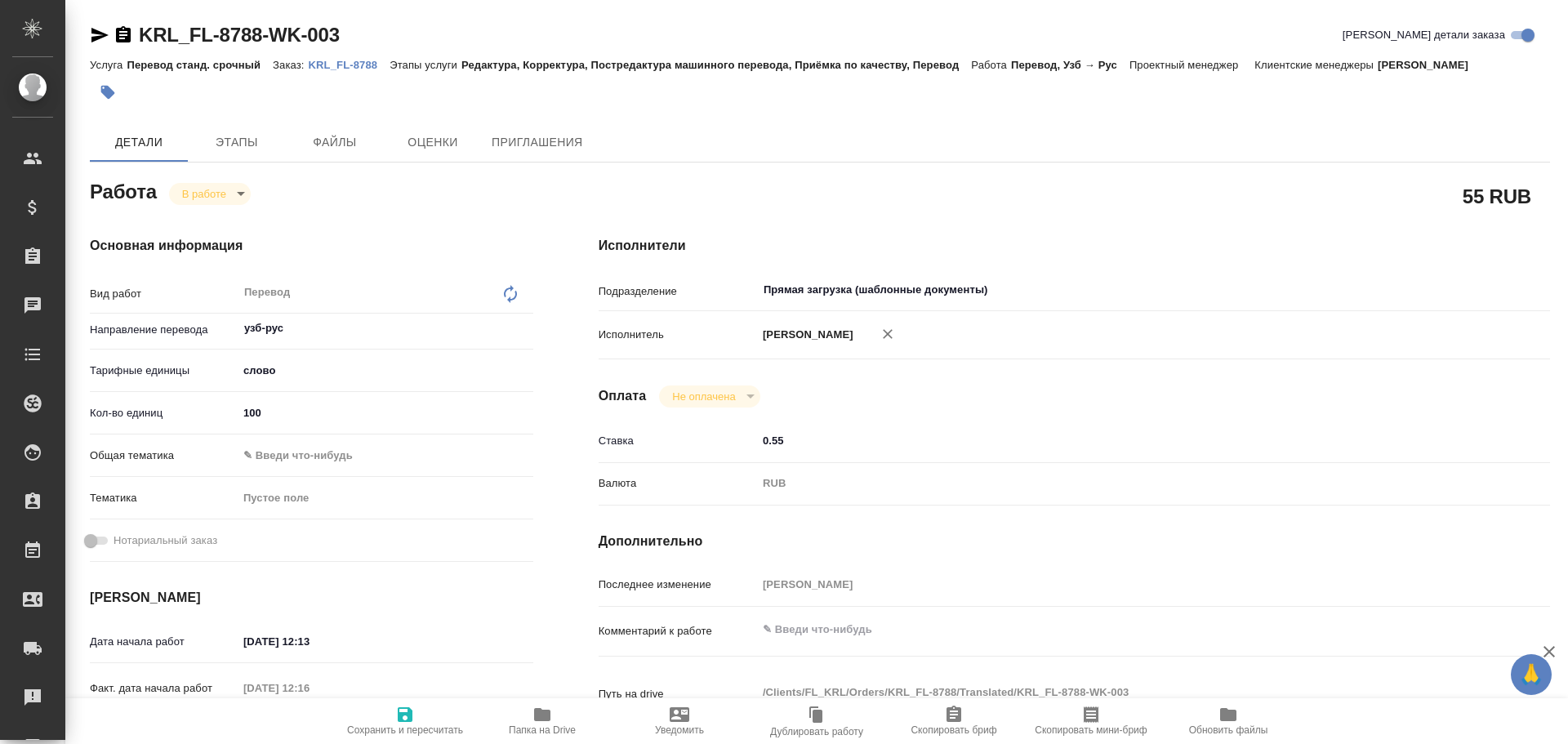
type textarea "x"
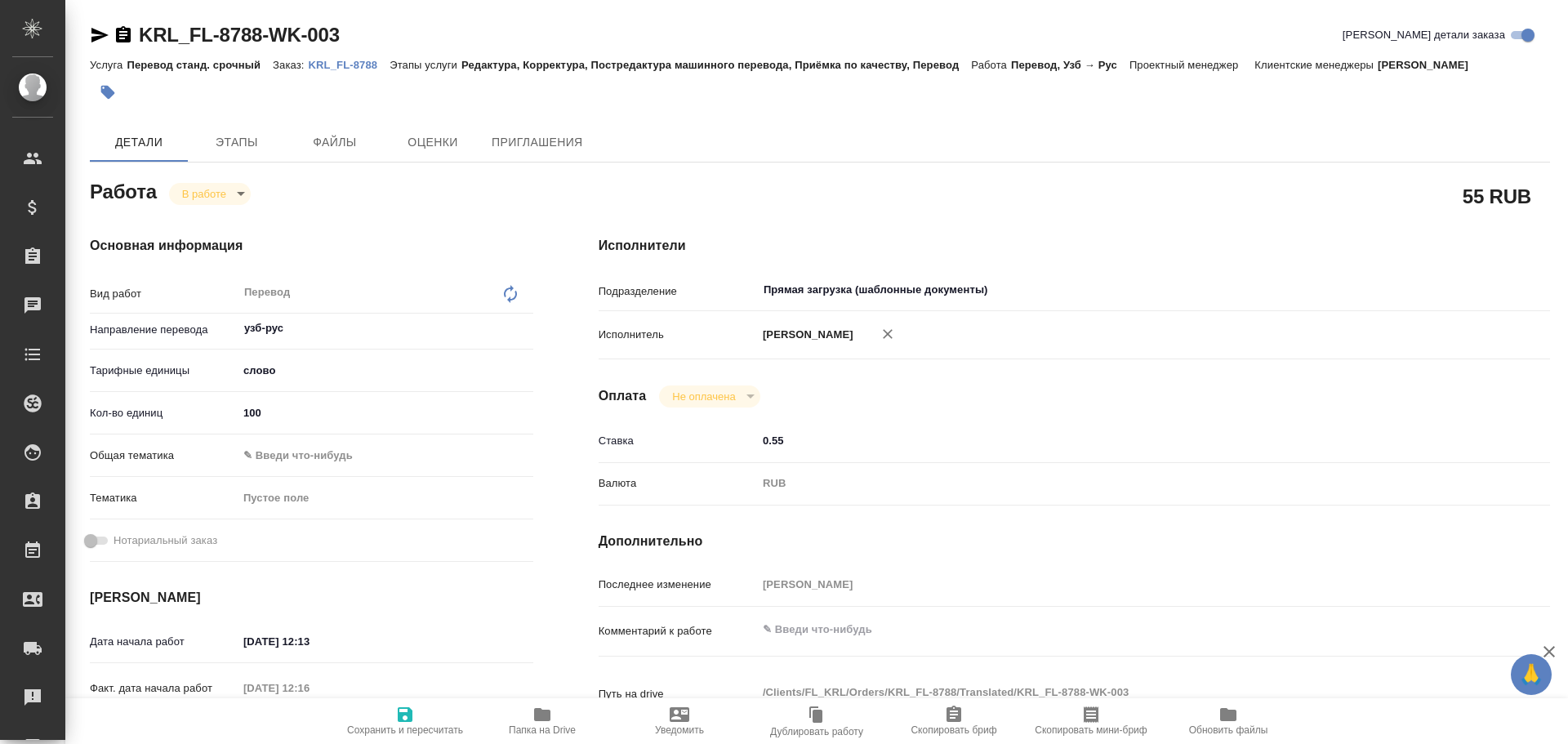
type textarea "x"
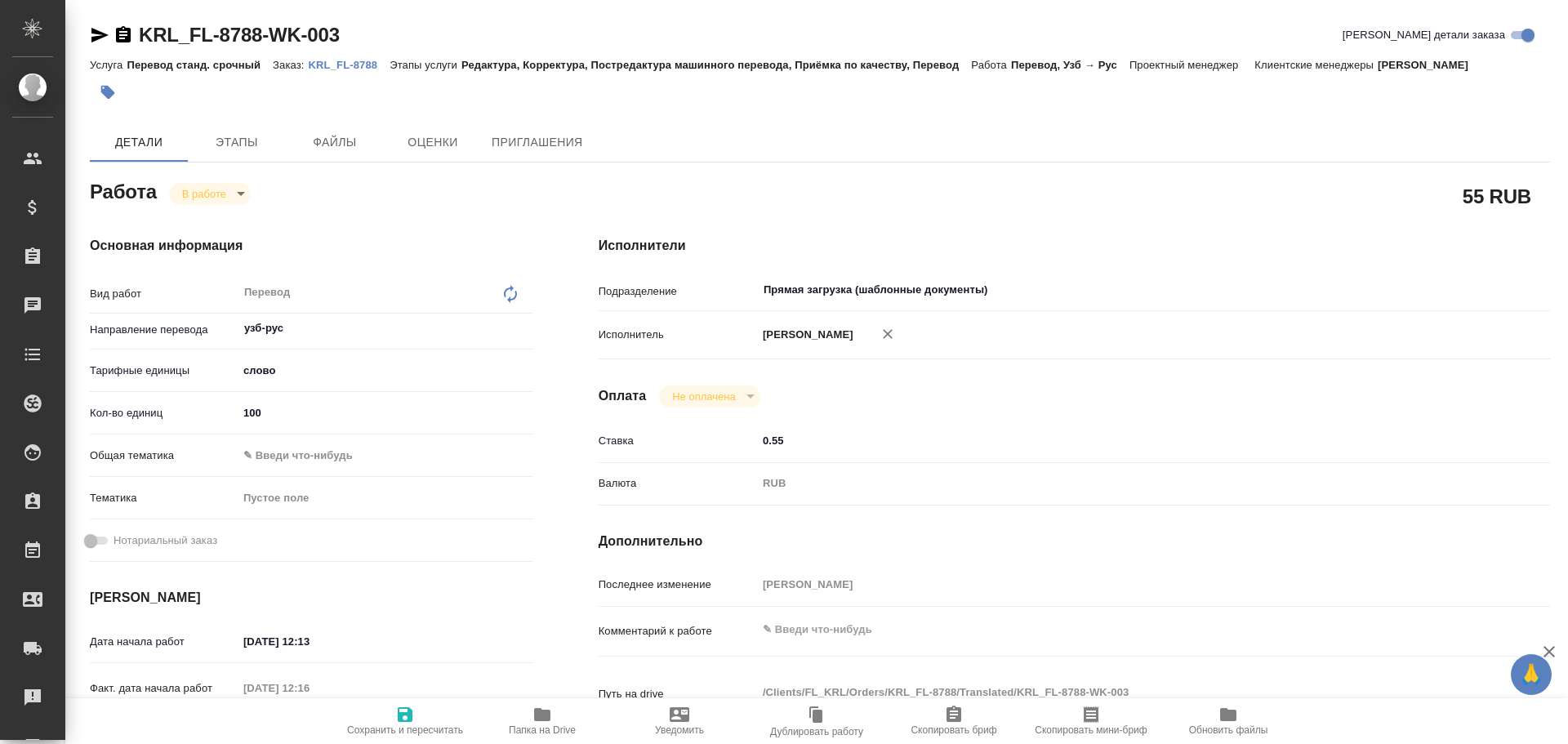
type textarea "x"
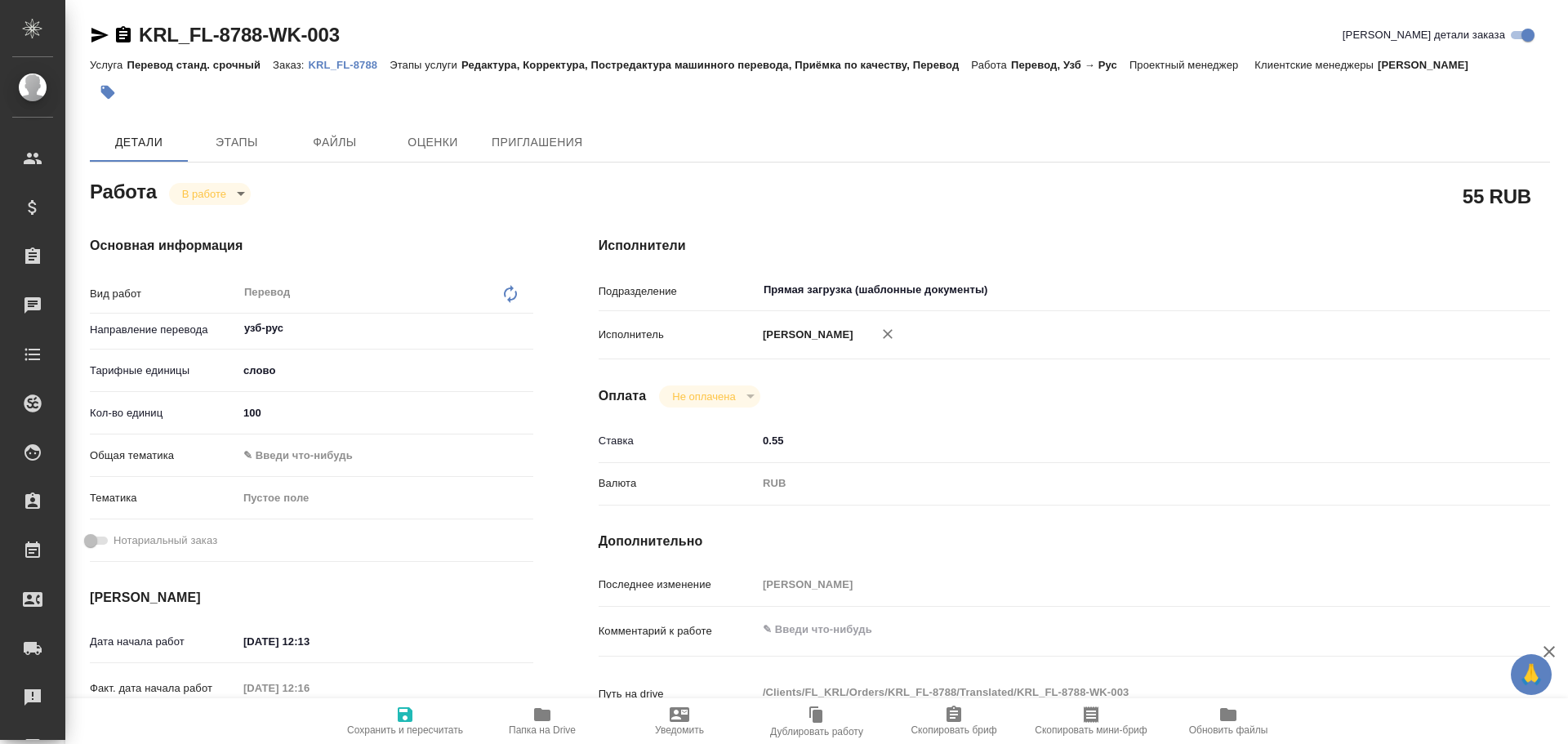
type textarea "x"
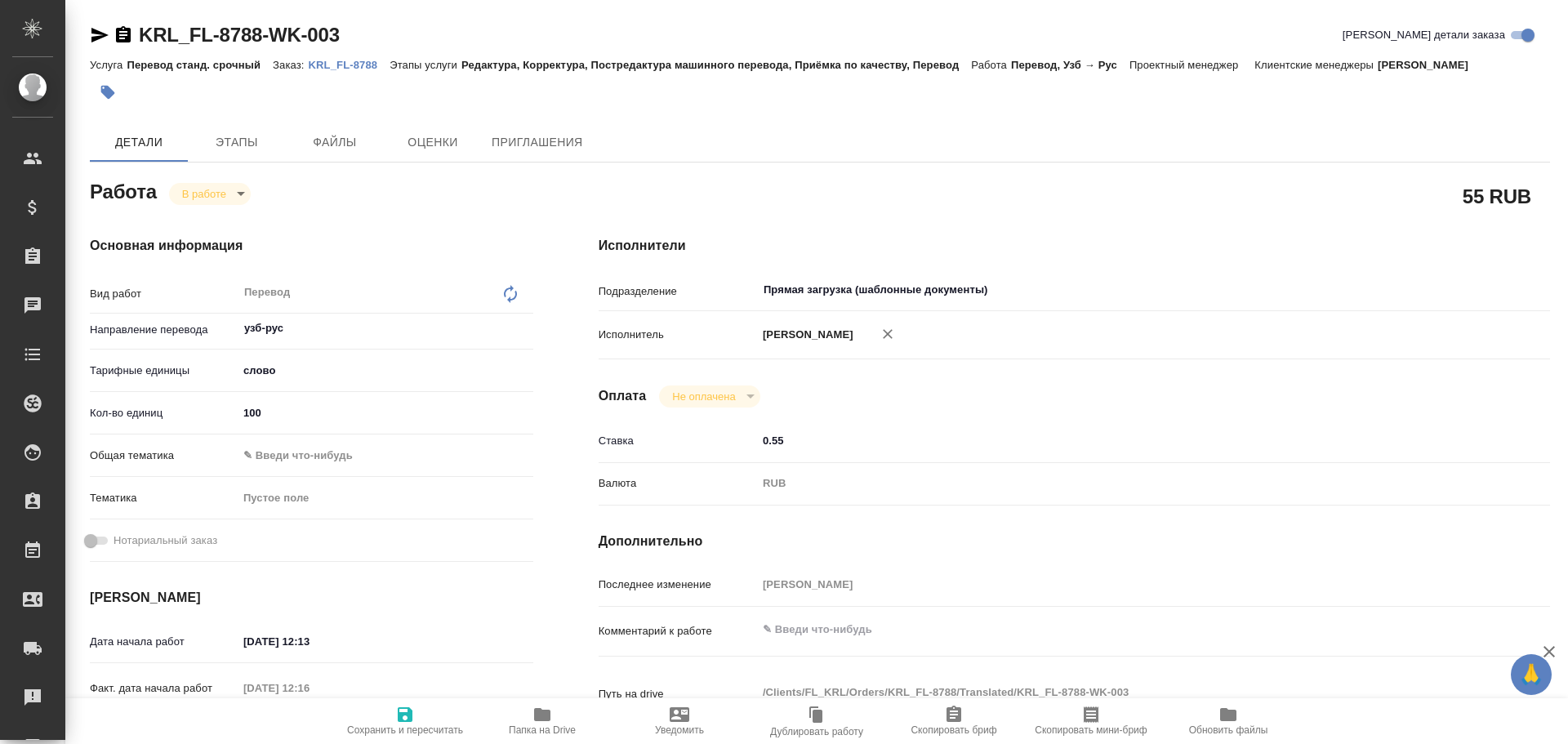
type textarea "x"
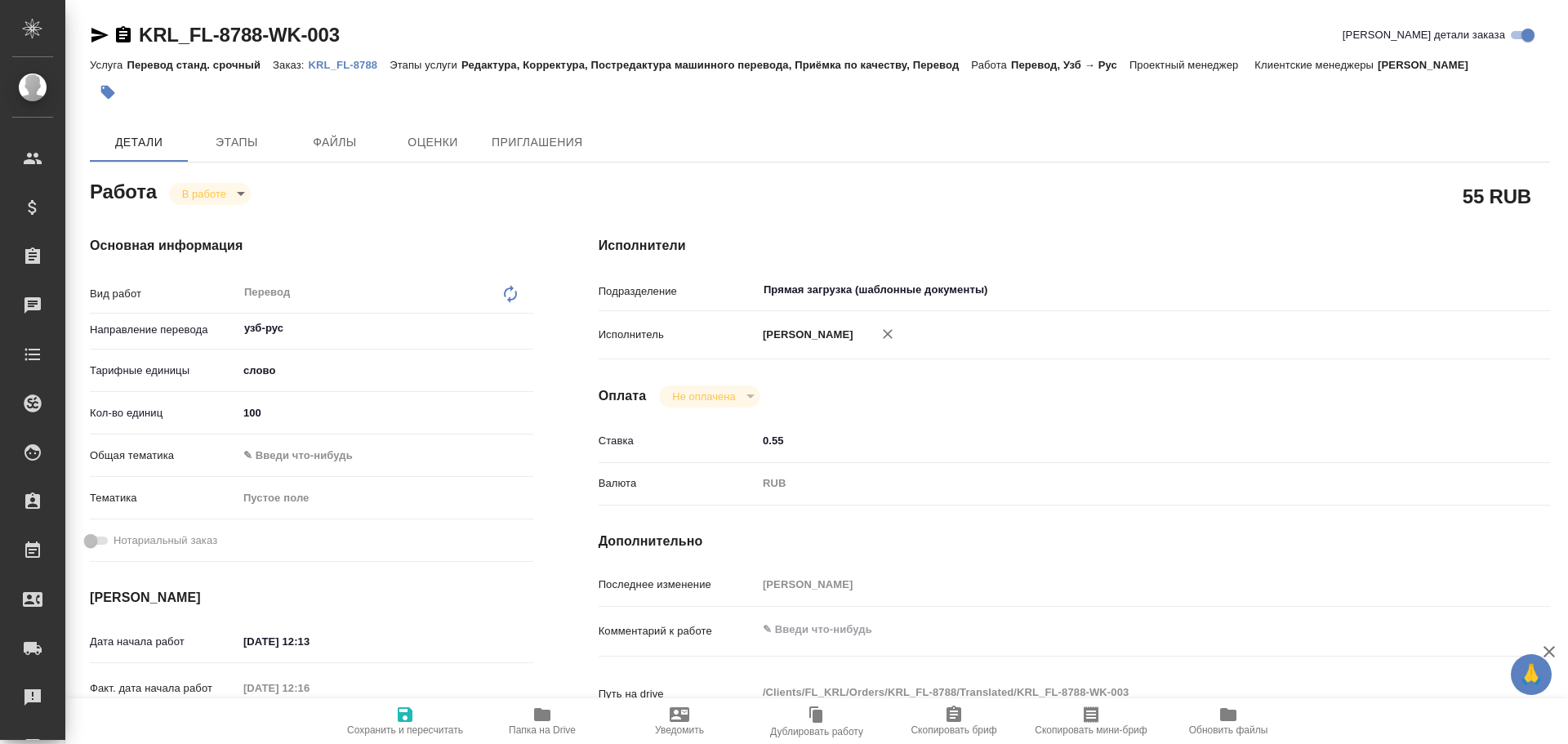
type textarea "x"
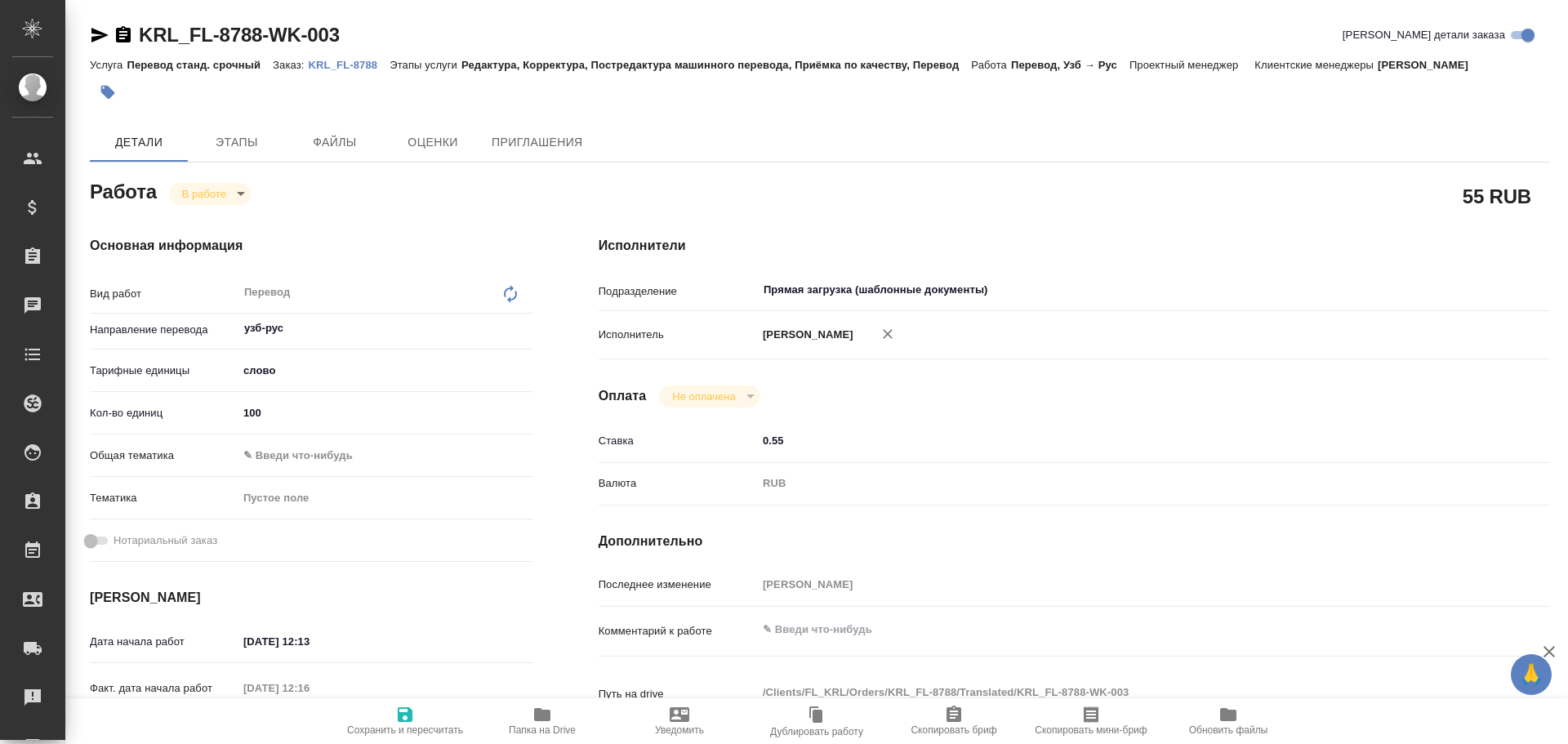
type textarea "x"
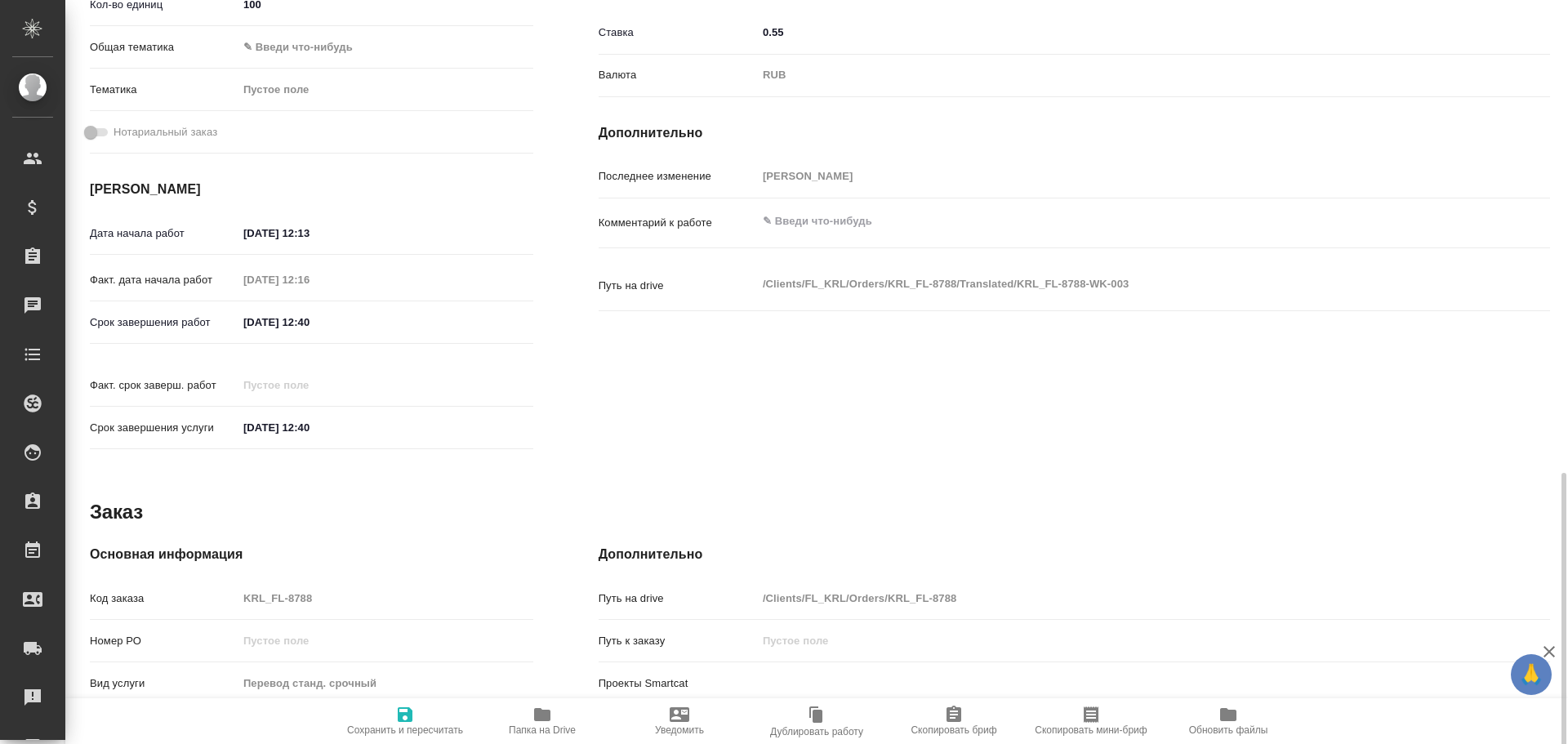
scroll to position [572, 0]
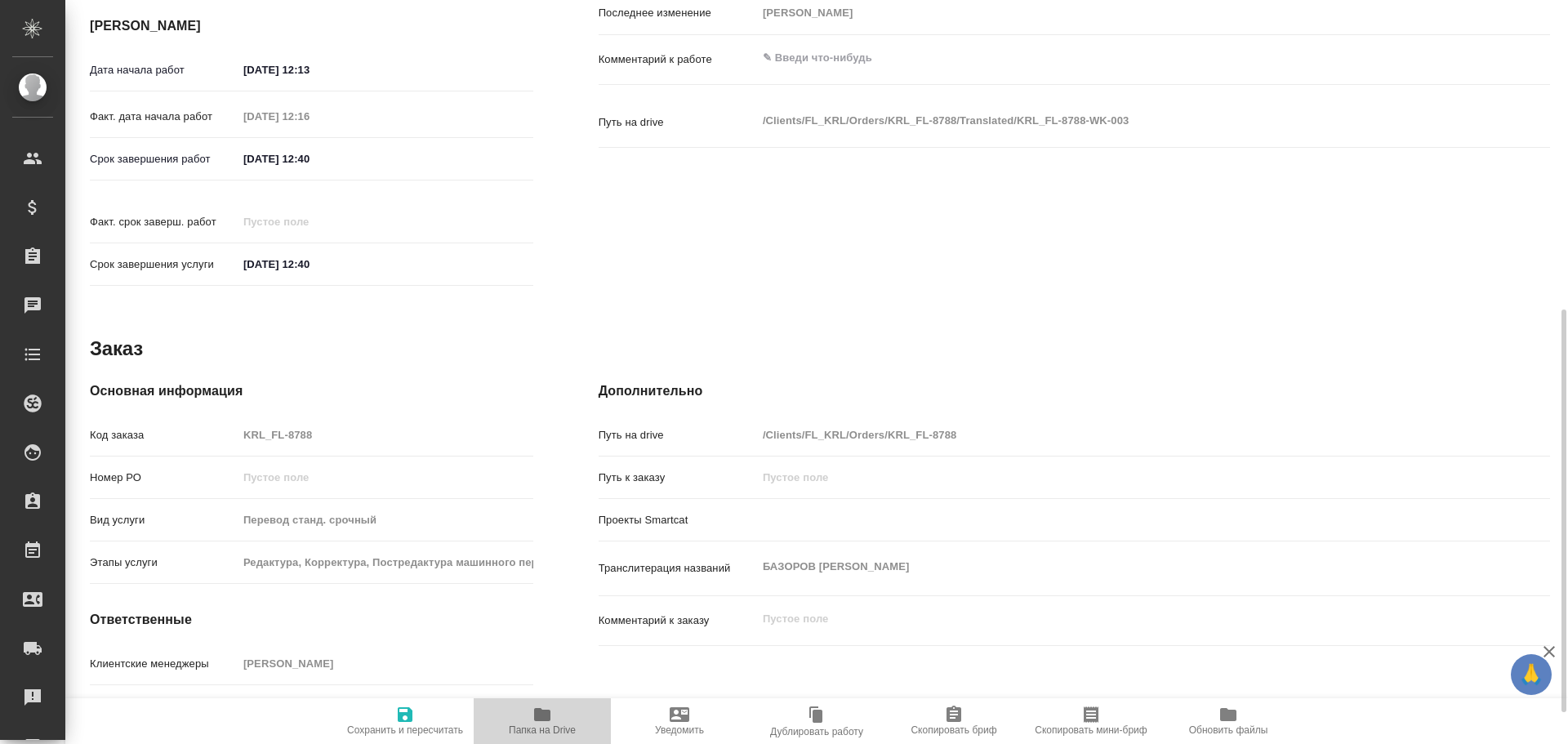
click at [521, 716] on span "Папка на Drive" at bounding box center [542, 721] width 118 height 31
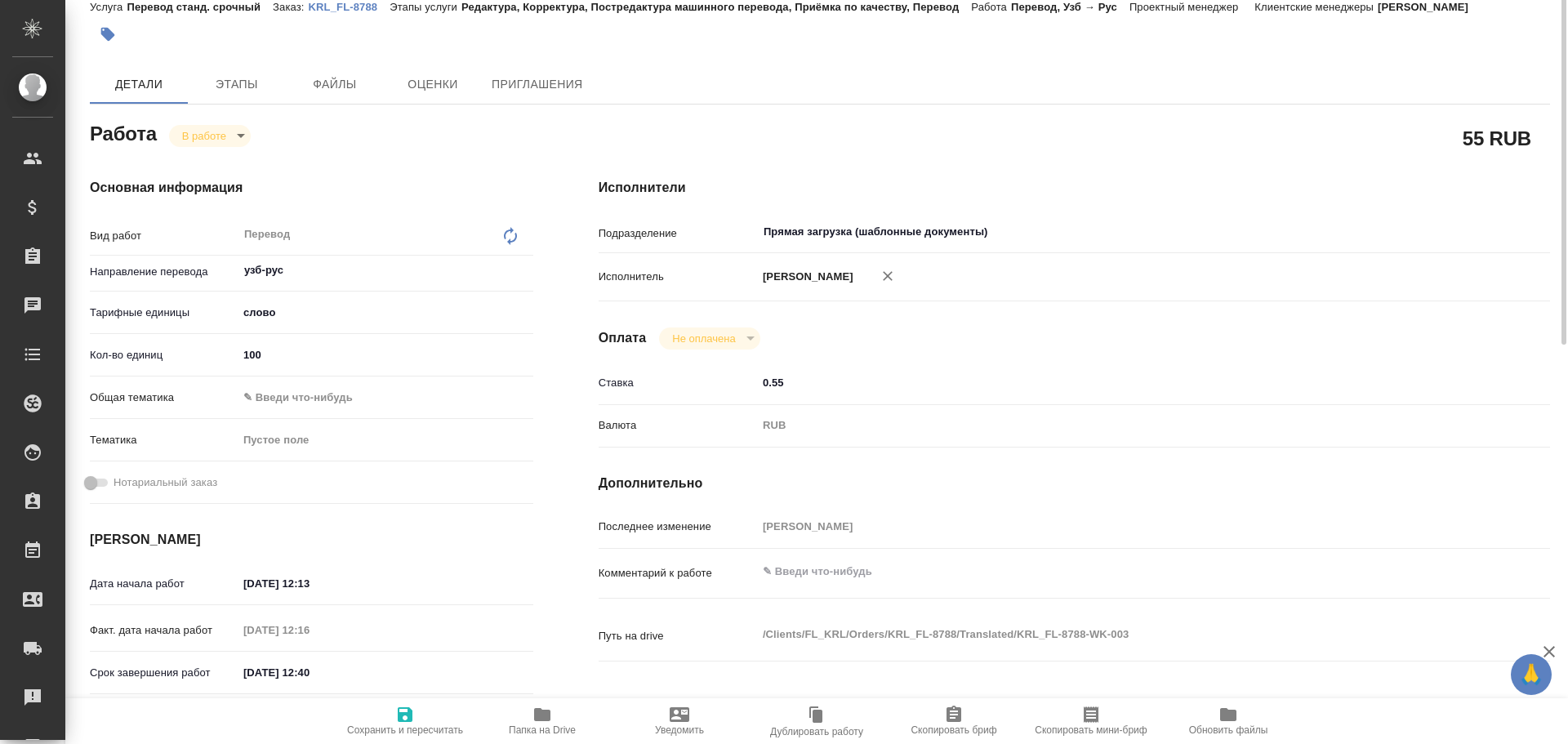
scroll to position [0, 0]
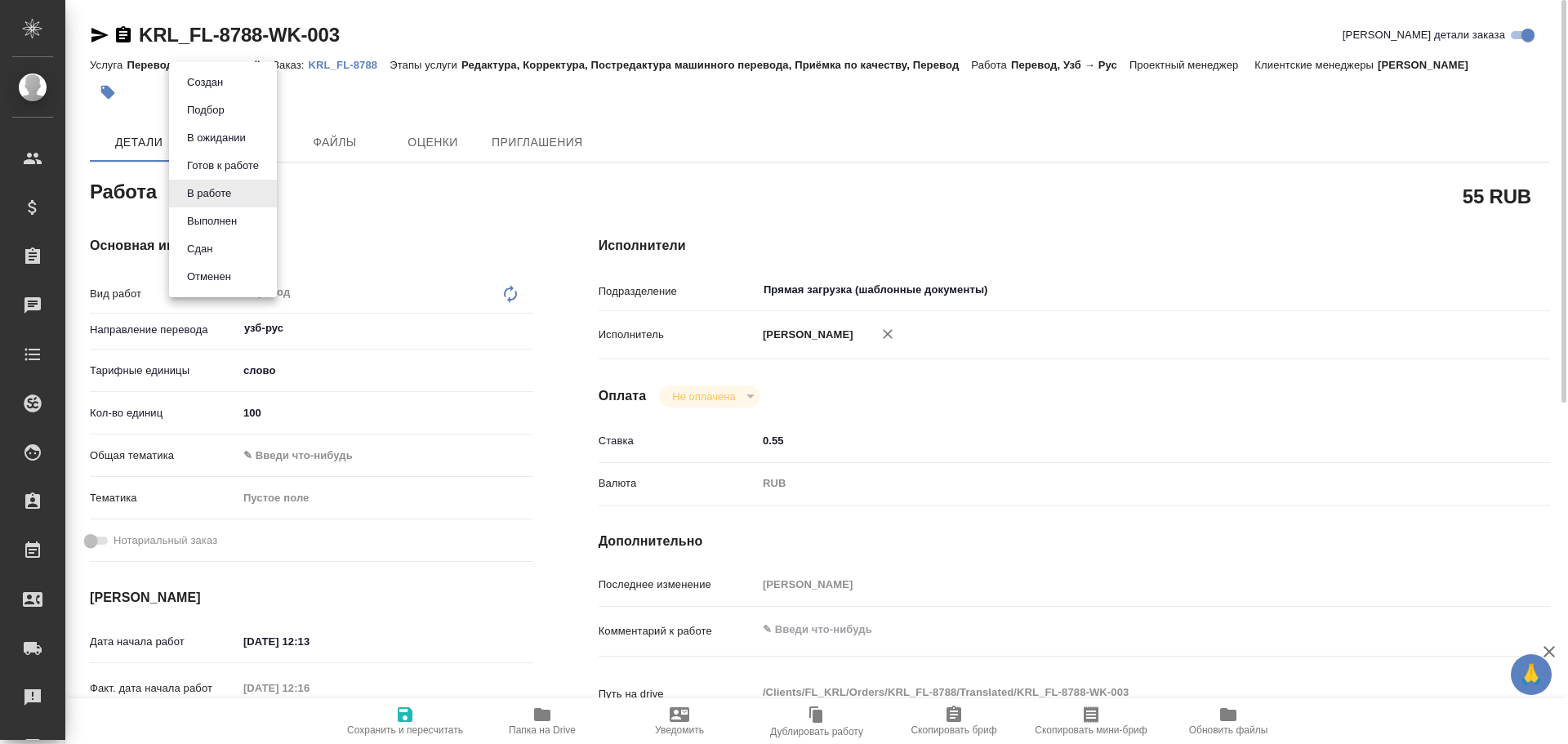
click at [222, 198] on body "🙏 .cls-1 fill:#fff; AWATERA Gusev Alexandr Клиенты Спецификации Заказы 0 Чаты T…" at bounding box center [784, 372] width 1568 height 744
click at [215, 245] on button "Сдан" at bounding box center [199, 249] width 35 height 18
click at [415, 712] on span "Сохранить и пересчитать" at bounding box center [405, 721] width 118 height 31
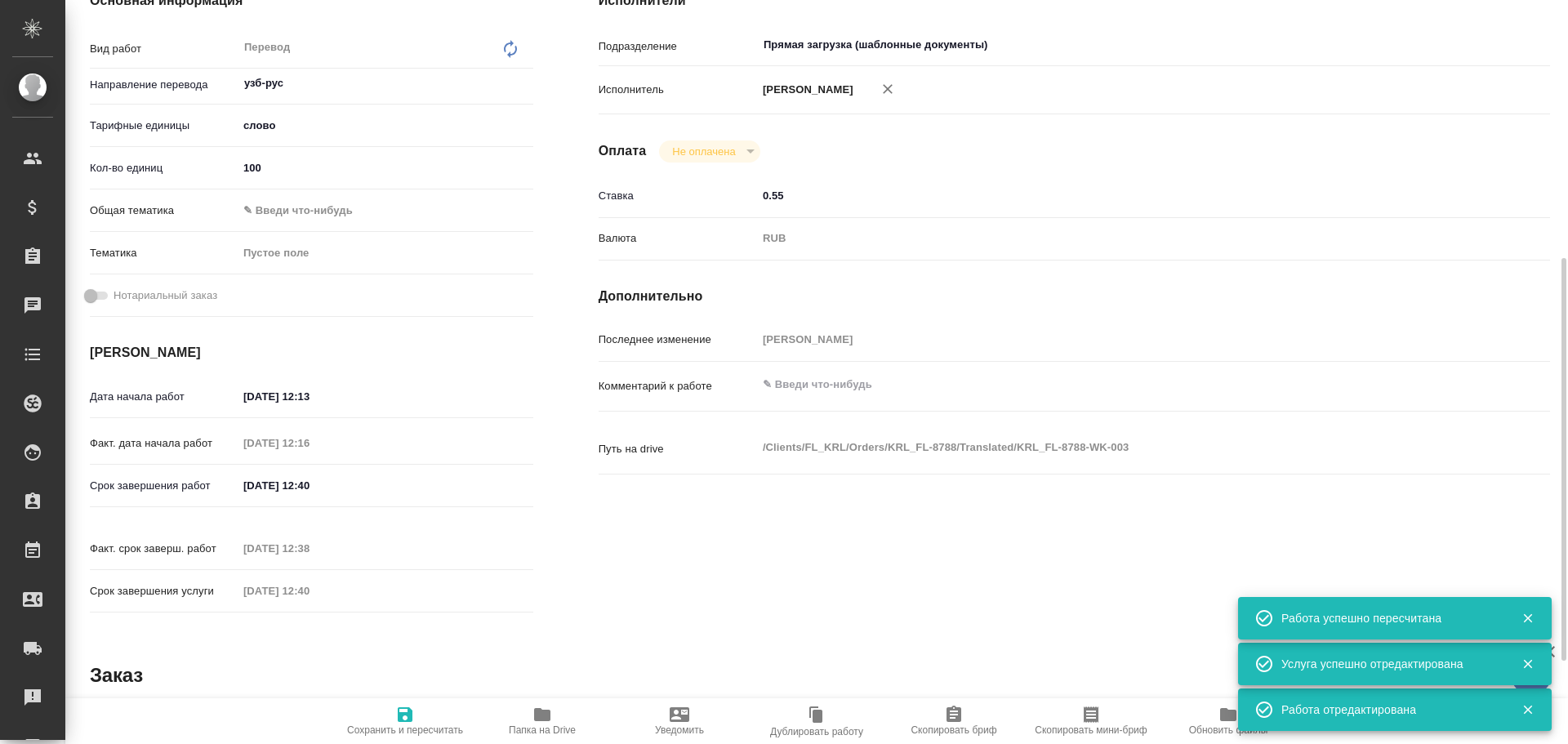
scroll to position [572, 0]
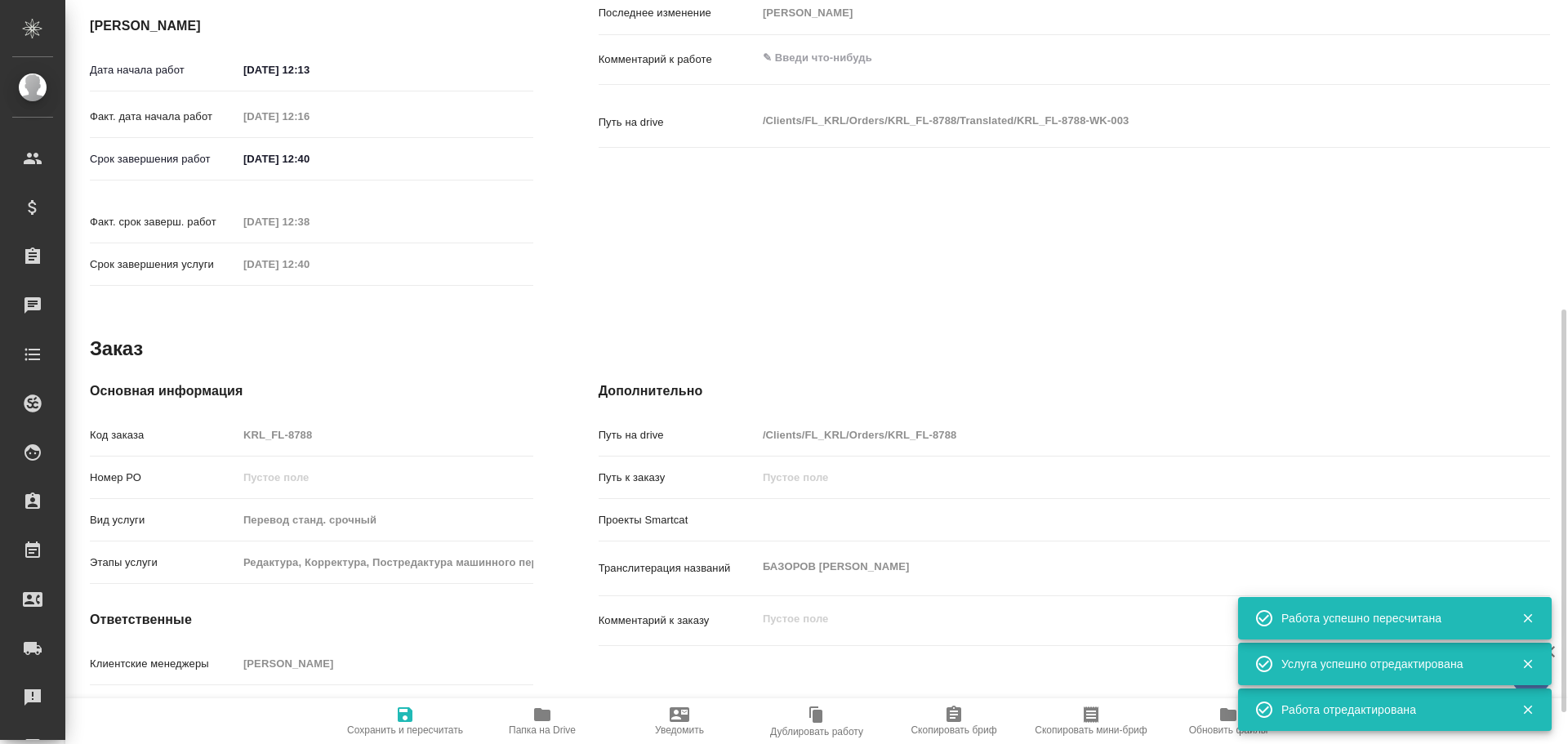
click at [216, 420] on div "Код заказа KRL_FL-8788" at bounding box center [311, 434] width 443 height 28
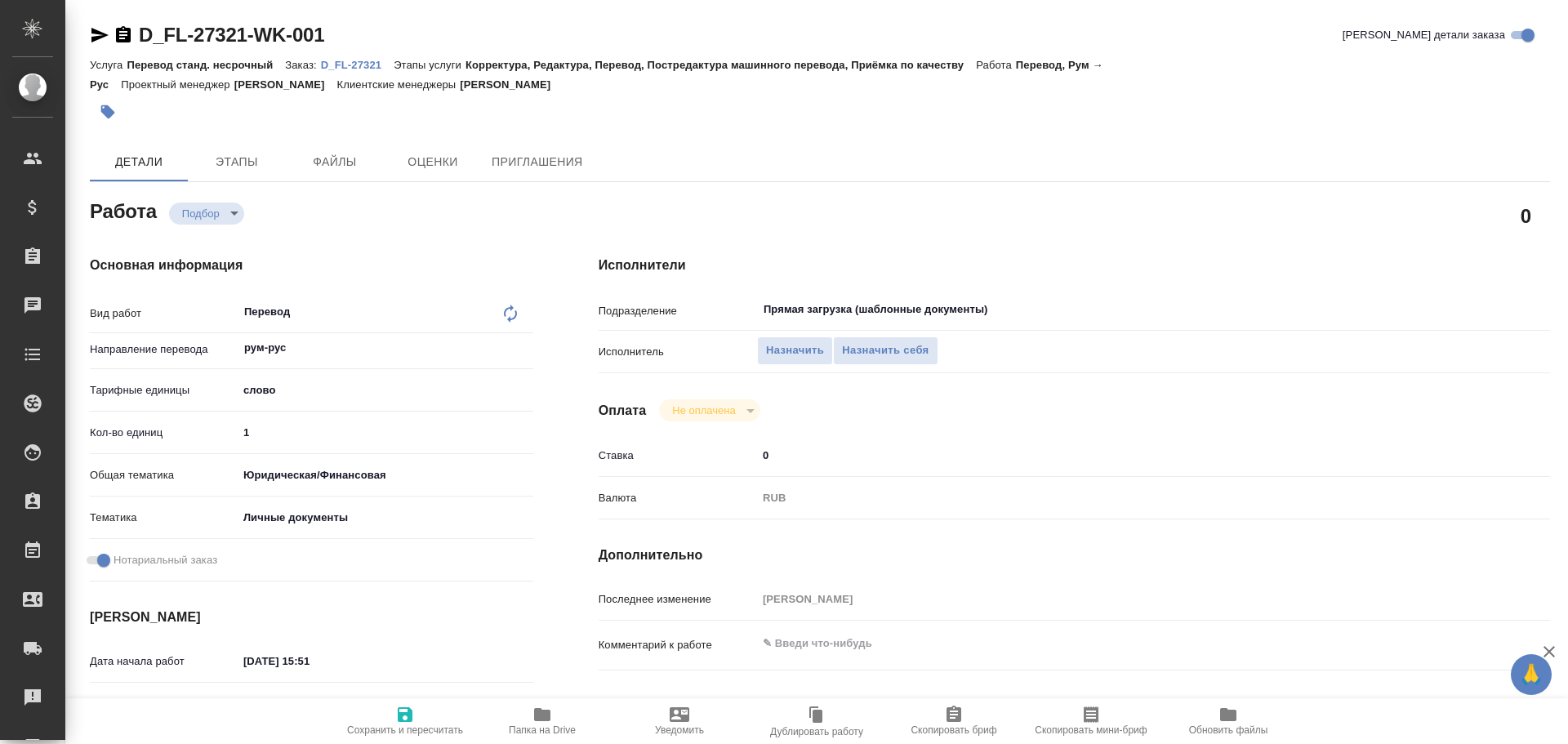
type textarea "x"
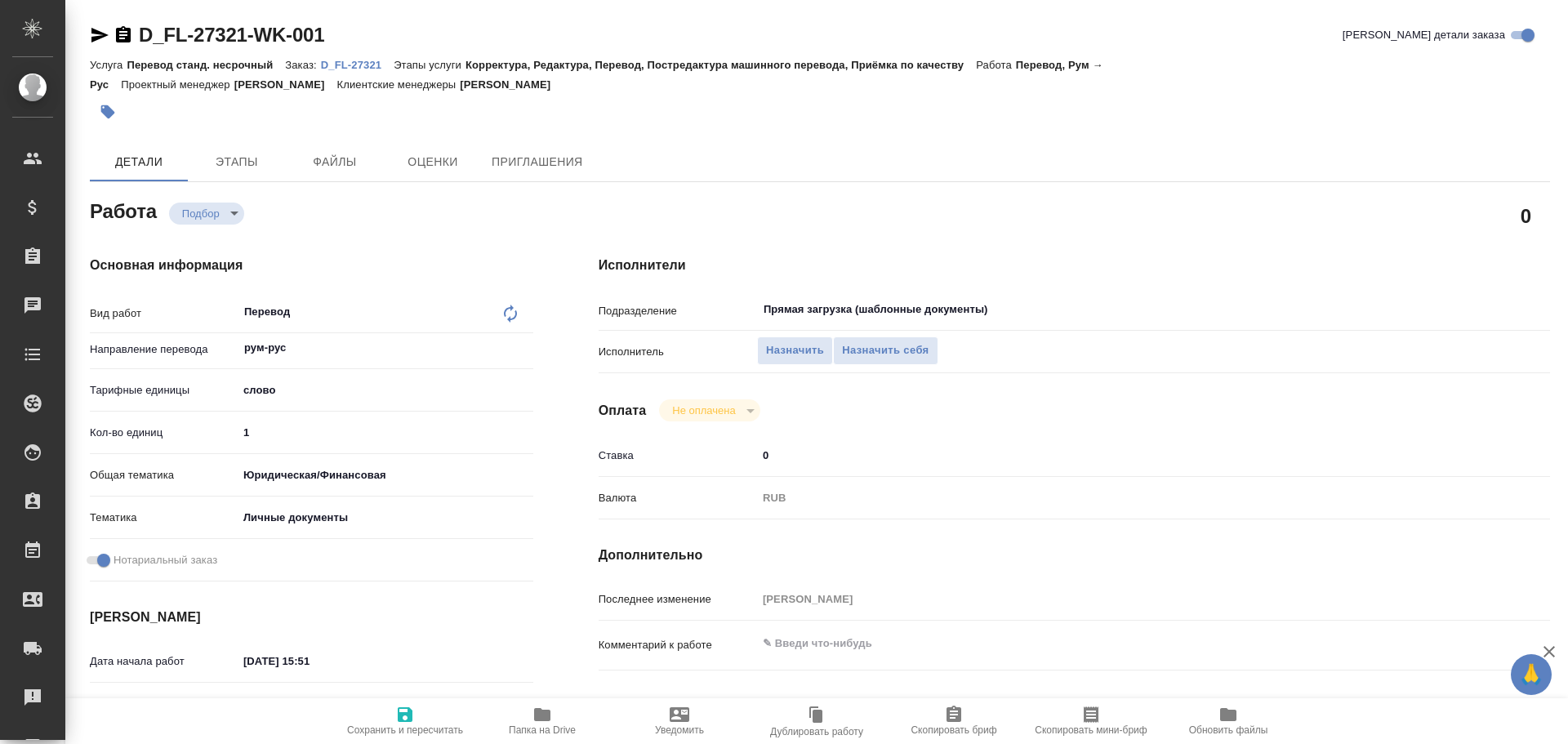
type textarea "x"
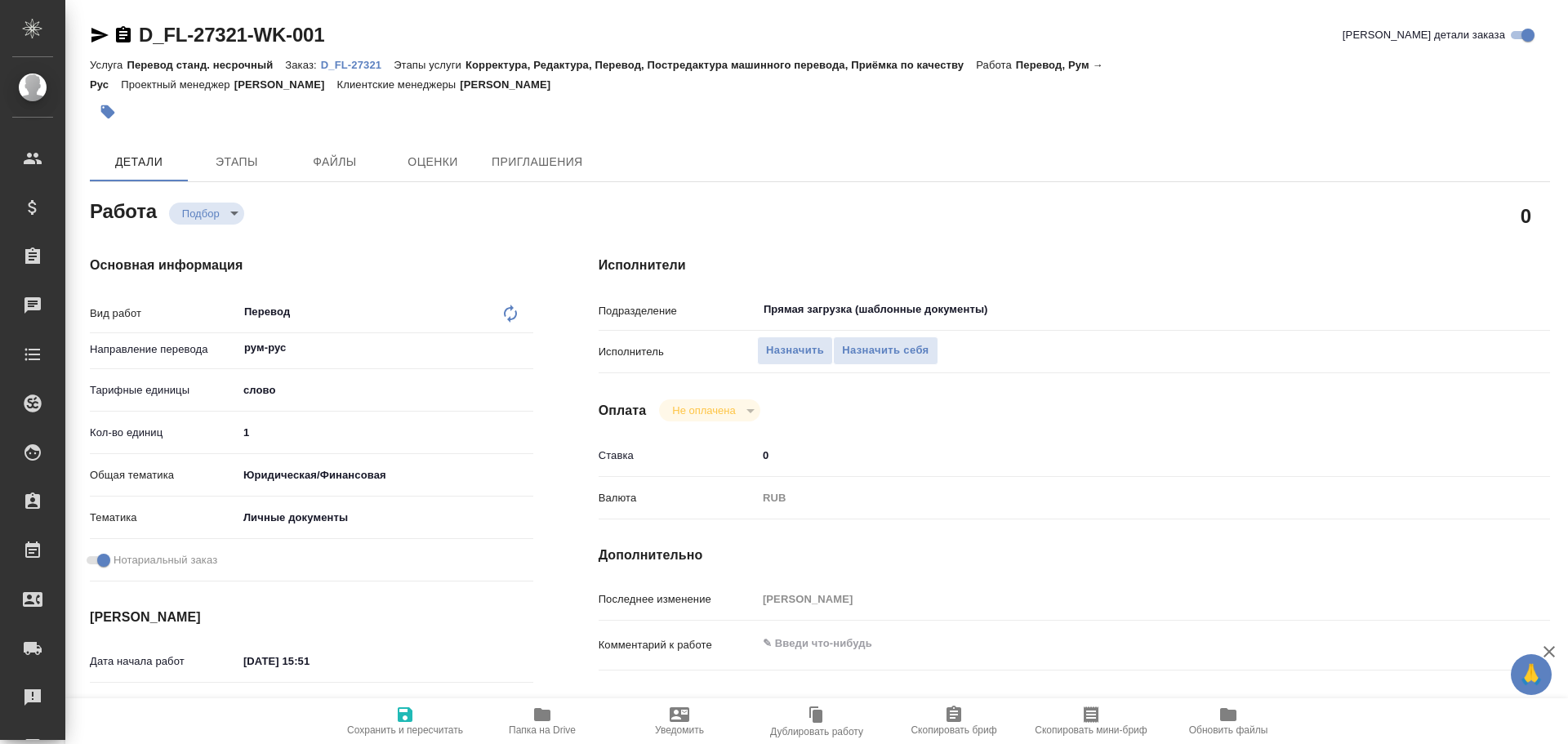
type textarea "x"
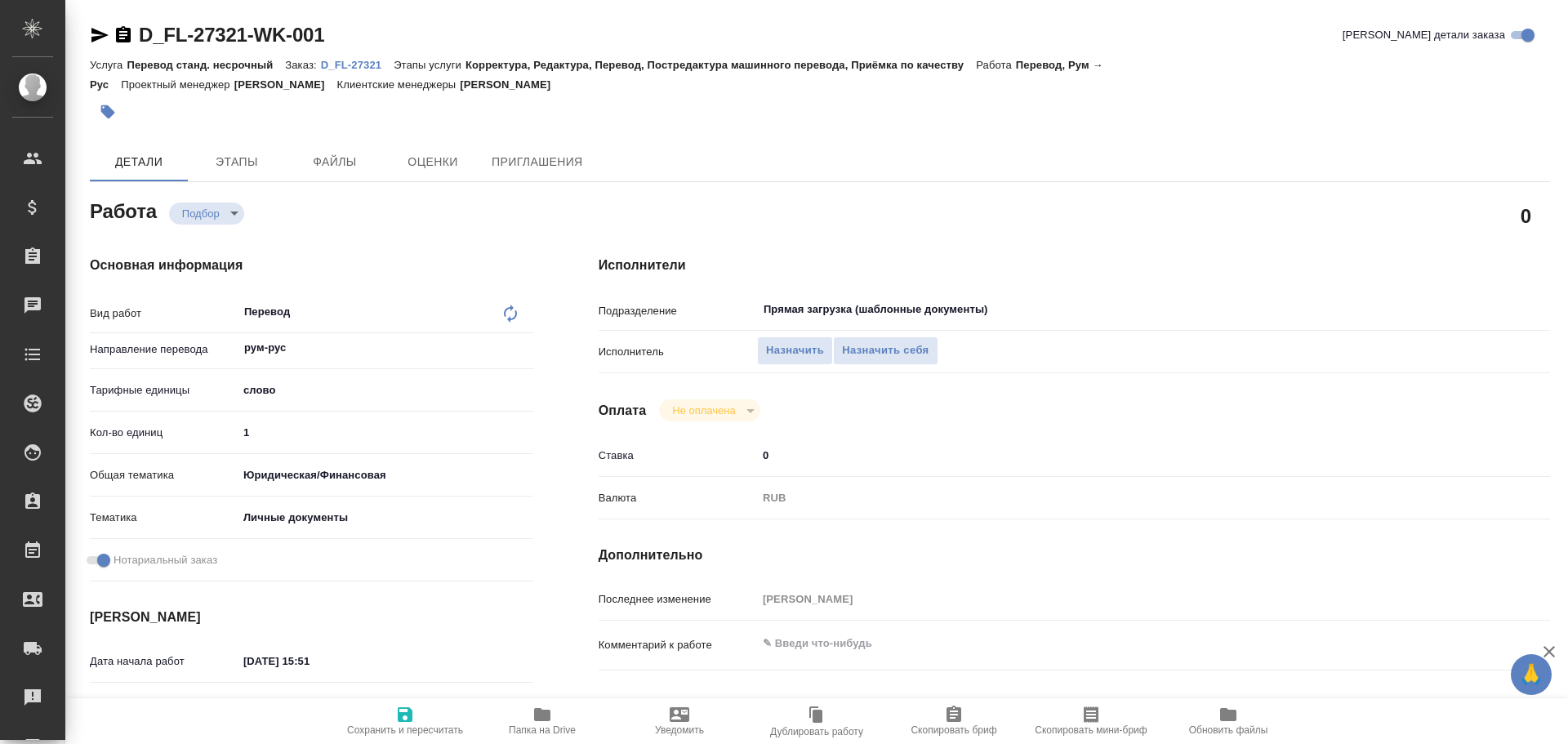
type textarea "x"
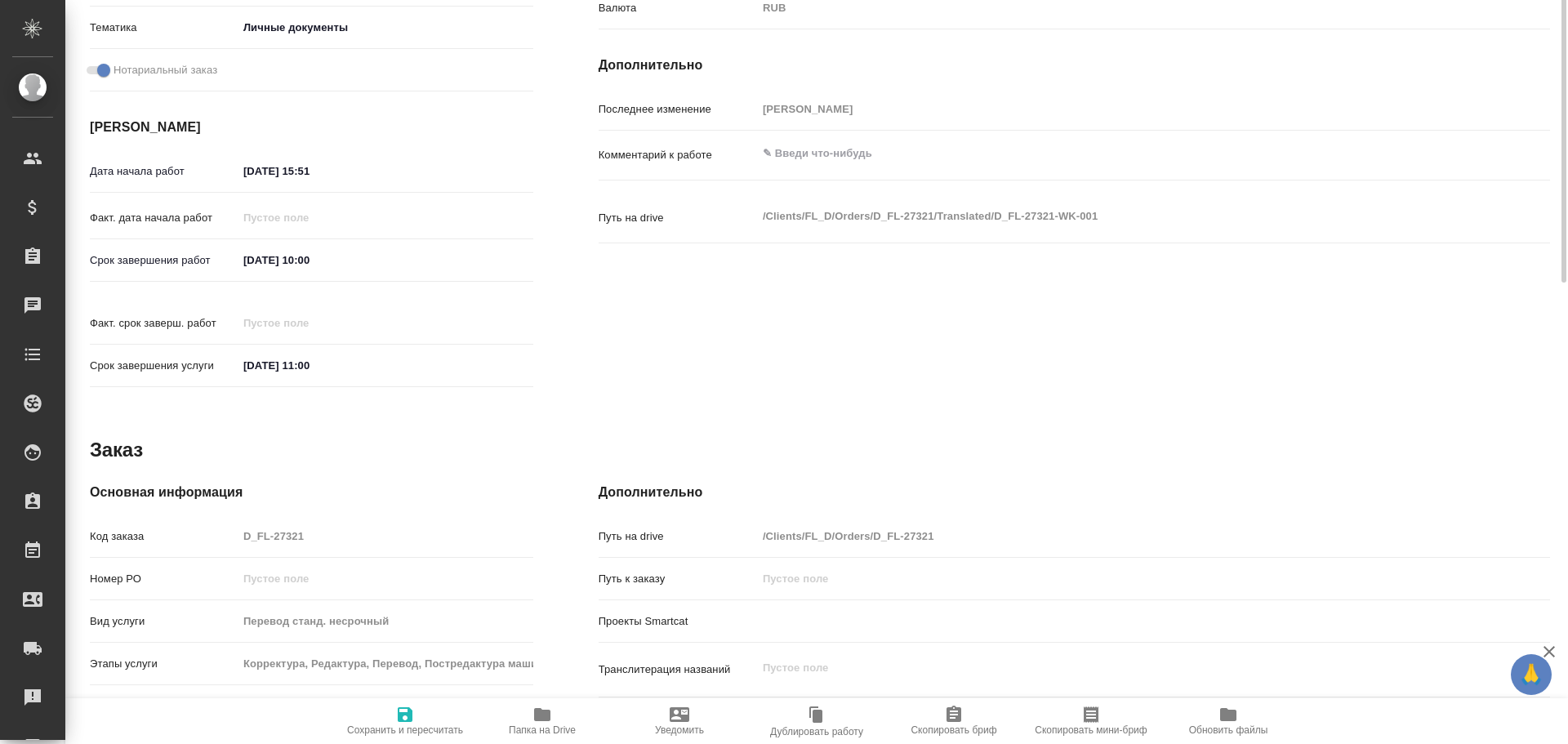
scroll to position [650, 0]
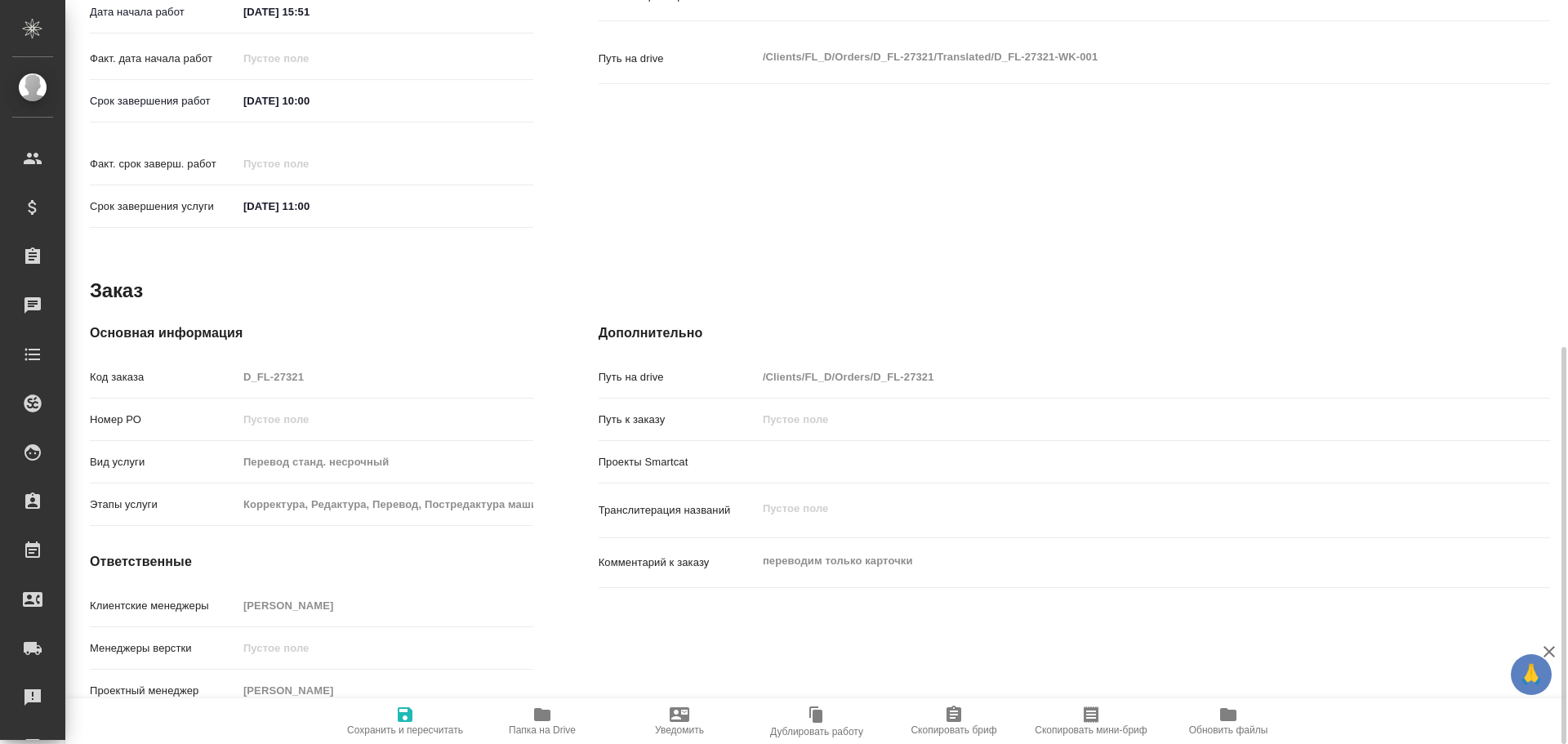
type textarea "x"
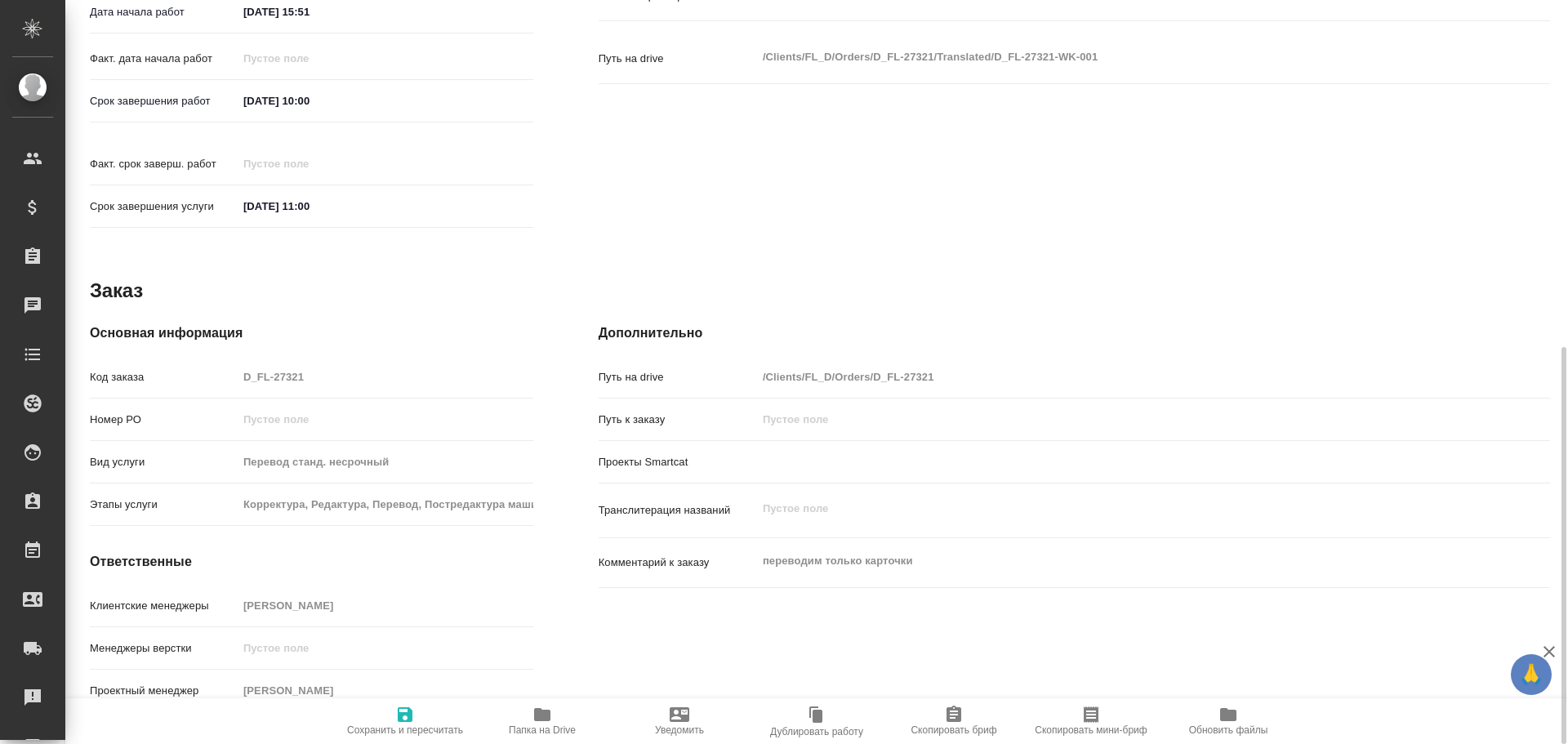
type textarea "x"
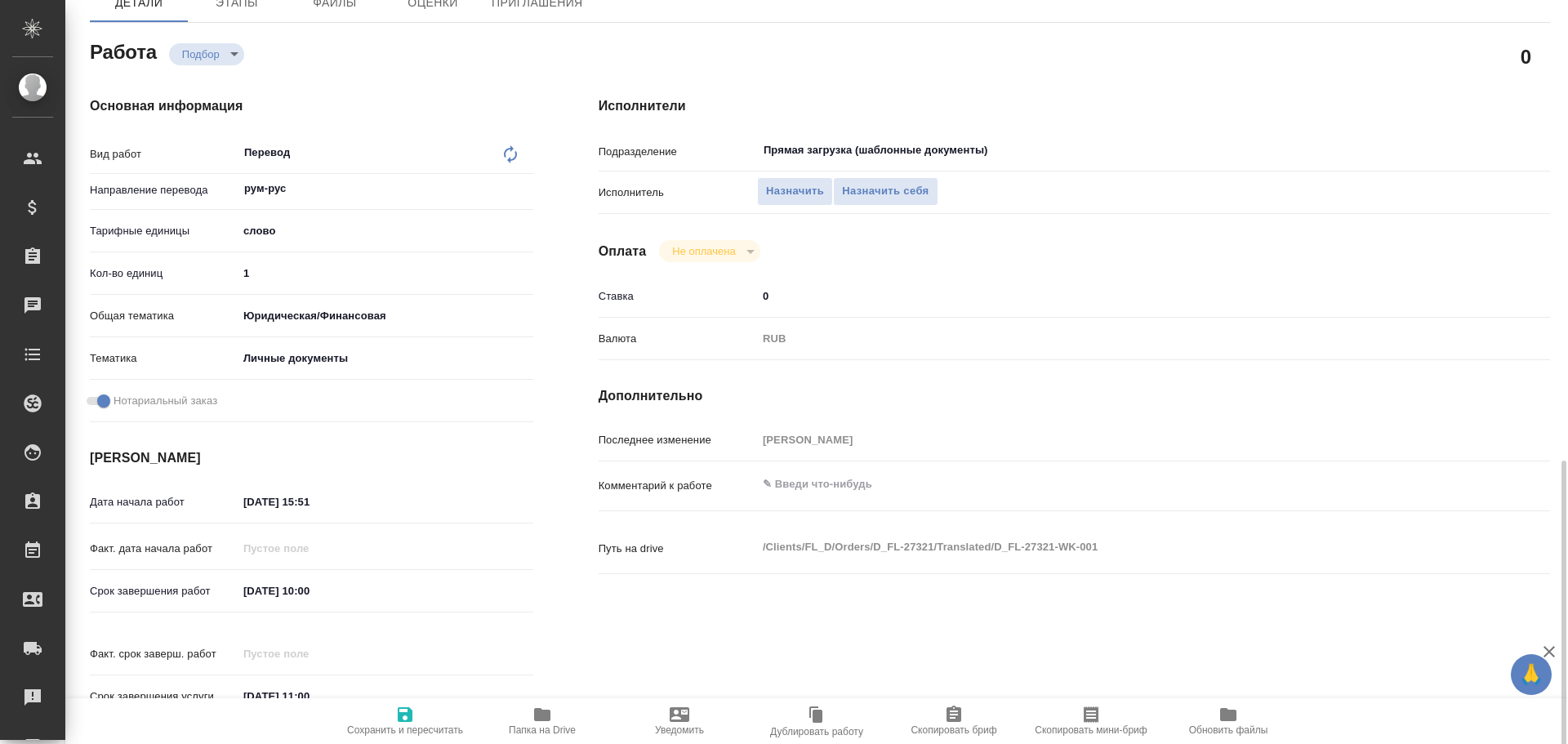
scroll to position [0, 0]
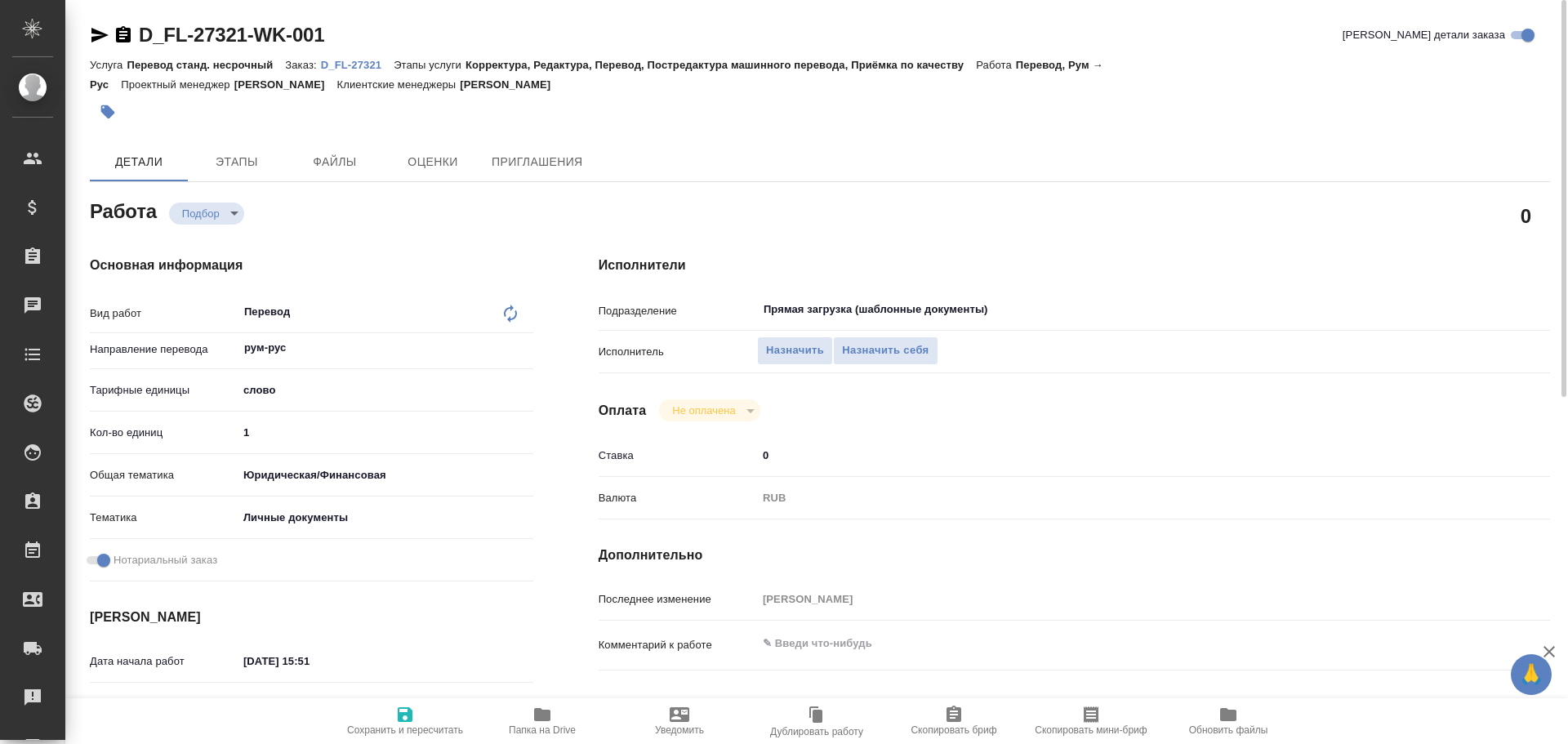
type textarea "x"
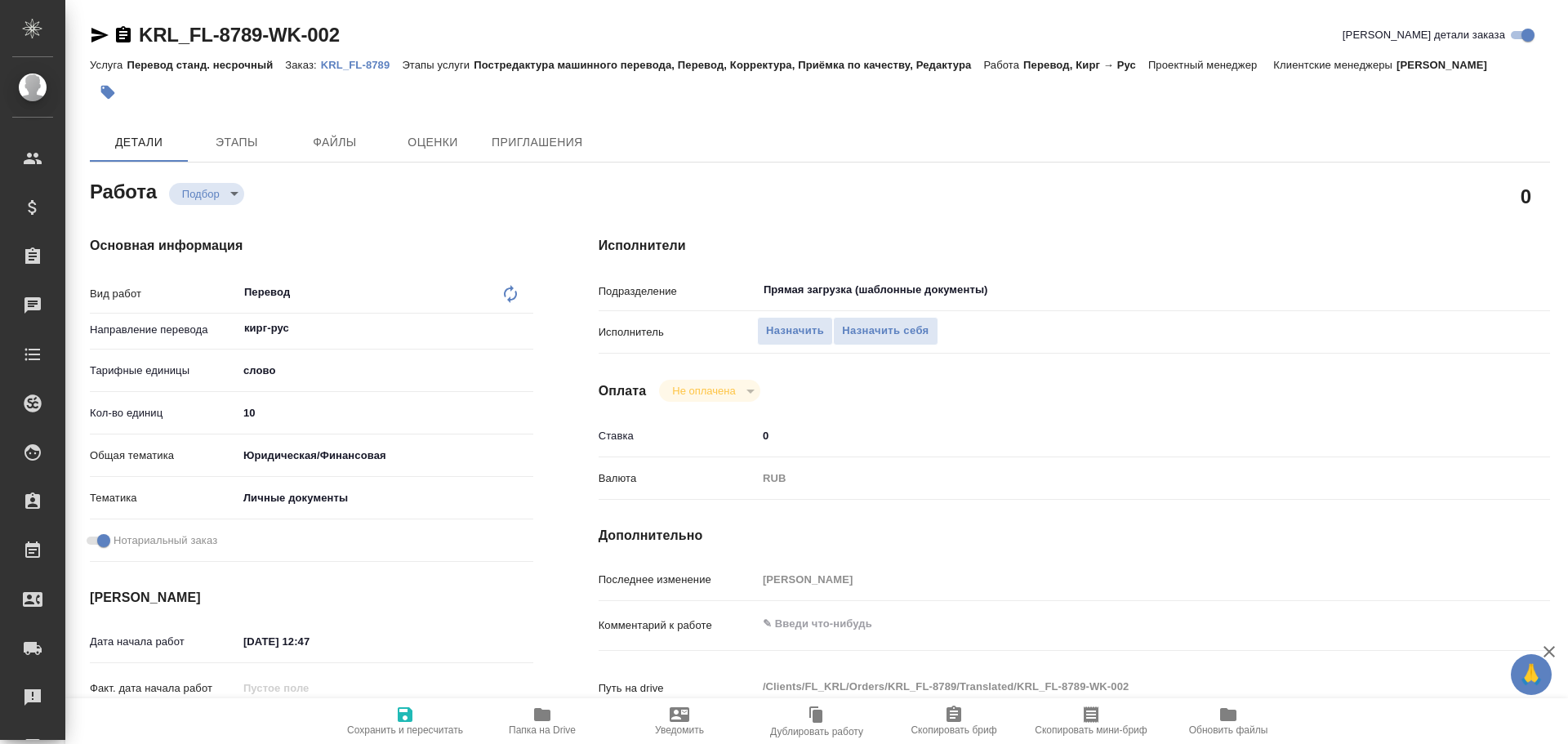
type textarea "x"
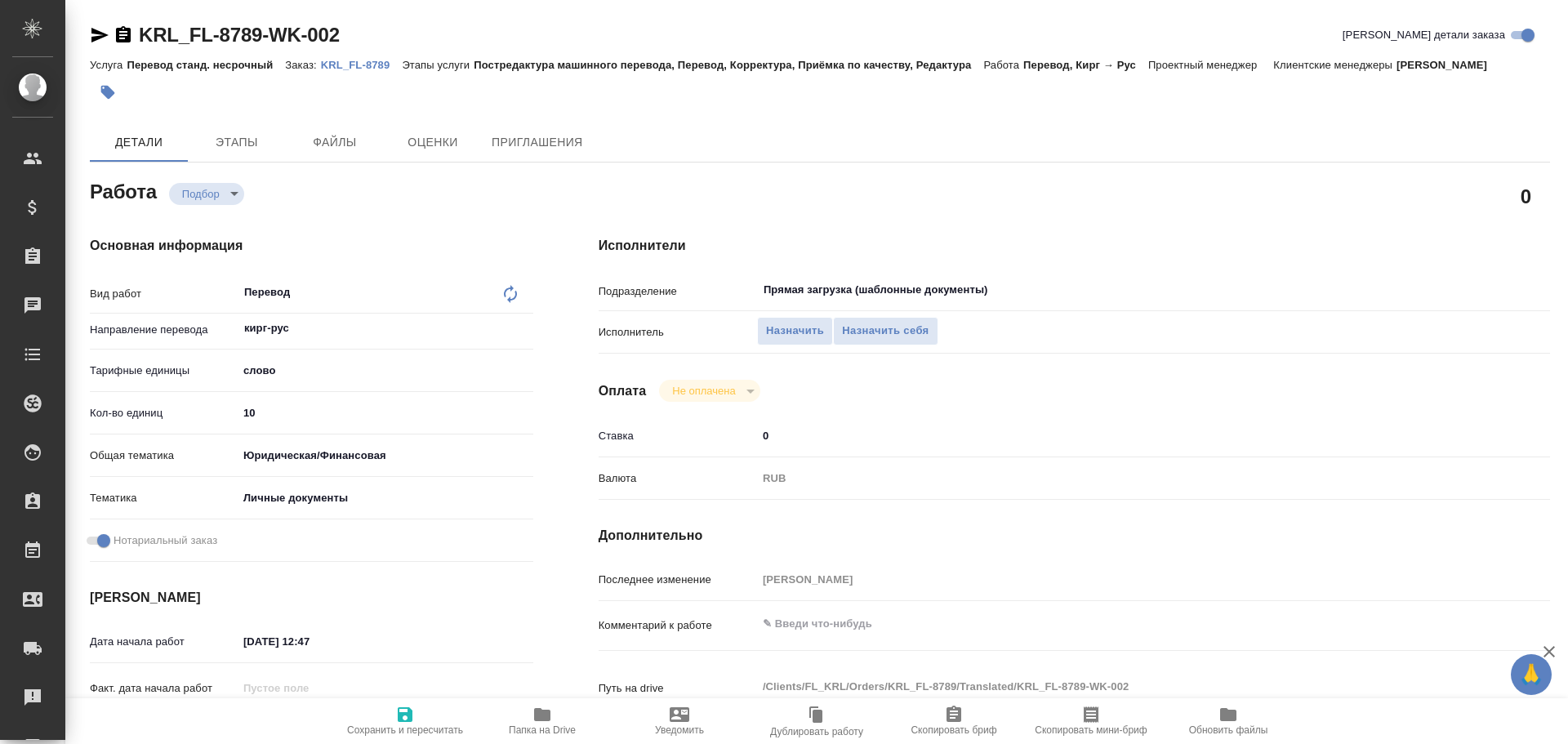
type textarea "x"
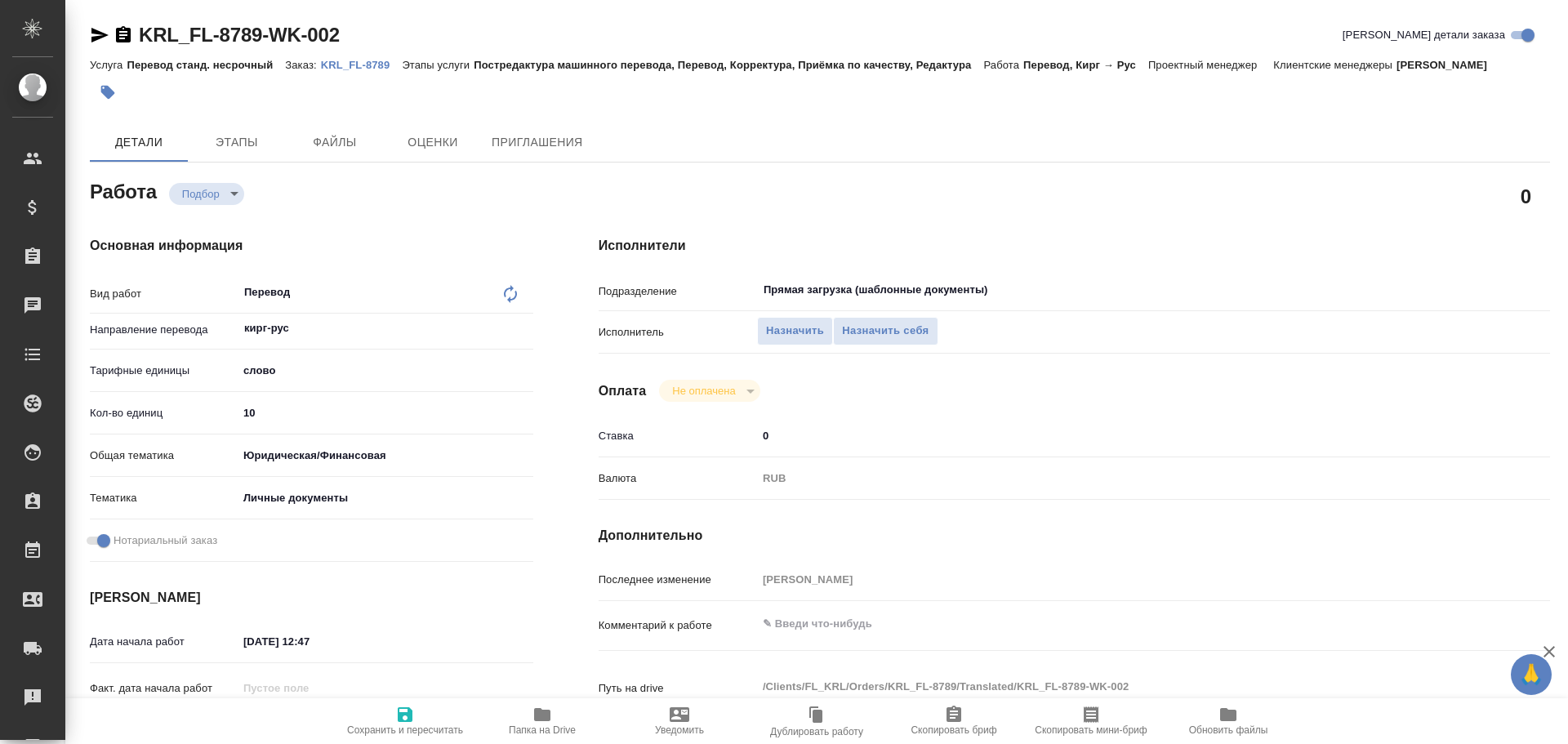
type textarea "x"
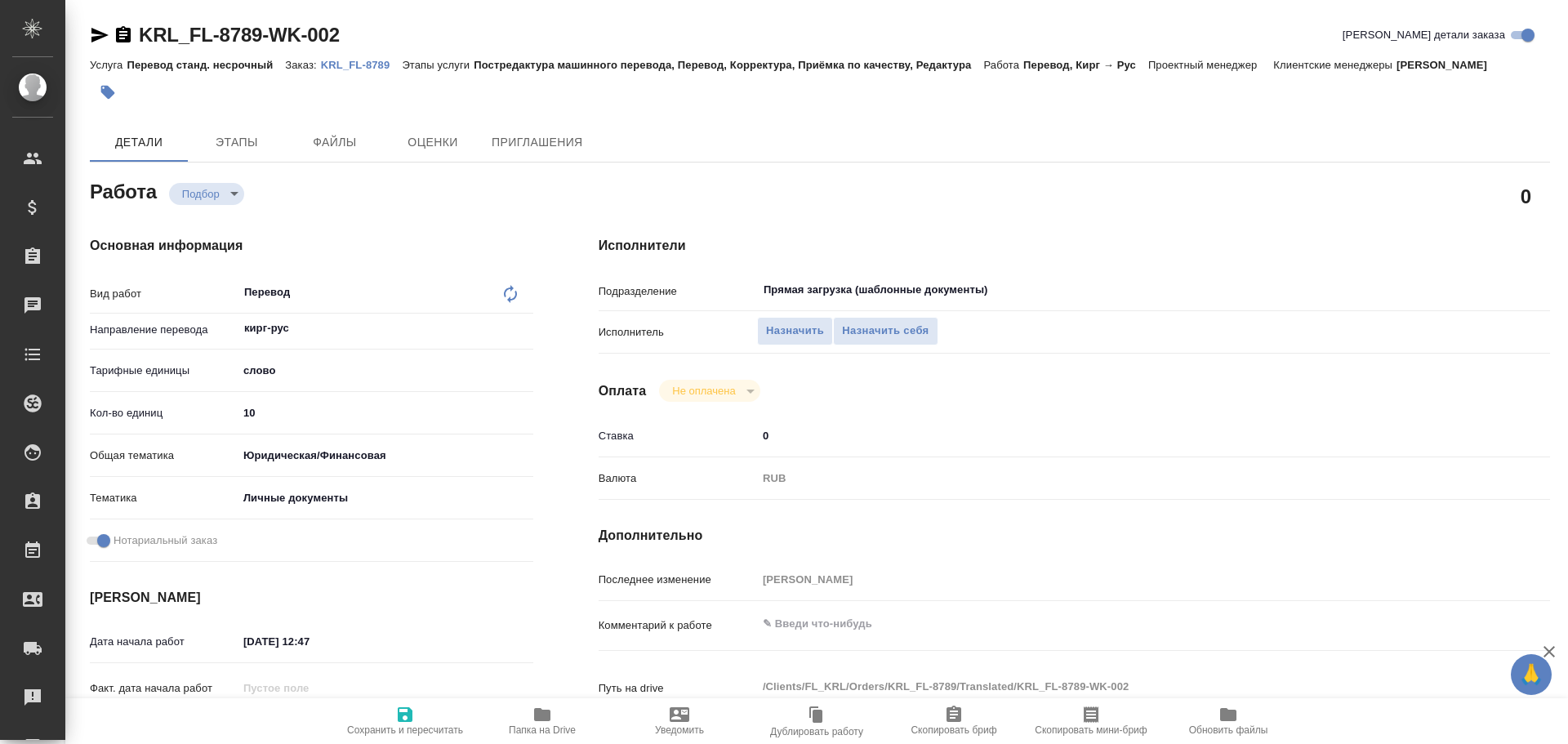
type textarea "x"
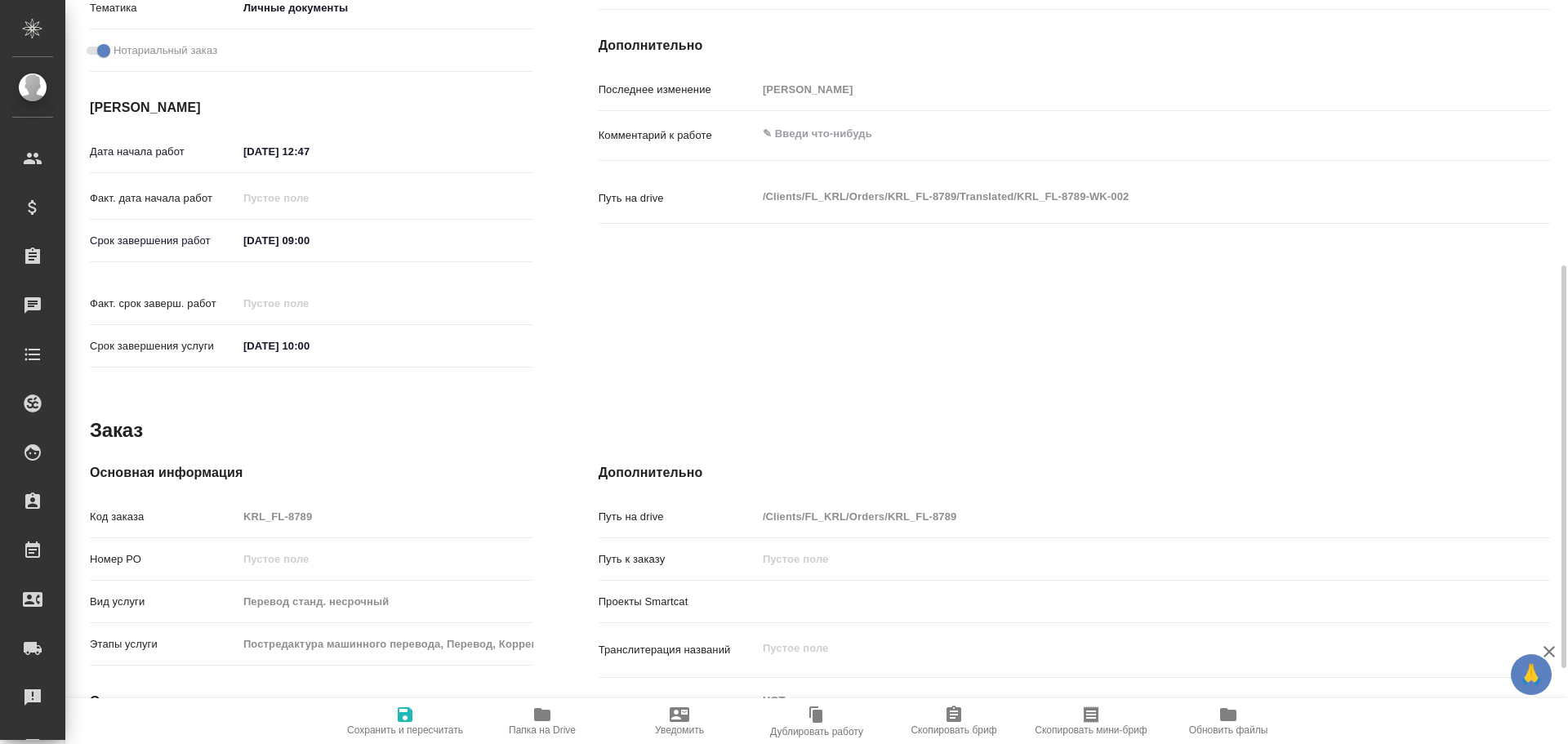
type textarea "x"
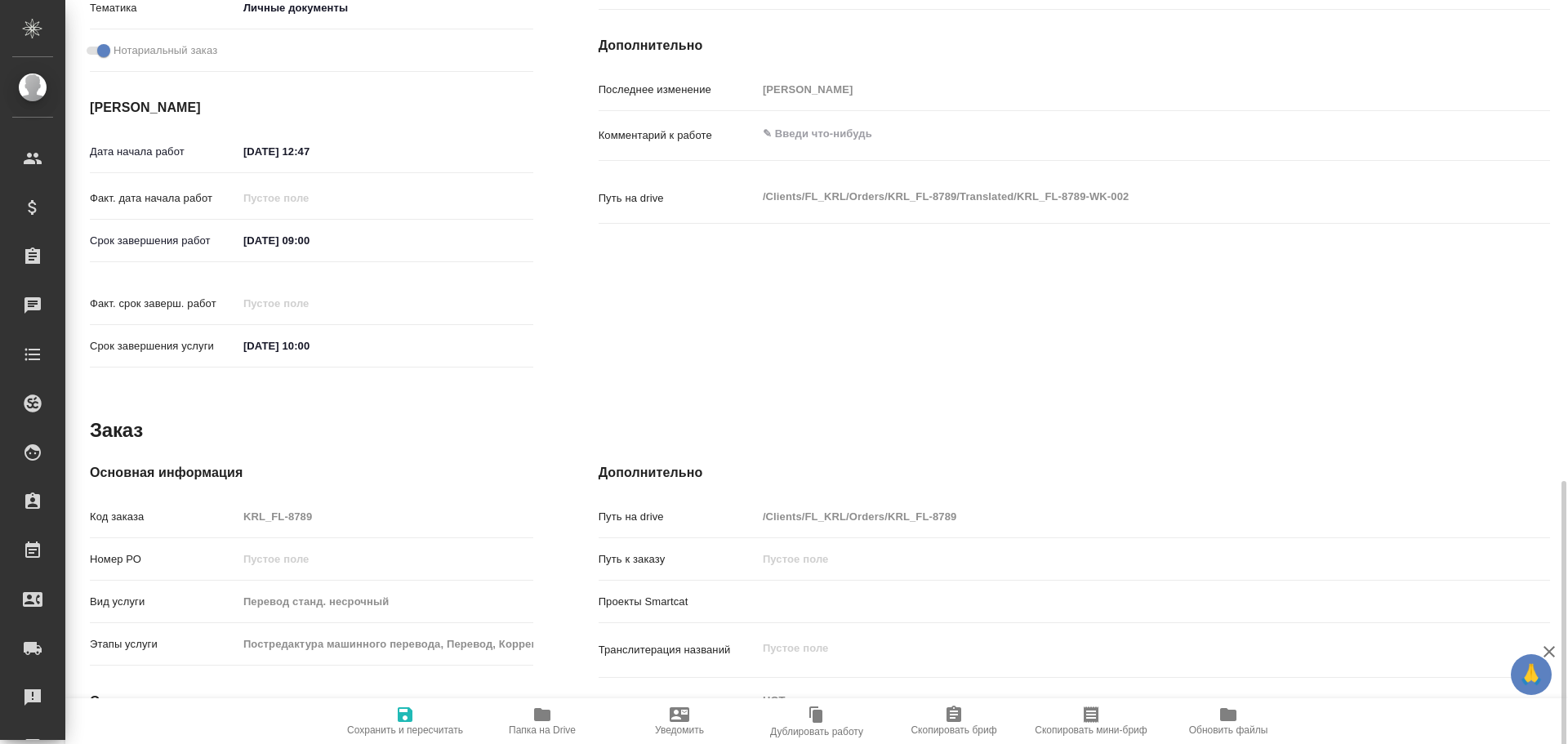
scroll to position [630, 0]
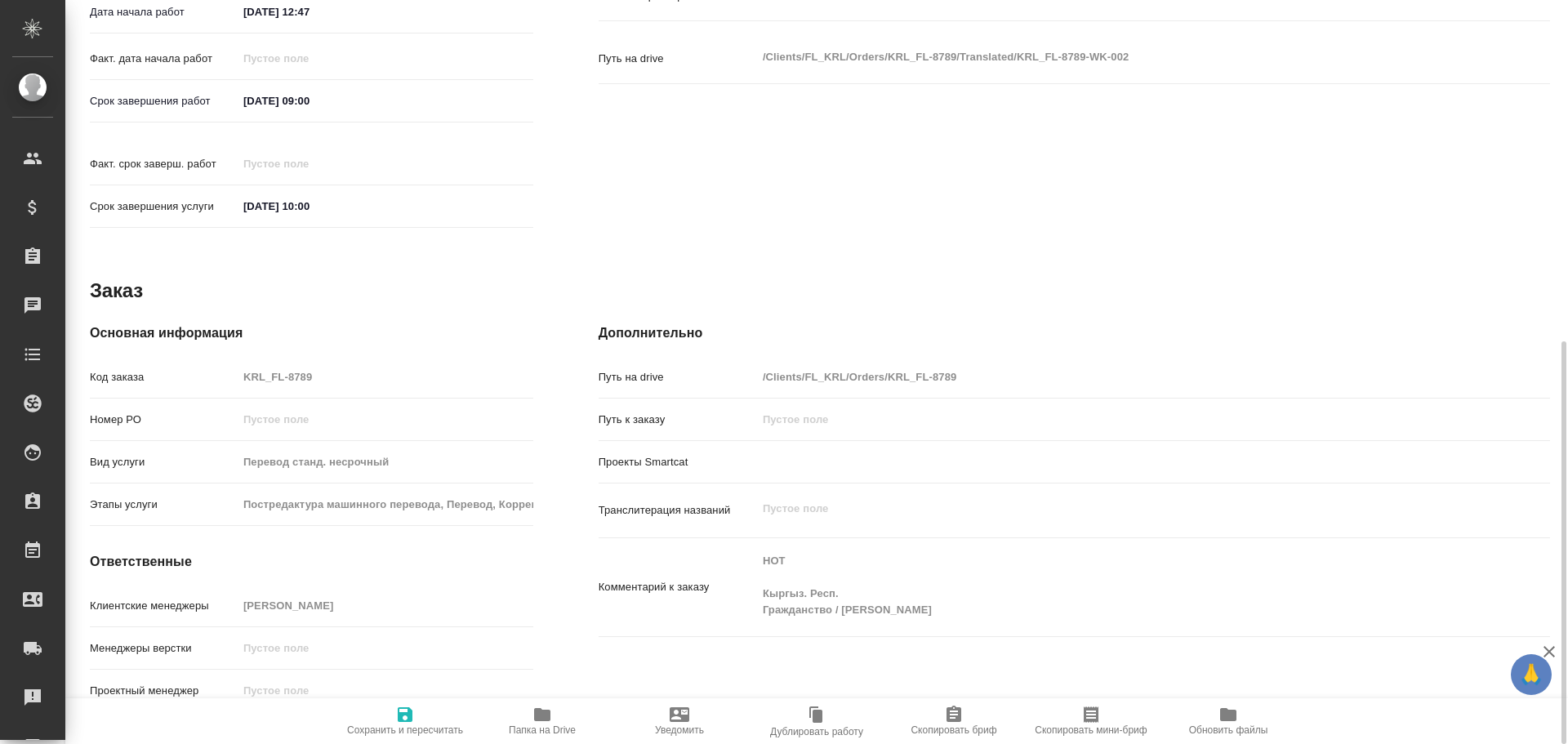
type textarea "x"
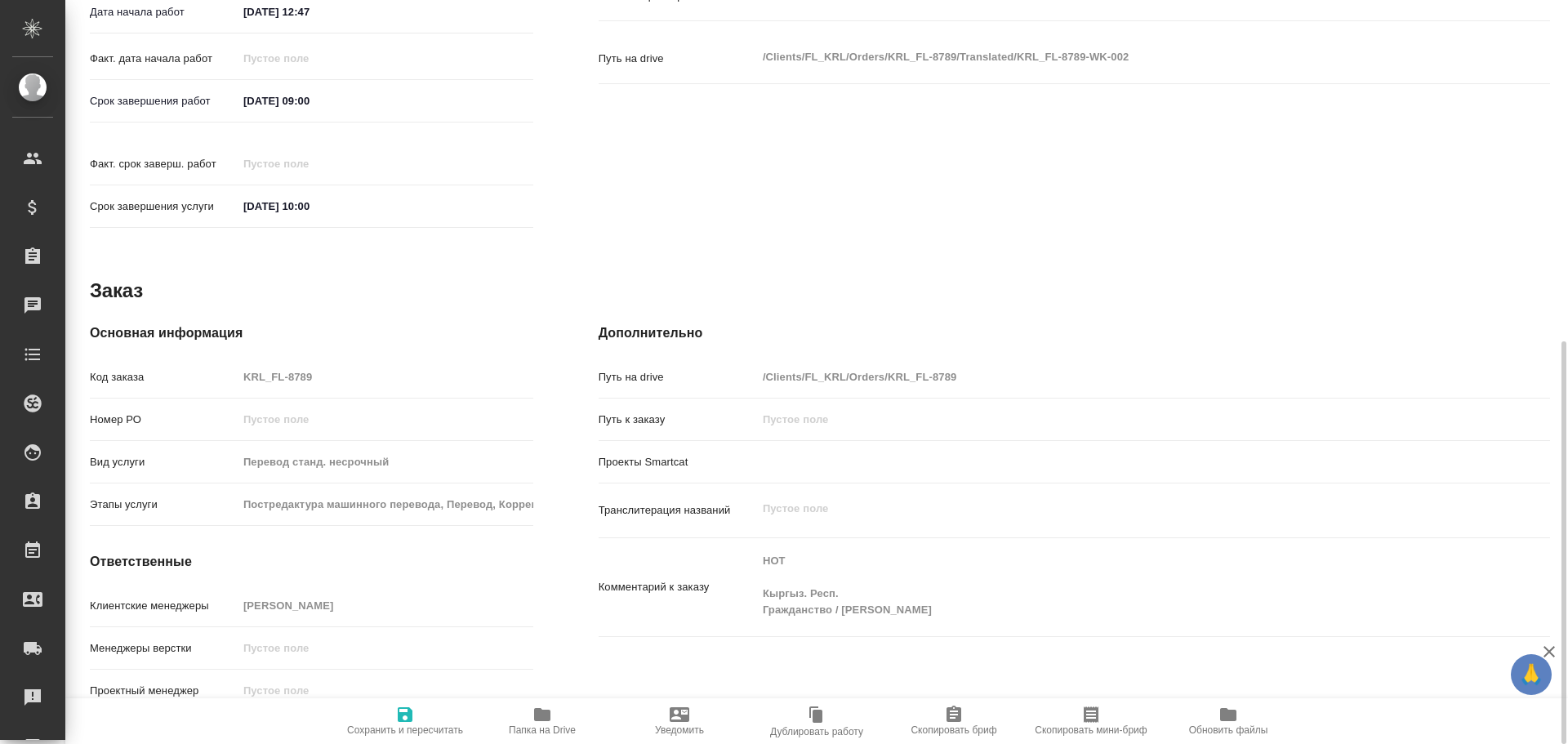
type textarea "x"
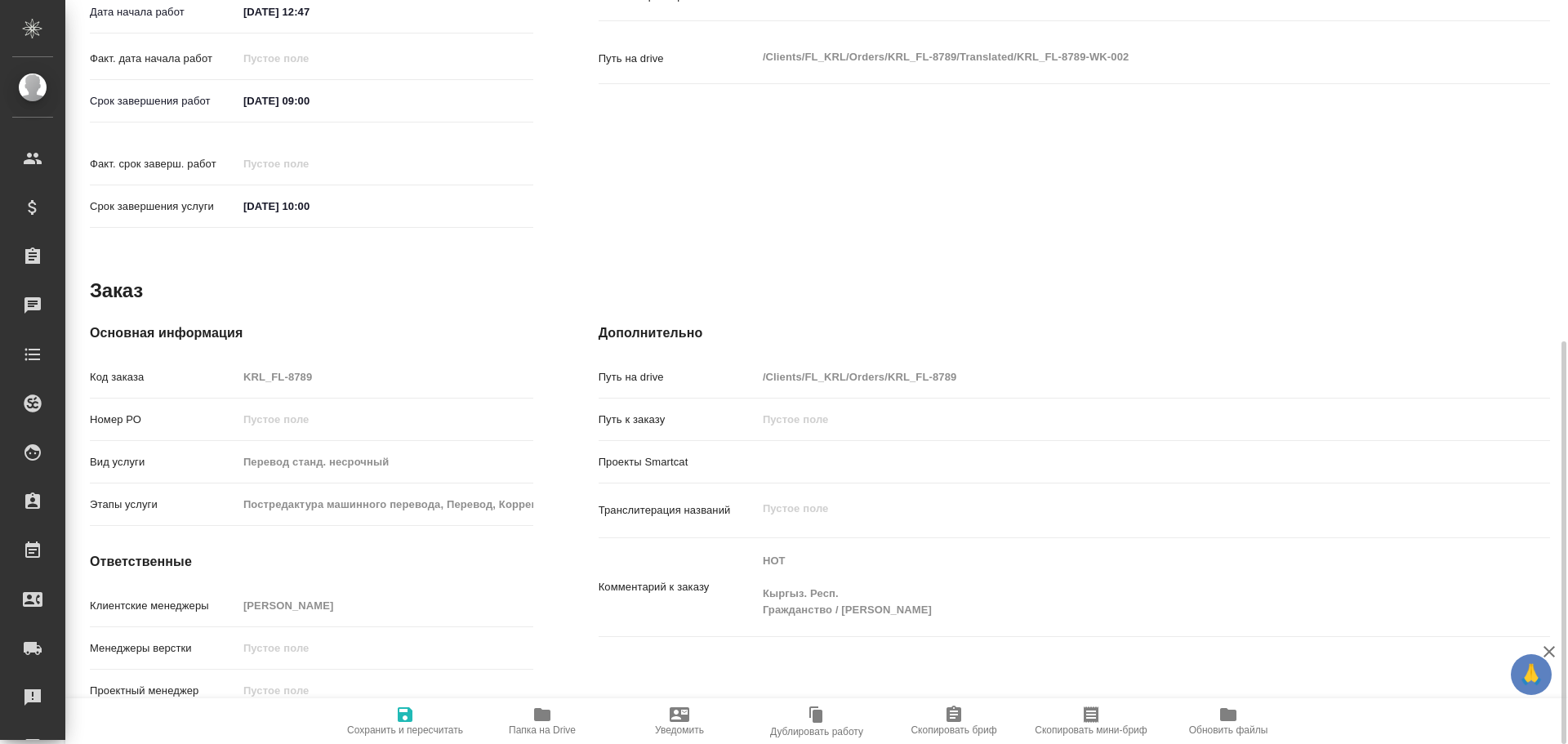
click at [536, 714] on icon "button" at bounding box center [542, 714] width 16 height 13
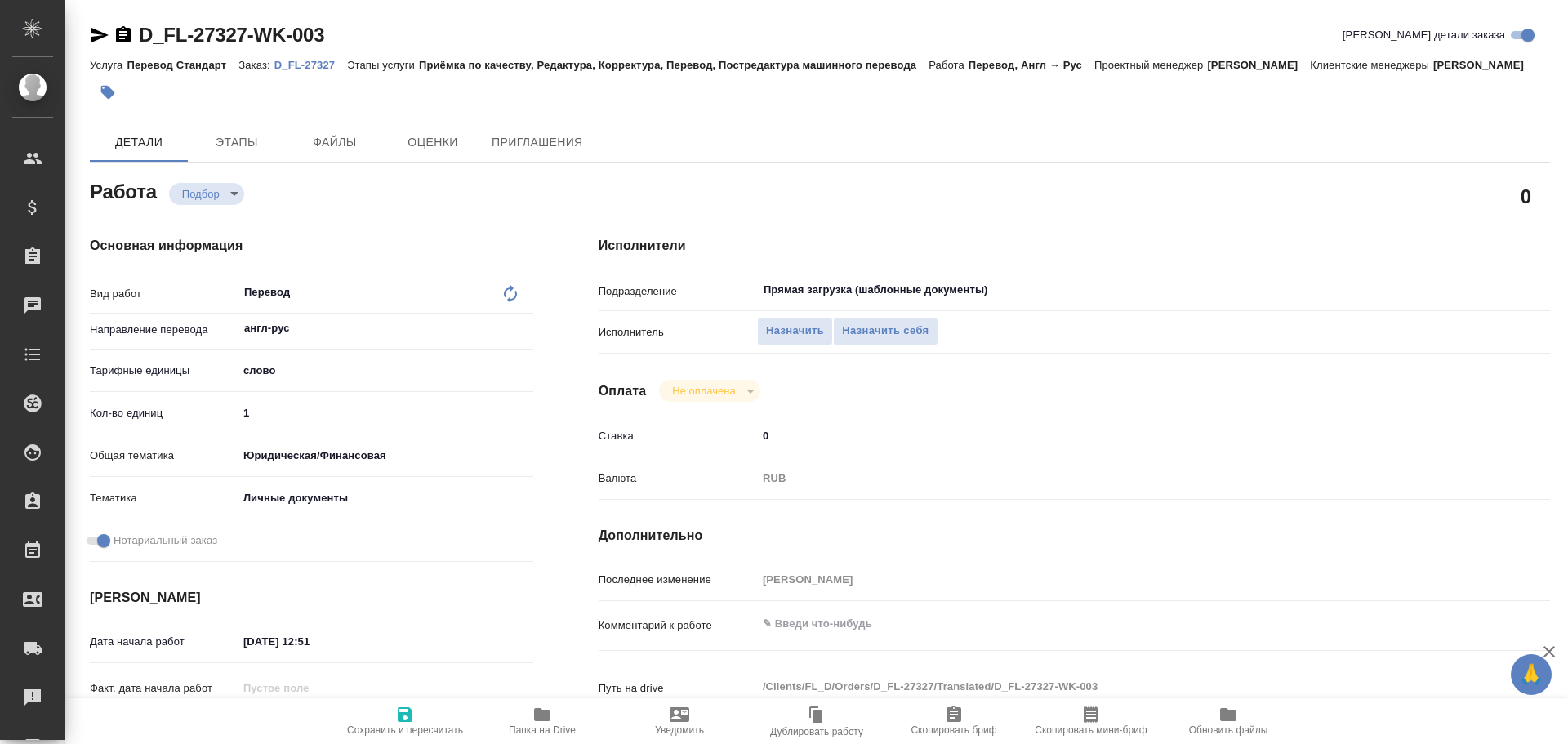
type textarea "x"
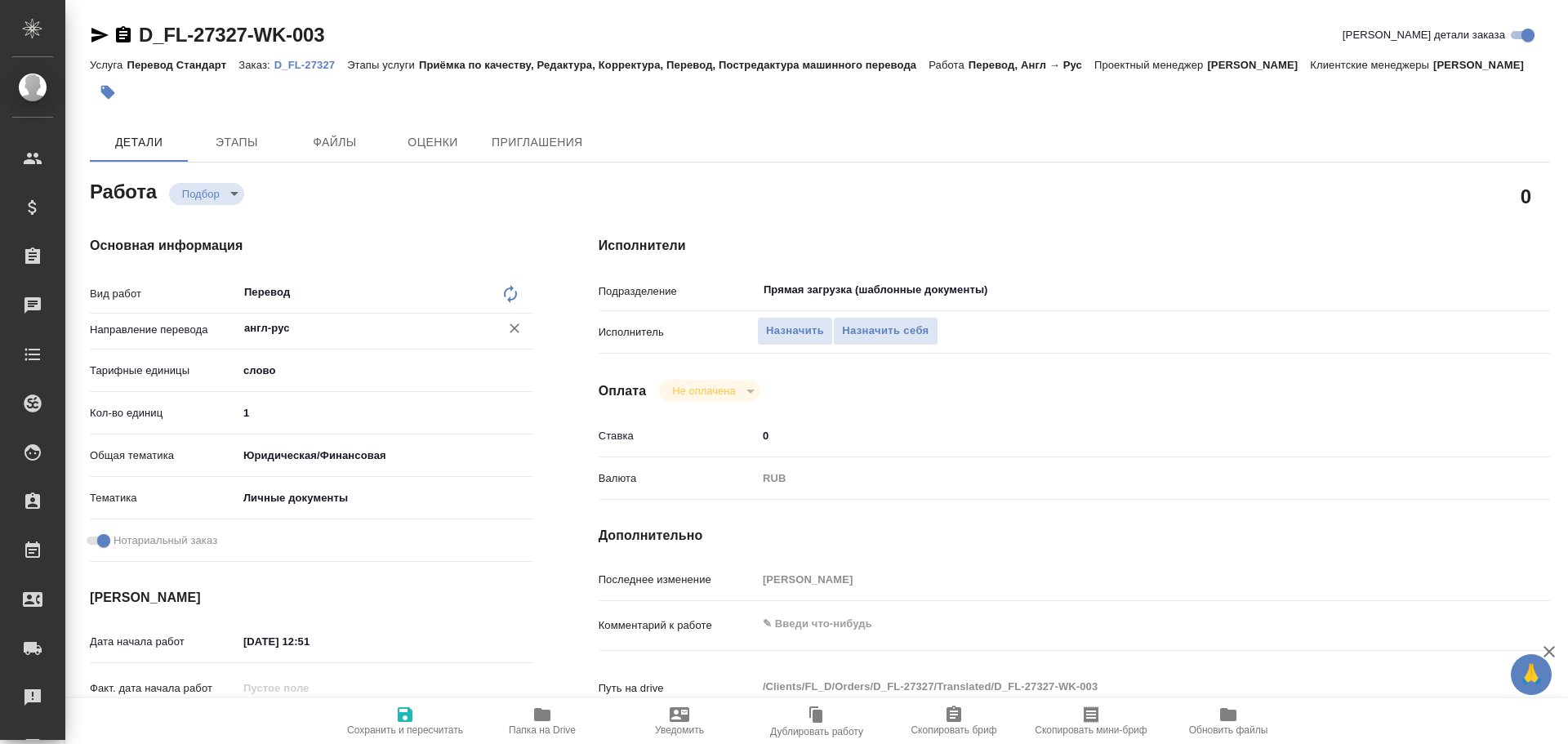
type textarea "x"
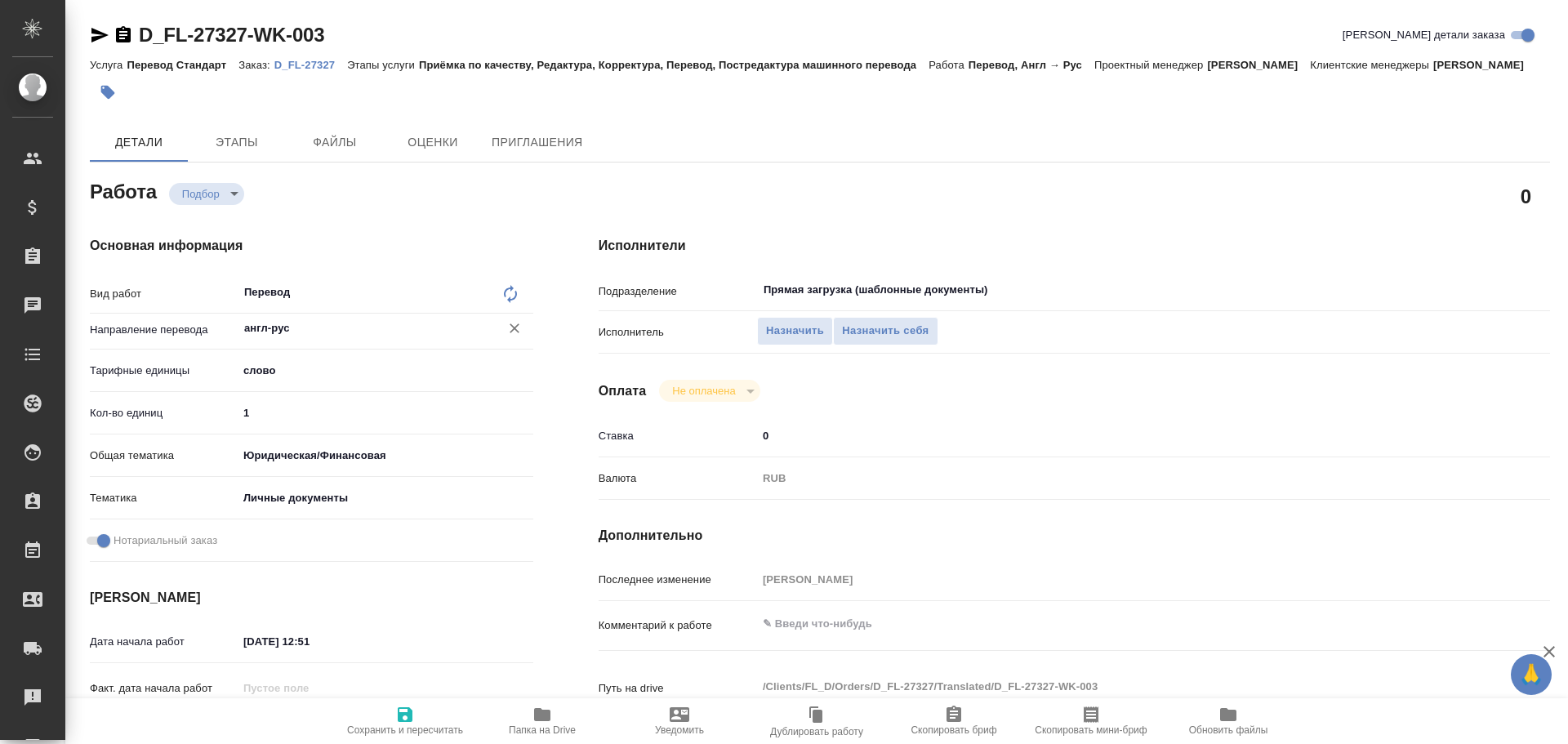
type textarea "x"
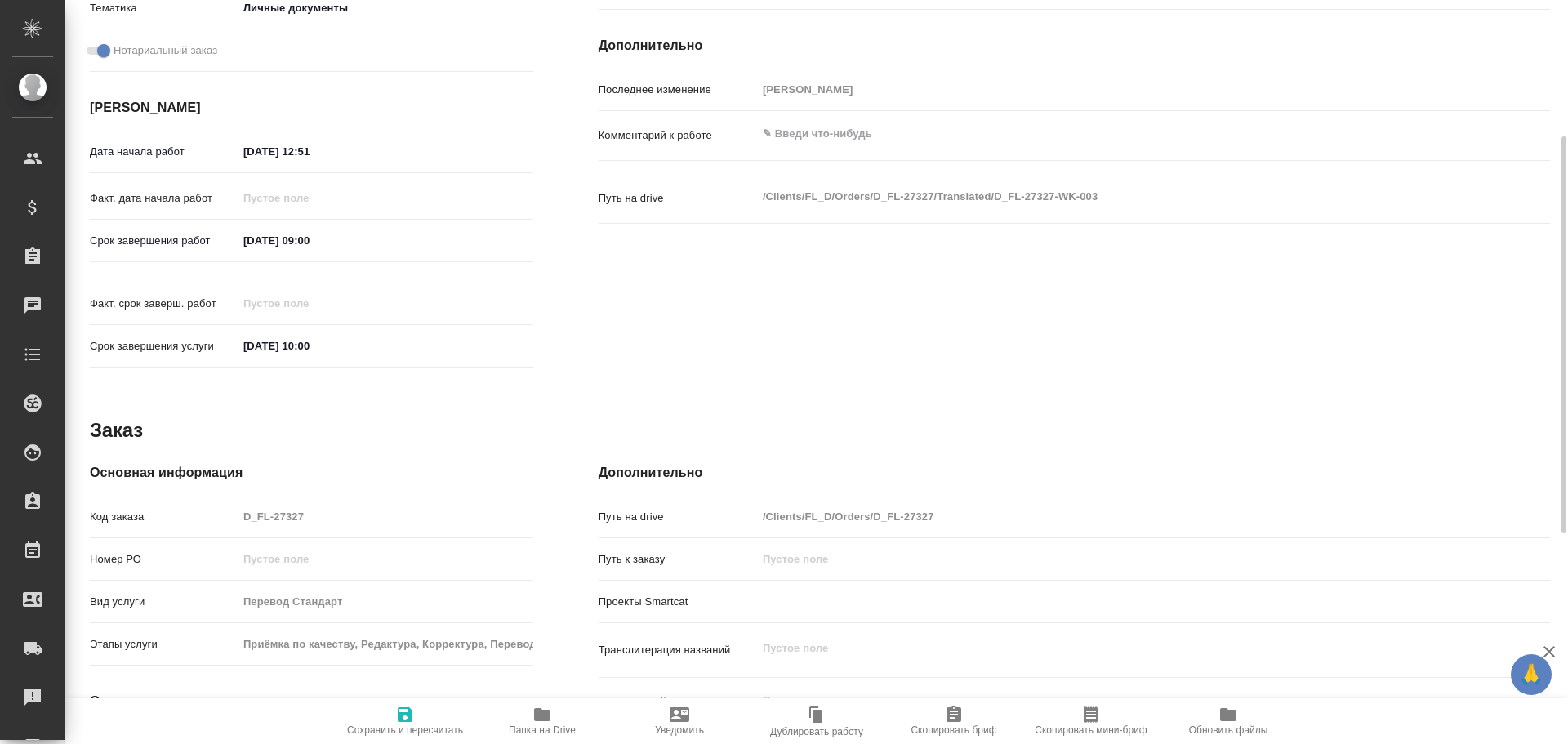
scroll to position [650, 0]
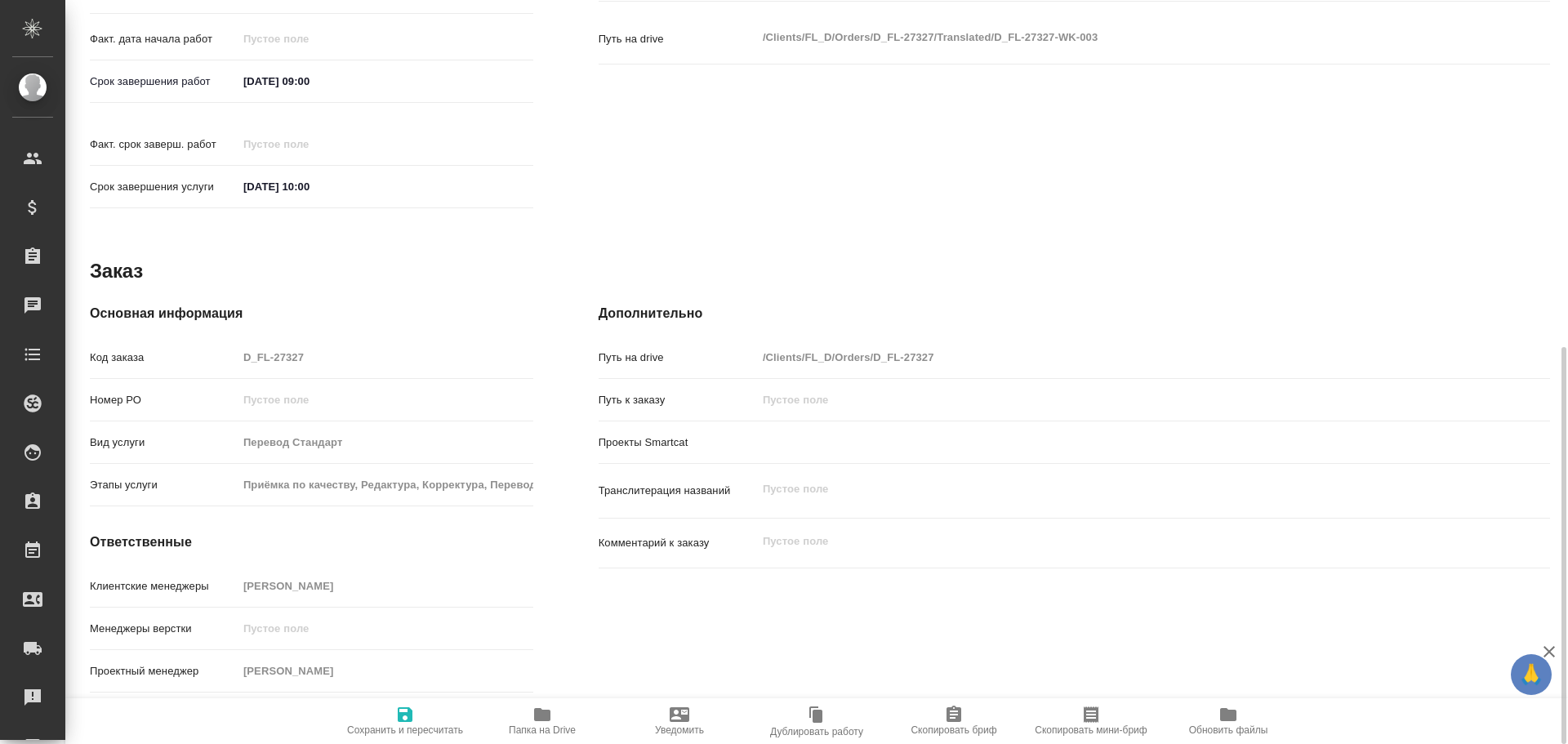
type textarea "x"
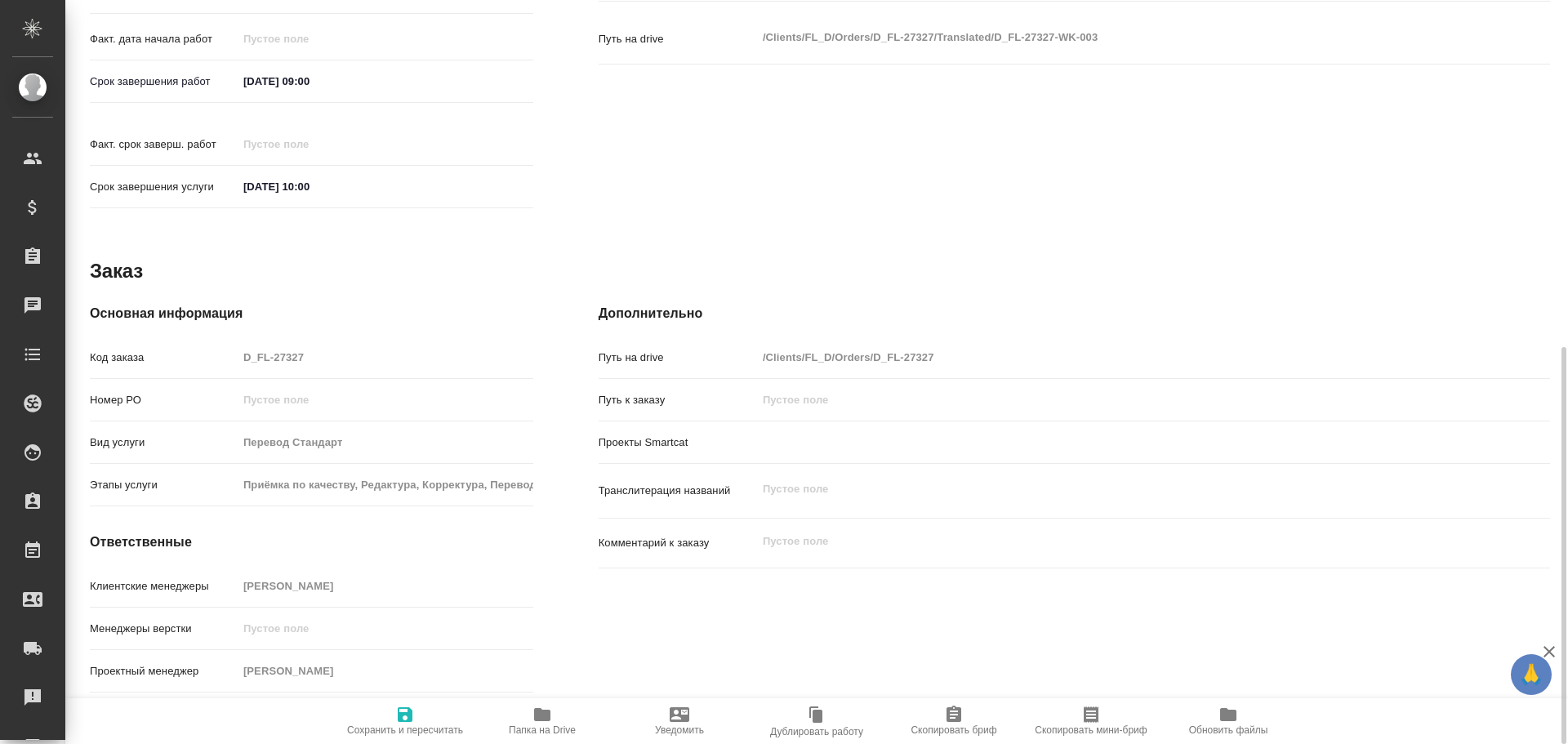
type textarea "x"
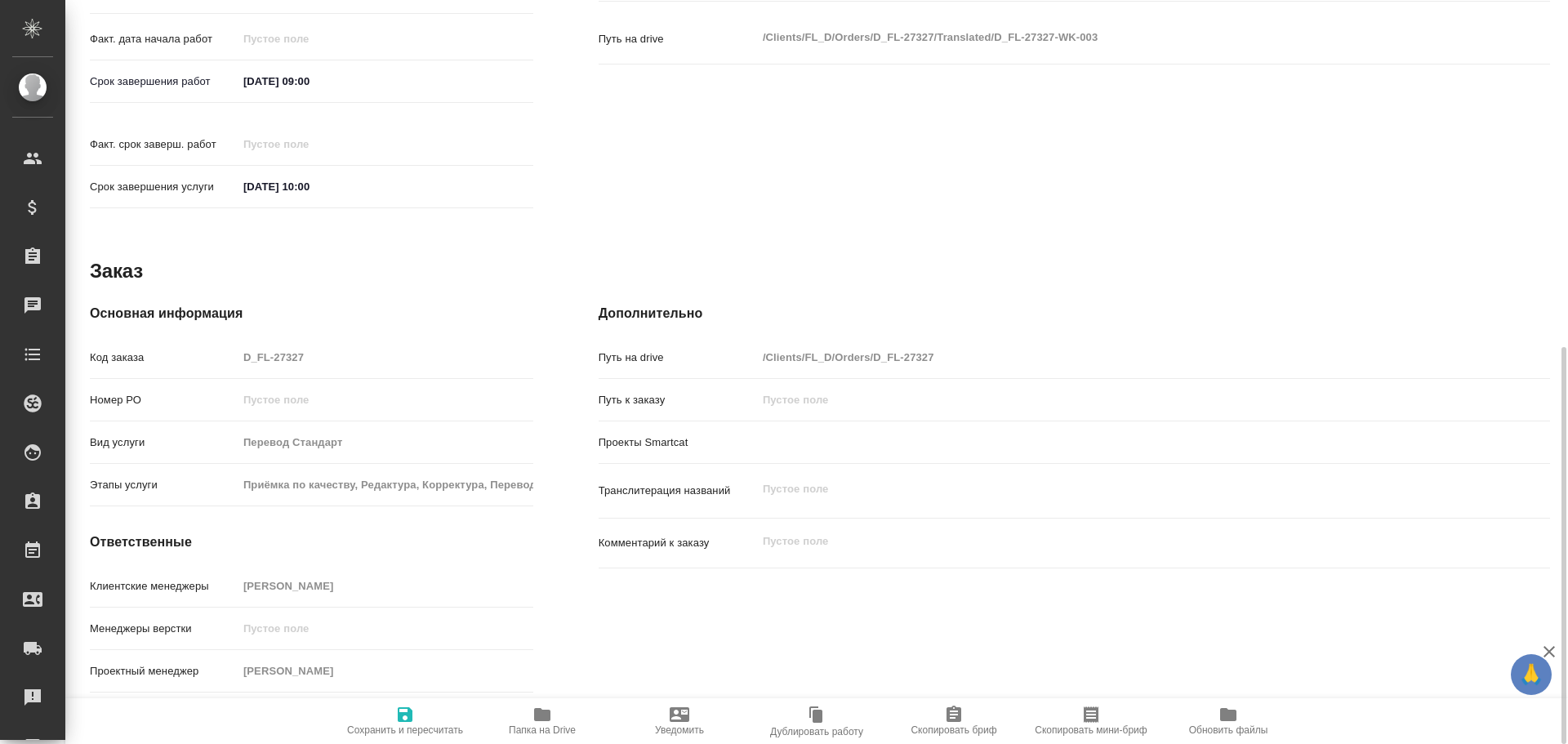
type textarea "x"
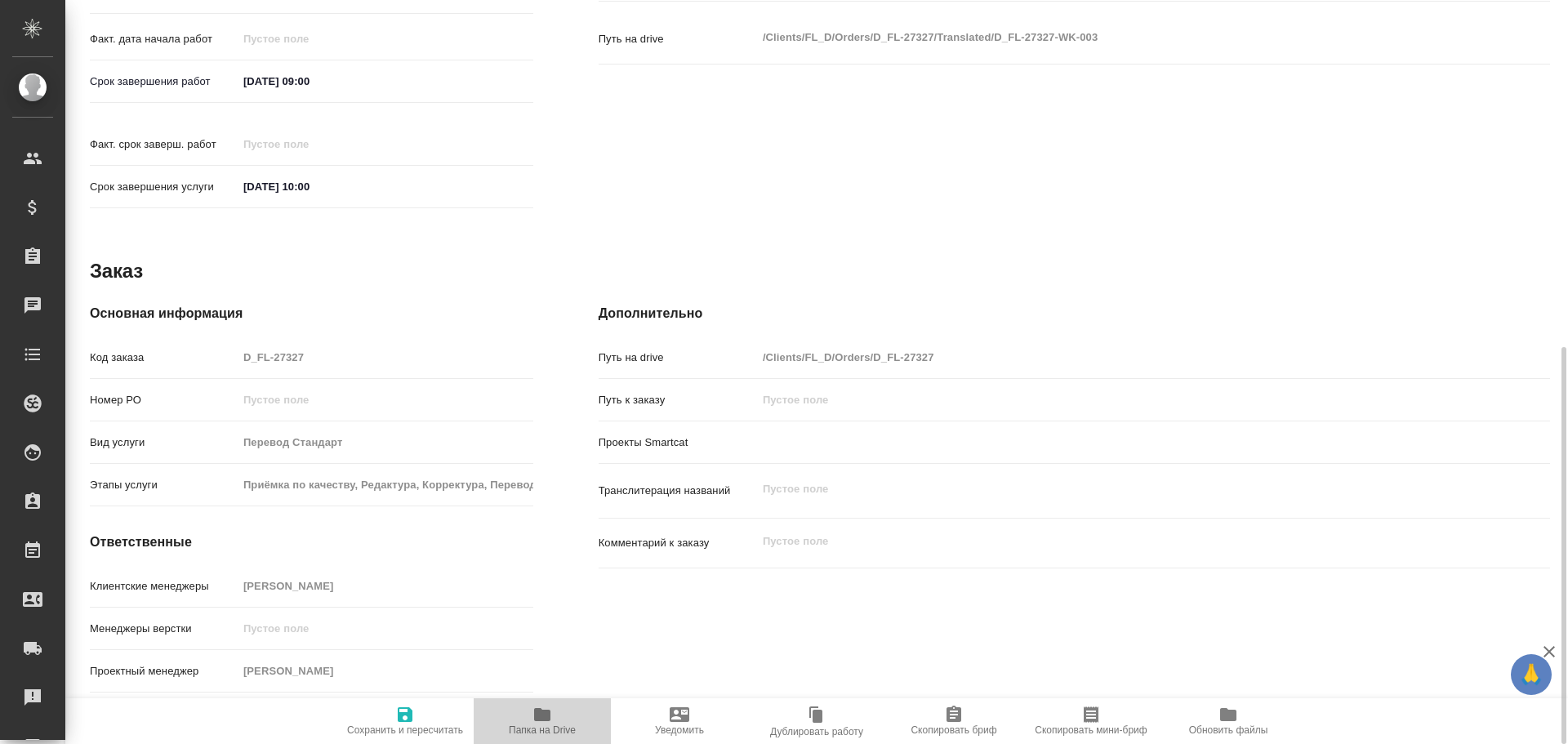
click at [554, 713] on span "Папка на Drive" at bounding box center [542, 721] width 118 height 31
